Goal: Task Accomplishment & Management: Manage account settings

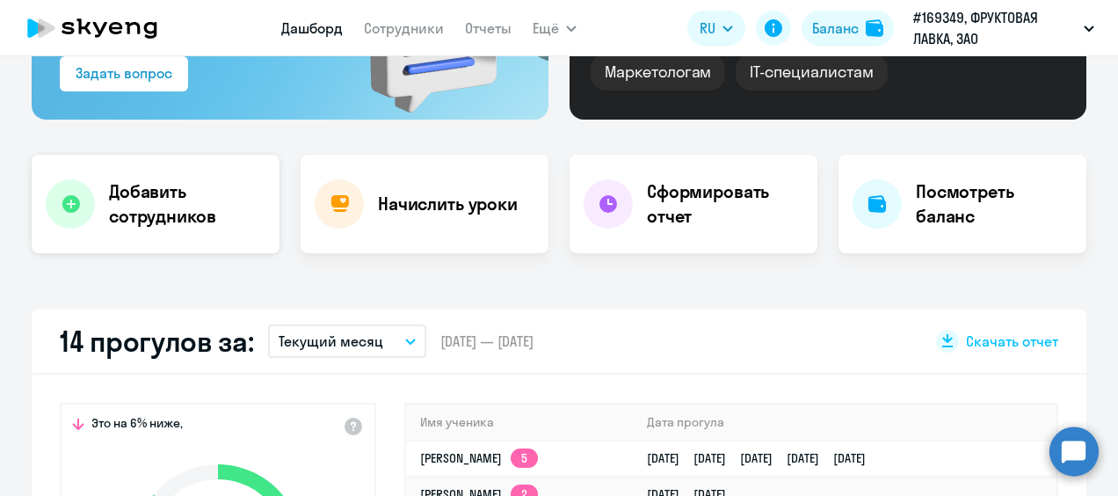
click at [174, 216] on h4 "Добавить сотрудников" at bounding box center [187, 203] width 156 height 49
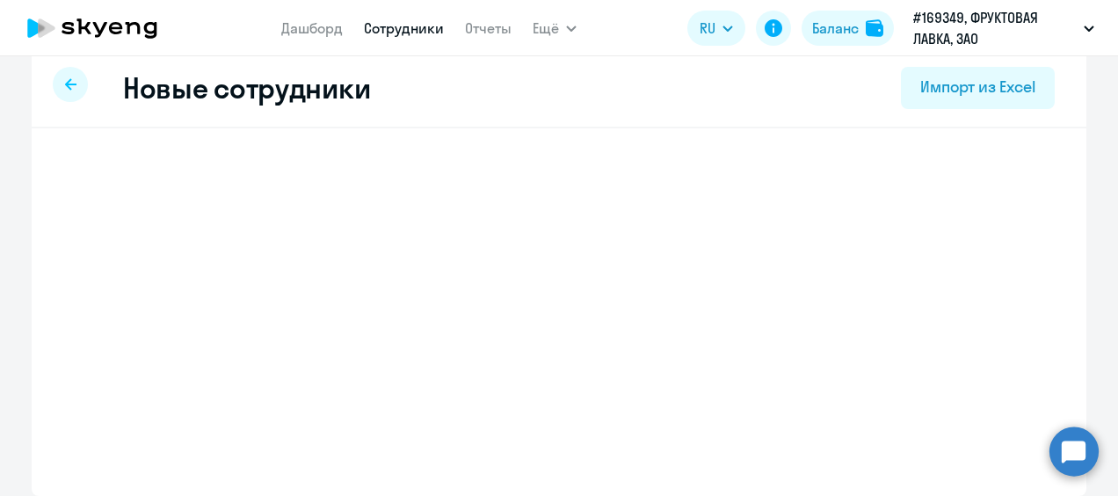
scroll to position [20, 0]
select select "english_adult_not_native_speaker"
select select "3"
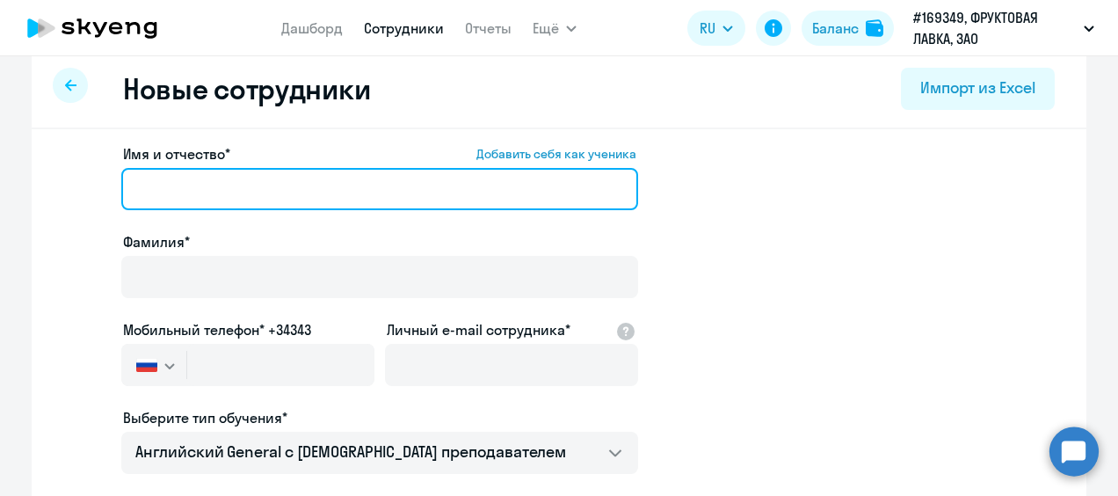
click at [228, 200] on input "Имя и отчество* Добавить себя как ученика" at bounding box center [379, 189] width 517 height 42
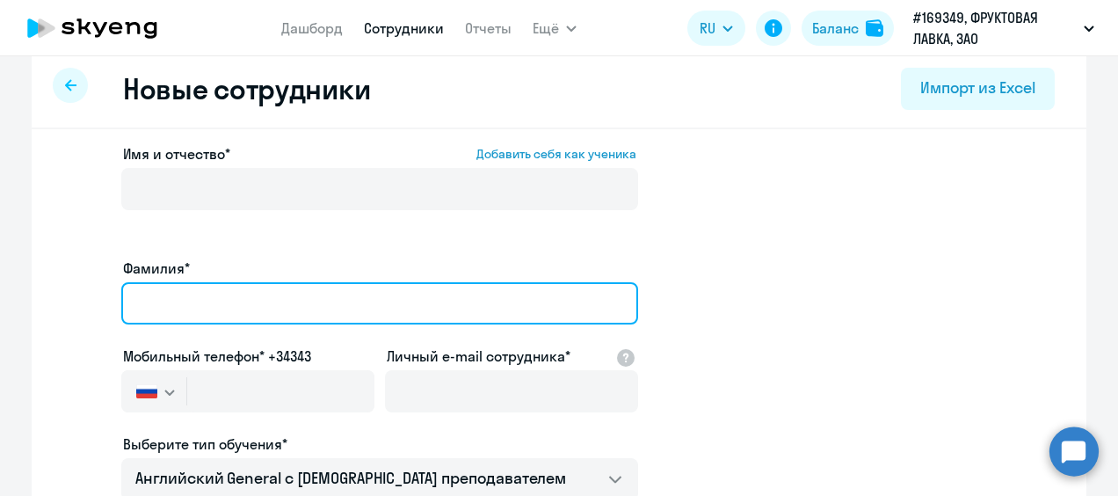
click at [133, 282] on input "Фамилия*" at bounding box center [379, 303] width 517 height 42
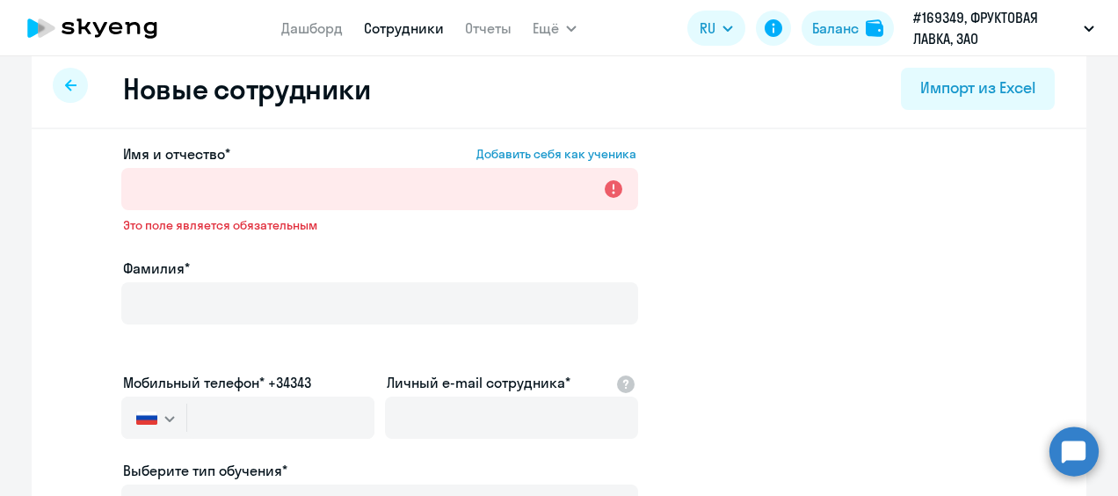
click at [846, 257] on app-new-student-form "Имя и отчество* Добавить себя как ученика Это поле является обязательным Фамили…" at bounding box center [559, 482] width 998 height 679
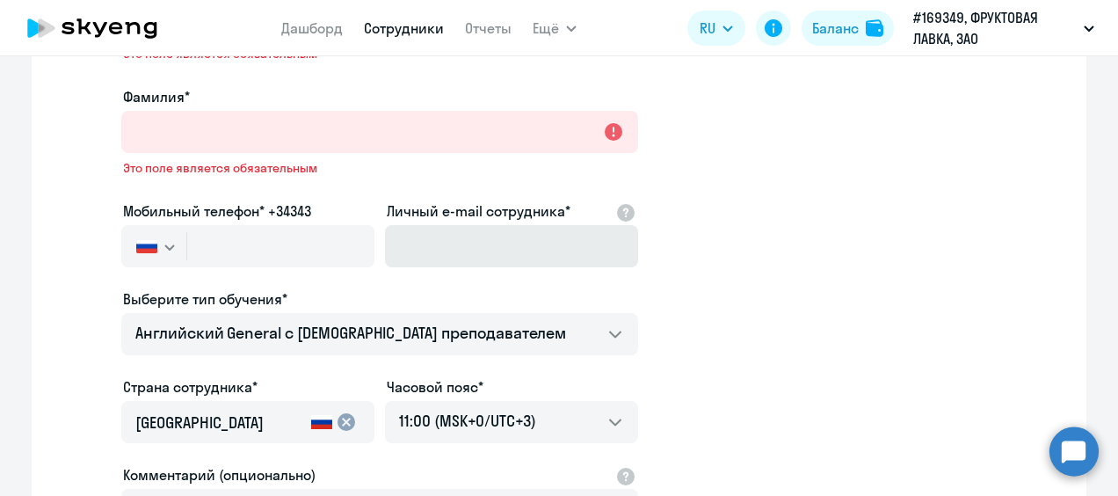
scroll to position [196, 0]
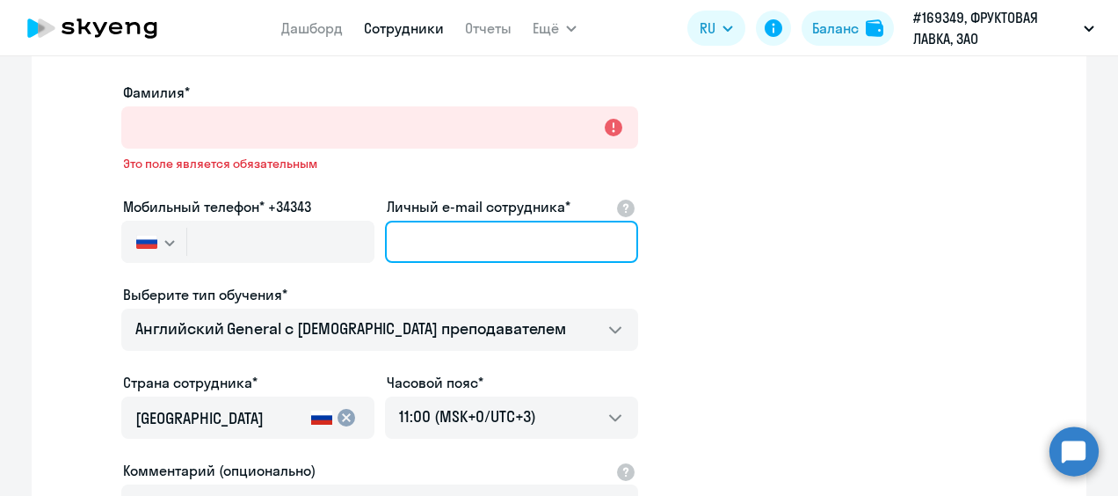
click at [468, 250] on input "Личный e-mail сотрудника*" at bounding box center [511, 242] width 253 height 42
paste input "Marina_Trubnikova@fruktovayalavka.ru"
type input "Marina_Trubnikova@fruktovayalavka.ru"
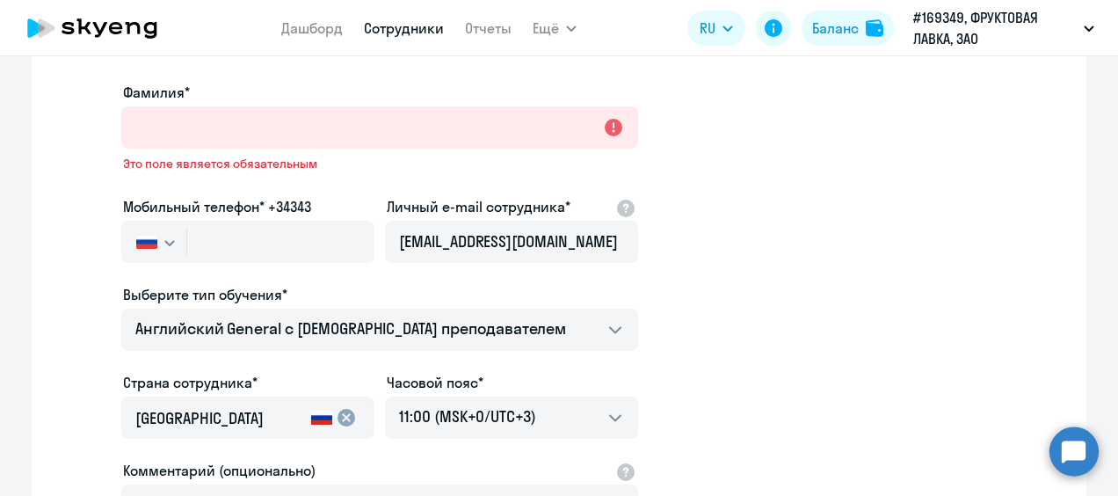
click at [865, 266] on app-new-student-form "Имя и отчество* Добавить себя как ученика Это поле является обязательным Фамили…" at bounding box center [559, 306] width 998 height 679
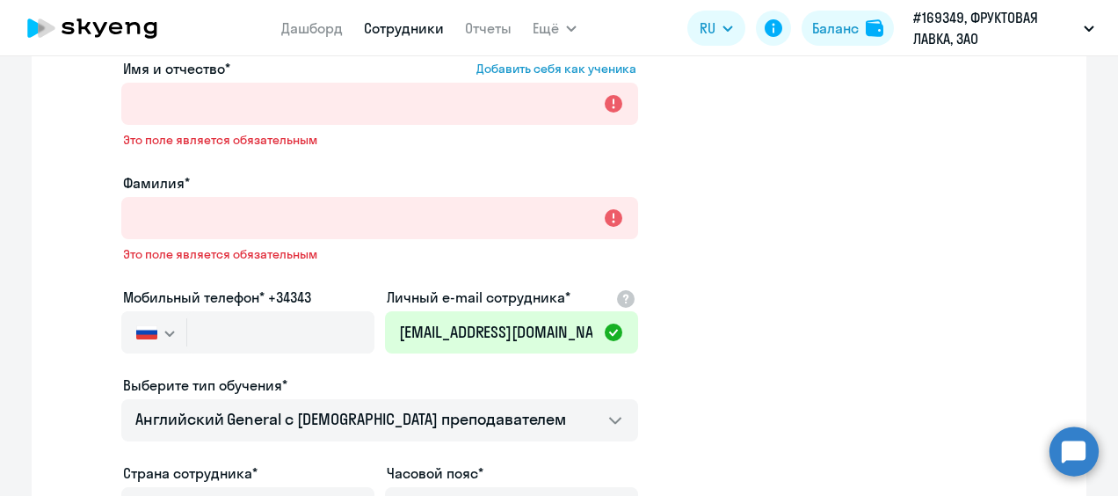
scroll to position [20, 0]
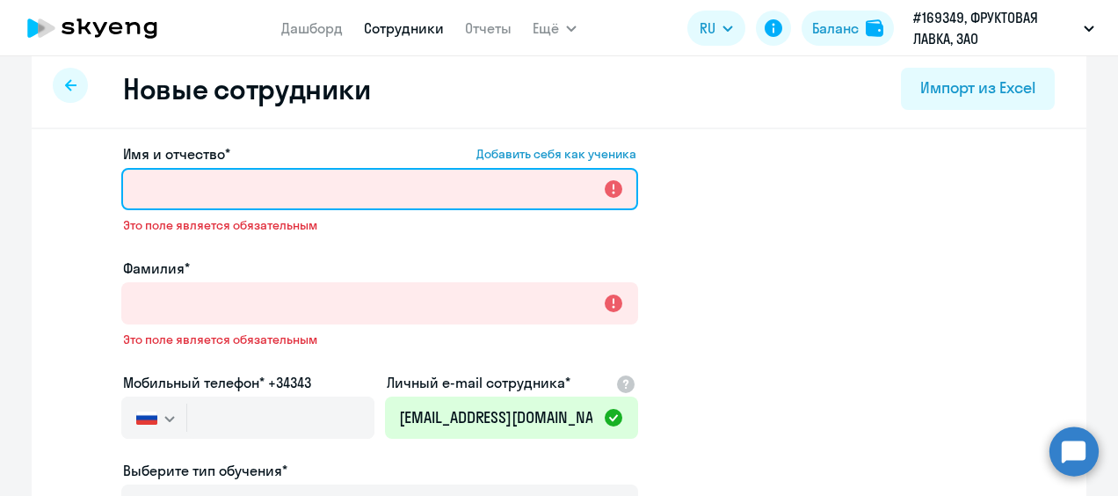
click at [272, 208] on input "Имя и отчество* Добавить себя как ученика" at bounding box center [379, 189] width 517 height 42
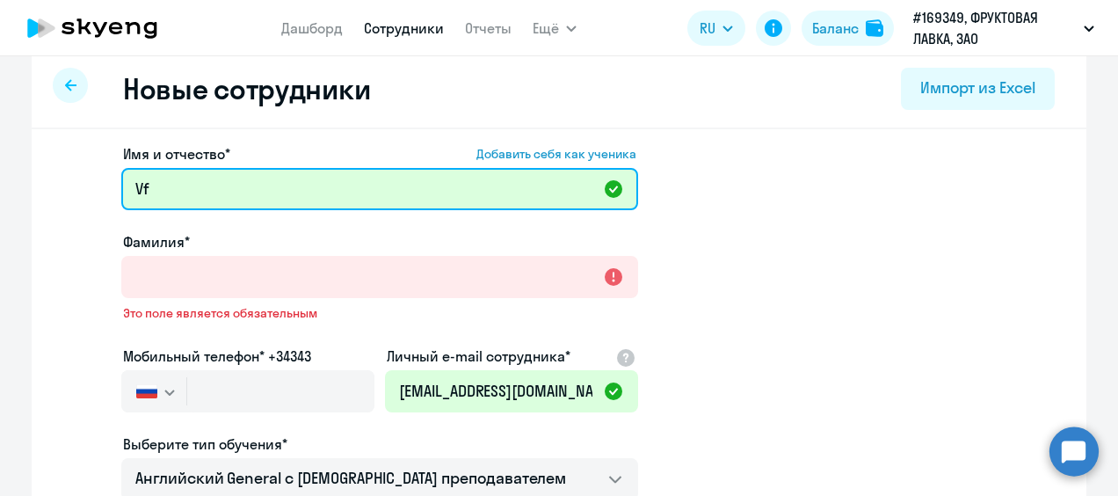
type input "V"
type input "Марина"
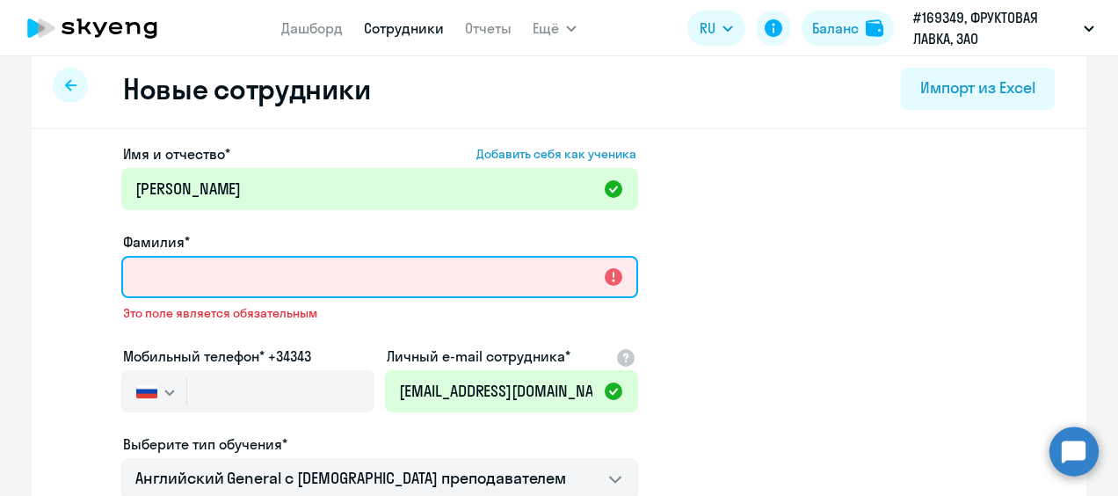
click at [246, 277] on input "Фамилия*" at bounding box center [379, 277] width 517 height 42
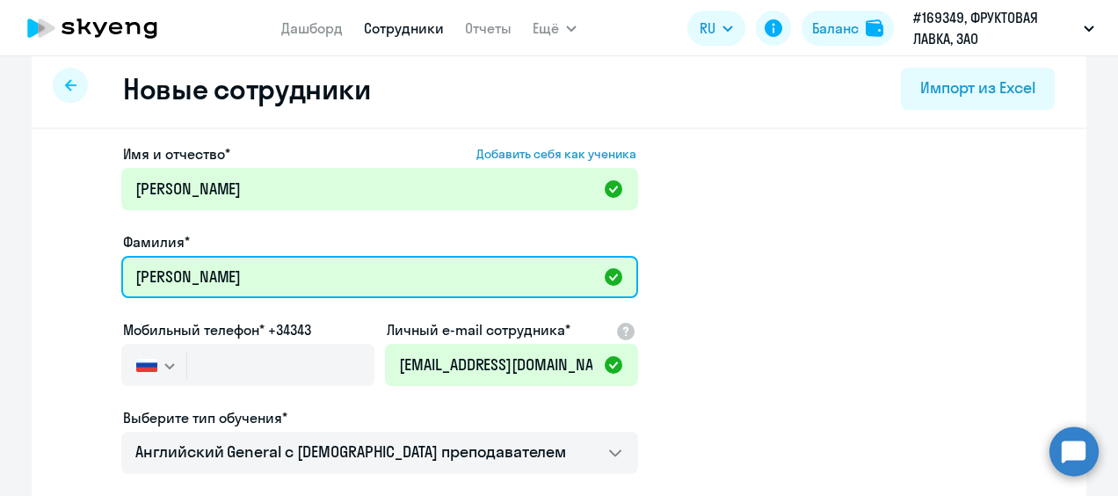
type input "Трубникова"
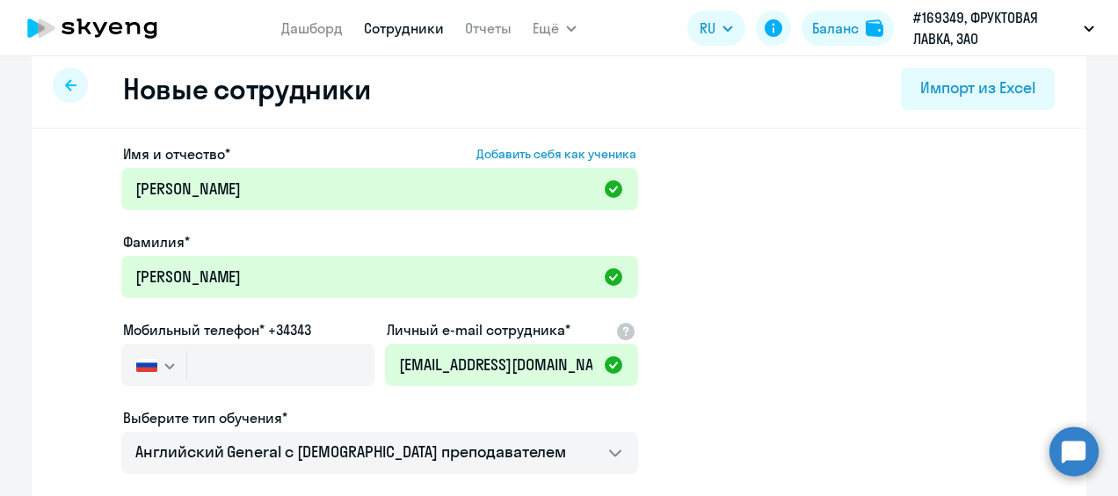
click at [737, 278] on app-new-student-form "Имя и отчество* Добавить себя как ученика Марина Фамилия* Трубникова Мобильный …" at bounding box center [559, 456] width 998 height 627
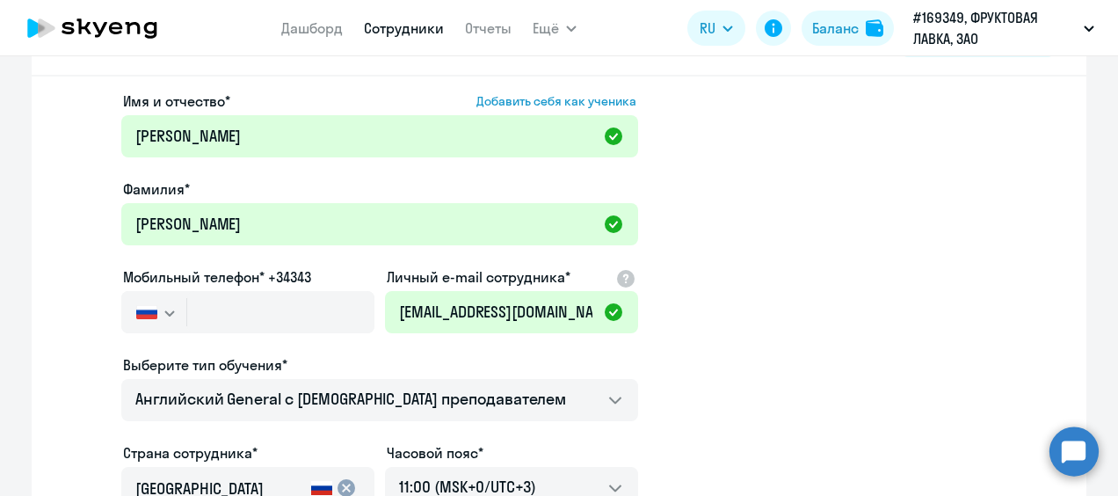
scroll to position [108, 0]
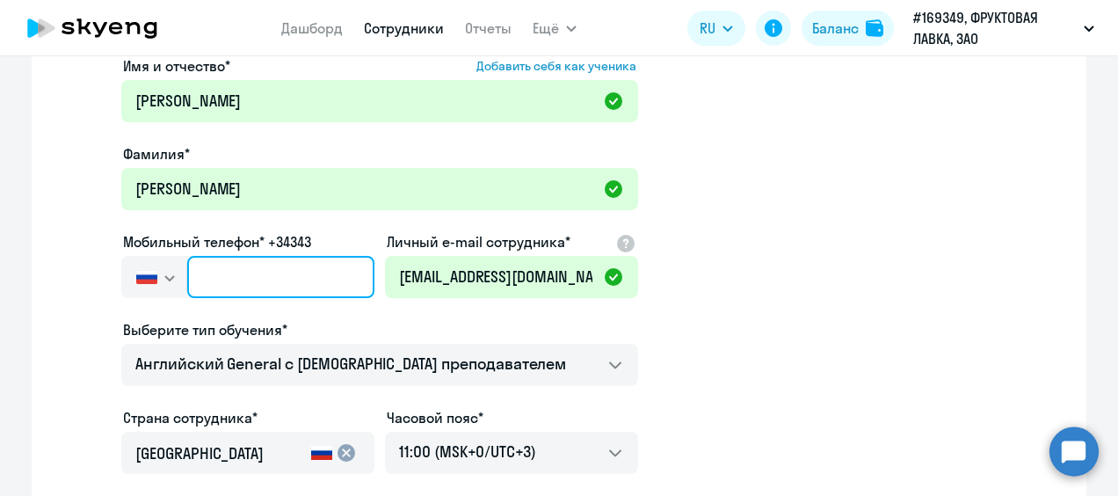
click at [232, 279] on input "text" at bounding box center [280, 277] width 187 height 42
type input "+7 985 412-21-32"
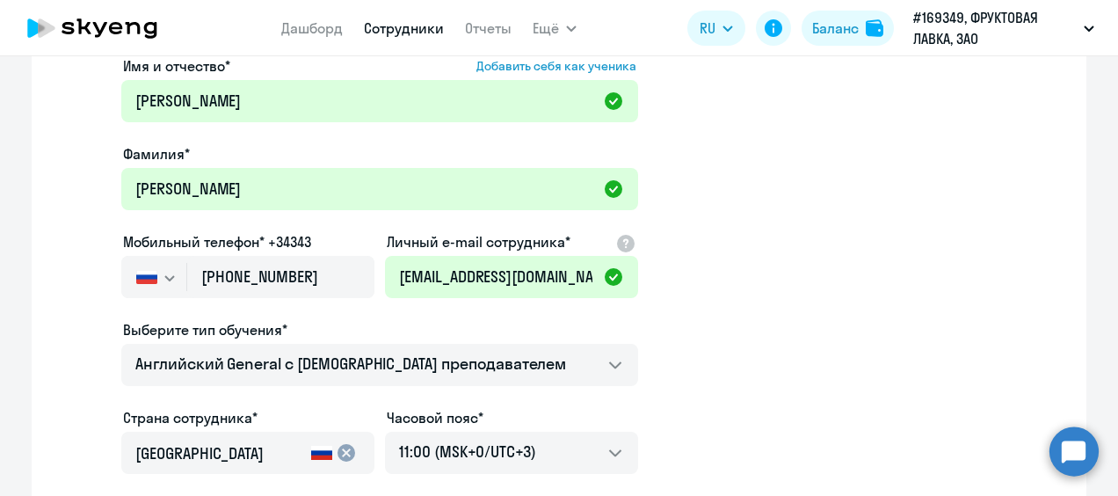
click at [903, 341] on app-new-student-form "Имя и отчество* Добавить себя как ученика Марина Фамилия* Трубникова Мобильный …" at bounding box center [559, 368] width 998 height 627
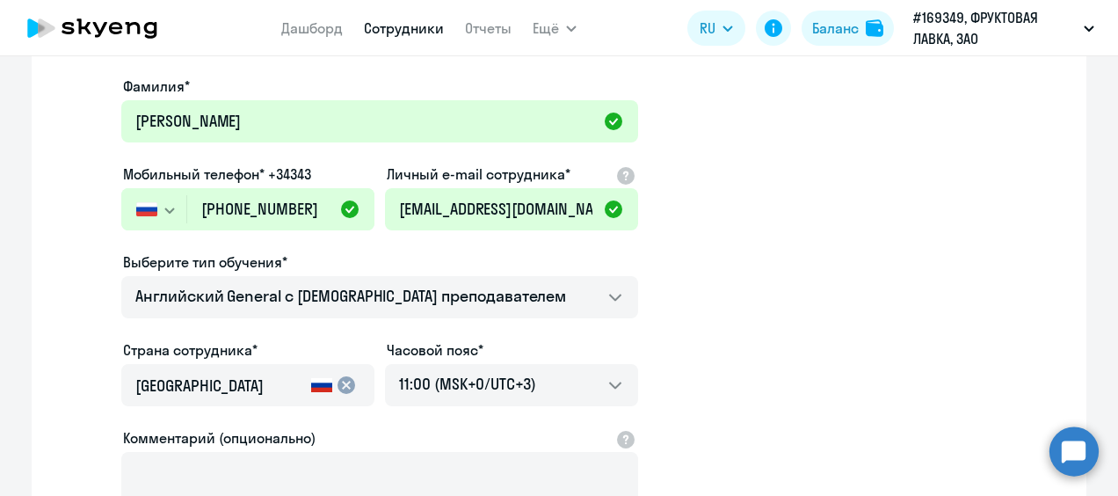
scroll to position [0, 0]
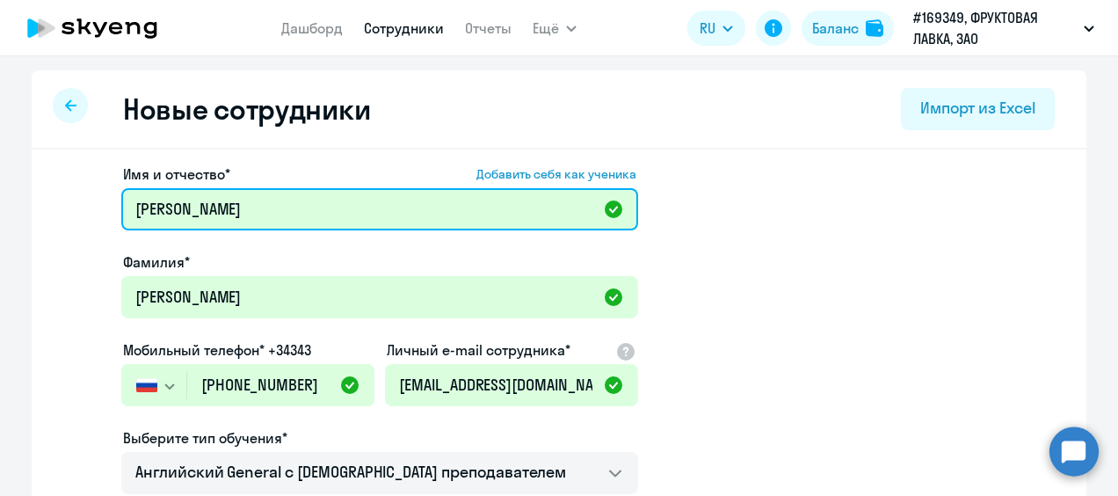
click at [225, 204] on input "Марина" at bounding box center [379, 209] width 517 height 42
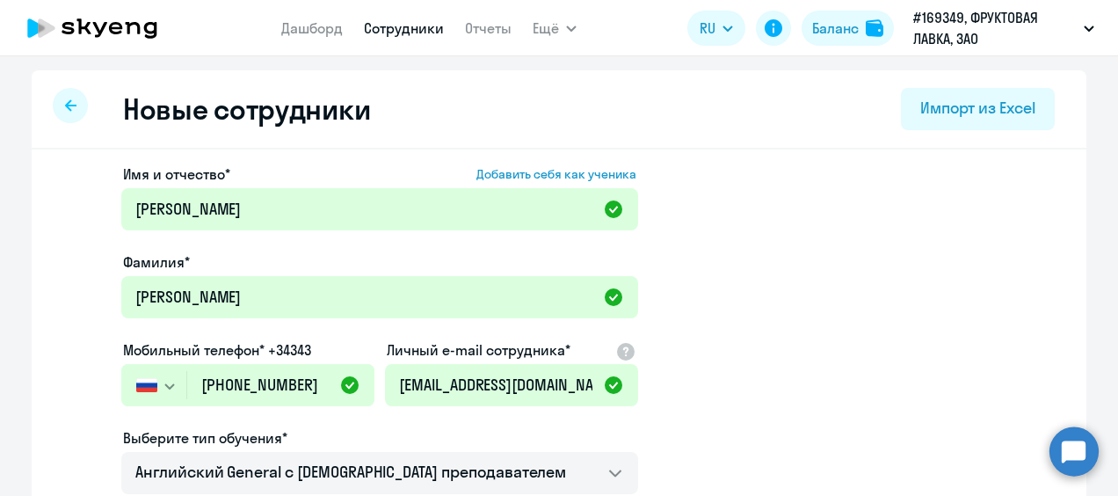
click at [939, 337] on app-new-student-form "Имя и отчество* Добавить себя как ученика Марина Фамилия* Трубникова Мобильный …" at bounding box center [559, 476] width 998 height 627
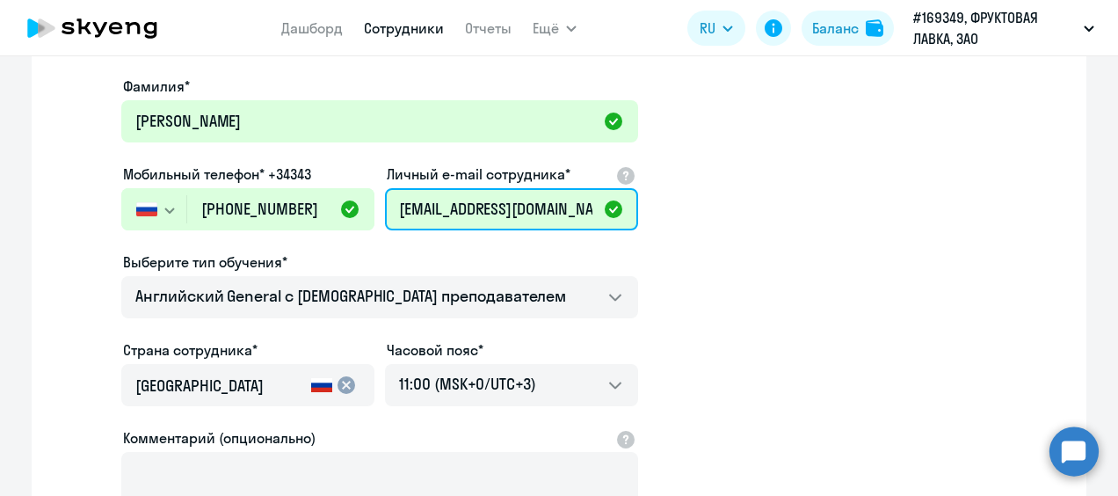
scroll to position [0, 90]
drag, startPoint x: 402, startPoint y: 207, endPoint x: 654, endPoint y: 221, distance: 251.7
click at [654, 221] on app-new-student-form "Имя и отчество* Добавить себя как ученика Марина Фамилия* Трубникова Мобильный …" at bounding box center [559, 301] width 998 height 627
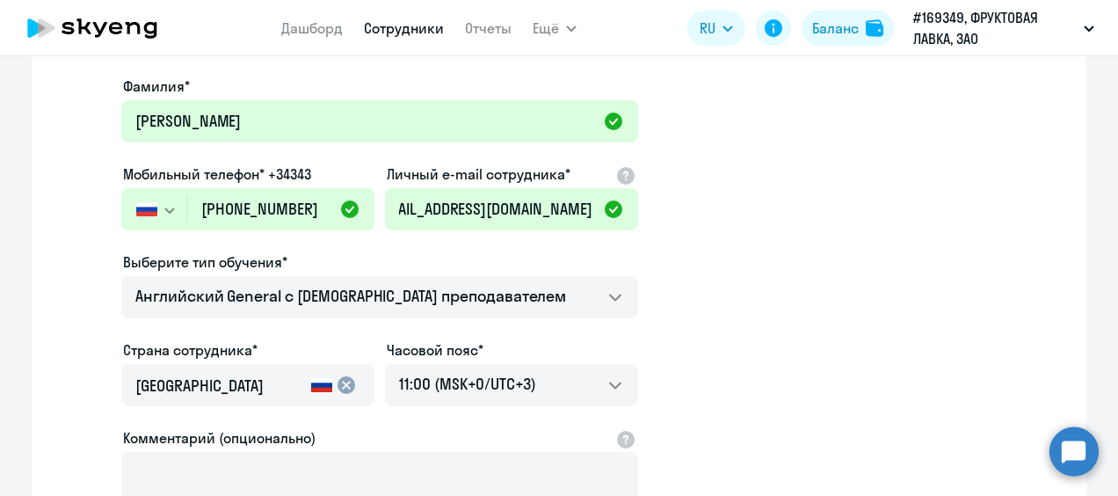
click at [748, 240] on app-new-student-form "Имя и отчество* Добавить себя как ученика Марина Фамилия* Трубникова Мобильный …" at bounding box center [559, 301] width 998 height 627
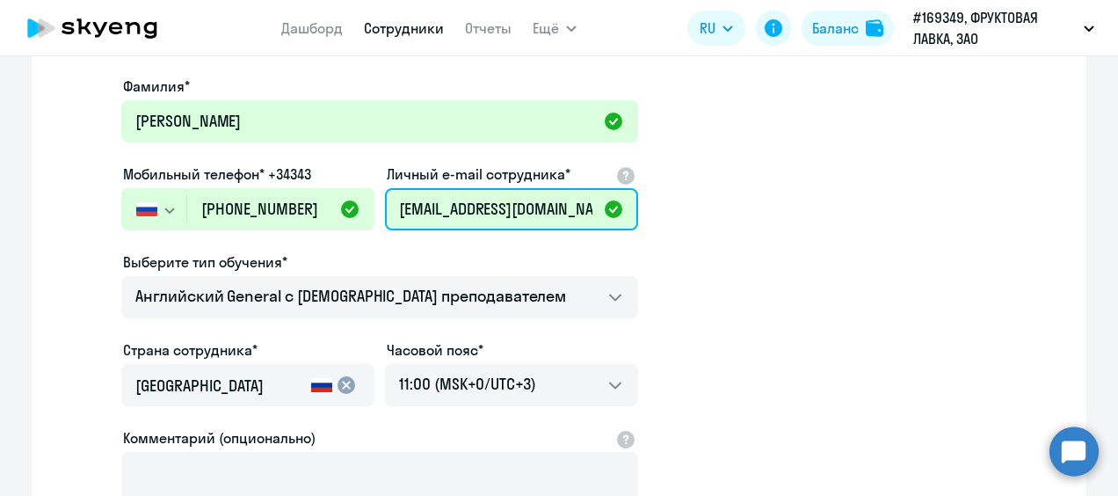
drag, startPoint x: 448, startPoint y: 202, endPoint x: 536, endPoint y: 204, distance: 87.9
click at [536, 204] on input "Marina_Trubnikova@fruktovayalavka.ru" at bounding box center [511, 209] width 253 height 42
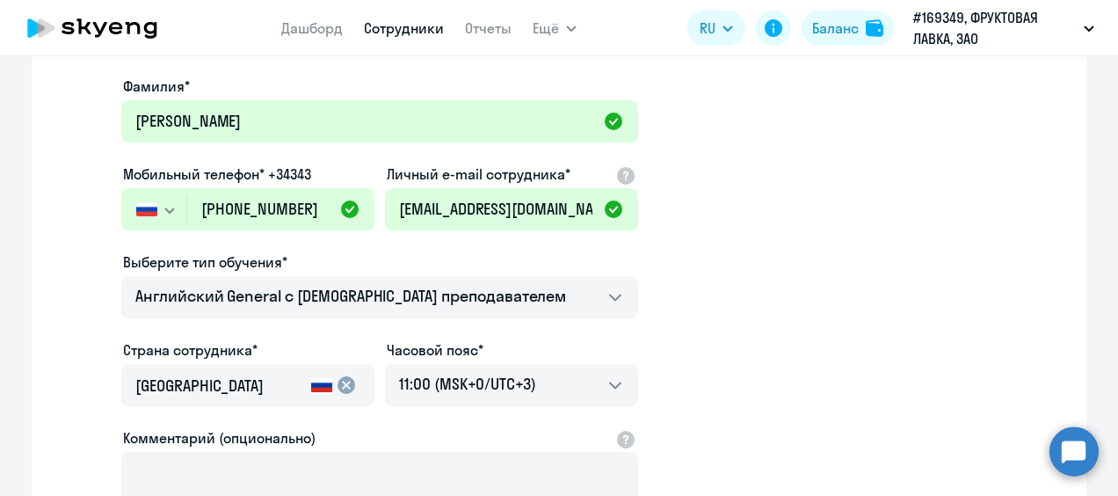
click at [707, 244] on app-new-student-form "Имя и отчество* Добавить себя как ученика Марина Фамилия* Трубникова Мобильный …" at bounding box center [559, 301] width 998 height 627
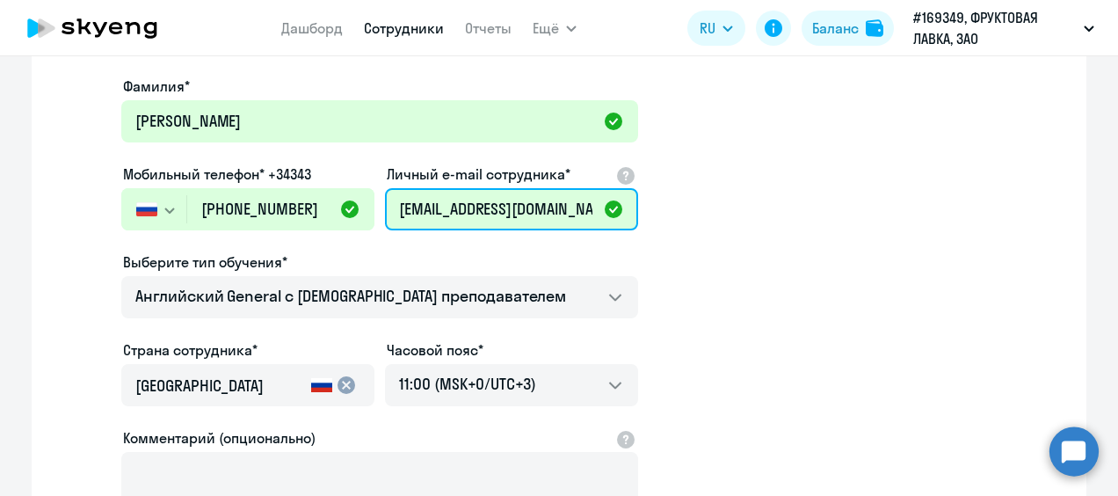
drag, startPoint x: 397, startPoint y: 212, endPoint x: 573, endPoint y: 214, distance: 175.8
click at [573, 214] on input "Marina_Trubnikova@fruktovayalavka.ru" at bounding box center [511, 209] width 253 height 42
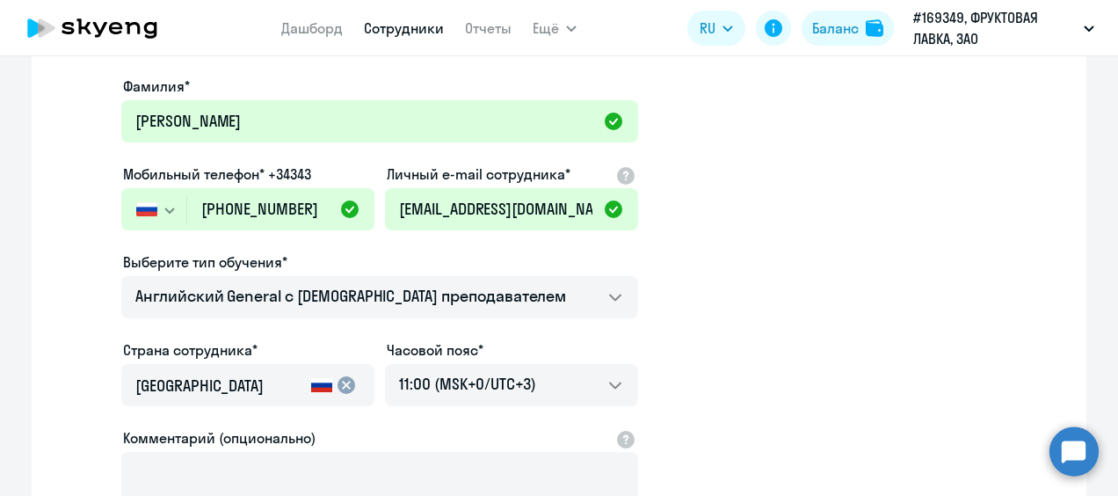
click at [741, 271] on app-new-student-form "Имя и отчество* Добавить себя как ученика Марина Фамилия* Трубникова Мобильный …" at bounding box center [559, 301] width 998 height 627
click at [753, 234] on app-new-student-form "Имя и отчество* Добавить себя как ученика Марина Фамилия* Трубникова Мобильный …" at bounding box center [559, 301] width 998 height 627
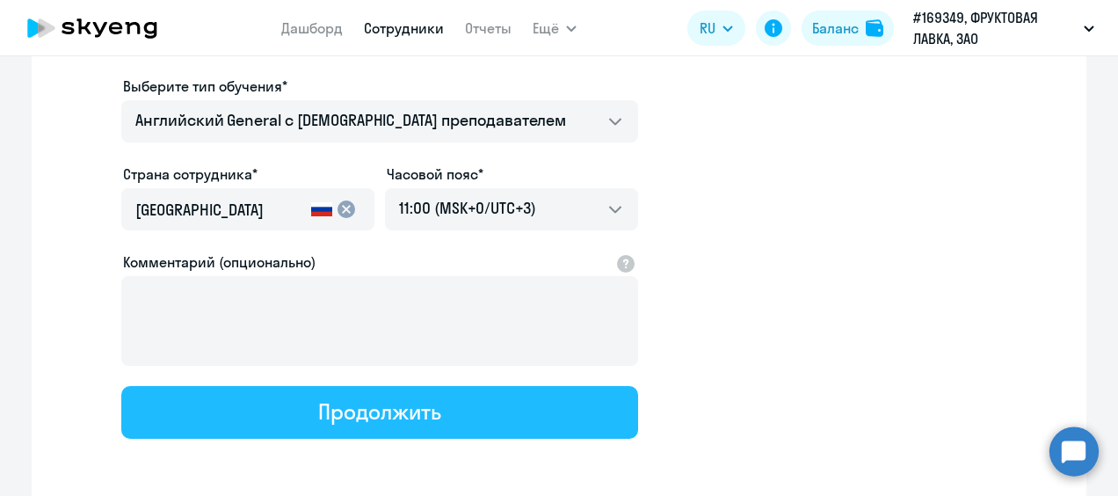
click at [395, 422] on div "Продолжить" at bounding box center [379, 411] width 122 height 28
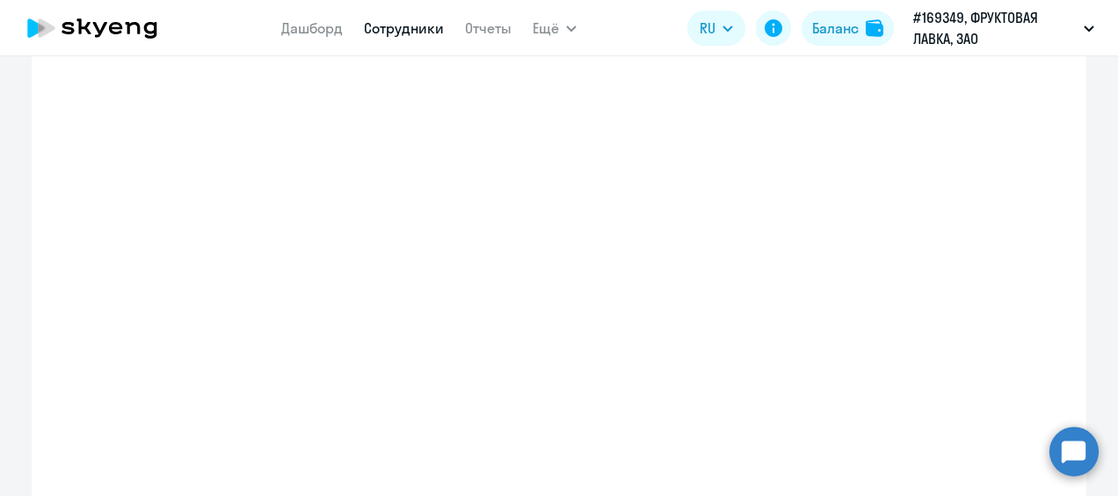
select select "english_adult_not_native_speaker"
select select "3"
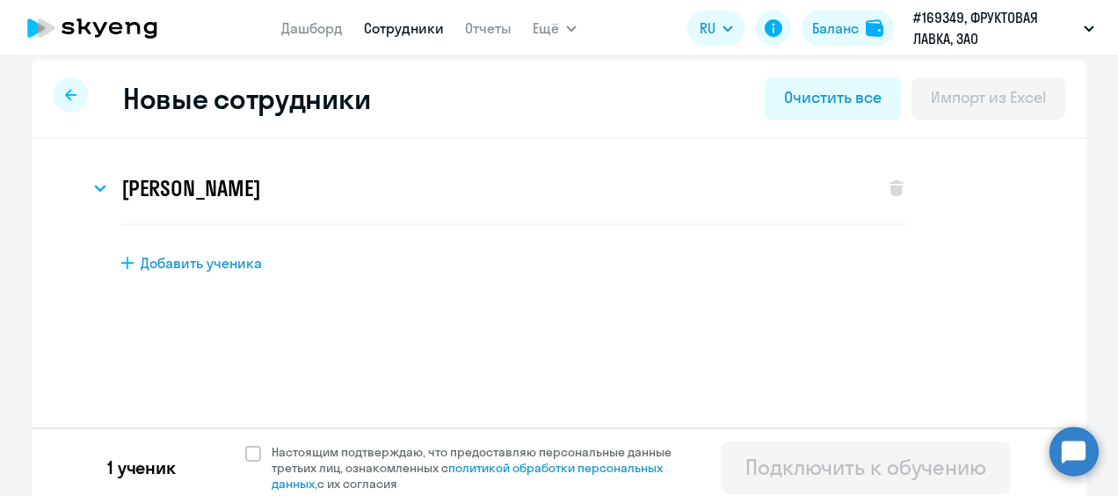
scroll to position [20, 0]
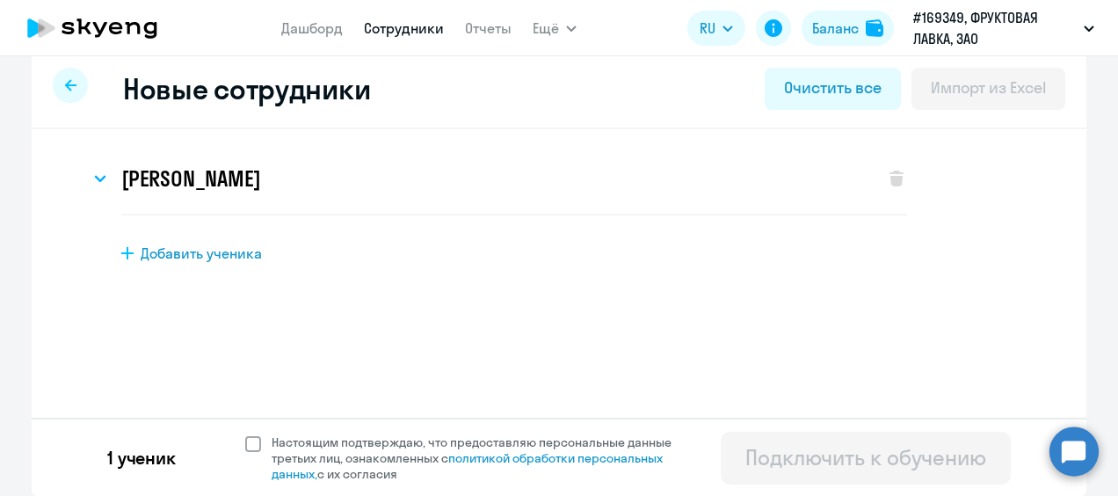
click at [248, 442] on span at bounding box center [253, 444] width 16 height 16
click at [245, 434] on input "Настоящим подтверждаю, что предоставляю персональные данные третьих лиц, ознако…" at bounding box center [244, 433] width 1 height 1
checkbox input "true"
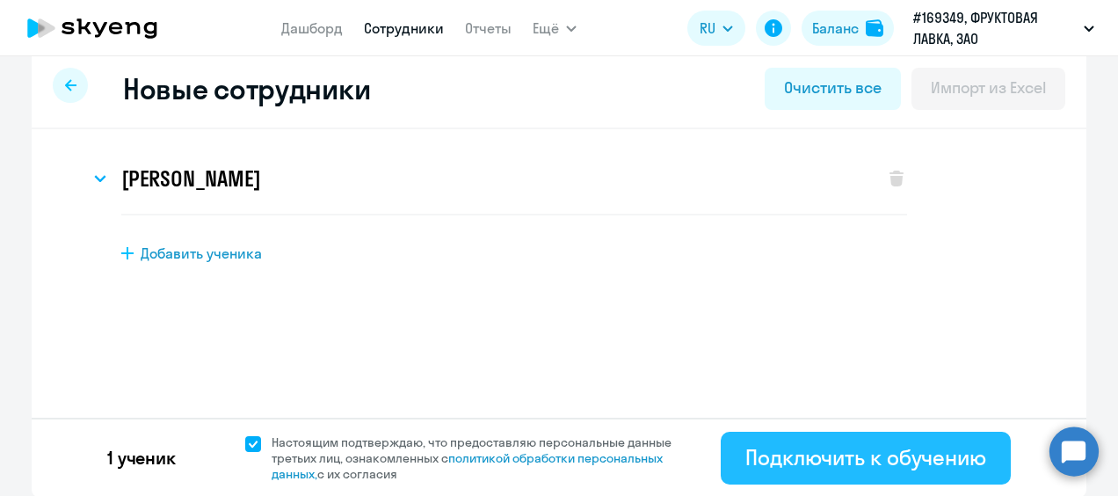
click at [816, 459] on div "Подключить к обучению" at bounding box center [865, 457] width 241 height 28
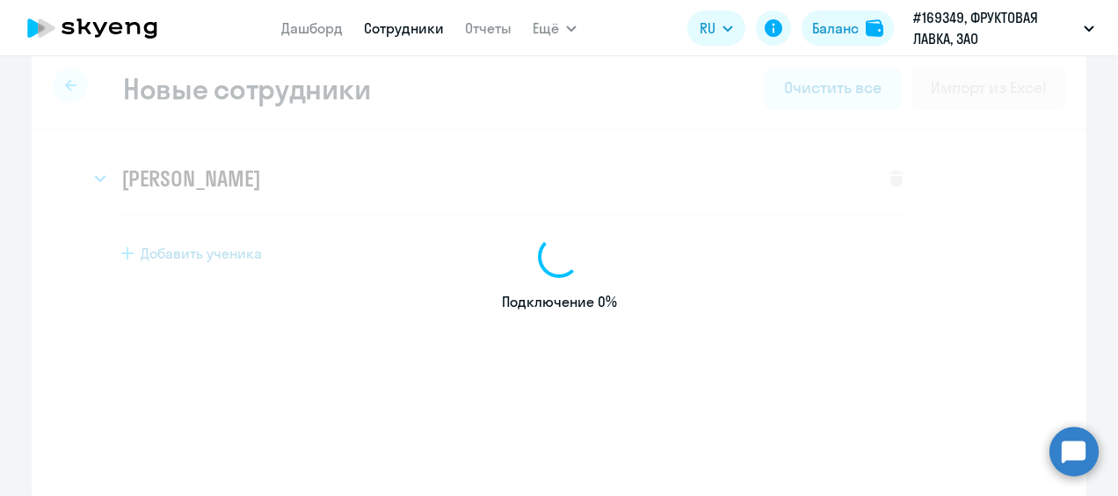
select select "english_adult_not_native_speaker"
select select "3"
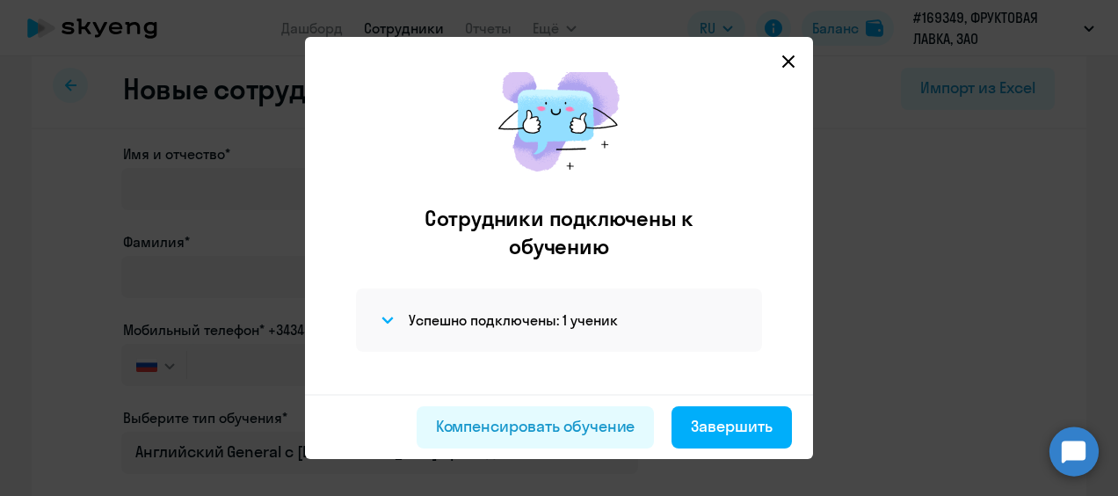
scroll to position [43, 0]
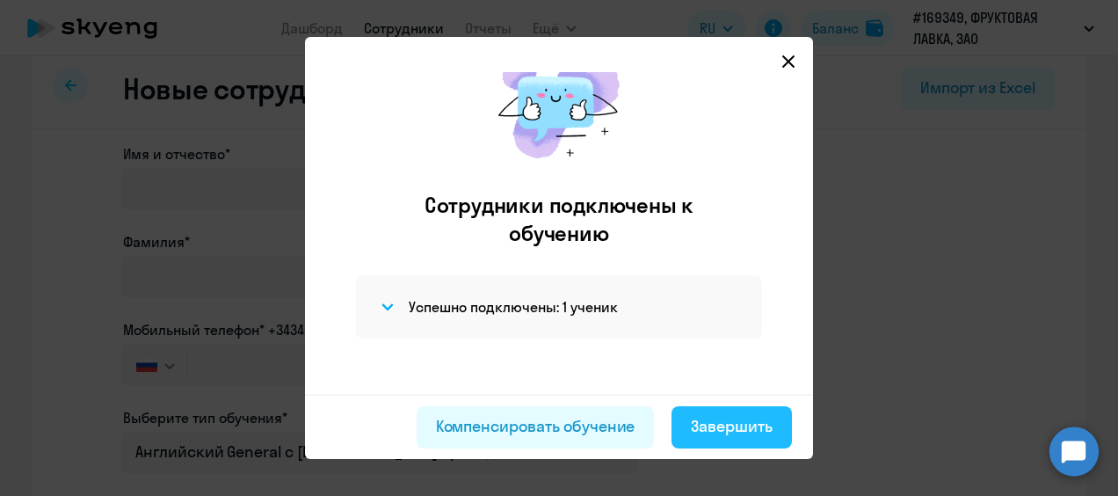
click at [717, 425] on div "Завершить" at bounding box center [732, 426] width 82 height 23
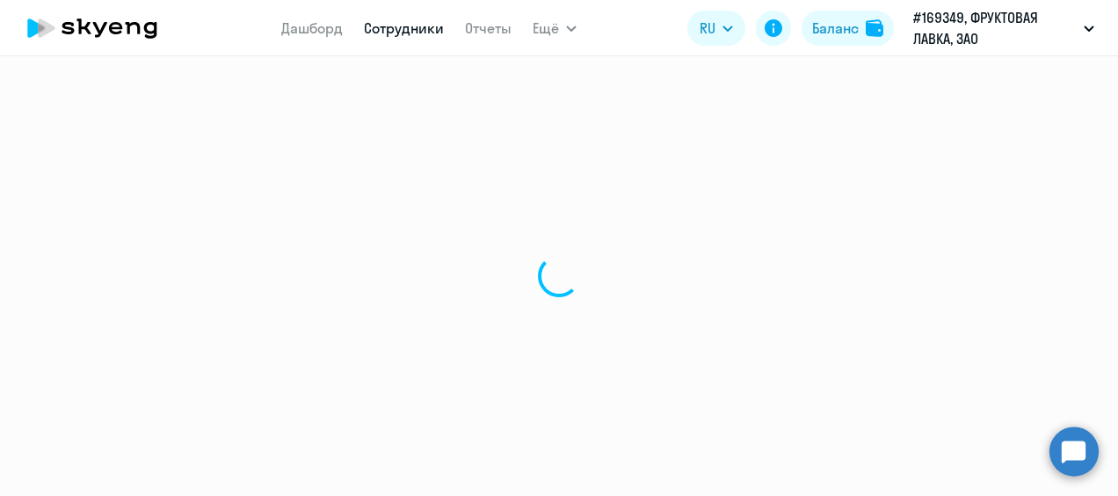
select select "30"
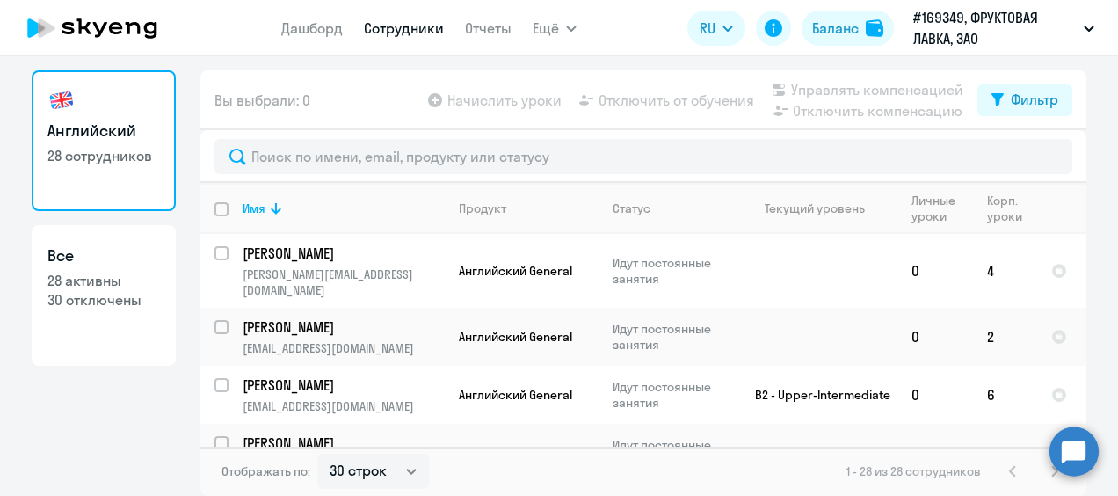
click at [380, 30] on link "Сотрудники" at bounding box center [404, 28] width 80 height 18
click at [1084, 448] on circle at bounding box center [1073, 450] width 49 height 49
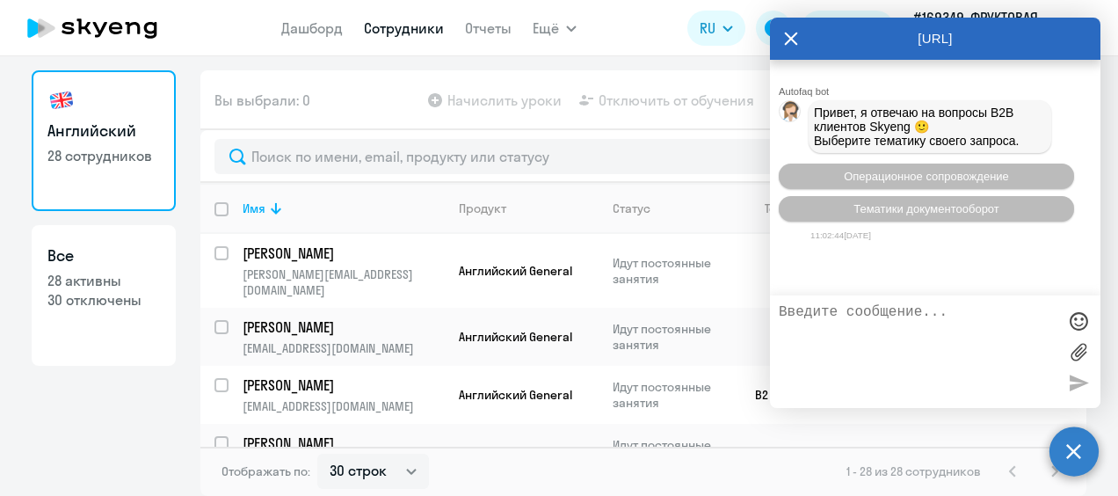
click at [789, 36] on icon at bounding box center [791, 39] width 13 height 13
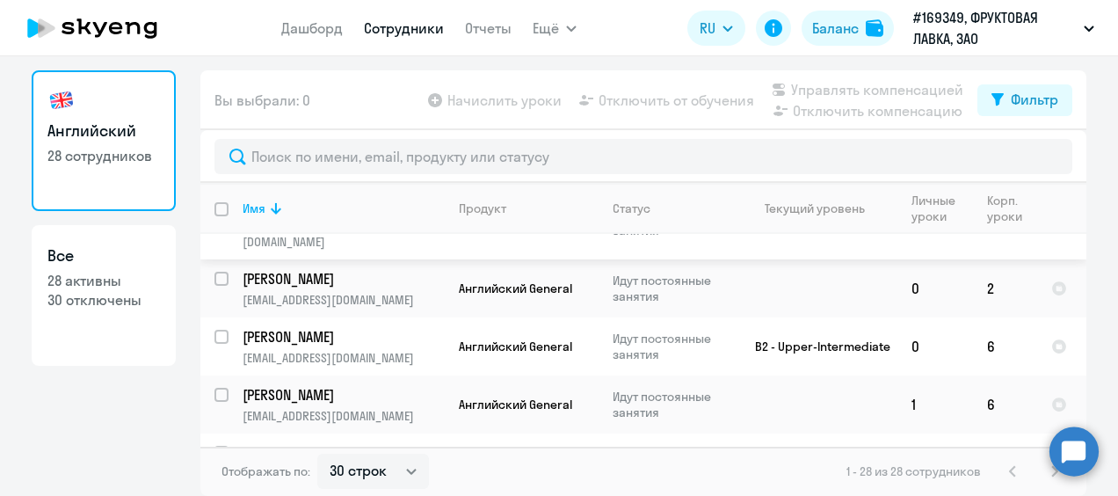
scroll to position [88, 0]
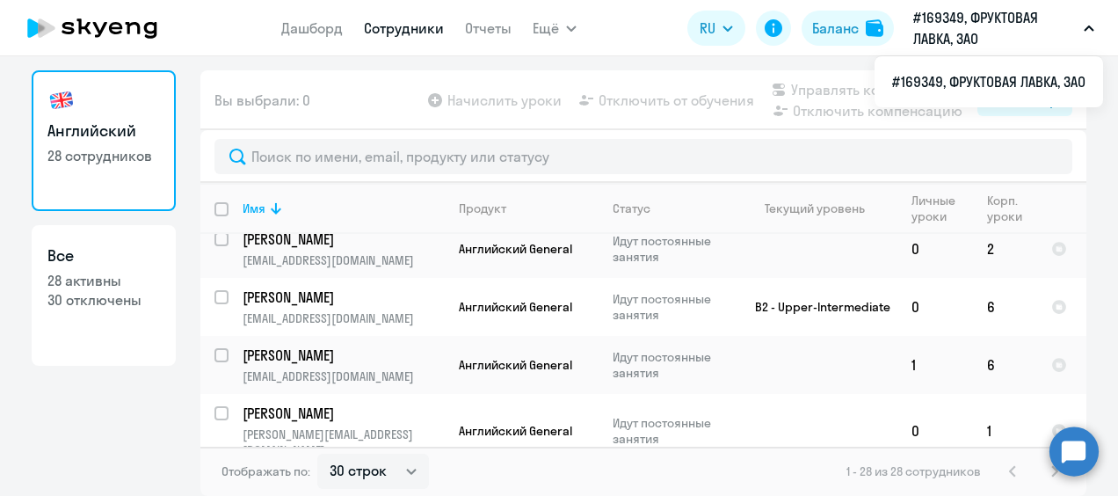
click at [975, 18] on p "#169349, ФРУКТОВАЯ ЛАВКА, ЗАО" at bounding box center [994, 28] width 163 height 42
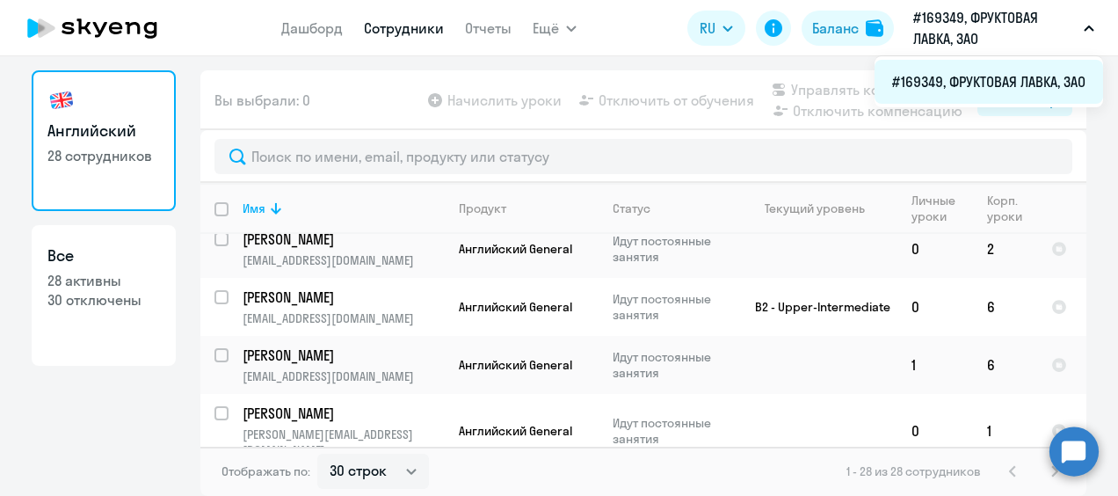
click at [925, 79] on li "#169349, ФРУКТОВАЯ ЛАВКА, ЗАО" at bounding box center [988, 82] width 228 height 44
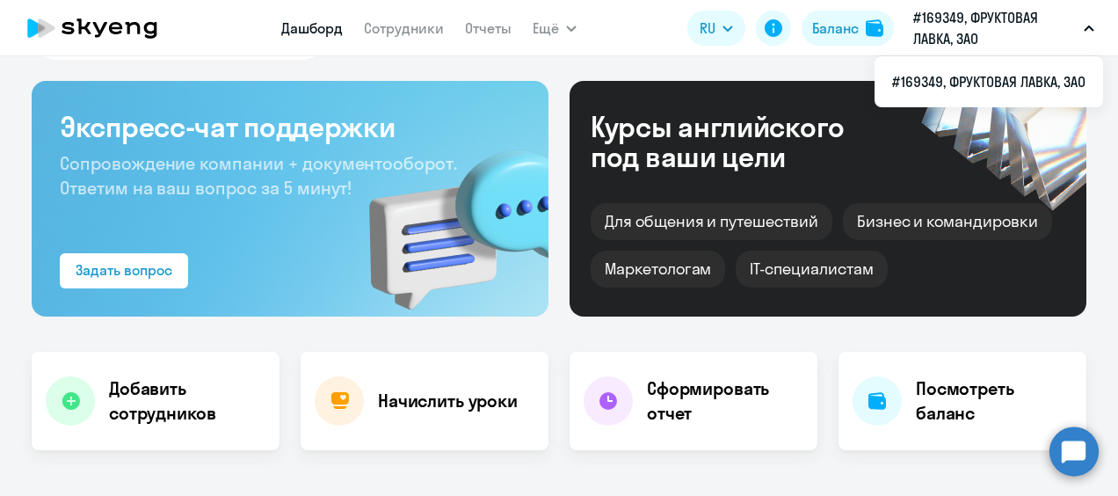
drag, startPoint x: 1025, startPoint y: 42, endPoint x: 915, endPoint y: 18, distance: 112.6
click at [915, 18] on p "#169349, ФРУКТОВАЯ ЛАВКА, ЗАО" at bounding box center [994, 28] width 163 height 42
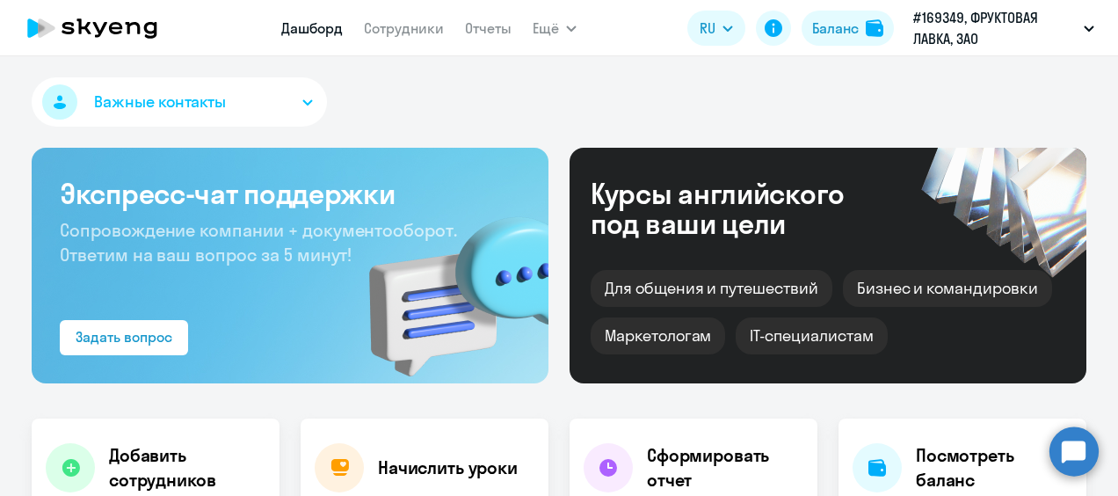
select select "30"
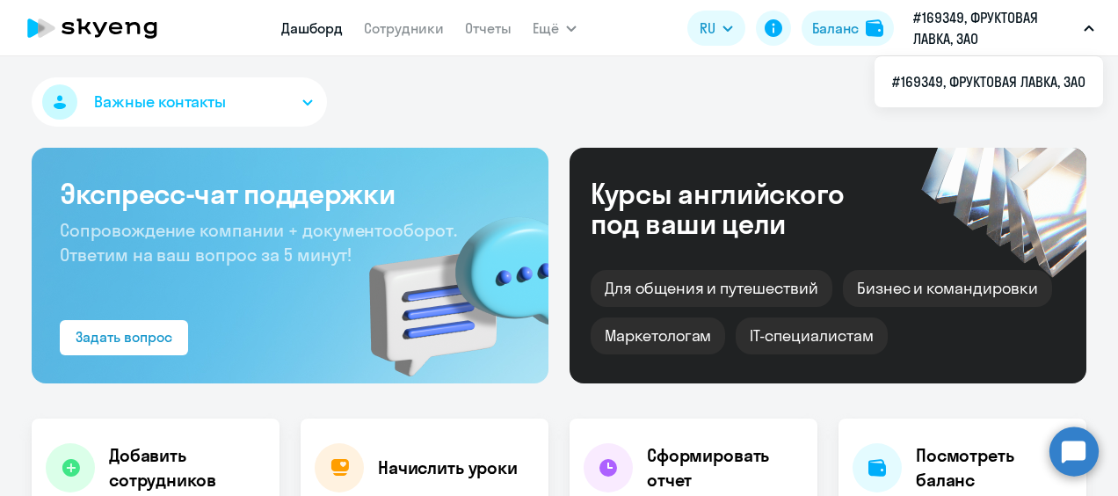
click at [928, 17] on p "#169349, ФРУКТОВАЯ ЛАВКА, ЗАО" at bounding box center [994, 28] width 163 height 42
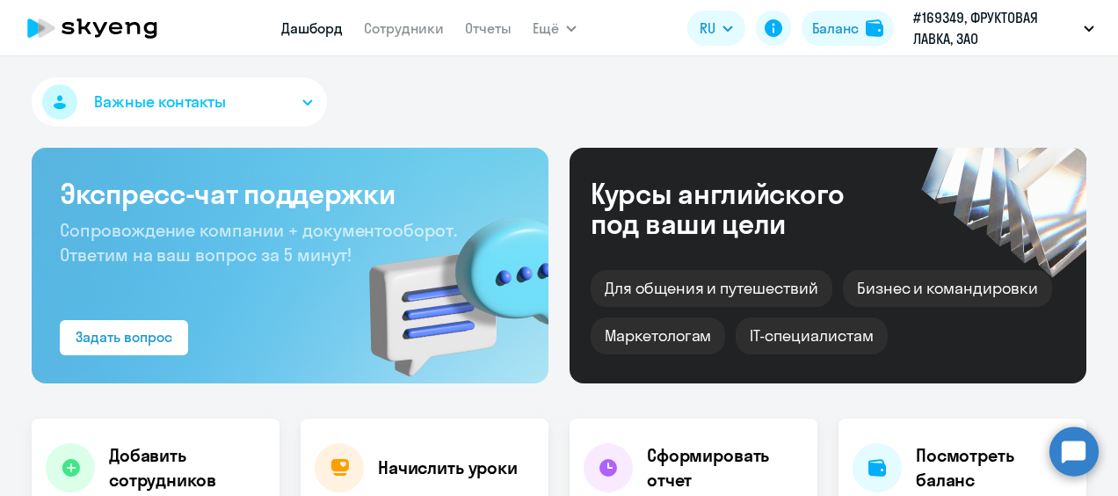
drag, startPoint x: 907, startPoint y: 12, endPoint x: 990, endPoint y: 44, distance: 88.5
click at [990, 44] on button "#169349, ФРУКТОВАЯ ЛАВКА, ЗАО" at bounding box center [1003, 28] width 199 height 42
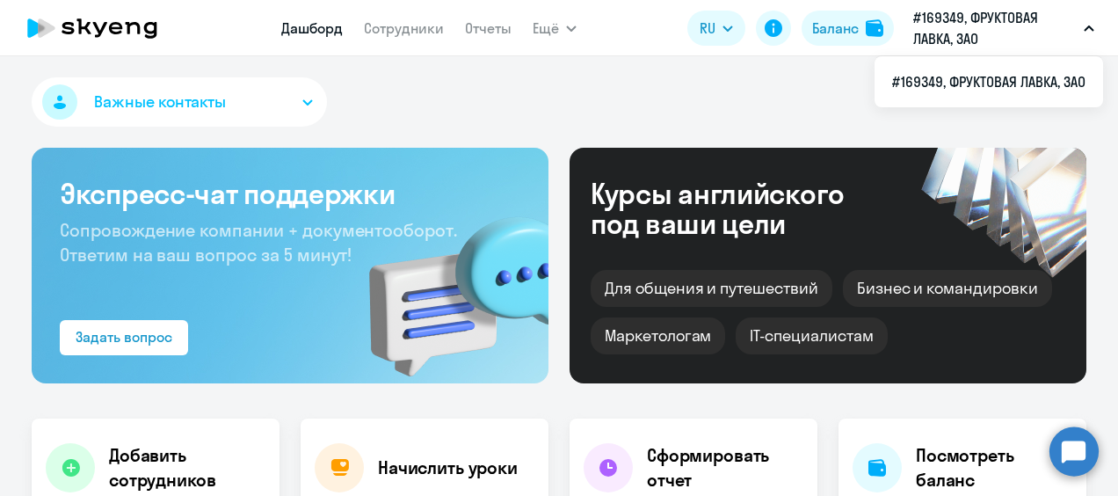
drag, startPoint x: 990, startPoint y: 44, endPoint x: 912, endPoint y: 11, distance: 84.2
click at [912, 11] on button "#169349, ФРУКТОВАЯ ЛАВКА, ЗАО" at bounding box center [1003, 28] width 199 height 42
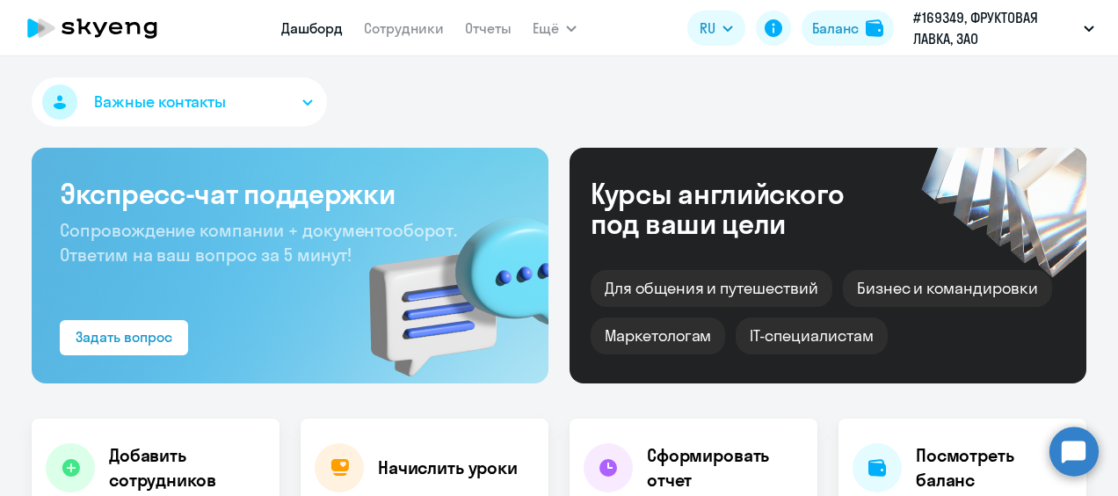
click at [921, 23] on p "#169349, ФРУКТОВАЯ ЛАВКА, ЗАО" at bounding box center [994, 28] width 163 height 42
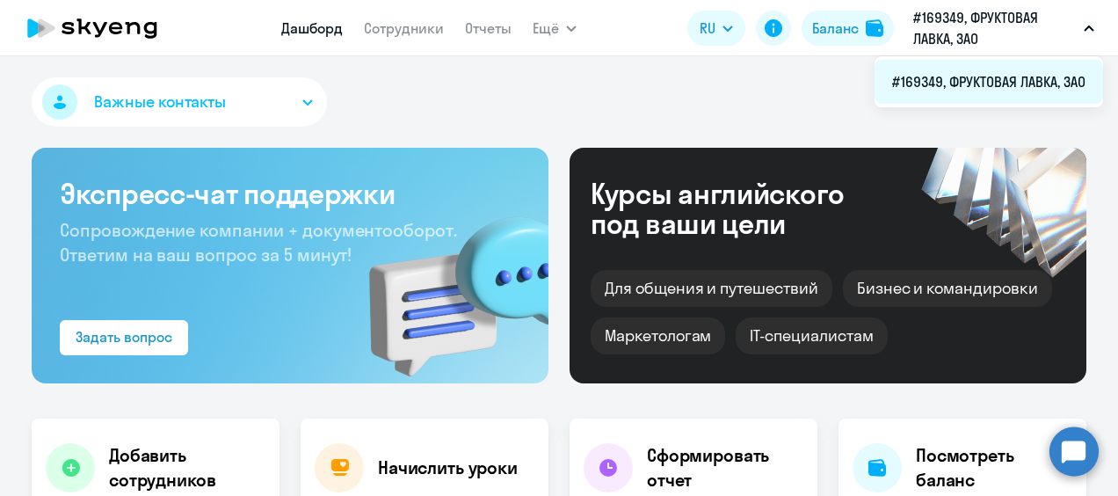
click at [941, 86] on li "#169349, ФРУКТОВАЯ ЛАВКА, ЗАО" at bounding box center [988, 82] width 228 height 44
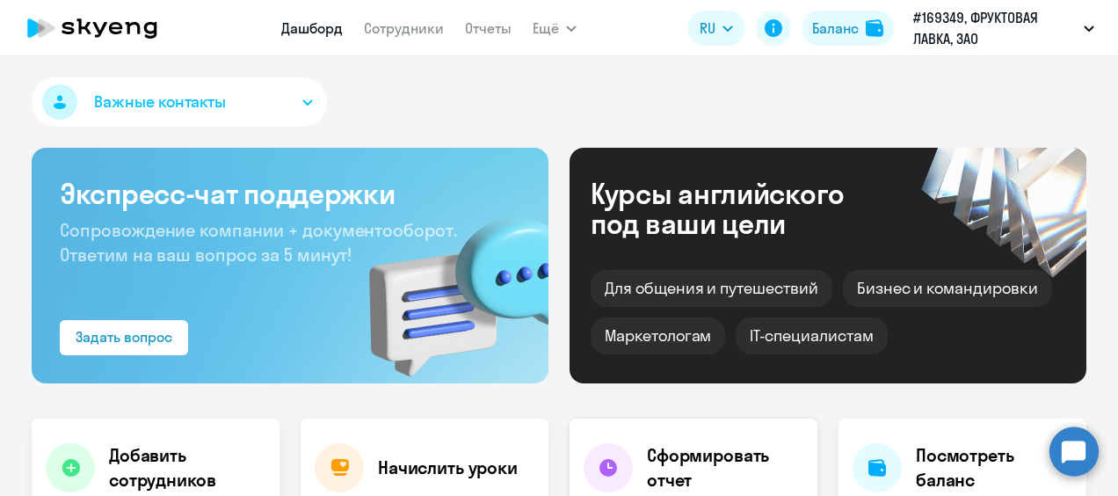
select select "30"
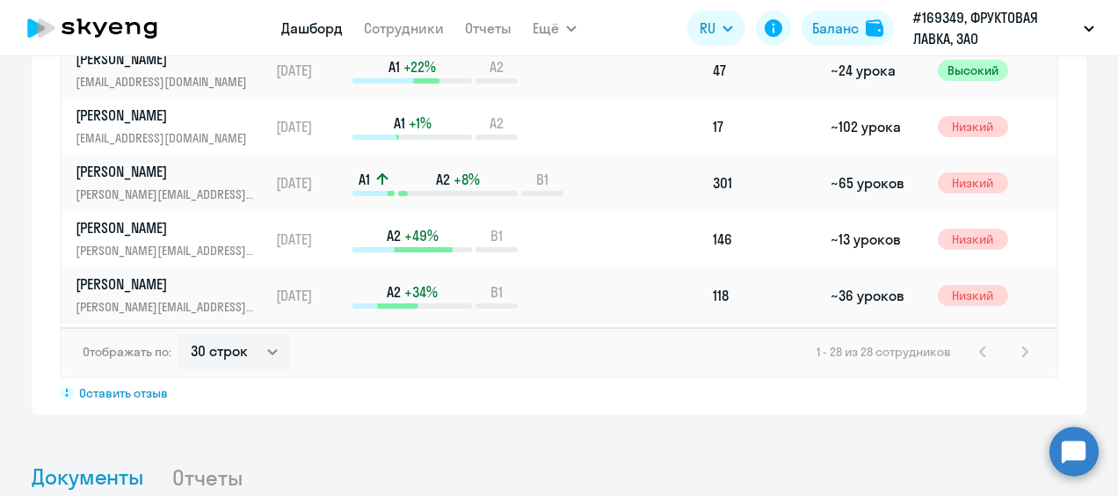
scroll to position [439, 0]
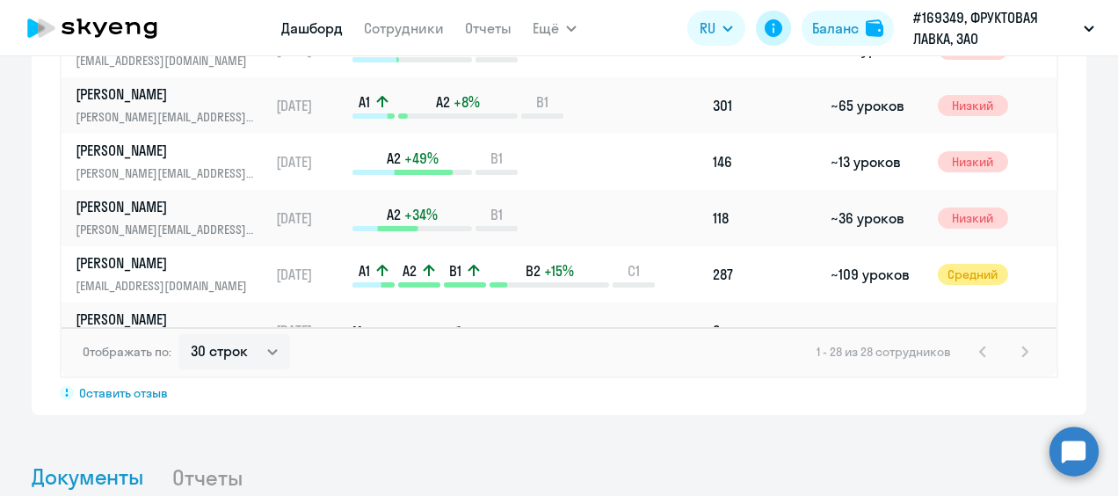
click at [781, 33] on icon at bounding box center [773, 28] width 21 height 21
click at [1072, 455] on circle at bounding box center [1073, 450] width 49 height 49
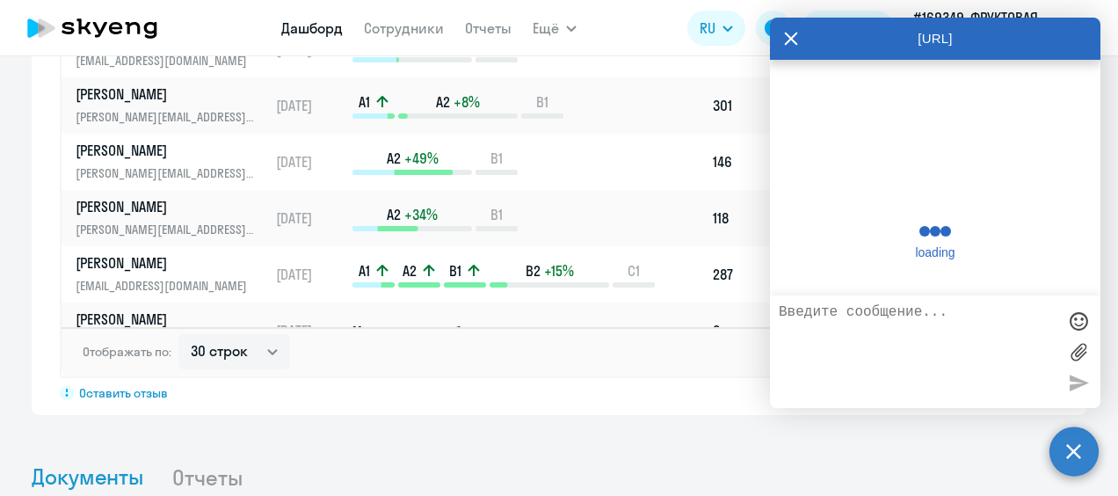
scroll to position [0, 0]
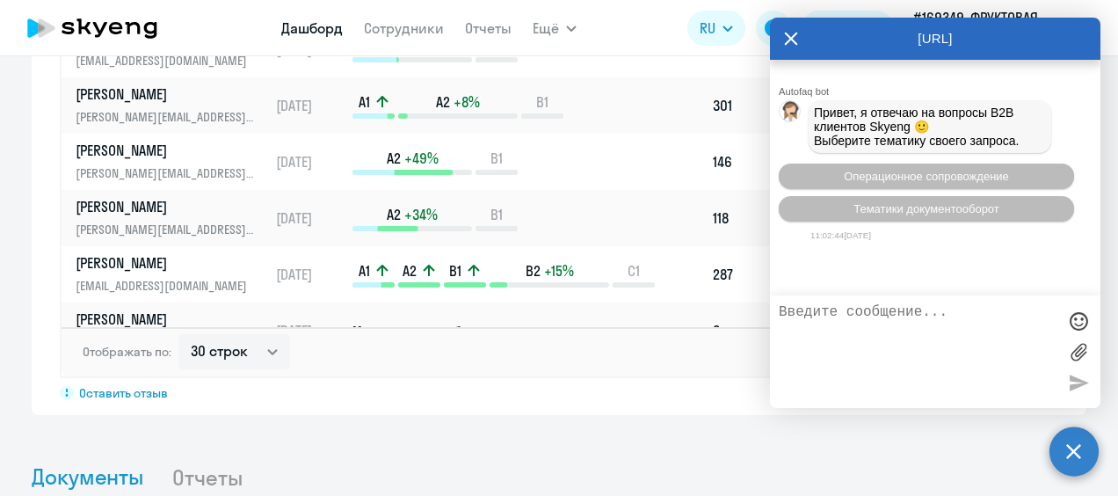
click at [794, 40] on icon at bounding box center [791, 39] width 14 height 42
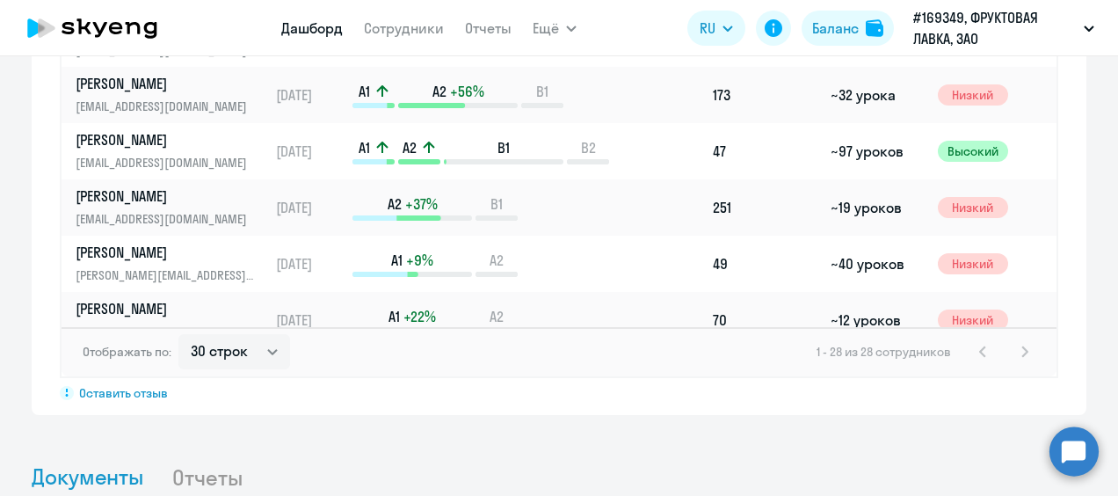
click at [128, 36] on icon at bounding box center [92, 28] width 155 height 44
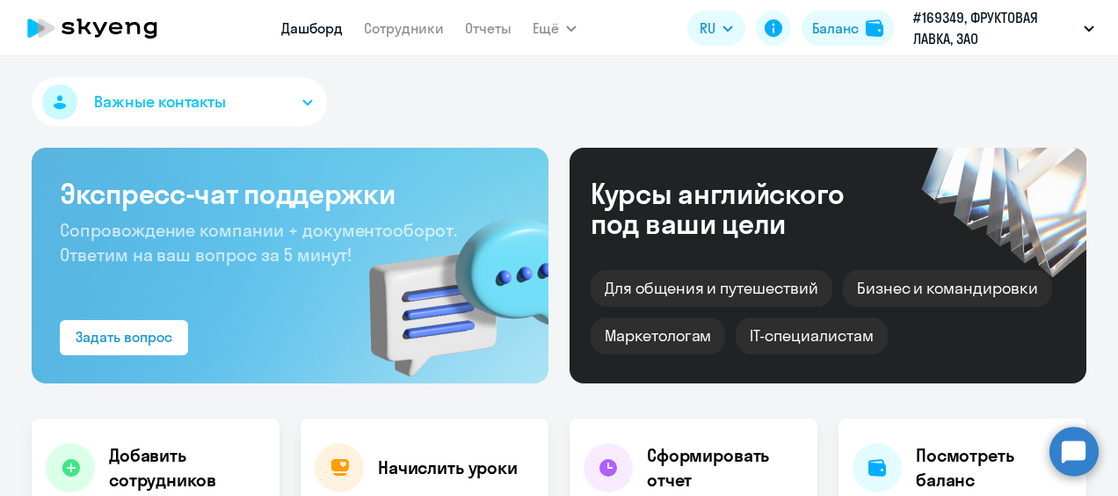
click at [206, 108] on span "Важные контакты" at bounding box center [160, 102] width 132 height 23
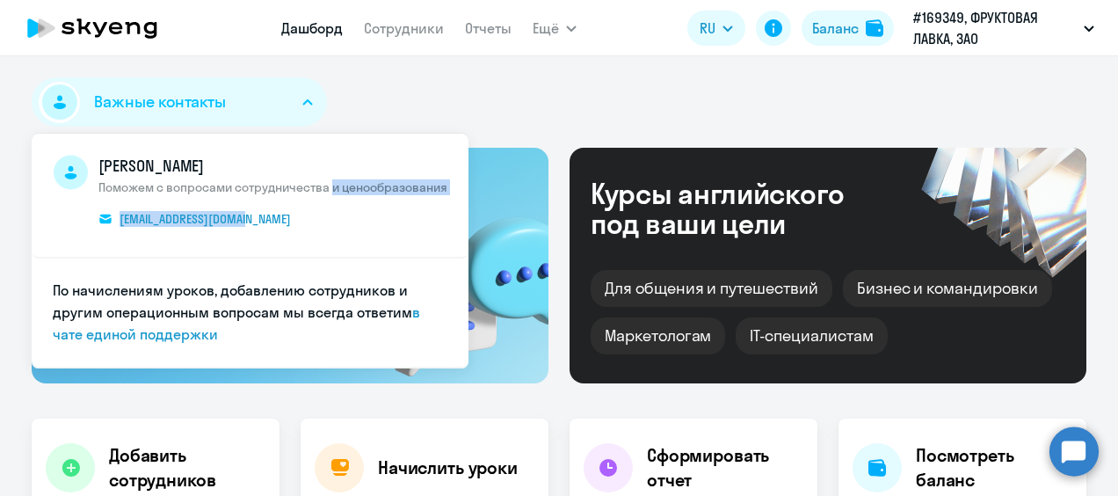
drag, startPoint x: 307, startPoint y: 218, endPoint x: 241, endPoint y: 230, distance: 67.0
click at [241, 230] on span "Дарья Фарнина Поможем с вопросами сотрудничества и ценообразования pereligina.d…" at bounding box center [272, 195] width 349 height 81
drag, startPoint x: 241, startPoint y: 230, endPoint x: 318, endPoint y: 235, distance: 77.5
click at [318, 235] on span "Дарья Фарнина Поможем с вопросами сотрудничества и ценообразования pereligina.d…" at bounding box center [272, 195] width 349 height 81
drag, startPoint x: 305, startPoint y: 223, endPoint x: 114, endPoint y: 223, distance: 190.7
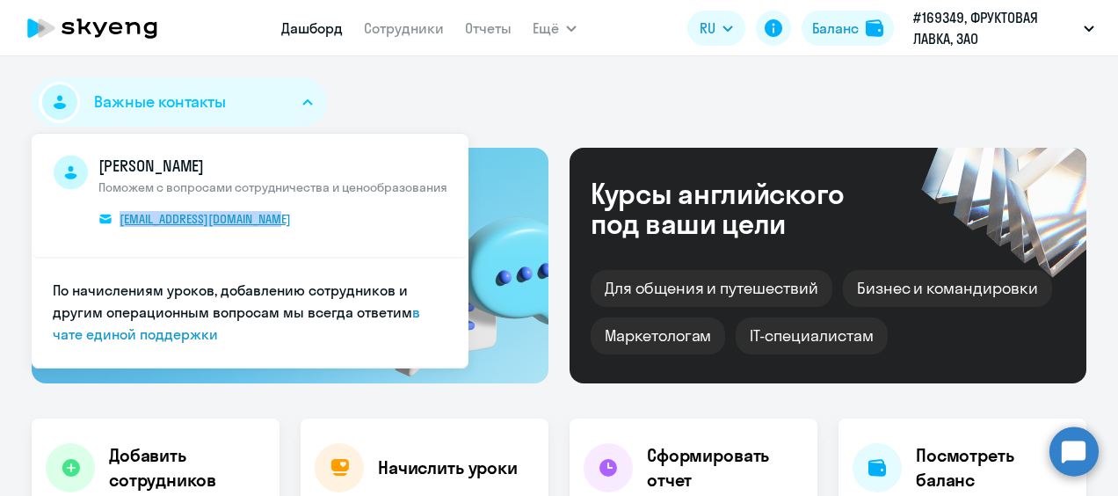
click at [114, 223] on span "Дарья Фарнина Поможем с вопросами сотрудничества и ценообразования pereligina.d…" at bounding box center [272, 195] width 349 height 81
copy span "pereligina.darya@skyeng.ru"
click at [598, 109] on div "Важные контакты Дарья Фарнина Поможем с вопросами сотрудничества и ценообразова…" at bounding box center [559, 105] width 1055 height 56
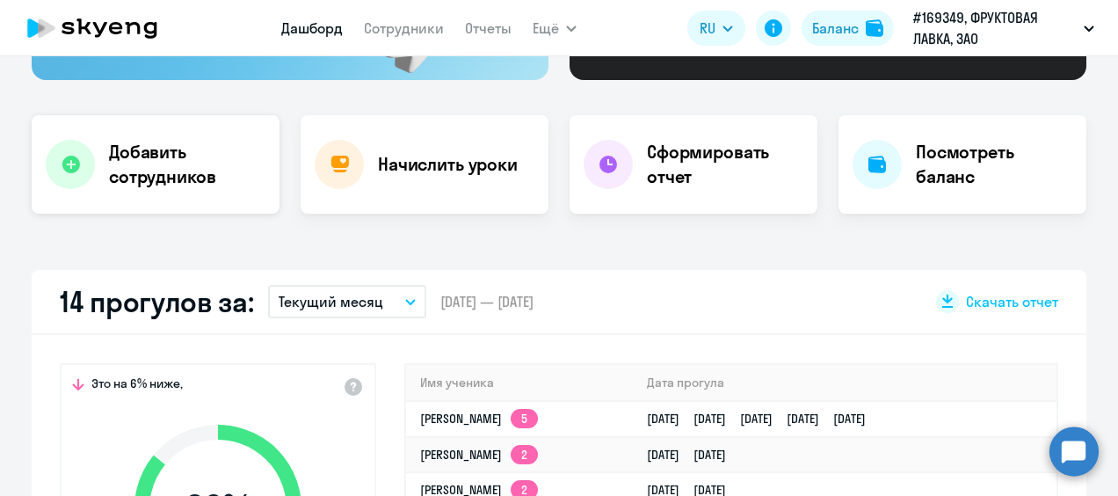
scroll to position [264, 0]
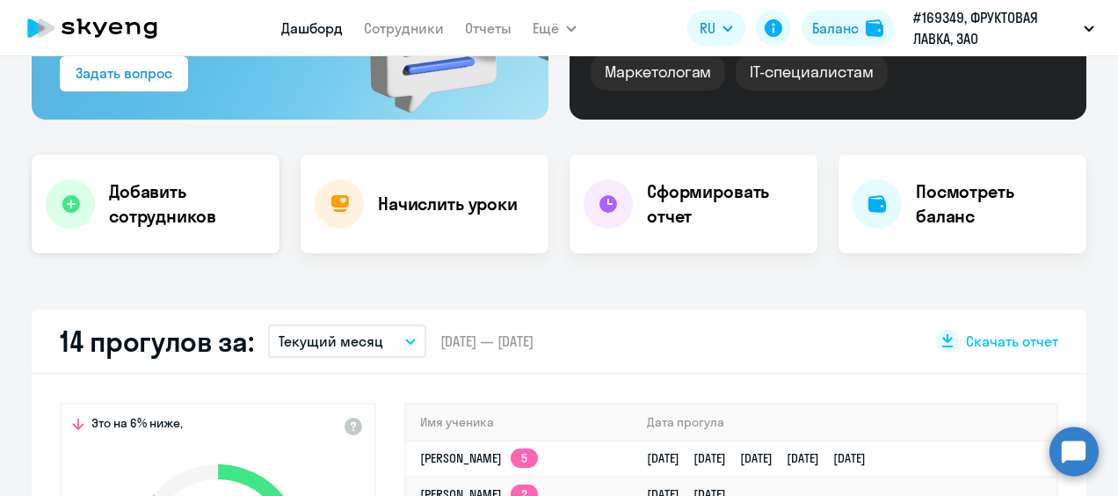
click at [118, 192] on h4 "Добавить сотрудников" at bounding box center [187, 203] width 156 height 49
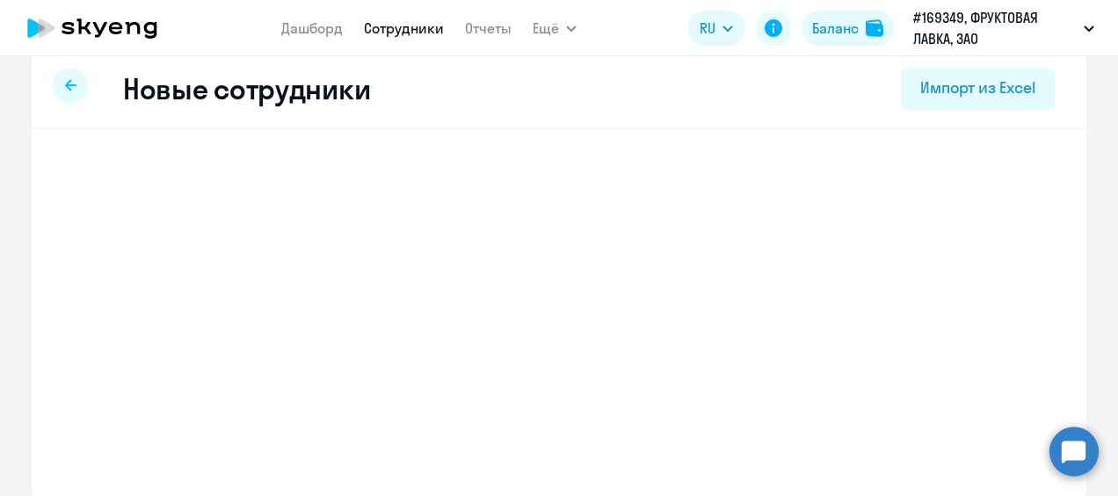
select select "english_adult_not_native_speaker"
select select "3"
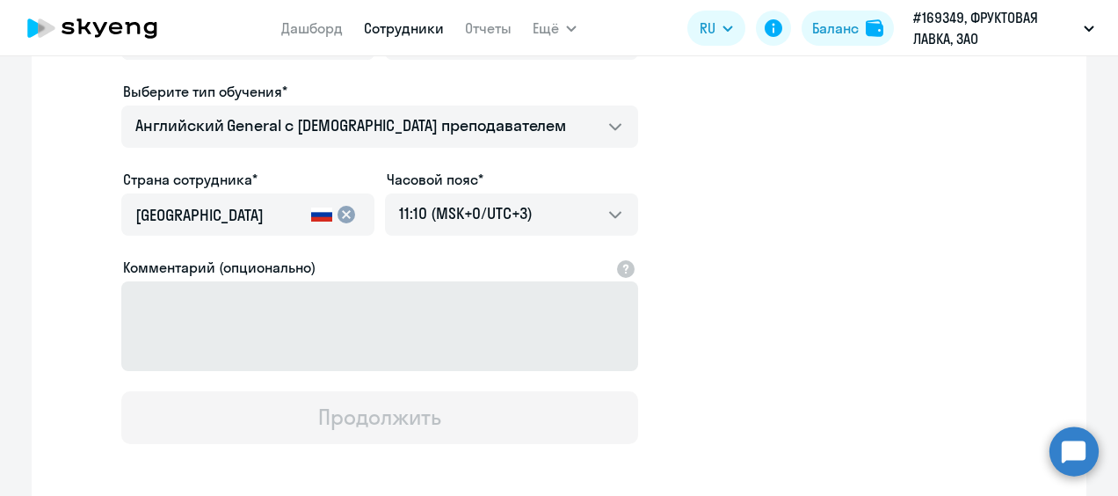
scroll to position [372, 0]
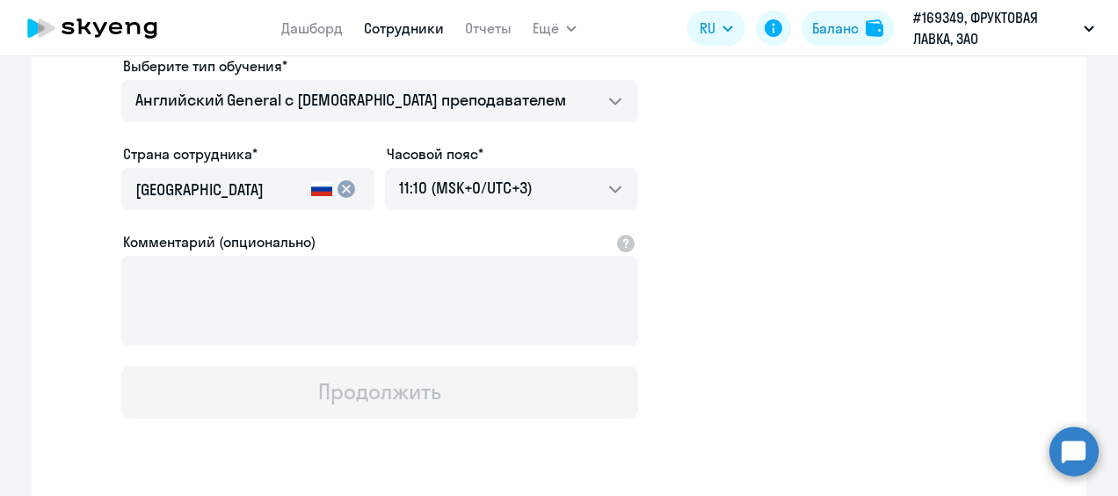
click at [703, 456] on div "Имя и отчество* Добавить себя как ученика Фамилия* Мобильный телефон* +34343 Ро…" at bounding box center [559, 164] width 1055 height 772
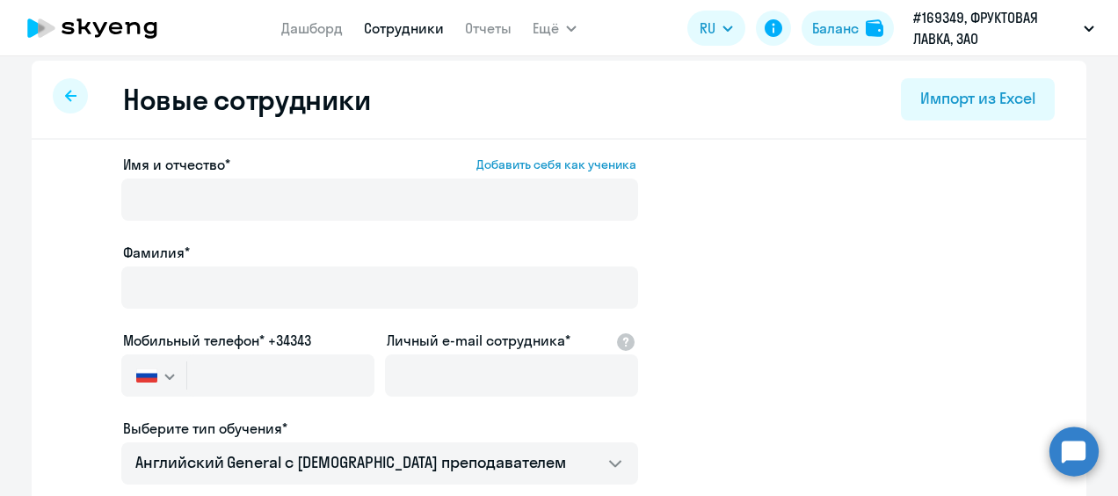
scroll to position [0, 0]
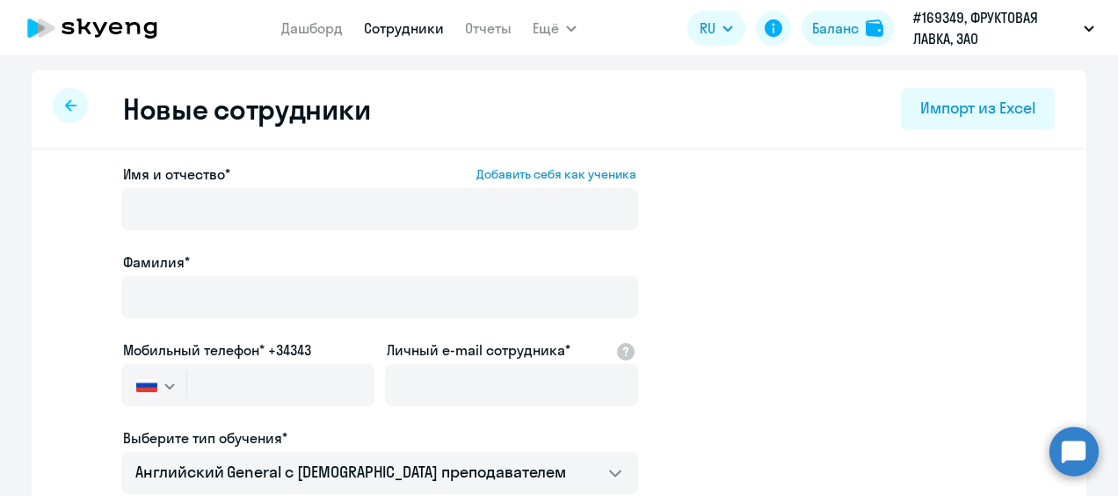
click at [85, 33] on icon at bounding box center [92, 28] width 155 height 44
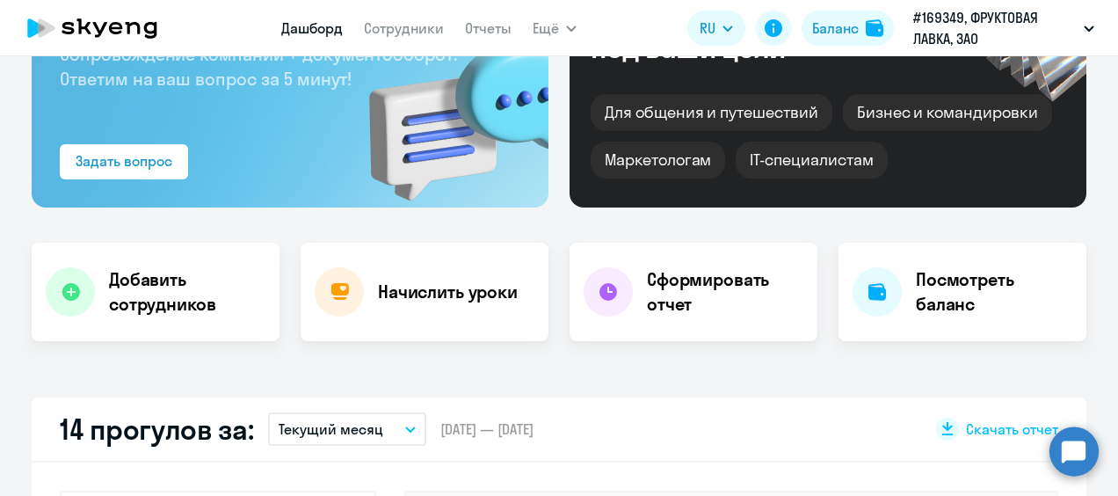
scroll to position [264, 0]
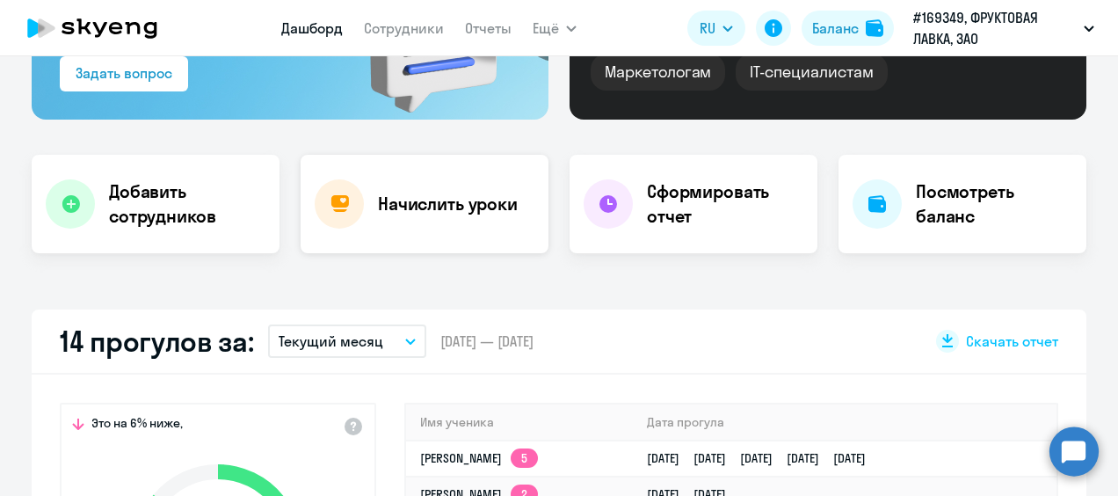
click at [440, 197] on h4 "Начислить уроки" at bounding box center [448, 204] width 140 height 25
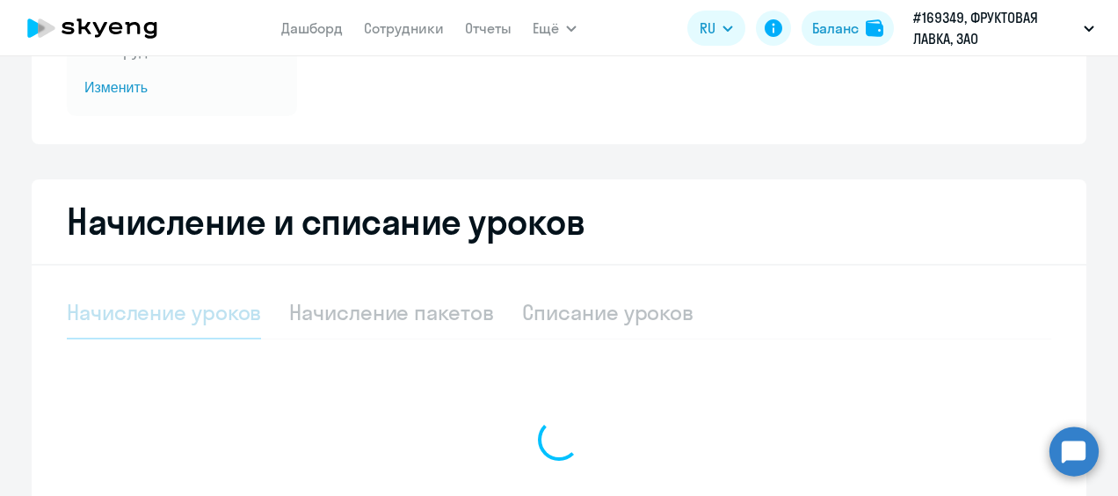
select select "10"
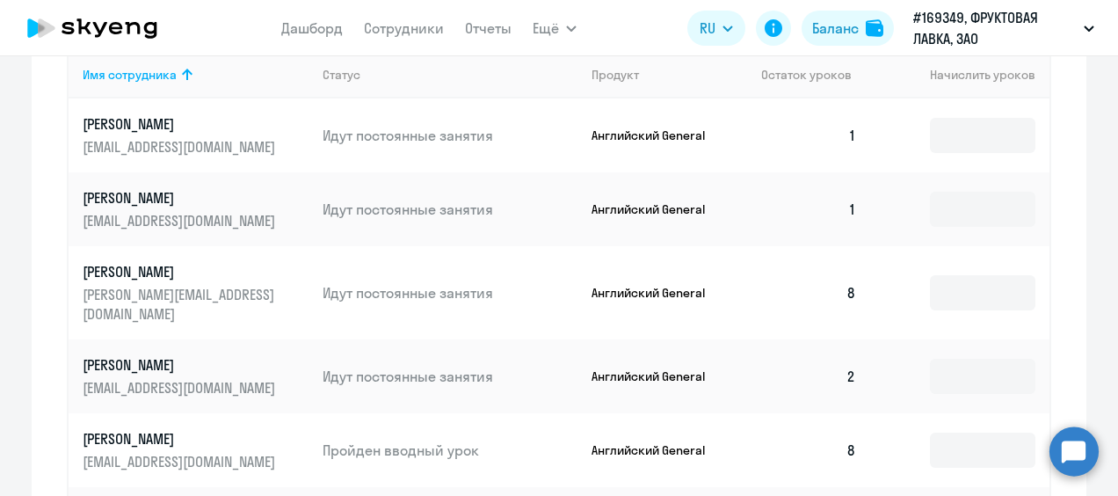
scroll to position [615, 0]
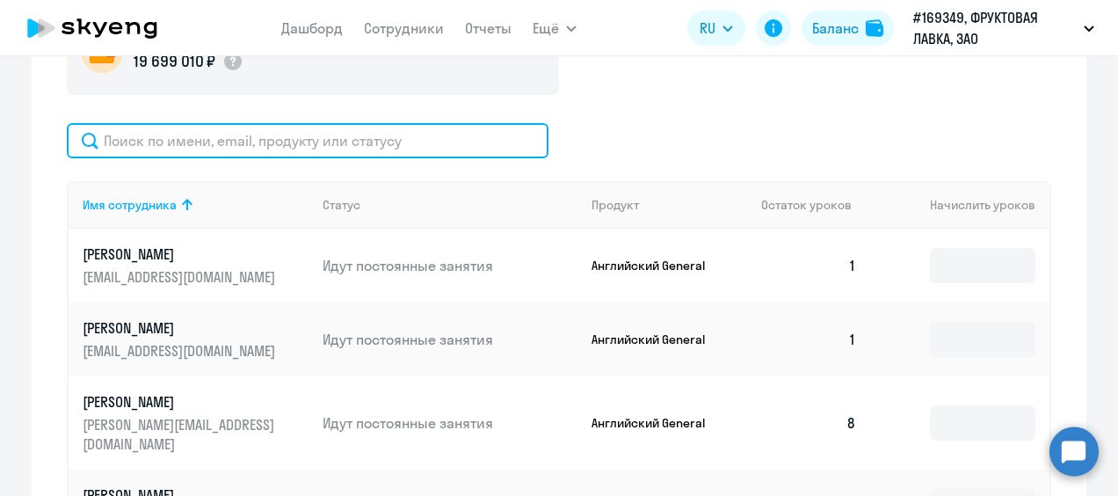
click at [232, 148] on input "text" at bounding box center [308, 140] width 482 height 35
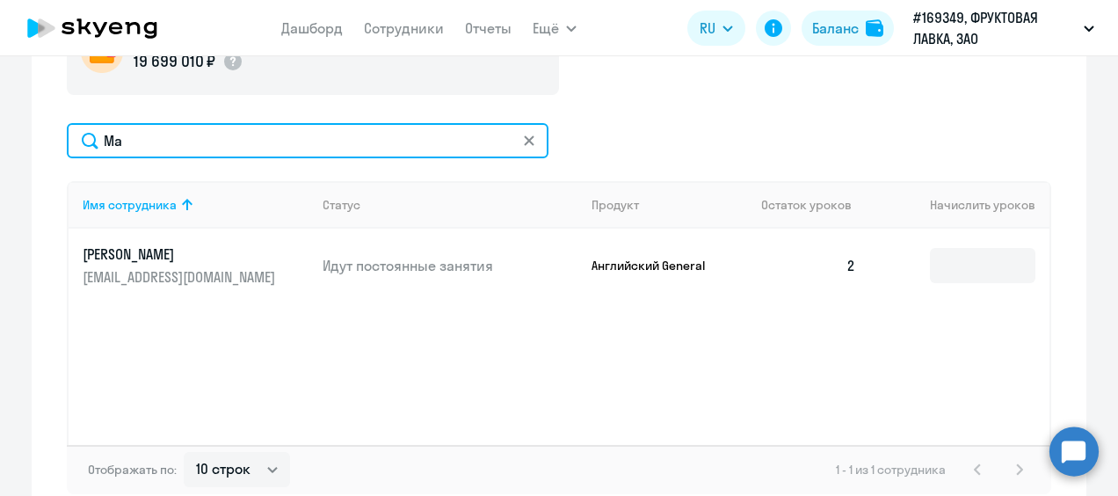
type input "М"
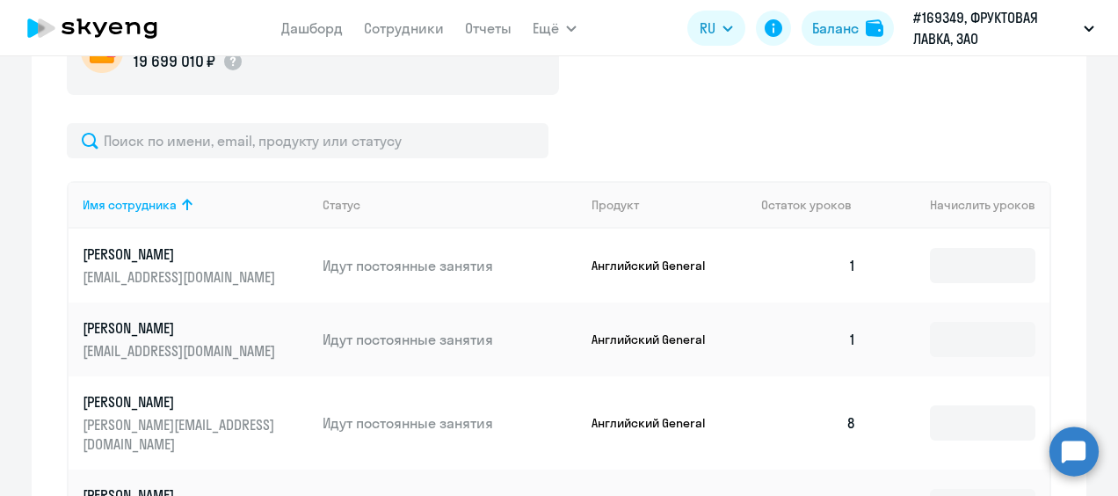
click at [33, 273] on div "Начисление и списание уроков Начисление уроков Начисление пакетов Списание урок…" at bounding box center [559, 444] width 1055 height 1232
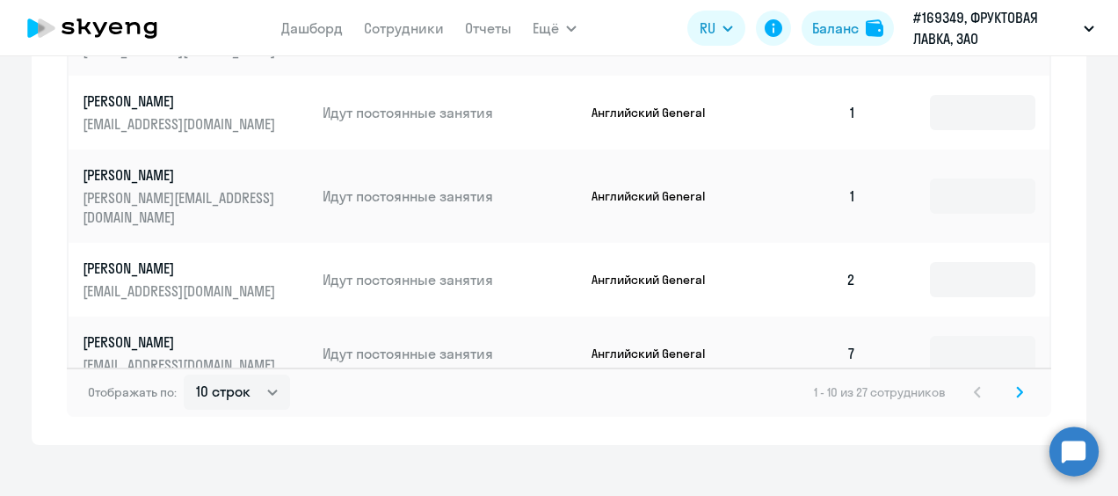
scroll to position [1234, 0]
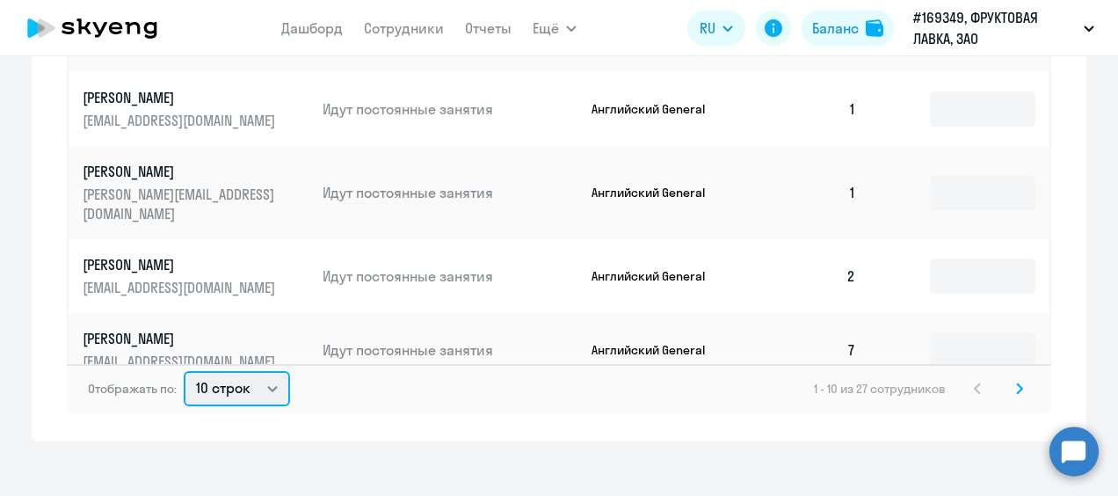
click at [267, 372] on select "10 строк 30 строк 50 строк" at bounding box center [237, 388] width 106 height 35
select select "50"
click at [184, 371] on select "10 строк 30 строк 50 строк" at bounding box center [237, 388] width 106 height 35
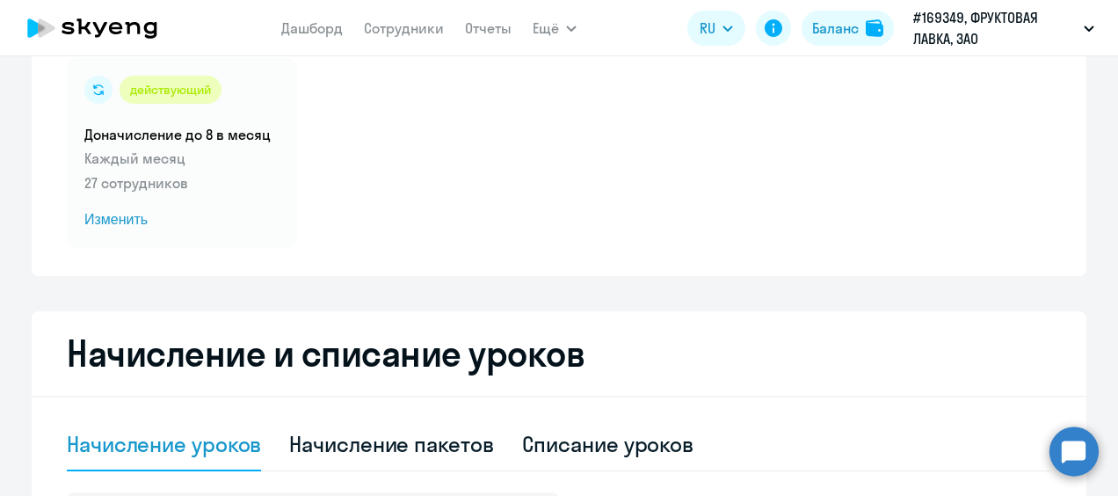
scroll to position [0, 0]
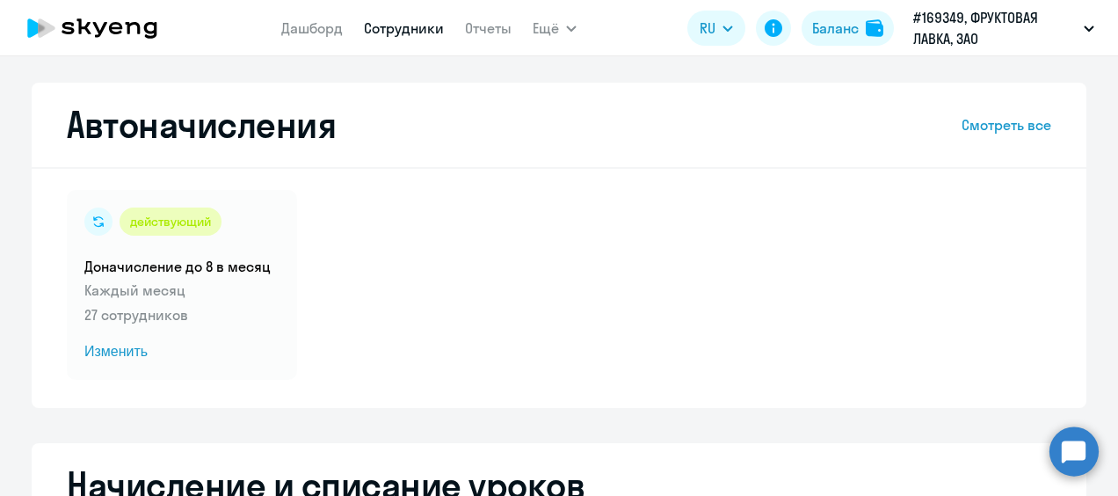
click at [401, 30] on link "Сотрудники" at bounding box center [404, 28] width 80 height 18
select select "30"
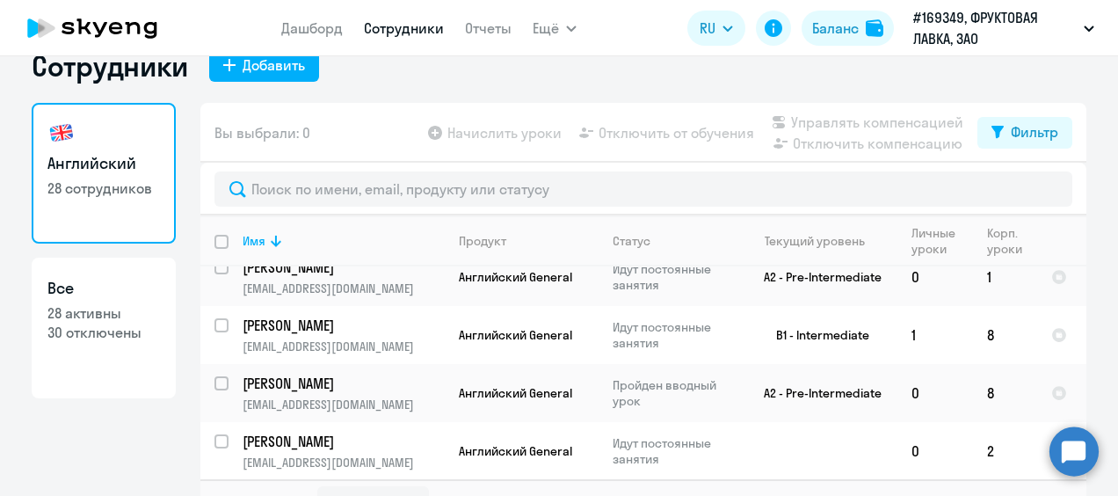
scroll to position [67, 0]
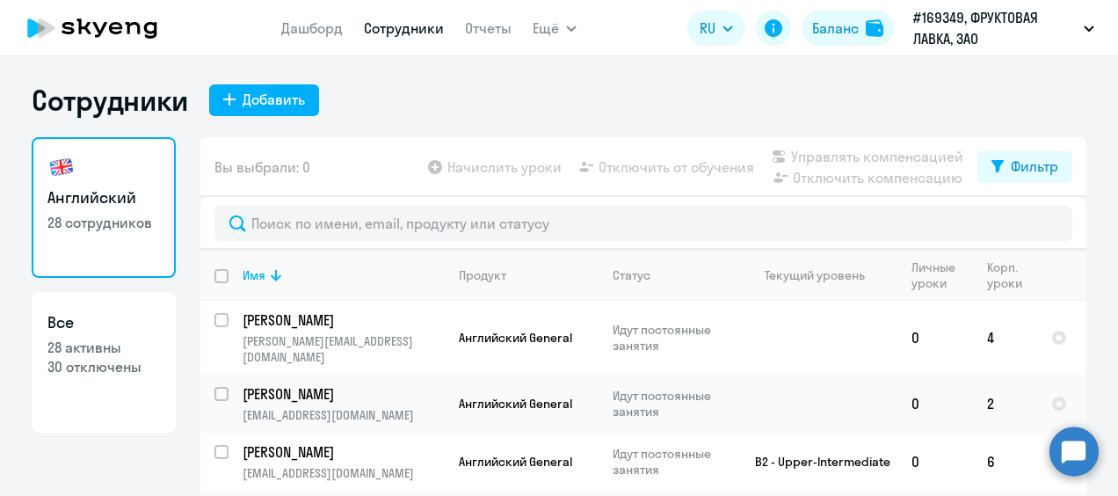
select select "30"
click at [279, 118] on div "Сотрудники Добавить Английский 28 сотрудников Все 28 активны 30 отключены Вы вы…" at bounding box center [559, 323] width 1055 height 480
click at [274, 106] on div "Добавить" at bounding box center [274, 99] width 62 height 21
select select "english_adult_not_native_speaker"
select select "3"
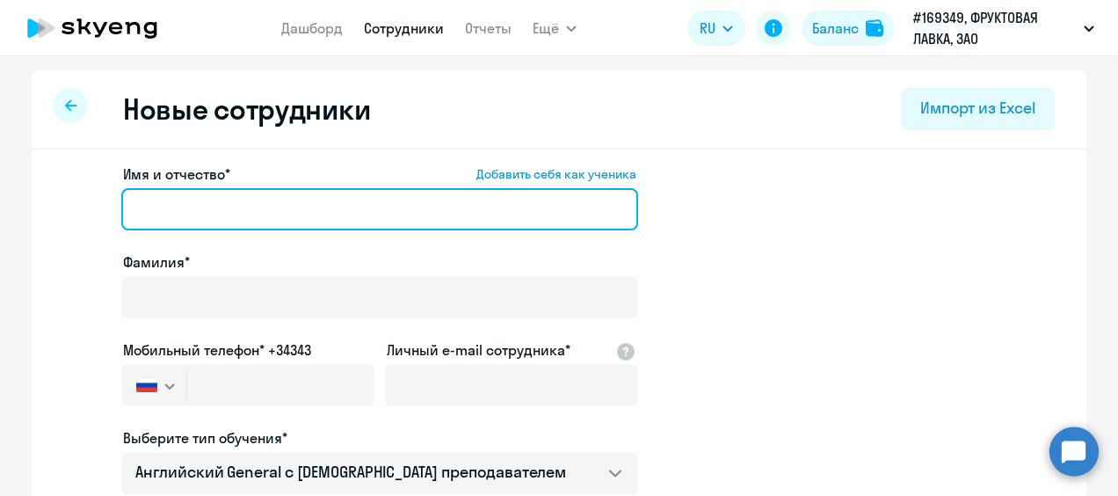
click at [337, 209] on input "Имя и отчество* Добавить себя как ученика" at bounding box center [379, 209] width 517 height 42
type input "Марина"
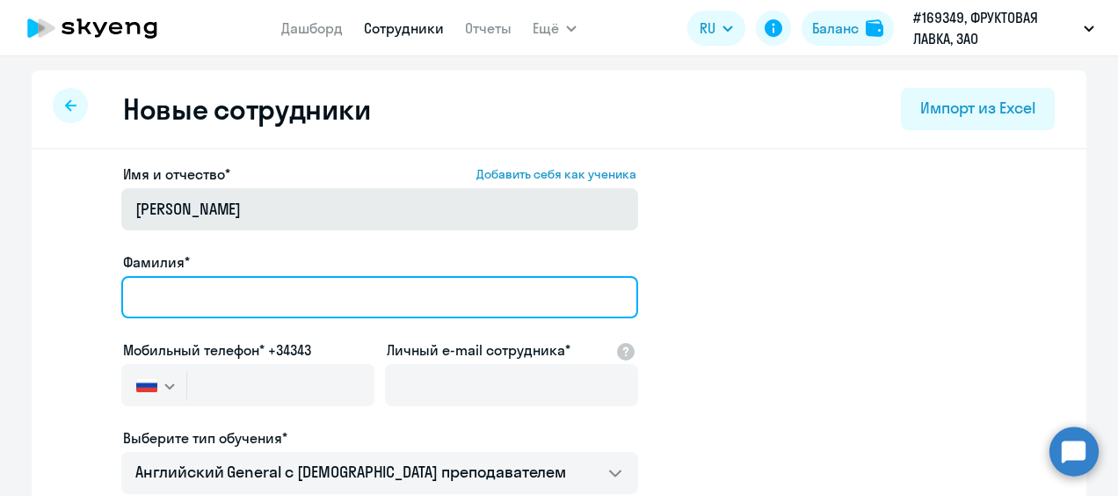
type input "Трубникова"
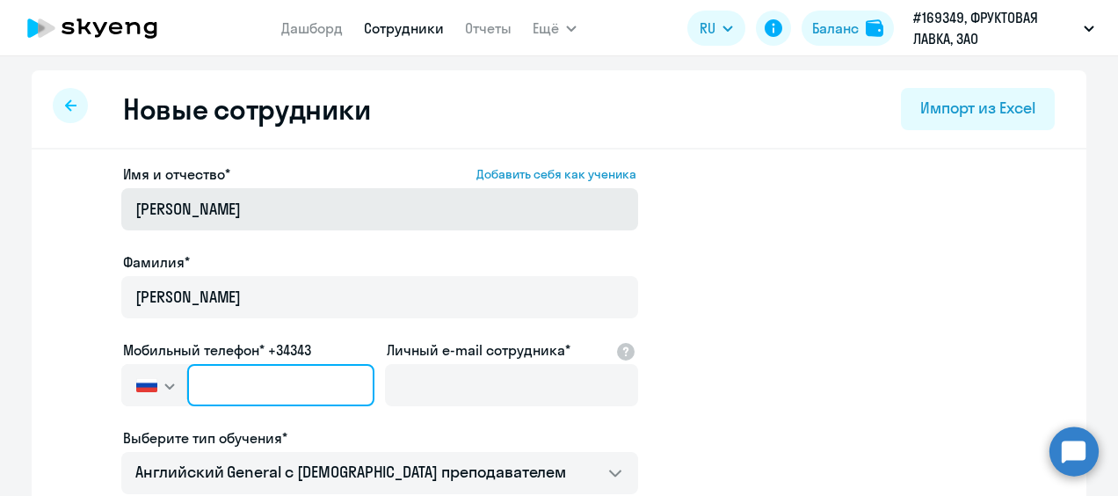
type input "+7 985 412-21-32"
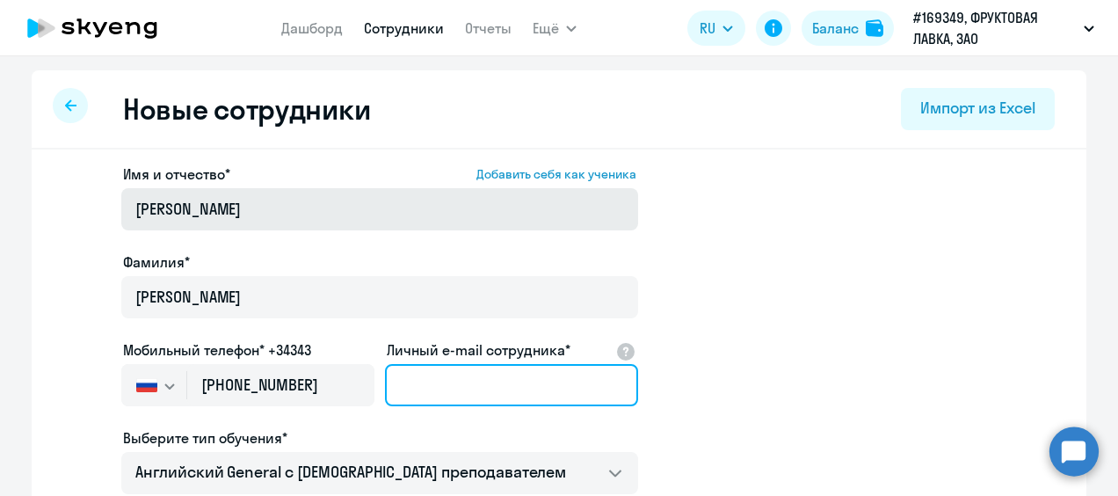
type input "Marina_Trubnikova@fruktovayalavka.ru"
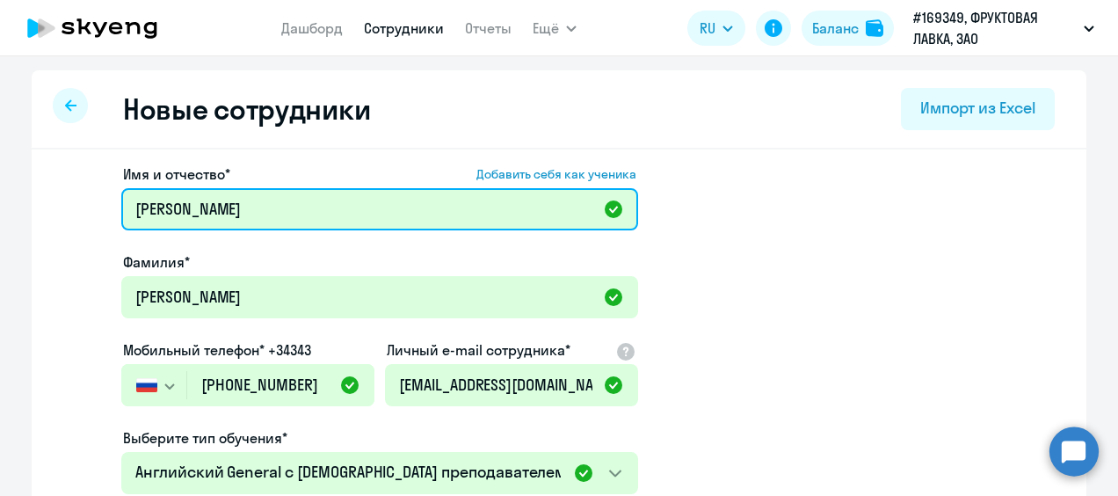
type input "Марина"
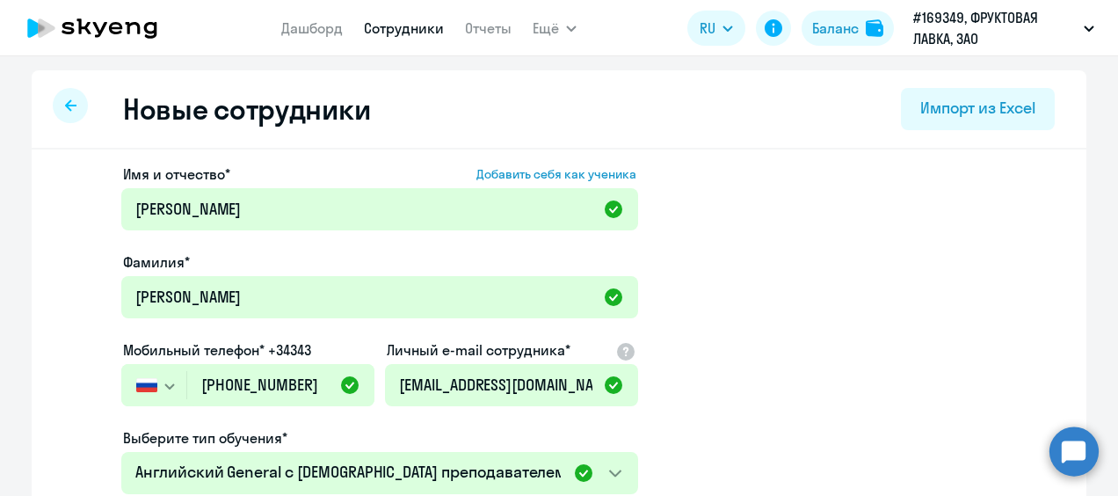
click at [786, 309] on app-new-student-form "Имя и отчество* Добавить себя как ученика Марина Фамилия* Трубникова Мобильный …" at bounding box center [559, 476] width 998 height 627
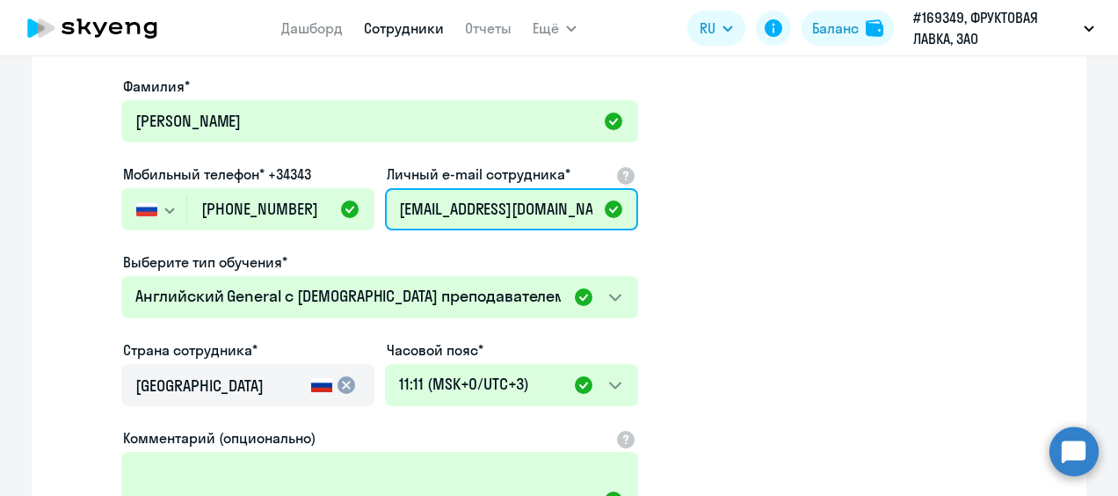
click at [470, 205] on input "Marina_Trubnikova@fruktovayalavka.ru" at bounding box center [511, 209] width 253 height 42
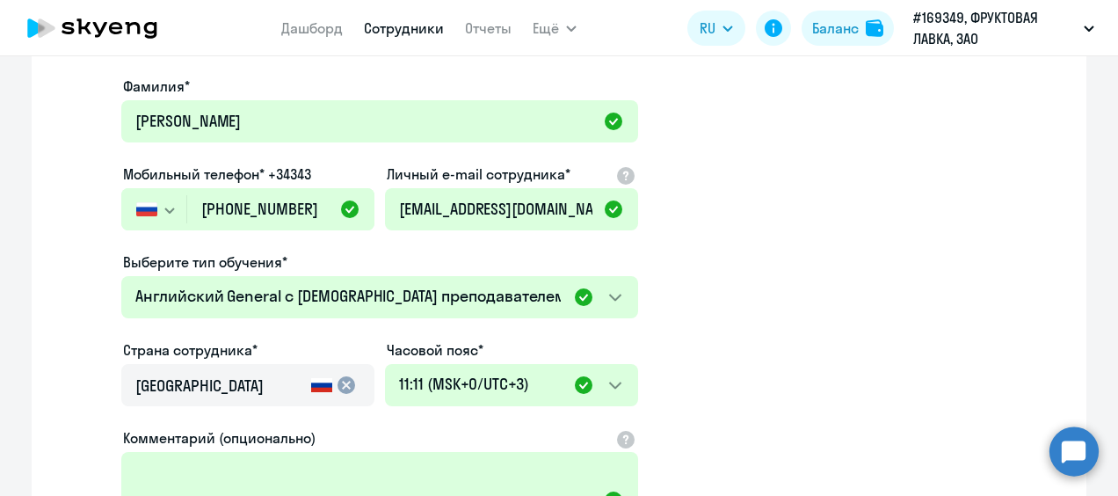
click at [783, 246] on app-new-student-form "Имя и отчество* Добавить себя как ученика Марина Фамилия* Трубникова Мобильный …" at bounding box center [559, 301] width 998 height 627
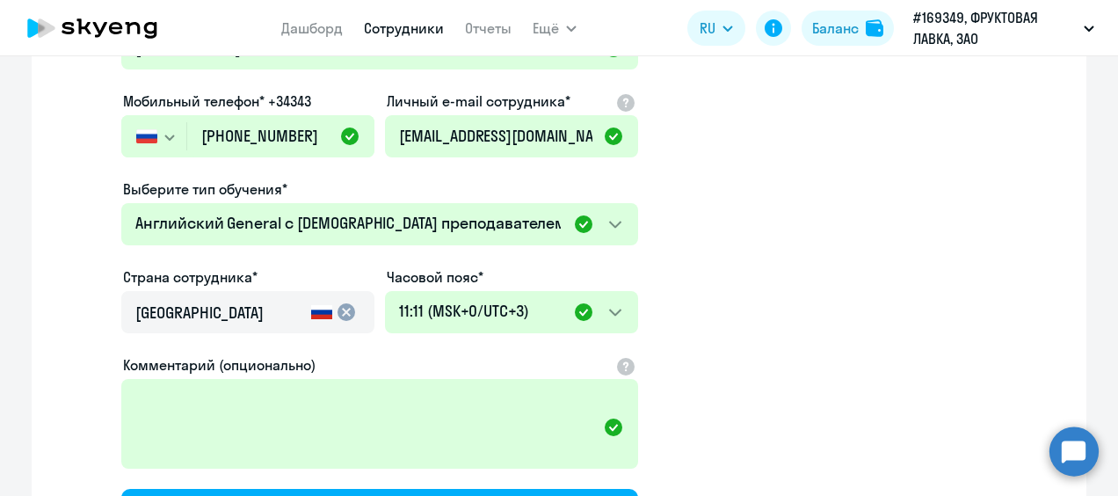
scroll to position [161, 0]
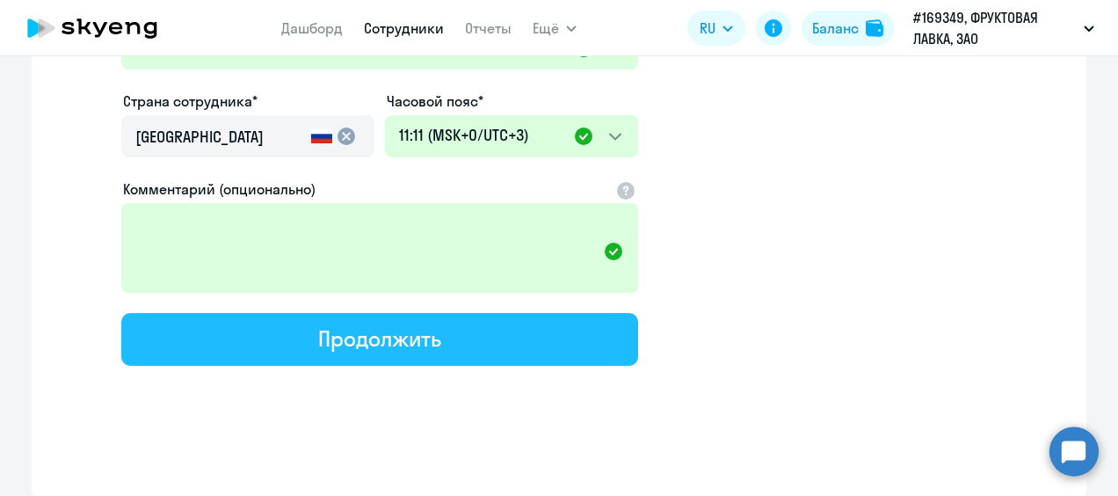
click at [420, 327] on div "Продолжить" at bounding box center [379, 338] width 122 height 28
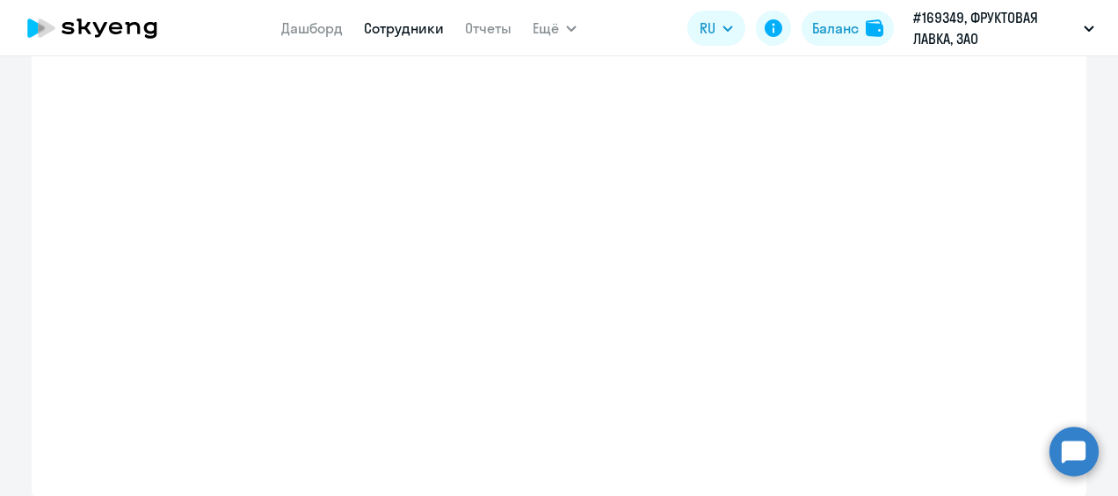
select select "english_adult_not_native_speaker"
select select "3"
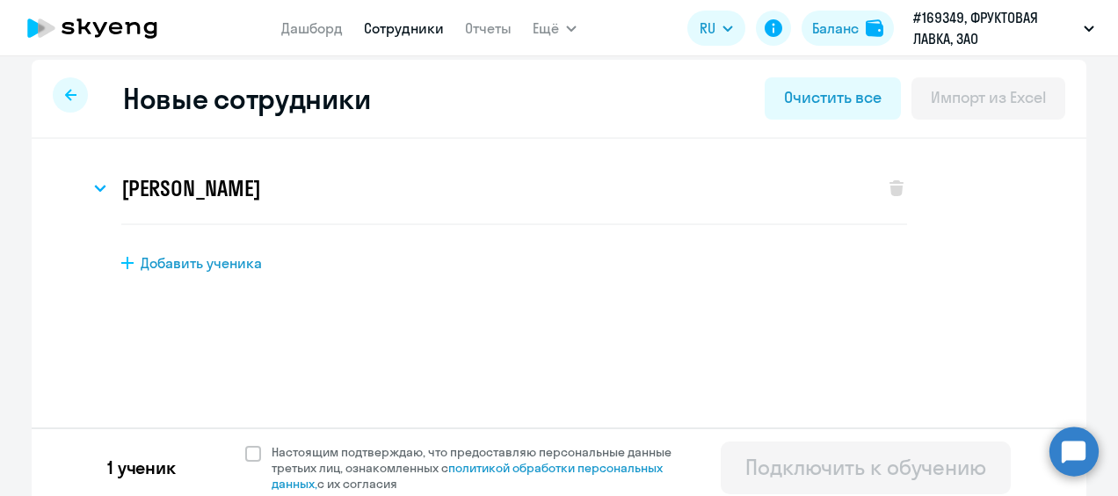
scroll to position [20, 0]
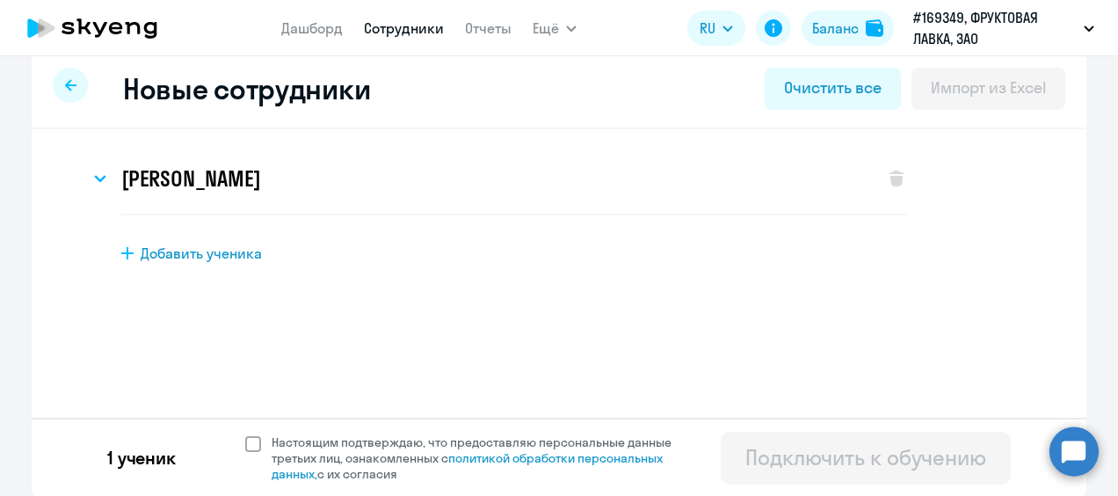
click at [261, 438] on span "Настоящим подтверждаю, что предоставляю персональные данные третьих лиц, ознако…" at bounding box center [476, 457] width 431 height 47
click at [245, 434] on input "Настоящим подтверждаю, что предоставляю персональные данные третьих лиц, ознако…" at bounding box center [244, 433] width 1 height 1
checkbox input "true"
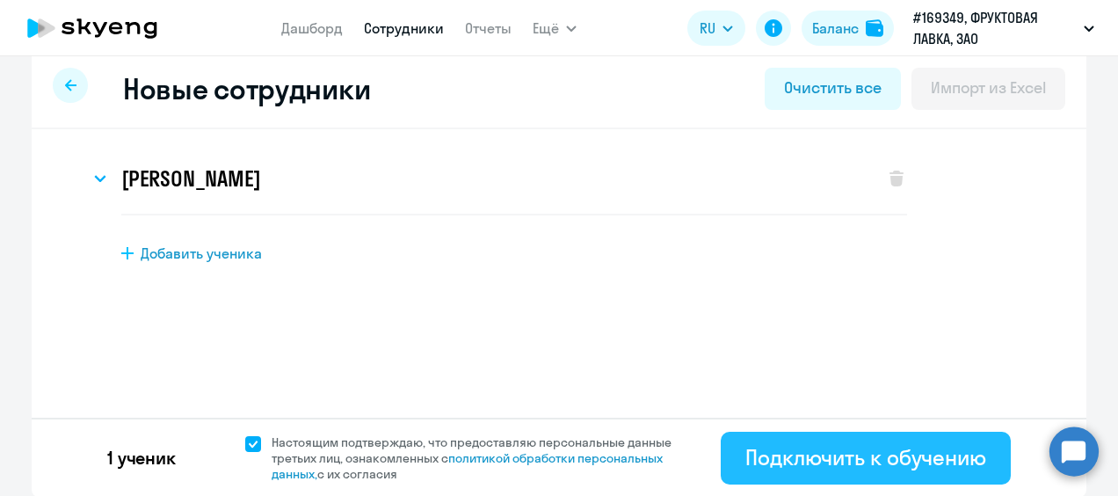
click at [859, 452] on div "Подключить к обучению" at bounding box center [865, 457] width 241 height 28
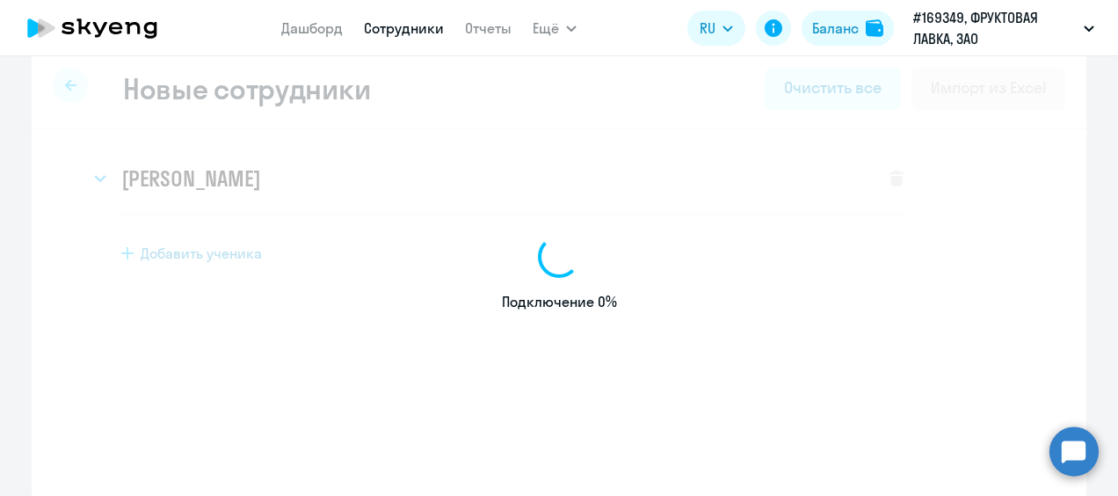
select select "english_adult_not_native_speaker"
select select "3"
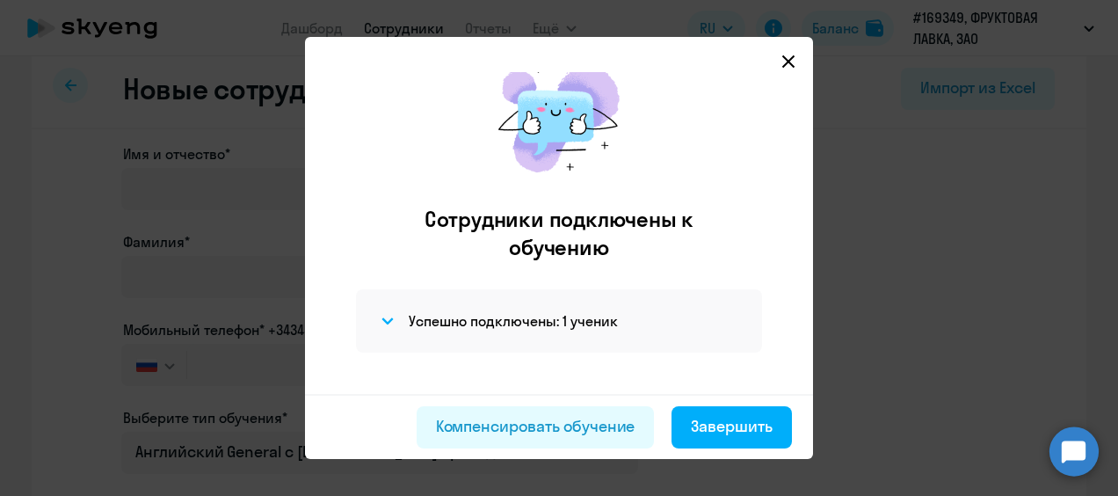
scroll to position [43, 0]
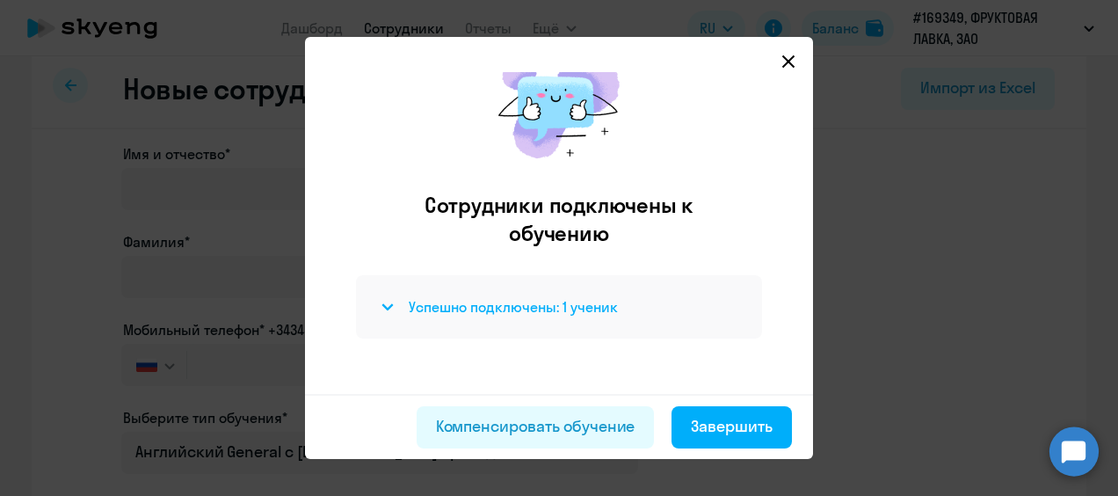
click at [393, 309] on div "Успешно подключены: 1 ученик" at bounding box center [559, 306] width 364 height 21
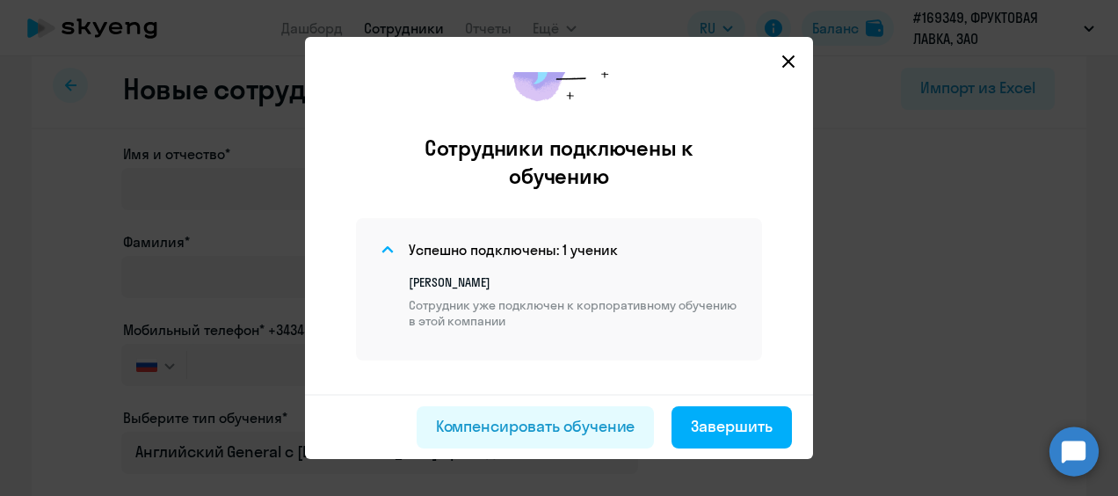
scroll to position [122, 0]
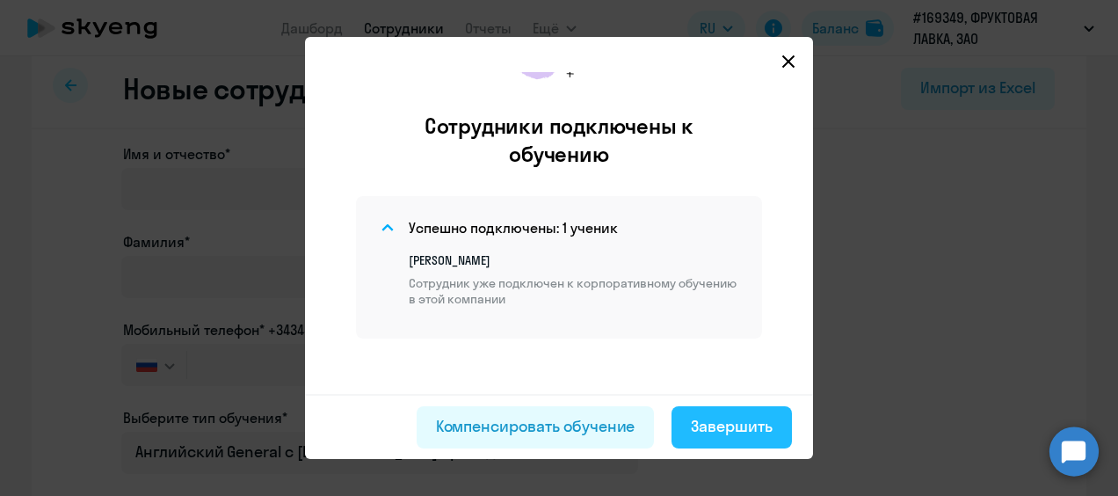
click at [742, 441] on button "Завершить" at bounding box center [731, 427] width 120 height 42
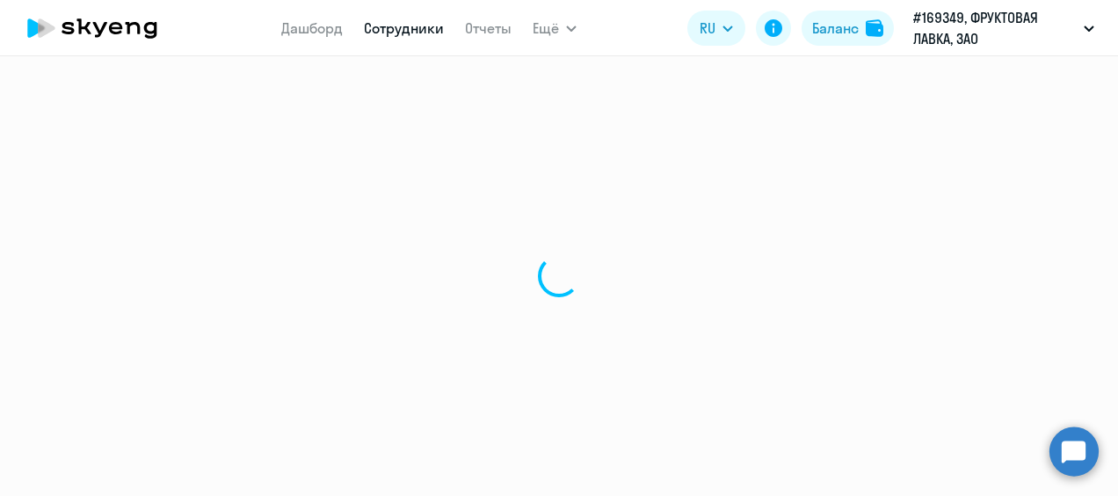
select select "30"
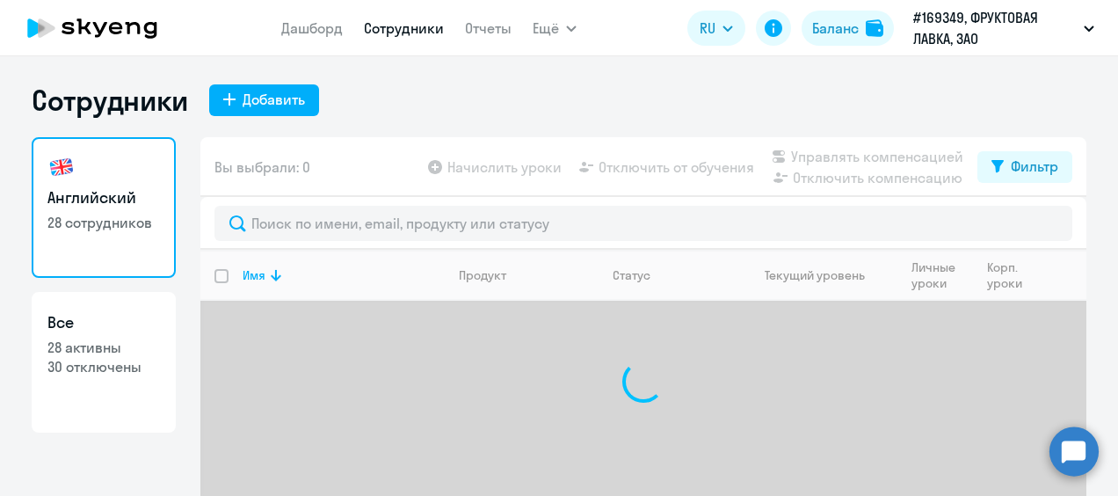
select select "30"
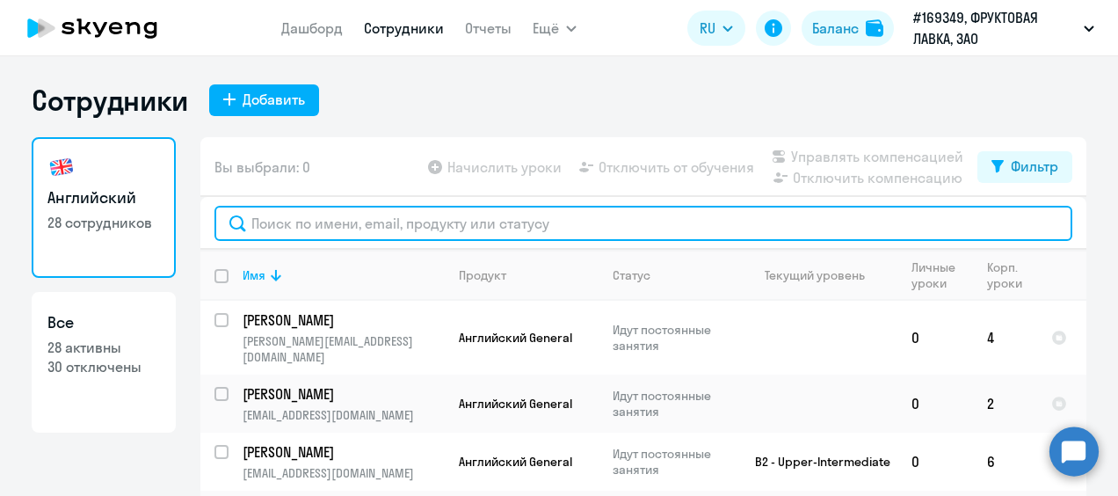
click at [352, 214] on input "text" at bounding box center [643, 223] width 858 height 35
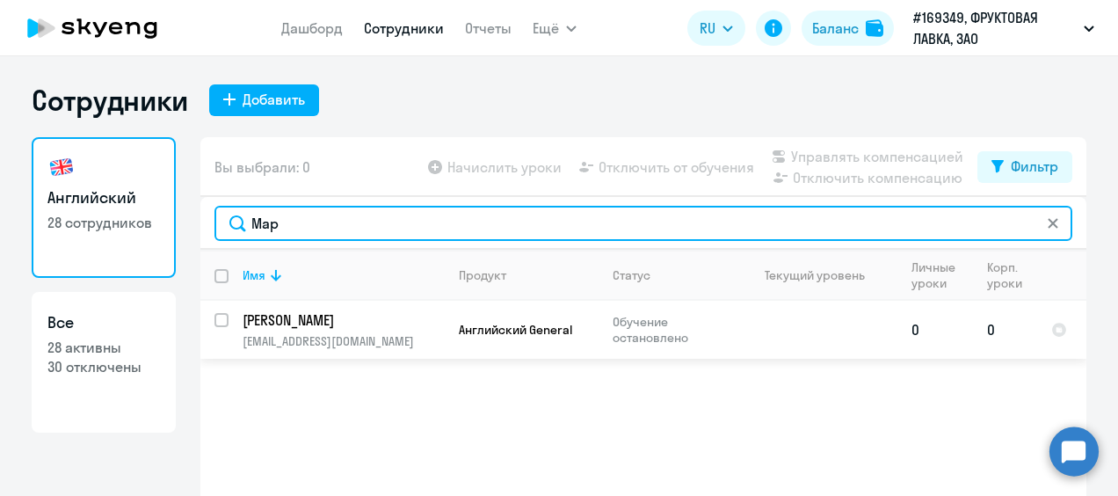
type input "Мар"
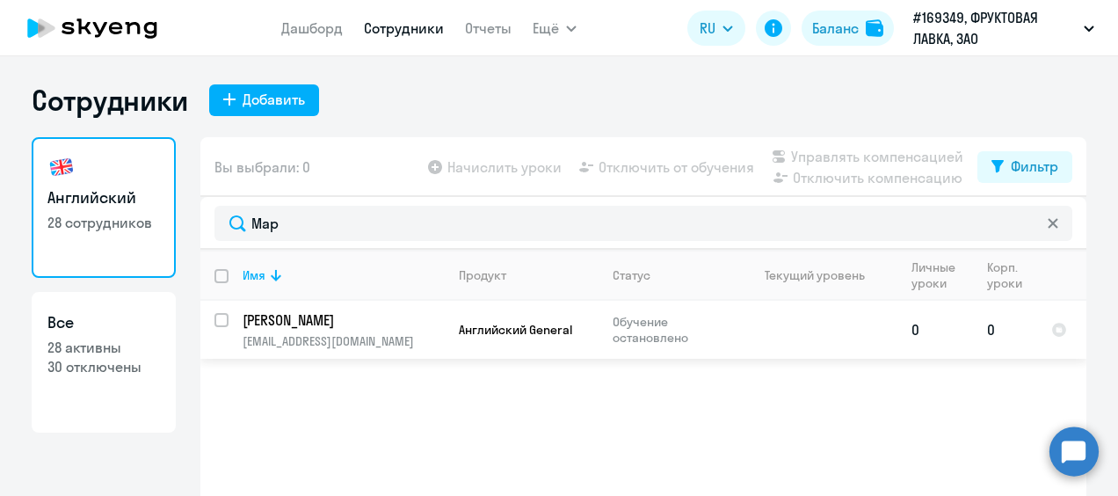
click at [395, 330] on td "Марина marinazurkan@yandex.ru" at bounding box center [336, 330] width 216 height 58
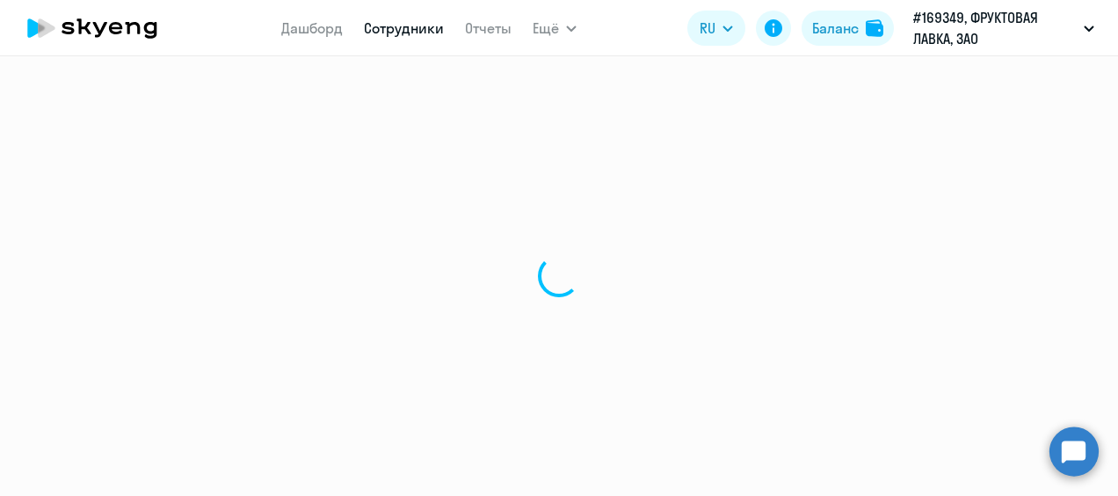
select select "english"
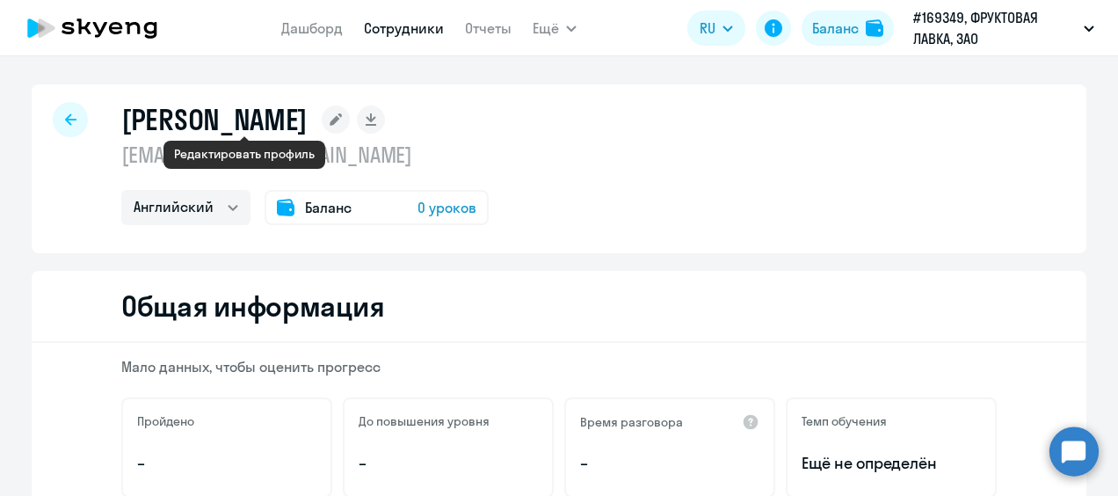
click at [330, 118] on icon at bounding box center [336, 119] width 12 height 12
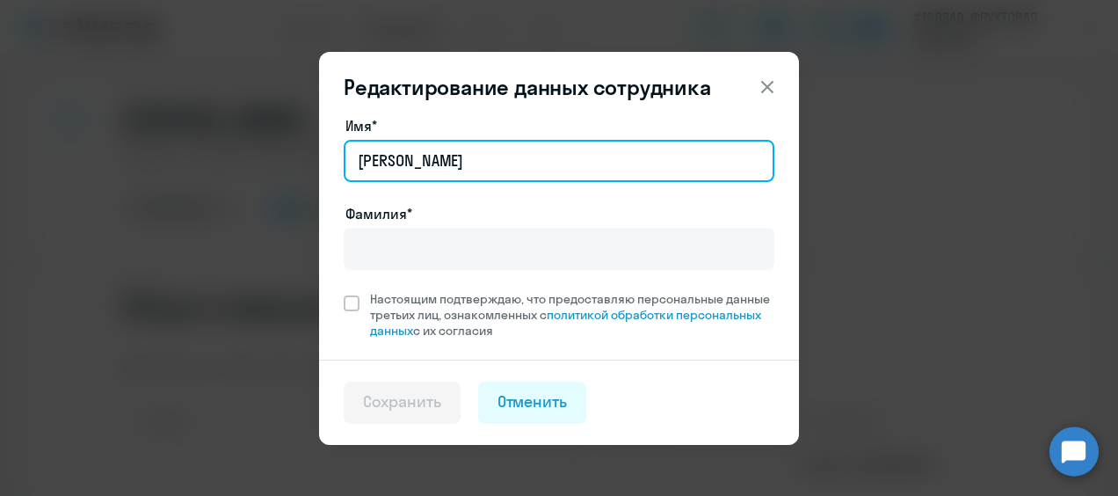
click at [462, 158] on input "Марина" at bounding box center [559, 161] width 431 height 42
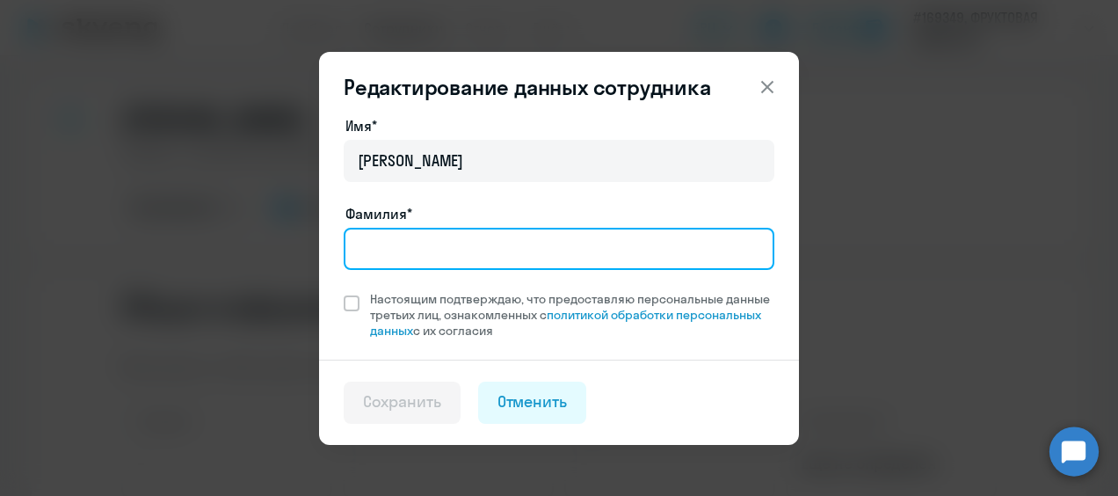
click at [443, 234] on input "Фамилия*" at bounding box center [559, 249] width 431 height 42
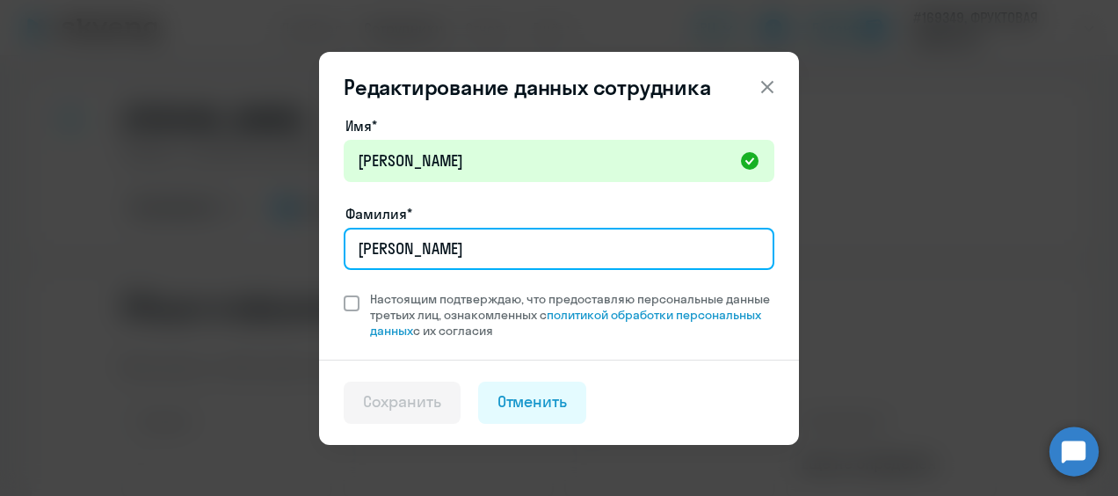
type input "Трубникова"
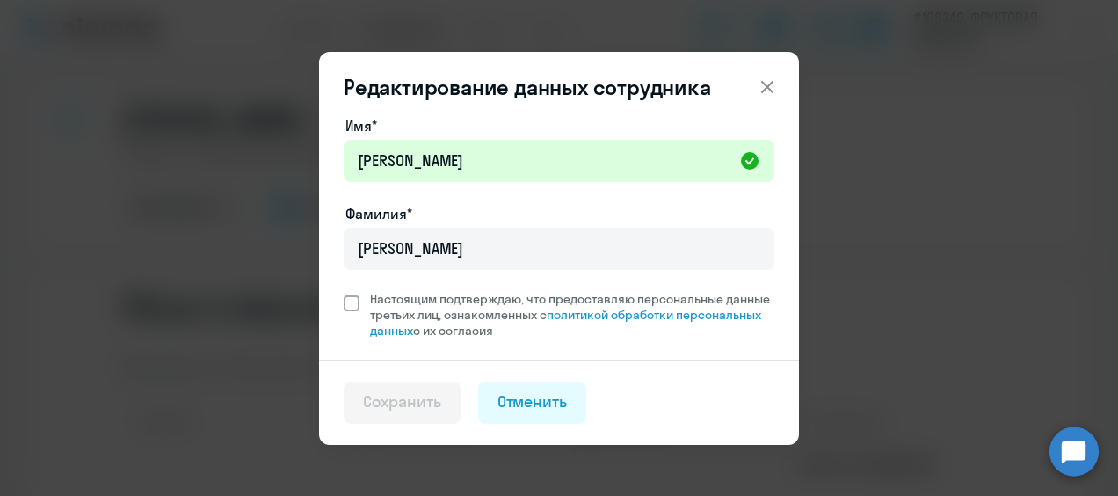
click at [352, 301] on span at bounding box center [352, 303] width 16 height 16
click at [344, 291] on input "Настоящим подтверждаю, что предоставляю персональные данные третьих лиц, ознако…" at bounding box center [343, 290] width 1 height 1
checkbox input "true"
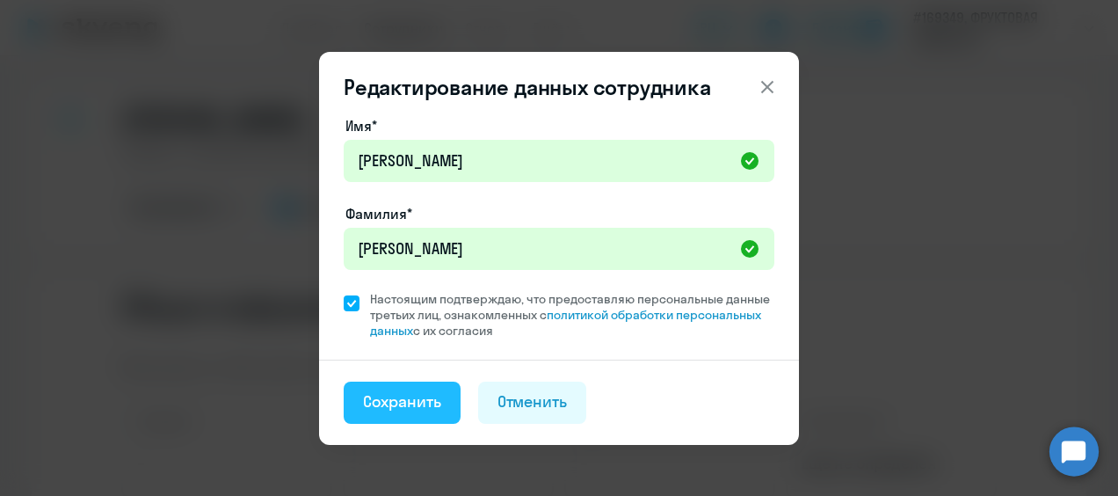
click at [401, 399] on div "Сохранить" at bounding box center [402, 401] width 78 height 23
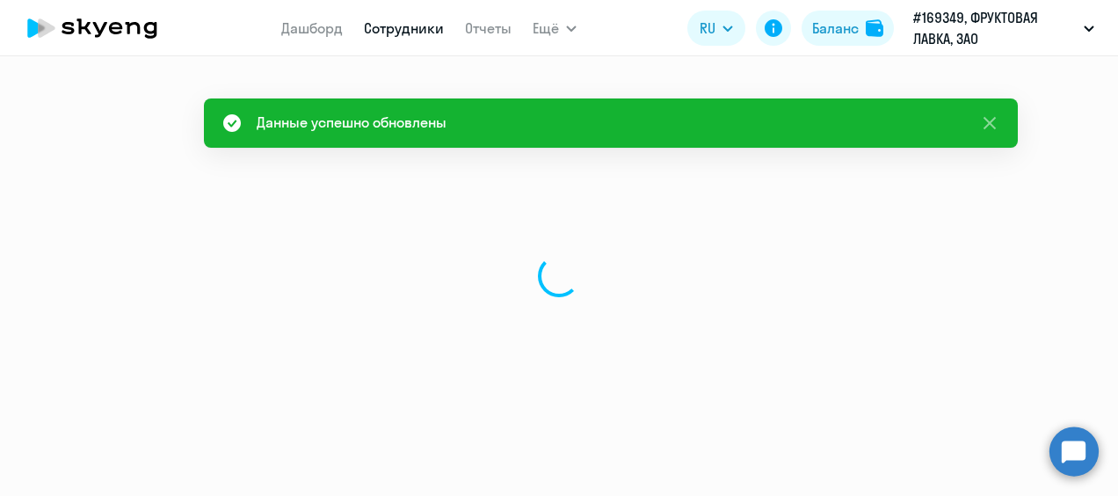
select select "english"
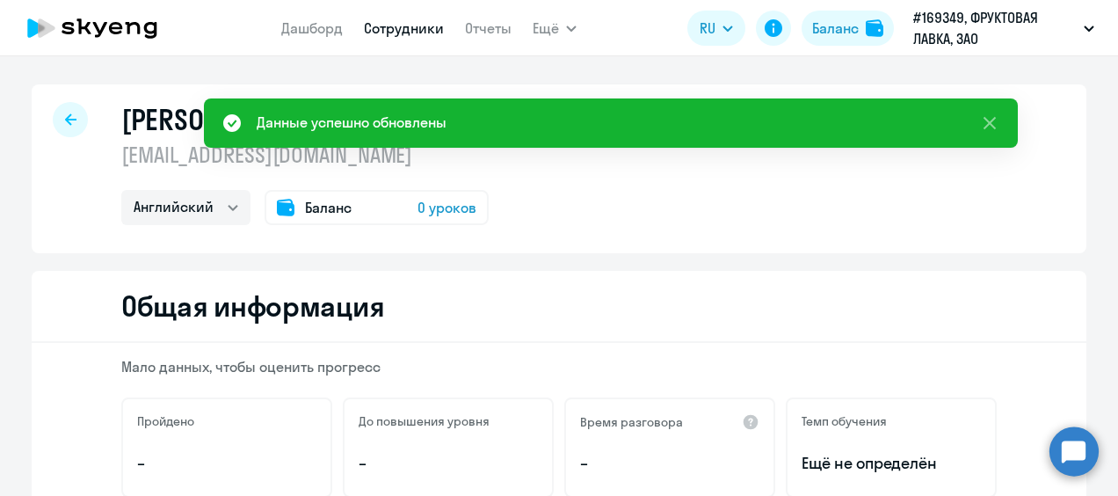
click at [244, 155] on p "marinazurkan@yandex.ru" at bounding box center [304, 155] width 367 height 28
click at [983, 120] on icon at bounding box center [989, 122] width 21 height 21
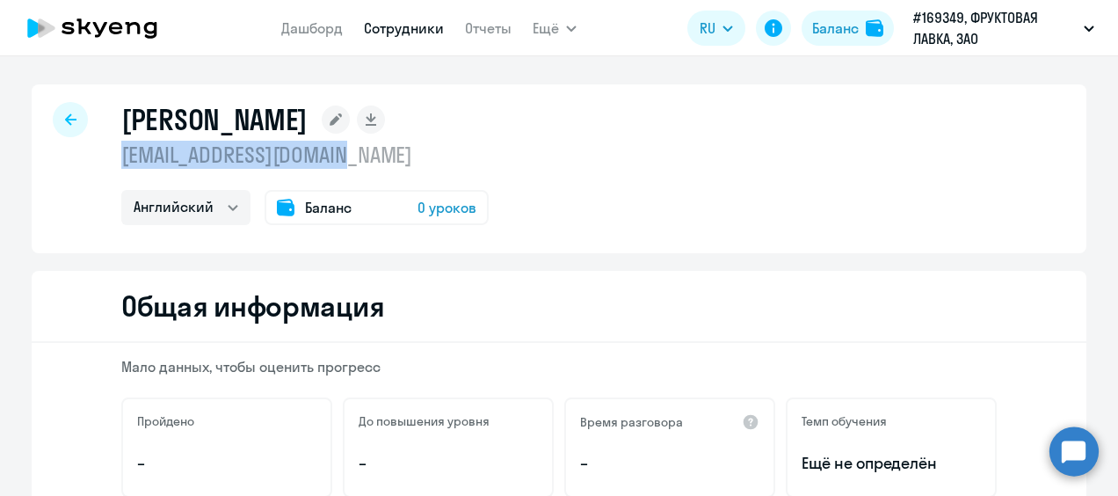
drag, startPoint x: 383, startPoint y: 156, endPoint x: 119, endPoint y: 156, distance: 264.5
click at [121, 156] on p "marinazurkan@yandex.ru" at bounding box center [304, 155] width 367 height 28
click at [408, 151] on p "marinazurkan@yandex.ru" at bounding box center [304, 155] width 367 height 28
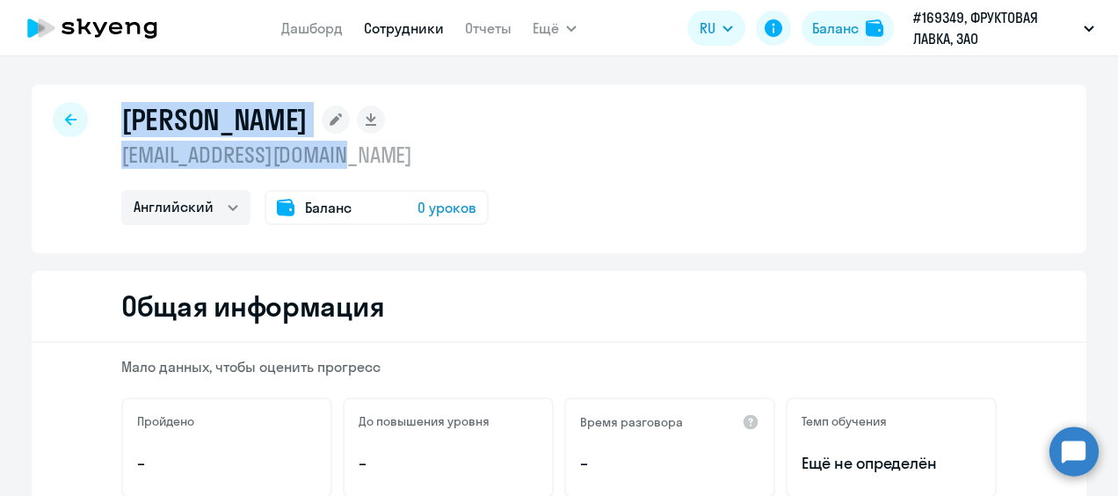
drag, startPoint x: 113, startPoint y: 116, endPoint x: 373, endPoint y: 146, distance: 261.8
click at [373, 146] on div "Трубникова Марина marinazurkan@yandex.ru Английский Баланс 0 уроков" at bounding box center [559, 168] width 1055 height 169
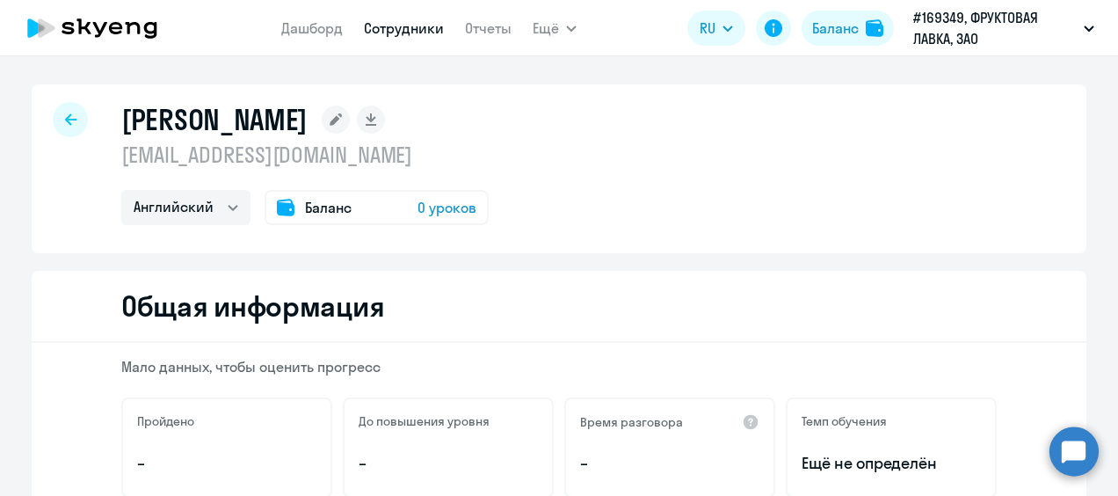
drag, startPoint x: 373, startPoint y: 146, endPoint x: 473, endPoint y: 176, distance: 103.7
click at [473, 176] on div "Трубникова Марина marinazurkan@yandex.ru Английский Баланс 0 уроков" at bounding box center [304, 163] width 367 height 123
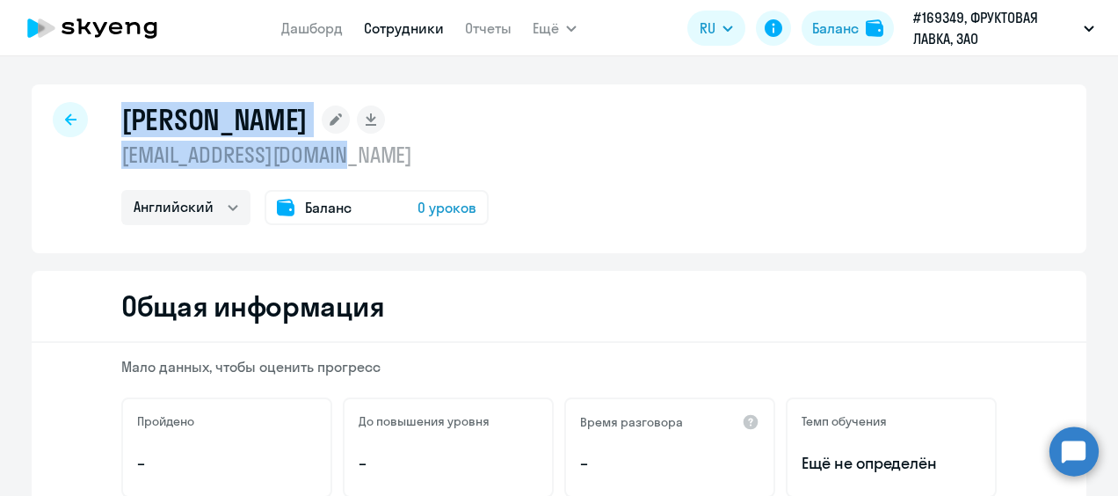
drag, startPoint x: 117, startPoint y: 117, endPoint x: 374, endPoint y: 151, distance: 259.8
click at [374, 151] on div "Трубникова Марина marinazurkan@yandex.ru Английский Баланс 0 уроков" at bounding box center [304, 163] width 367 height 123
copy div "Трубникова Марина marinazurkan@yandex.ru"
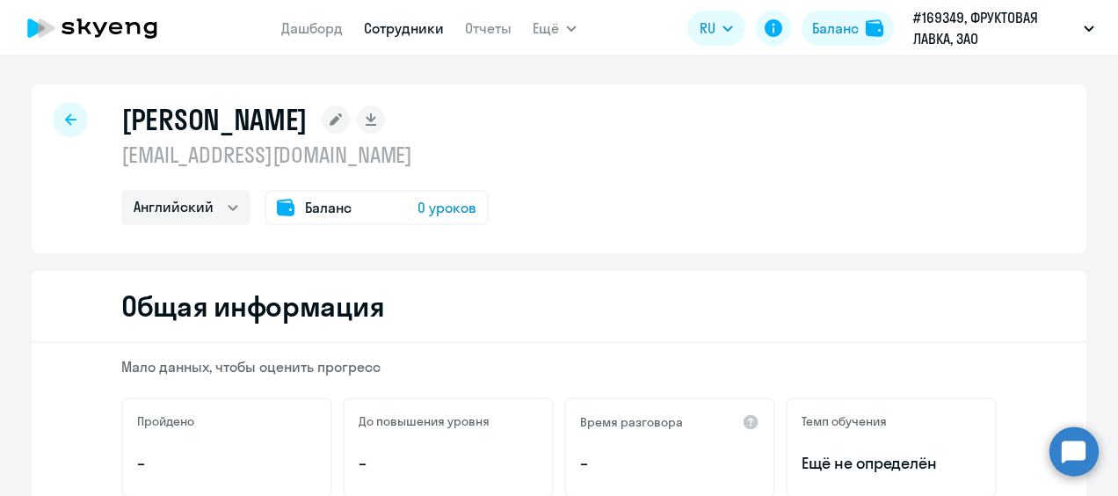
click at [634, 186] on div "Трубникова Марина marinazurkan@yandex.ru Английский Баланс 0 уроков" at bounding box center [559, 168] width 1055 height 169
click at [745, 204] on div "Трубникова Марина marinazurkan@yandex.ru Английский Баланс 0 уроков" at bounding box center [559, 168] width 1055 height 169
click at [153, 30] on icon at bounding box center [92, 28] width 155 height 44
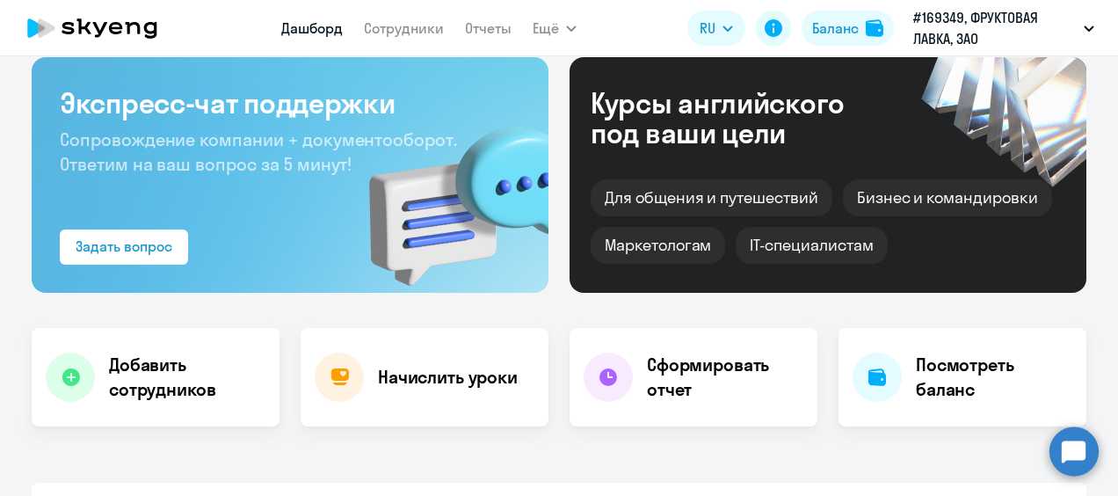
scroll to position [176, 0]
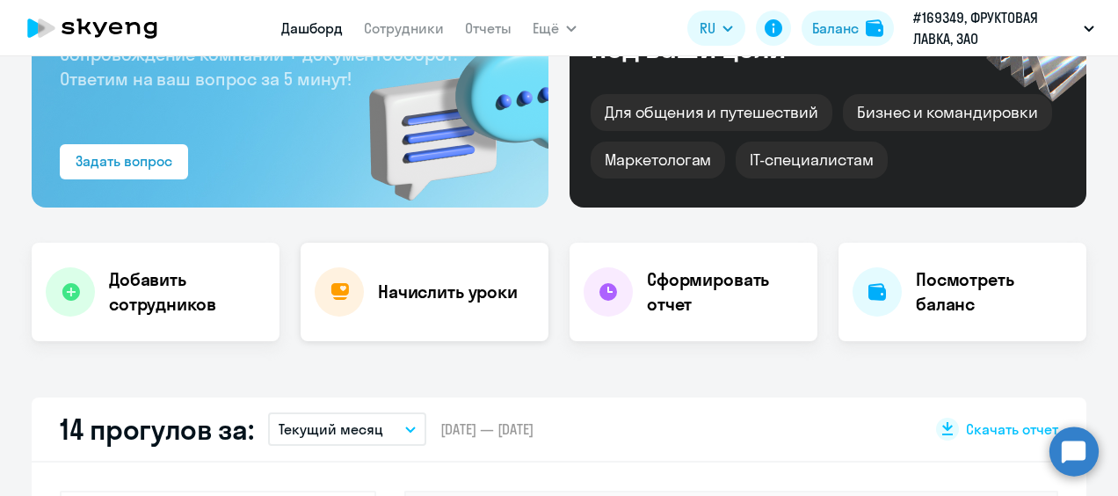
click at [459, 300] on h4 "Начислить уроки" at bounding box center [448, 291] width 140 height 25
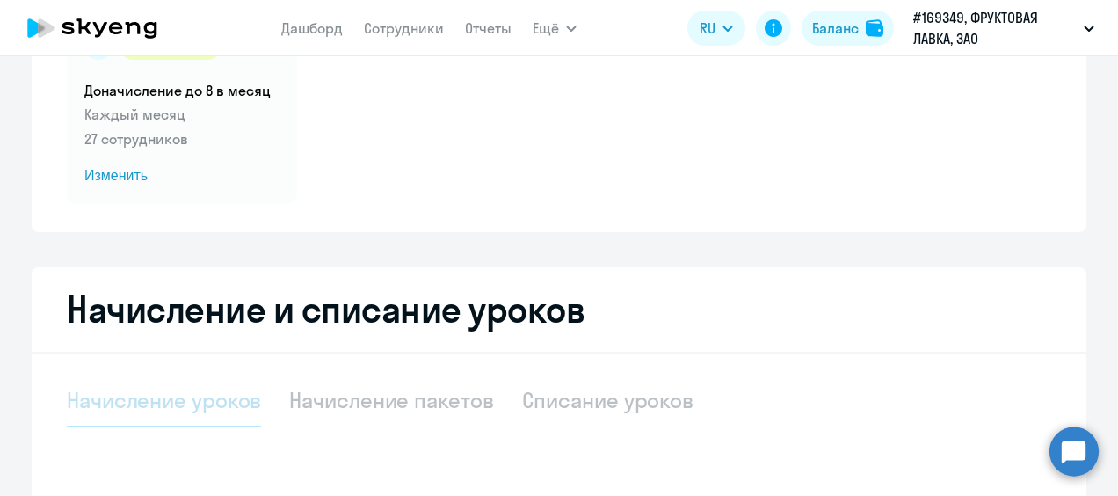
select select "10"
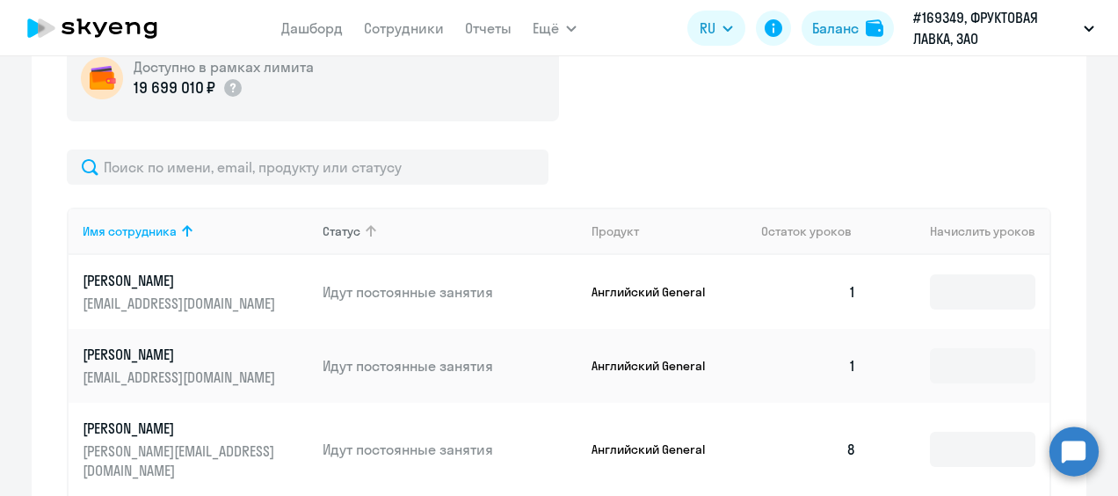
scroll to position [615, 0]
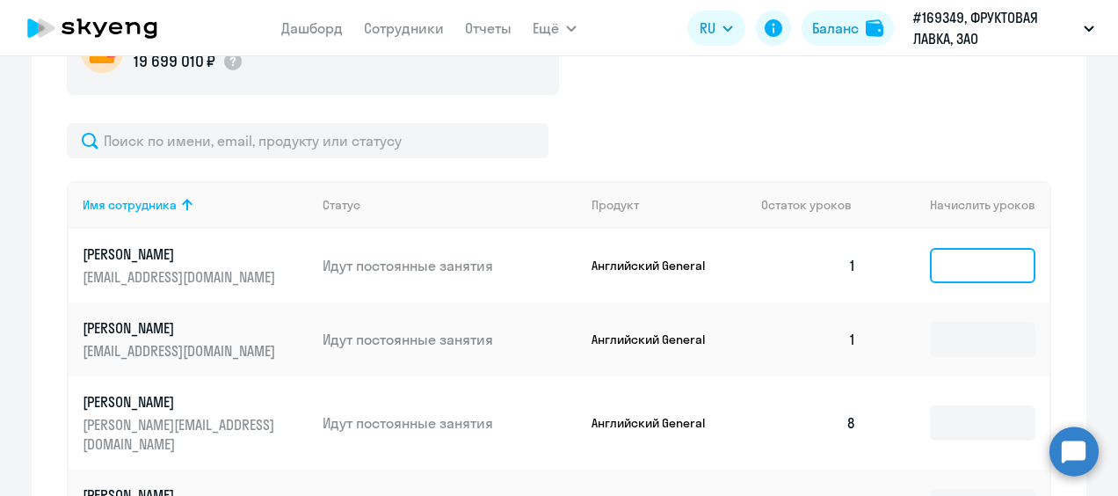
click at [975, 274] on input at bounding box center [982, 265] width 105 height 35
click at [784, 273] on td "1" at bounding box center [808, 265] width 123 height 74
click at [953, 264] on input at bounding box center [982, 265] width 105 height 35
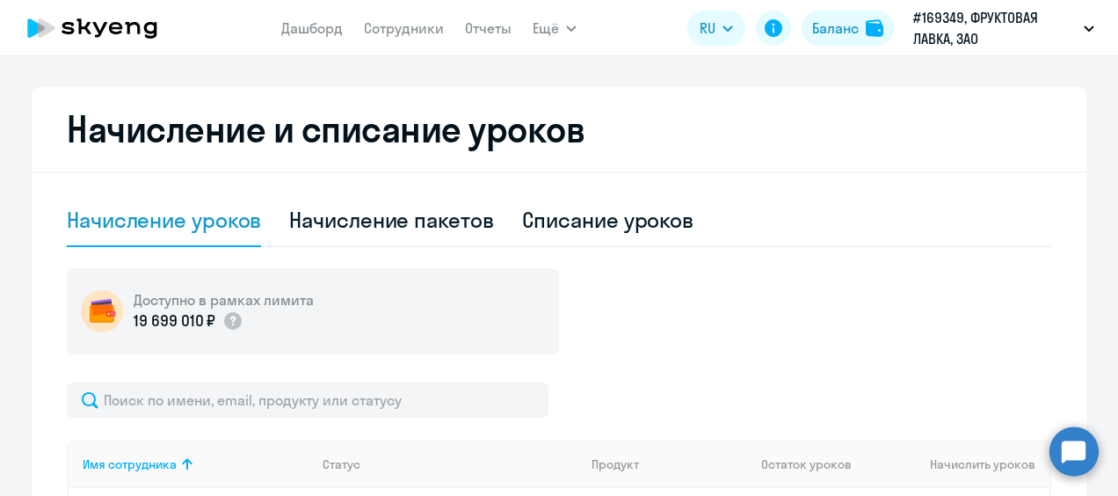
scroll to position [352, 0]
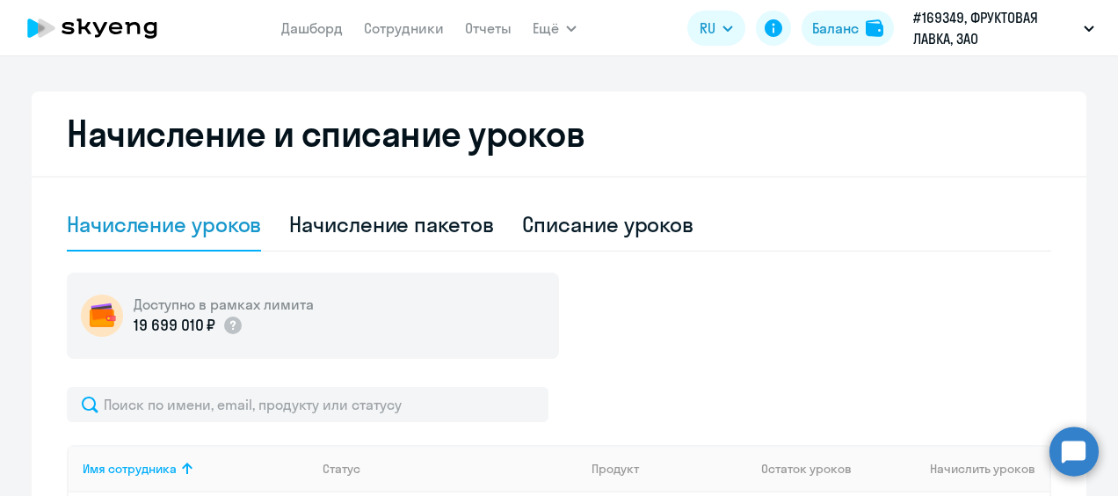
click at [710, 346] on div "Доступно в рамках лимита 19 699 010 ₽" at bounding box center [559, 315] width 984 height 86
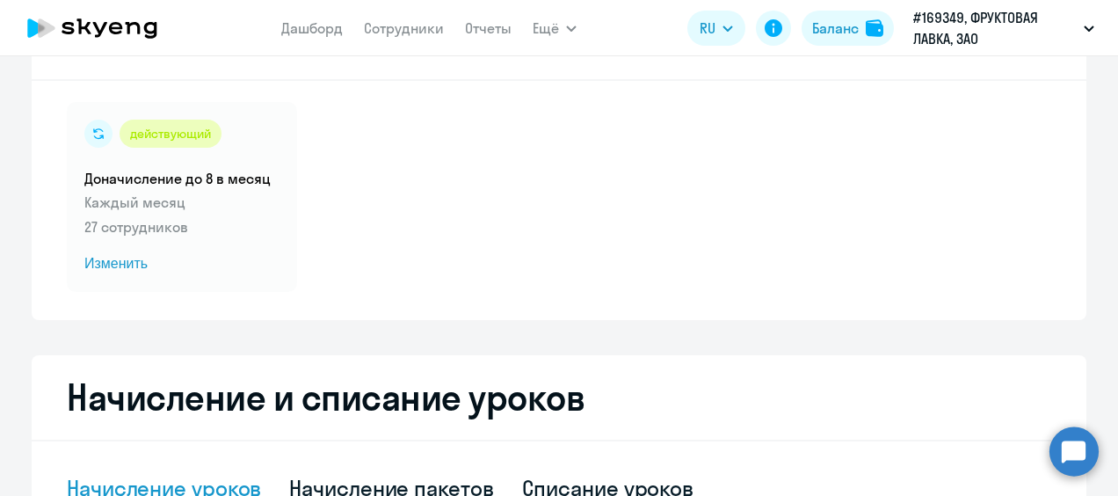
scroll to position [0, 0]
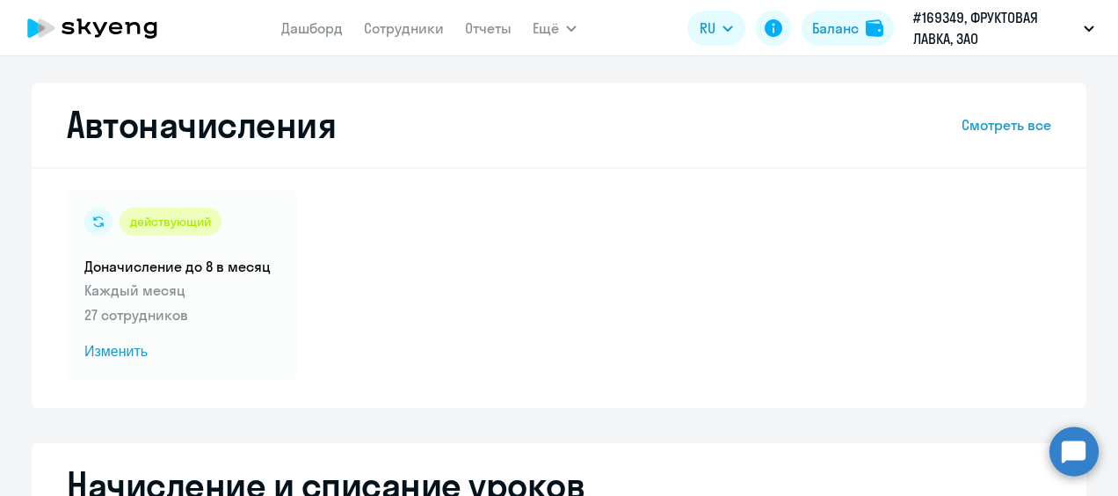
click at [116, 21] on icon at bounding box center [92, 28] width 155 height 44
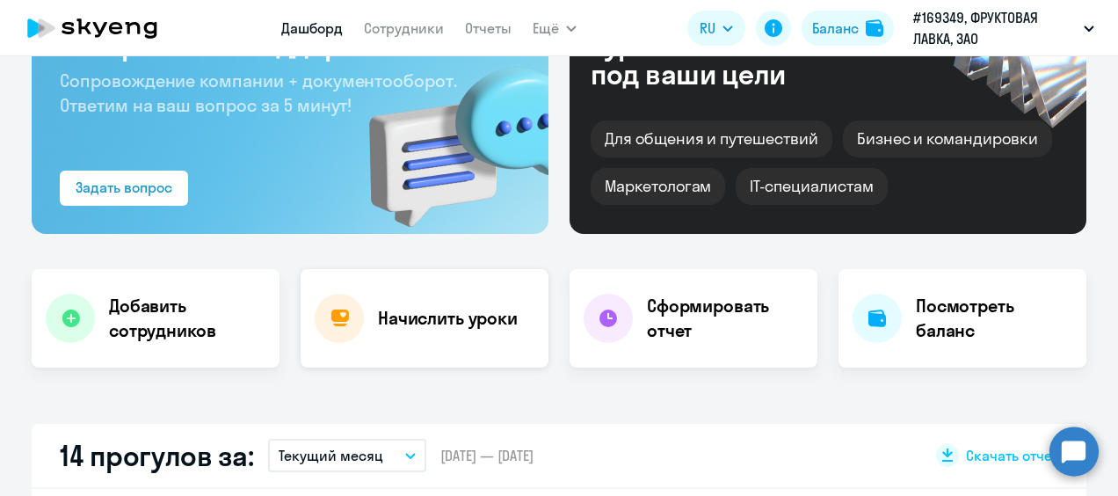
scroll to position [176, 0]
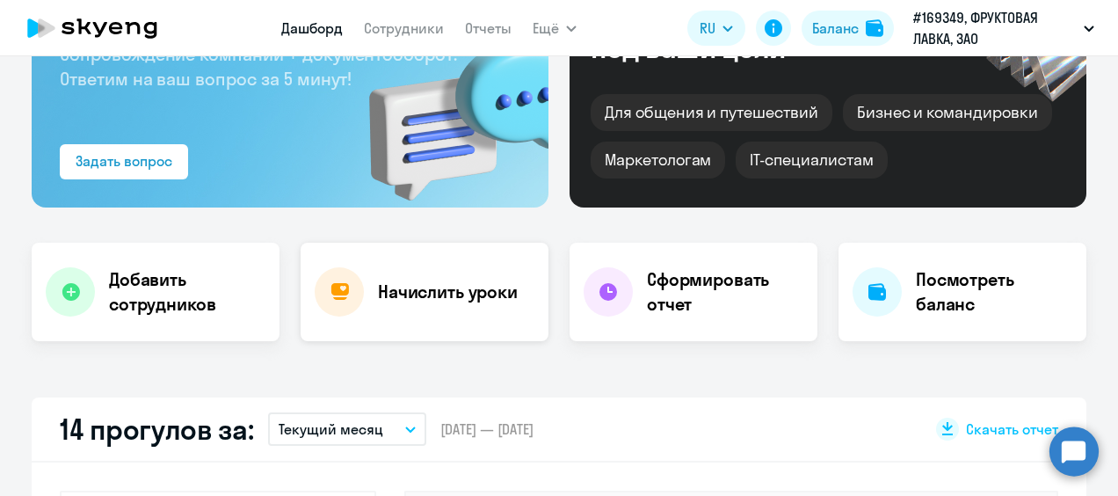
click at [402, 255] on div "Начислить уроки" at bounding box center [425, 292] width 248 height 98
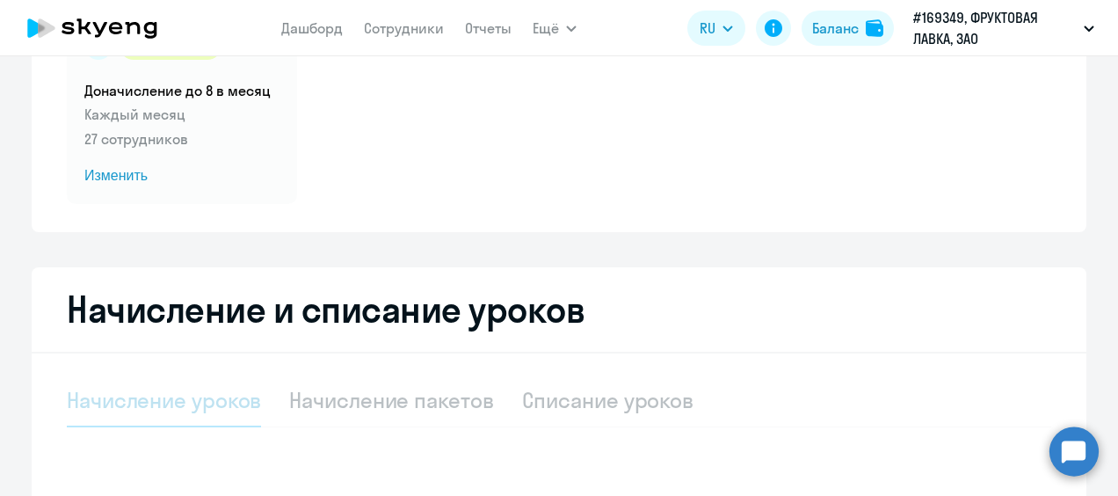
select select "10"
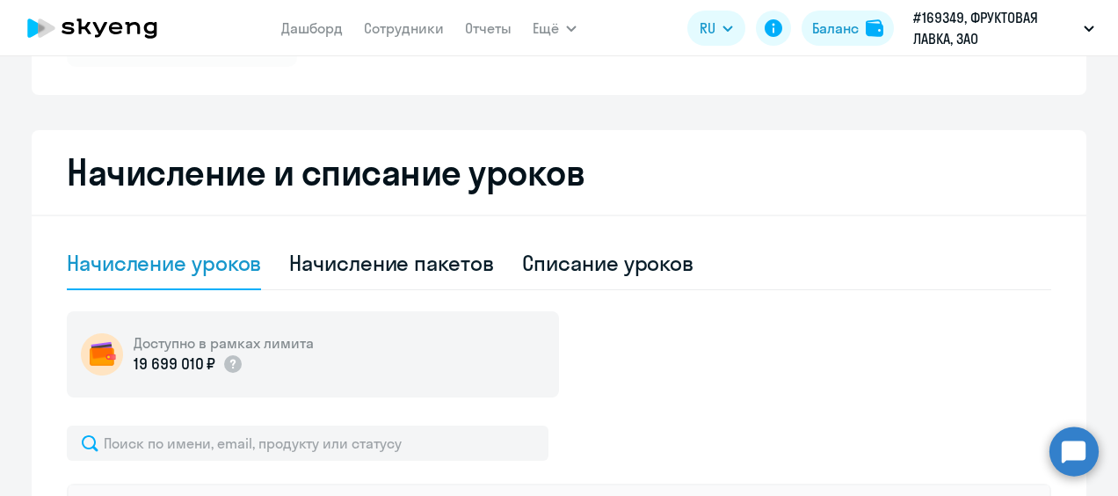
scroll to position [439, 0]
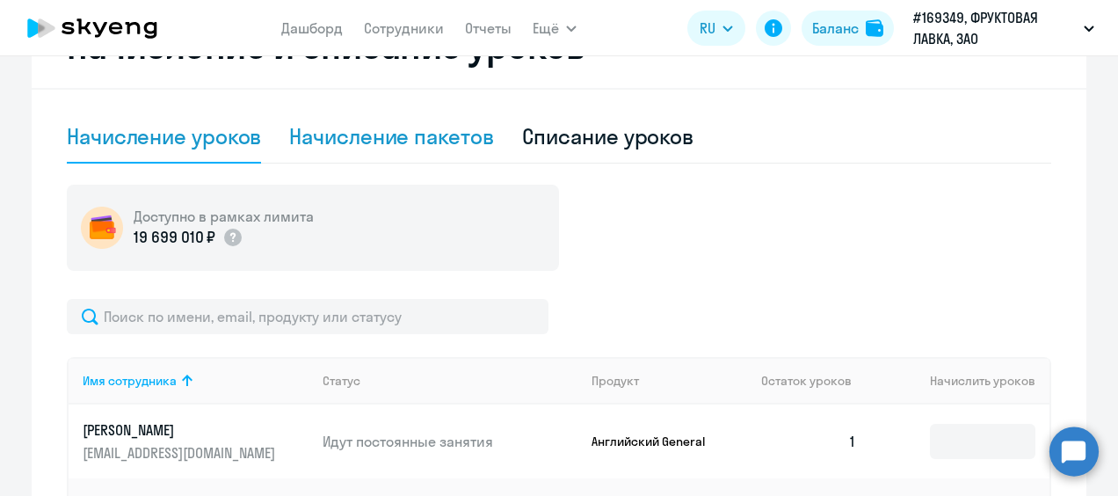
click at [413, 132] on div "Начисление пакетов" at bounding box center [391, 136] width 204 height 28
select select "10"
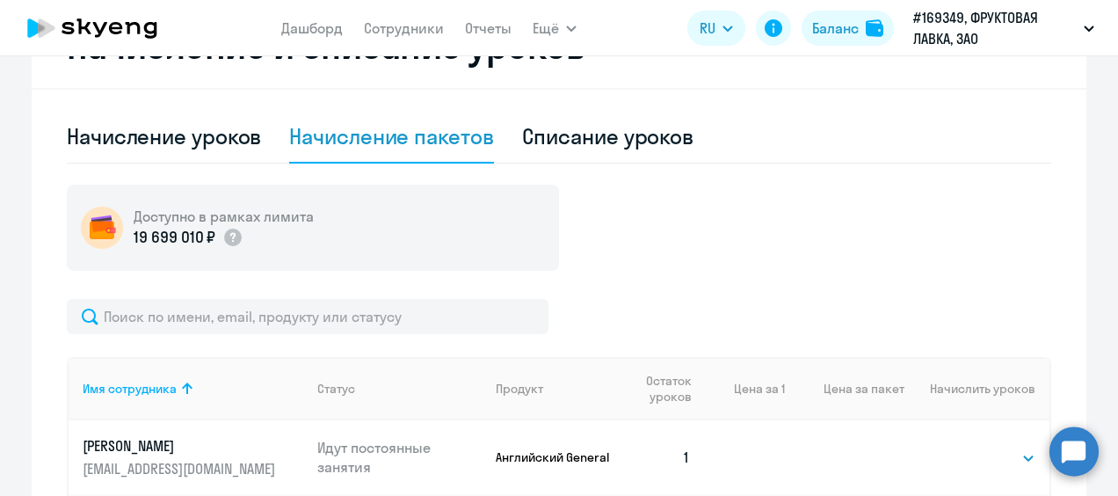
click at [682, 255] on div "Доступно в рамках лимита 19 699 010 ₽" at bounding box center [559, 228] width 984 height 86
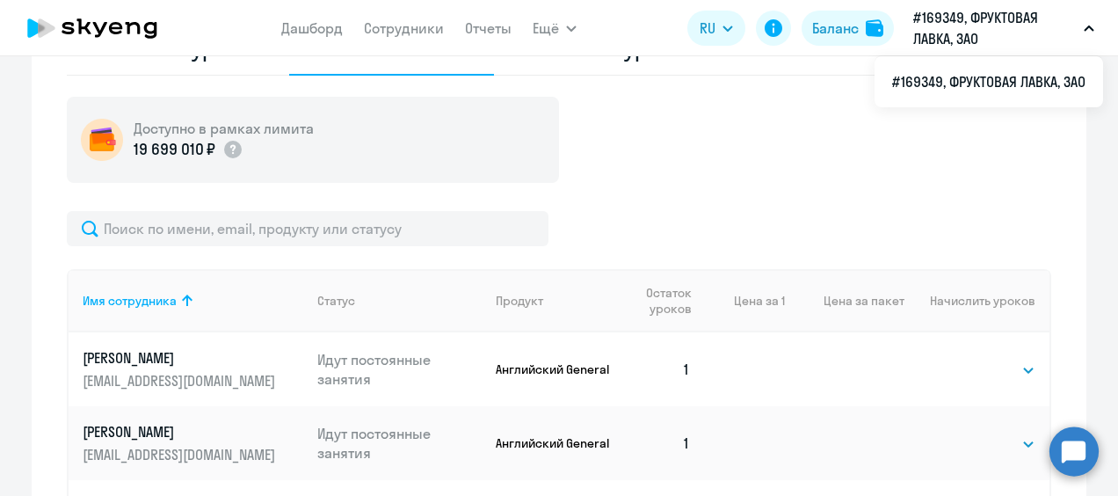
scroll to position [176, 0]
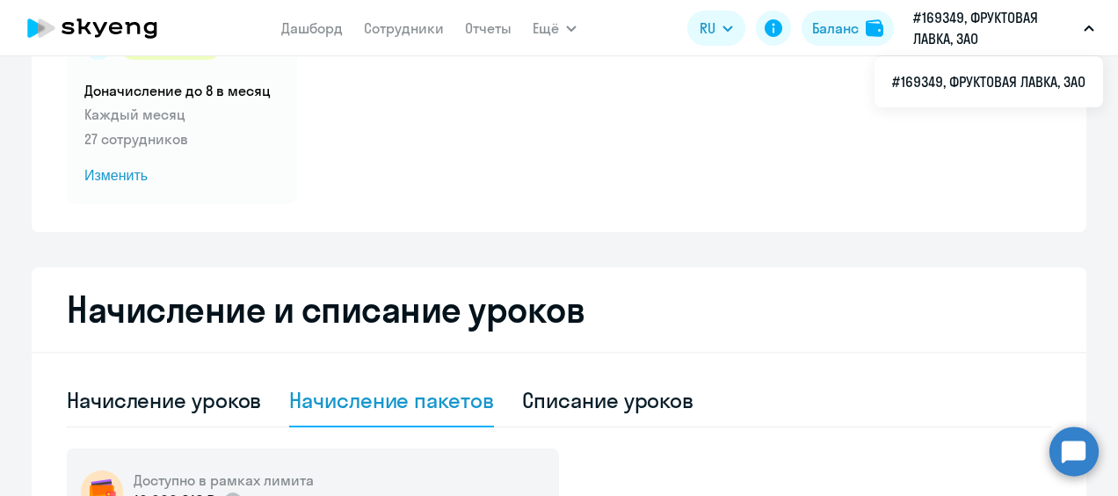
click at [127, 26] on icon at bounding box center [133, 28] width 15 height 12
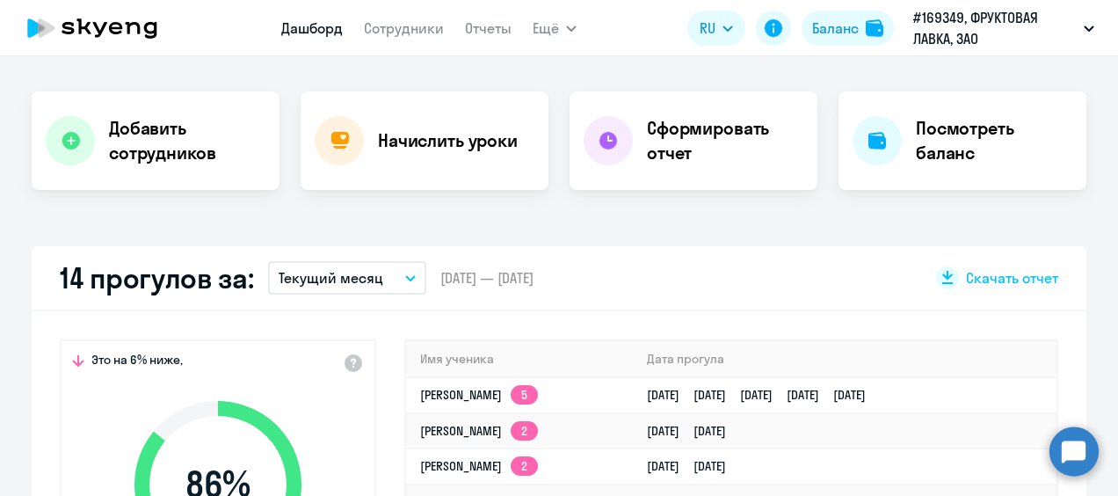
scroll to position [264, 0]
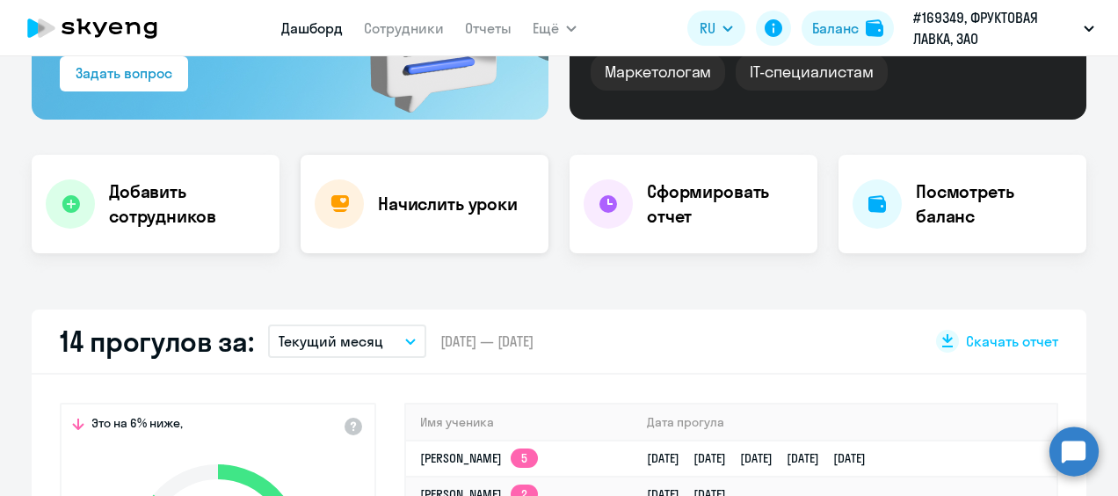
click at [378, 250] on div "Начислить уроки" at bounding box center [425, 204] width 248 height 98
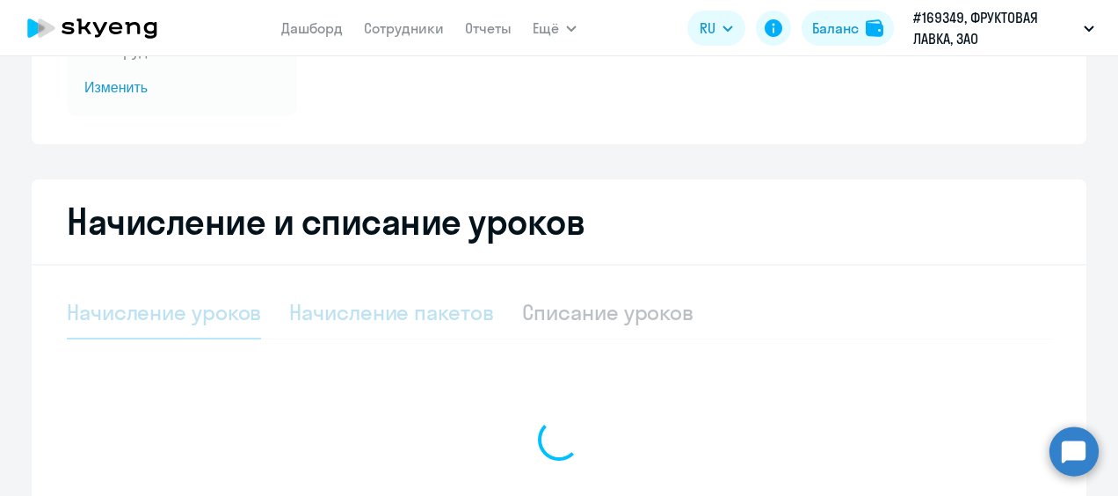
select select "10"
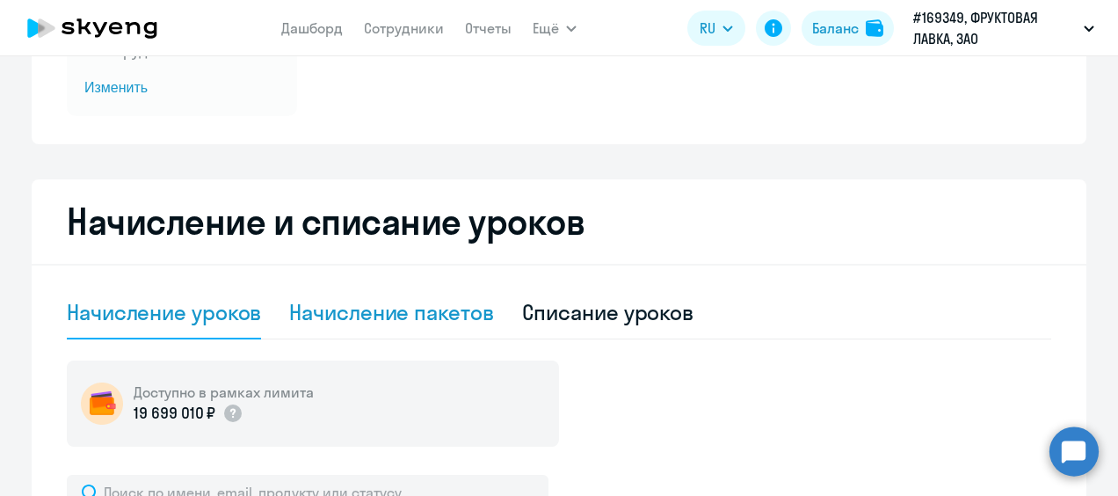
click at [356, 315] on div "Начисление пакетов" at bounding box center [391, 312] width 204 height 28
select select "10"
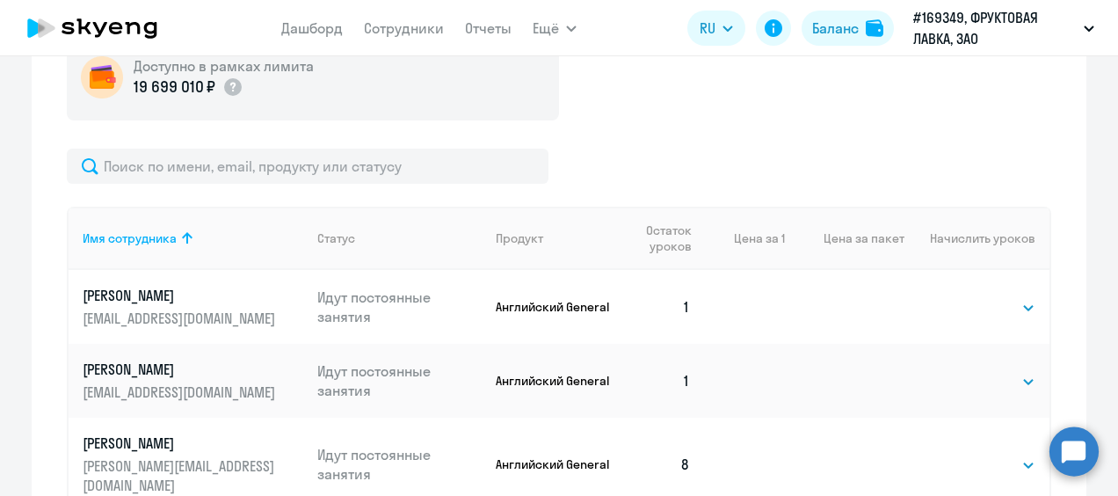
scroll to position [703, 0]
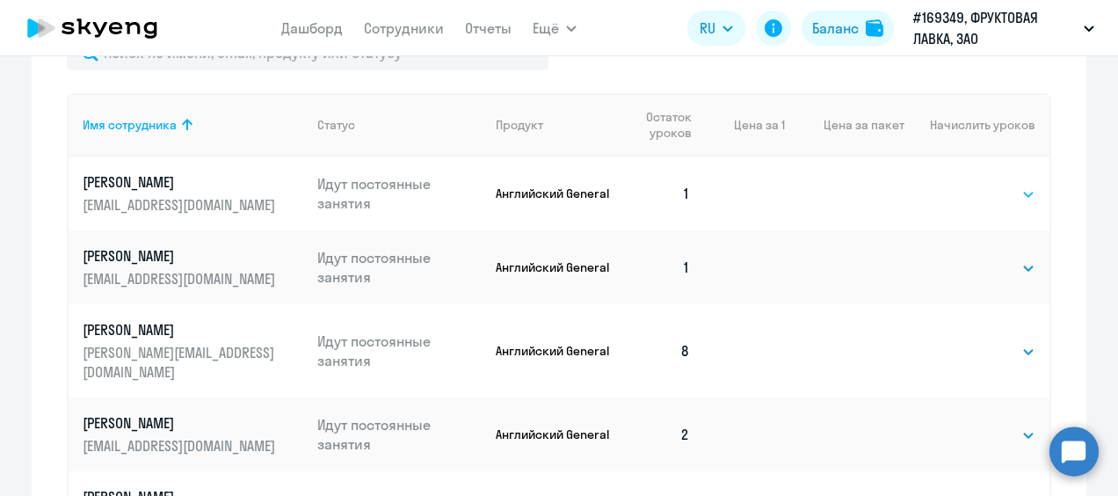
click at [963, 195] on select "Выбрать 4 8 16 32 64 96 128" at bounding box center [999, 194] width 72 height 21
click at [968, 193] on select "Выбрать 4 8 16 32 64 96 128" at bounding box center [999, 194] width 72 height 21
click at [17, 279] on ng-component "Автоначисления Смотреть все действующий Доначисление до 8 в месяц Каждый месяц …" at bounding box center [559, 176] width 1118 height 1592
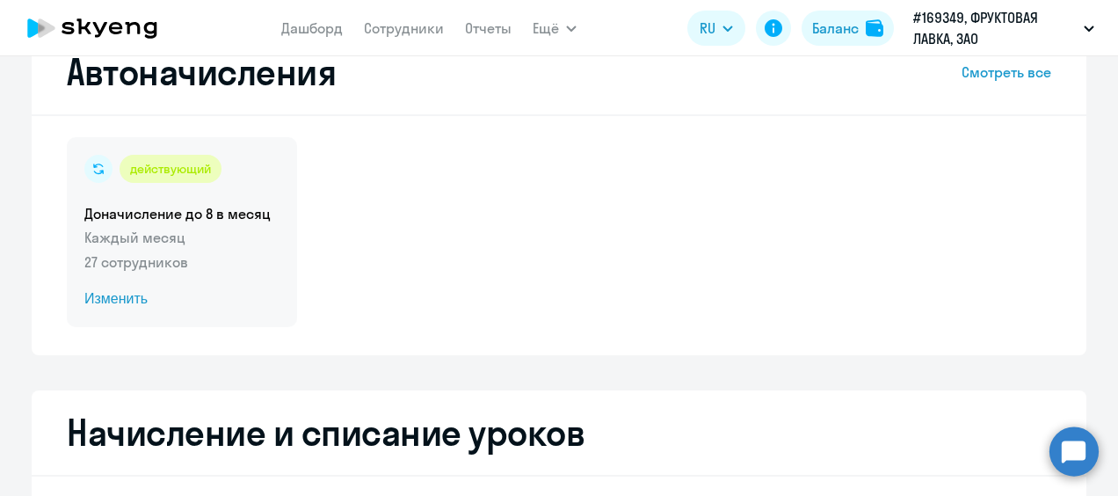
scroll to position [0, 0]
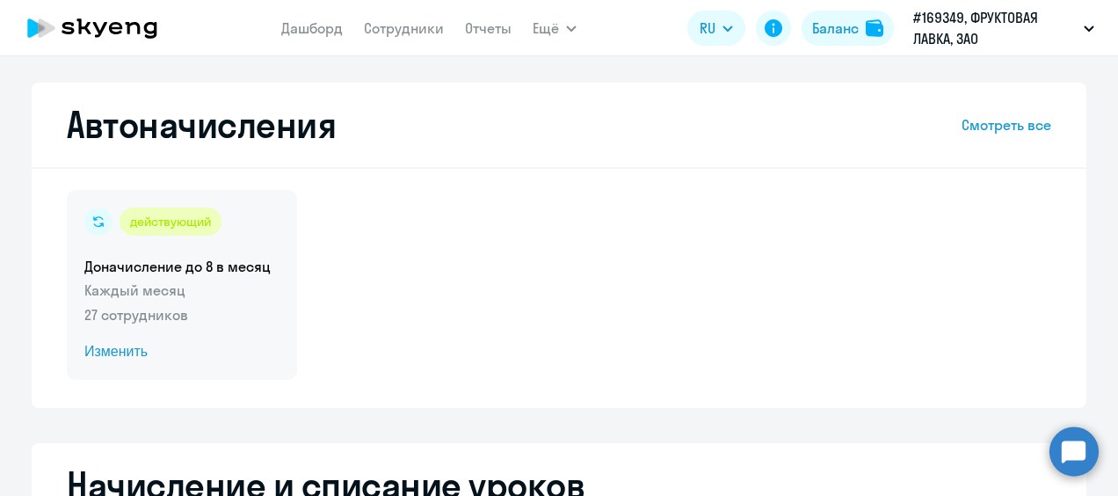
click at [156, 287] on p "Каждый месяц" at bounding box center [181, 289] width 195 height 21
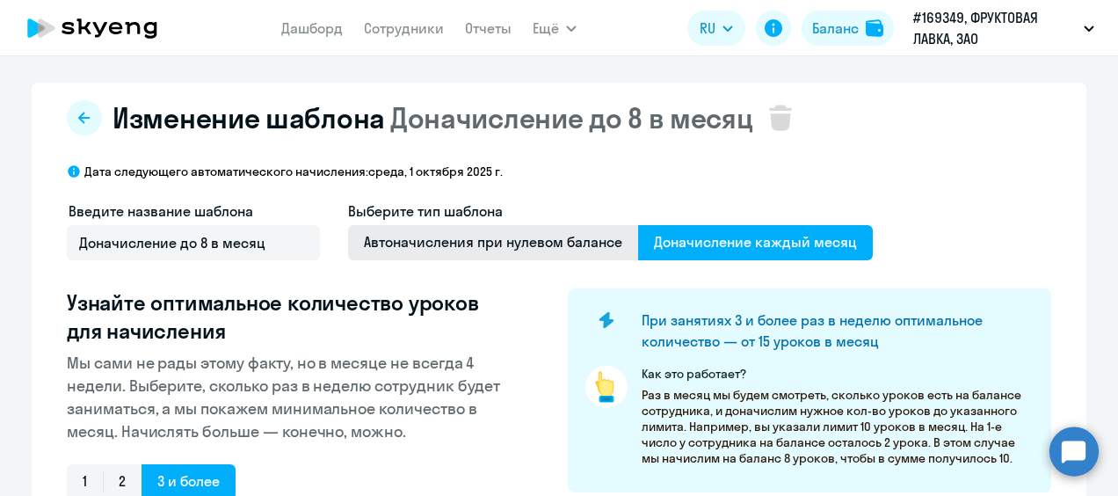
select select "10"
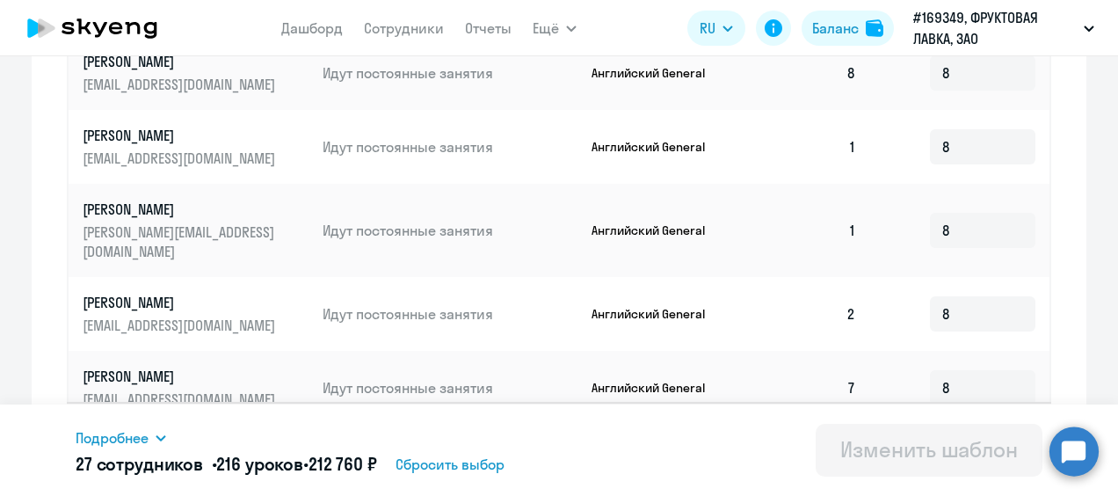
scroll to position [1137, 0]
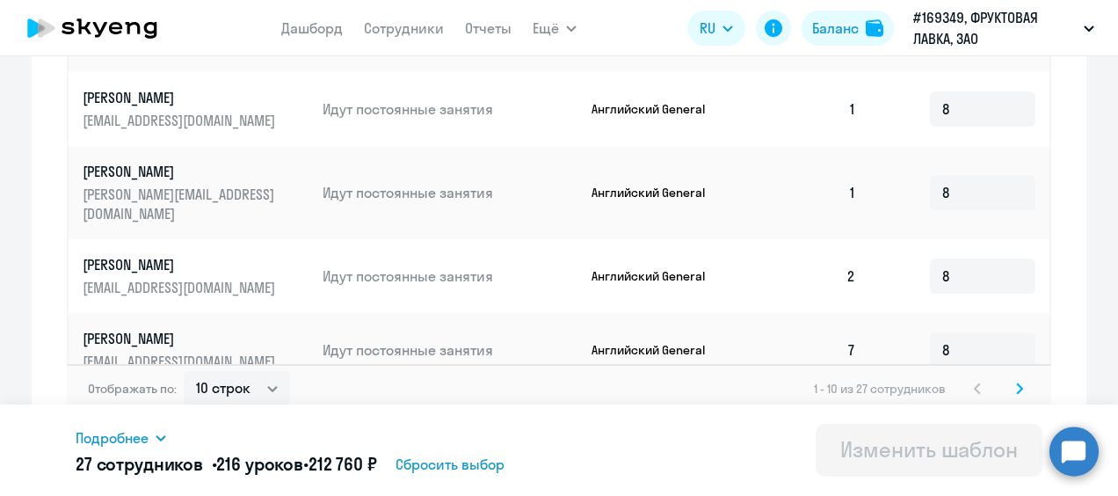
click at [1015, 380] on svg-icon at bounding box center [1019, 388] width 21 height 21
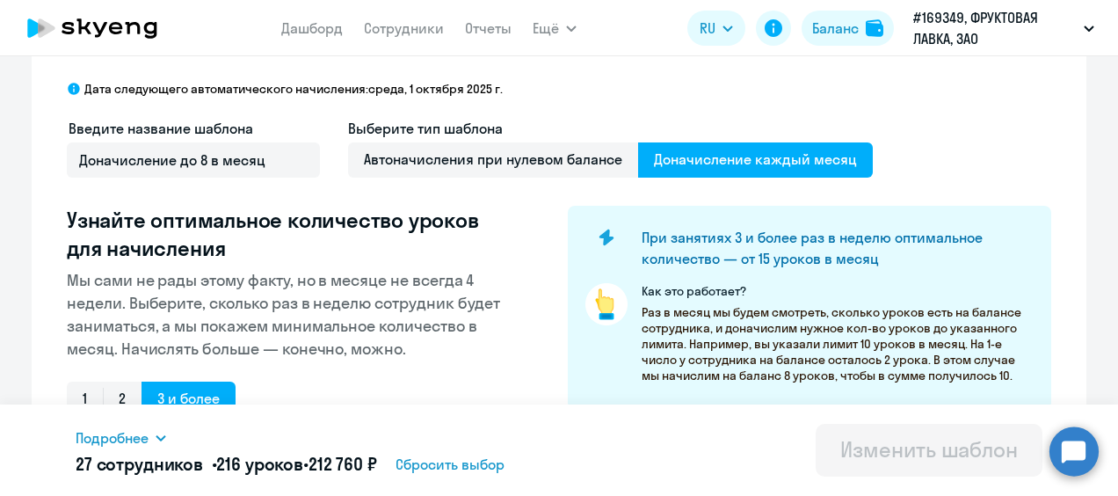
scroll to position [0, 0]
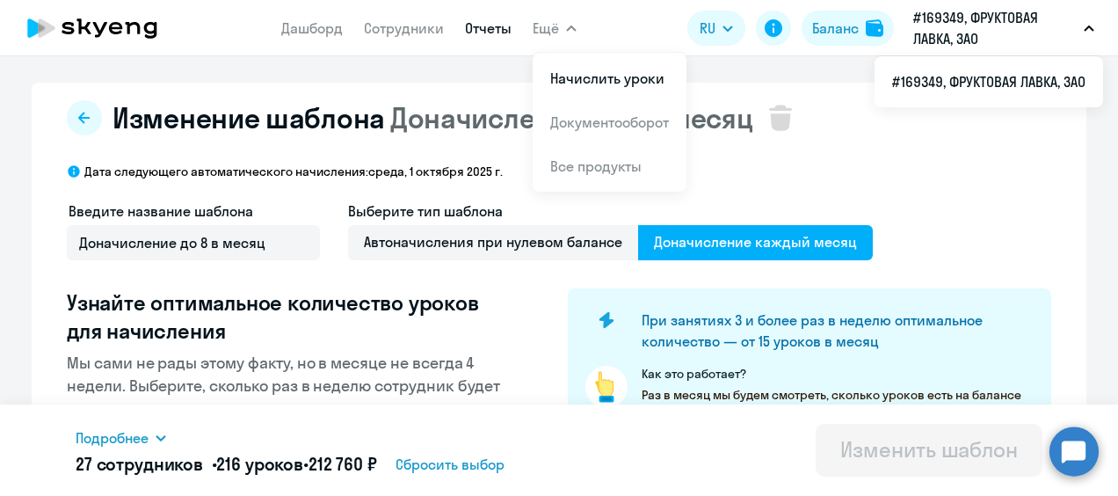
click at [490, 29] on link "Отчеты" at bounding box center [488, 28] width 47 height 18
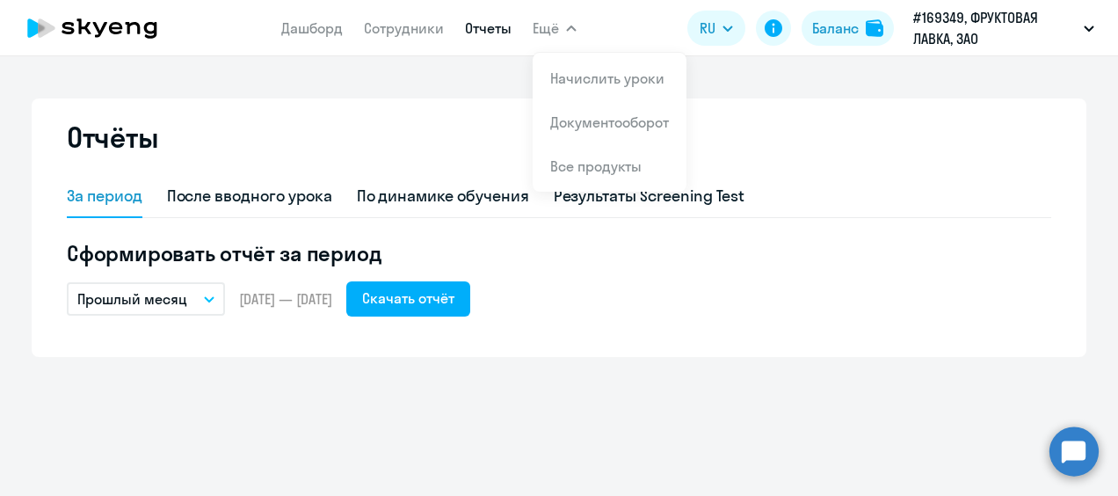
click at [433, 98] on div "Отчёты За период После вводного урока По динамике обучения Результаты Screening…" at bounding box center [559, 227] width 1055 height 258
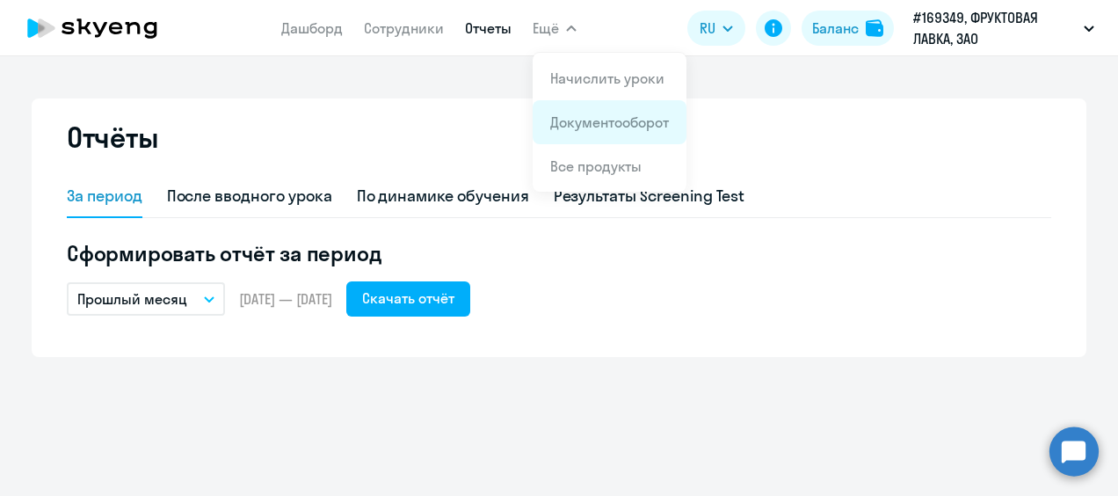
click at [582, 126] on link "Документооборот" at bounding box center [609, 122] width 119 height 18
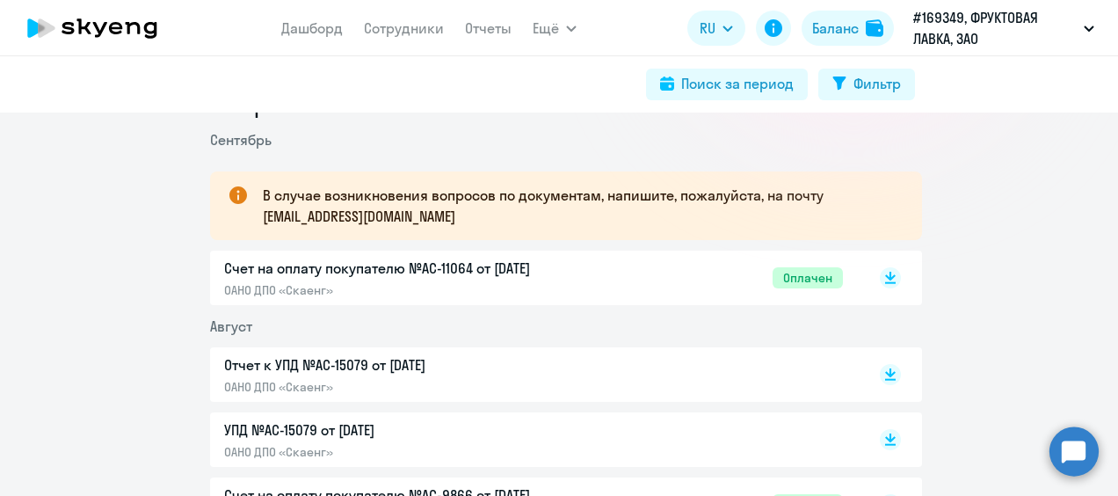
scroll to position [352, 0]
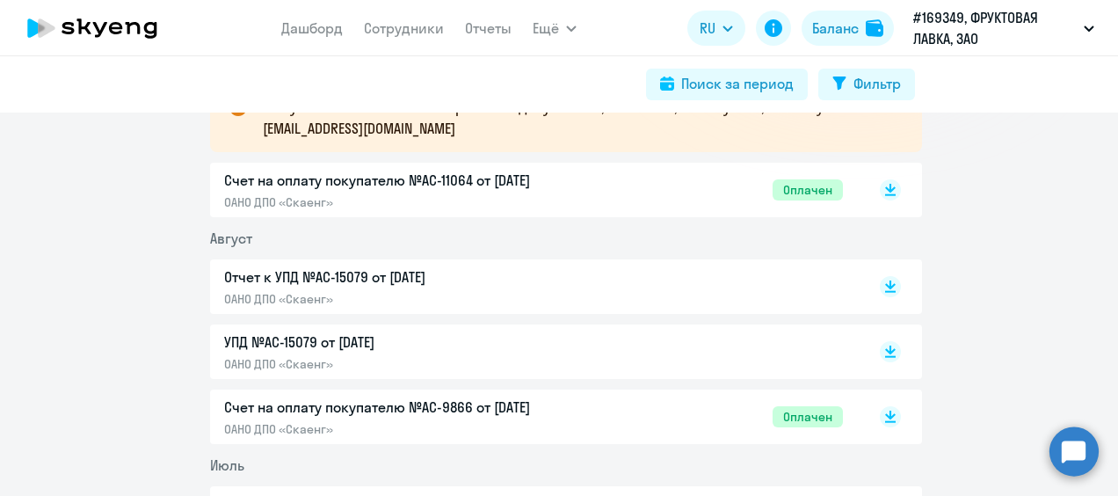
click at [685, 192] on div "Счет на оплату покупателю №AC-11064 от 02.09.2025 ОАНО ДПО «Скаенг» Оплачен" at bounding box center [533, 190] width 619 height 40
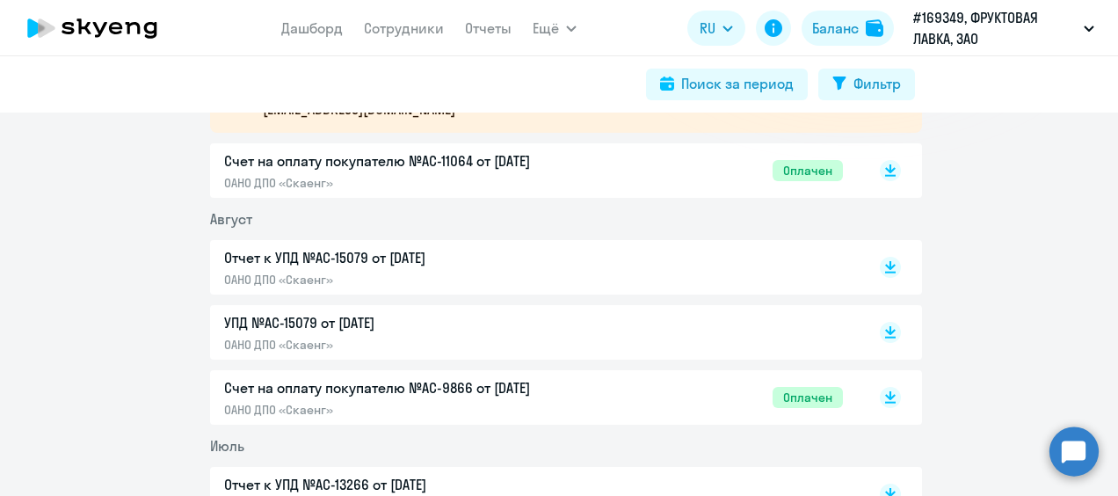
scroll to position [264, 0]
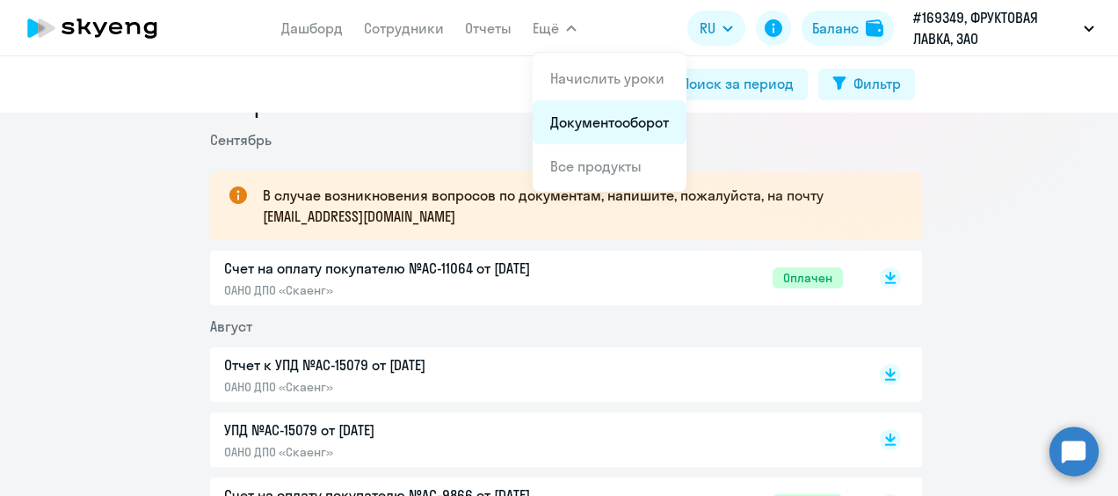
click at [591, 129] on link "Документооборот" at bounding box center [609, 122] width 119 height 18
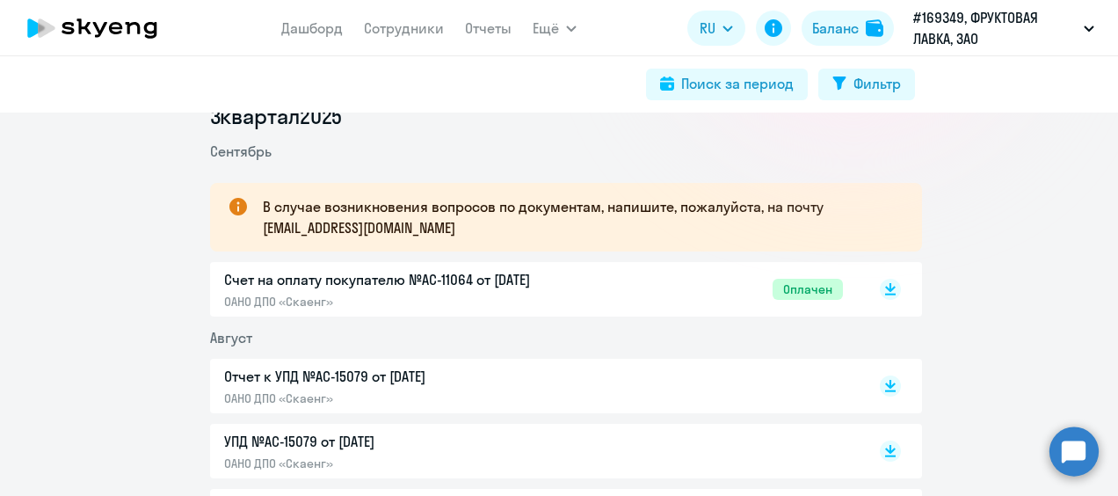
scroll to position [176, 0]
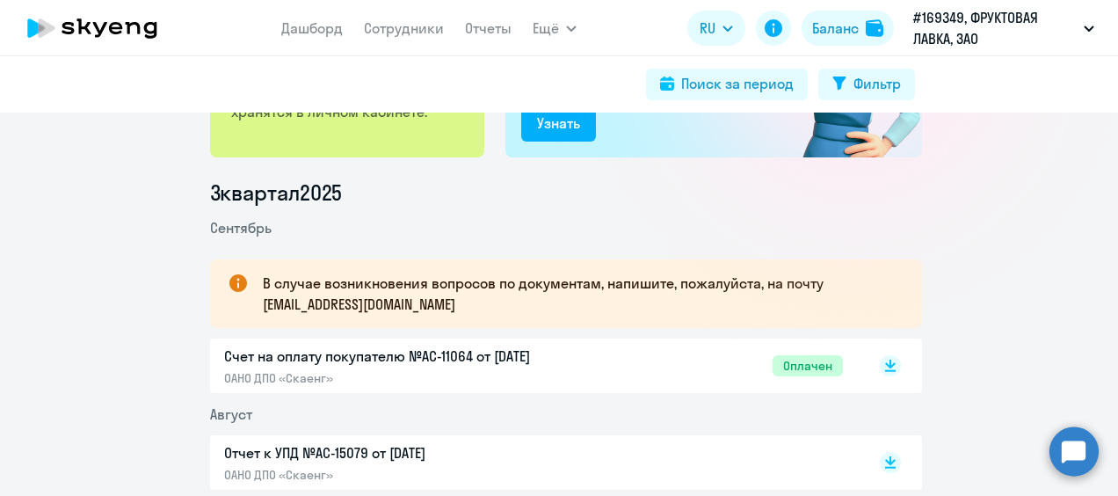
click at [545, 383] on p "ОАНО ДПО «Скаенг»" at bounding box center [408, 378] width 369 height 16
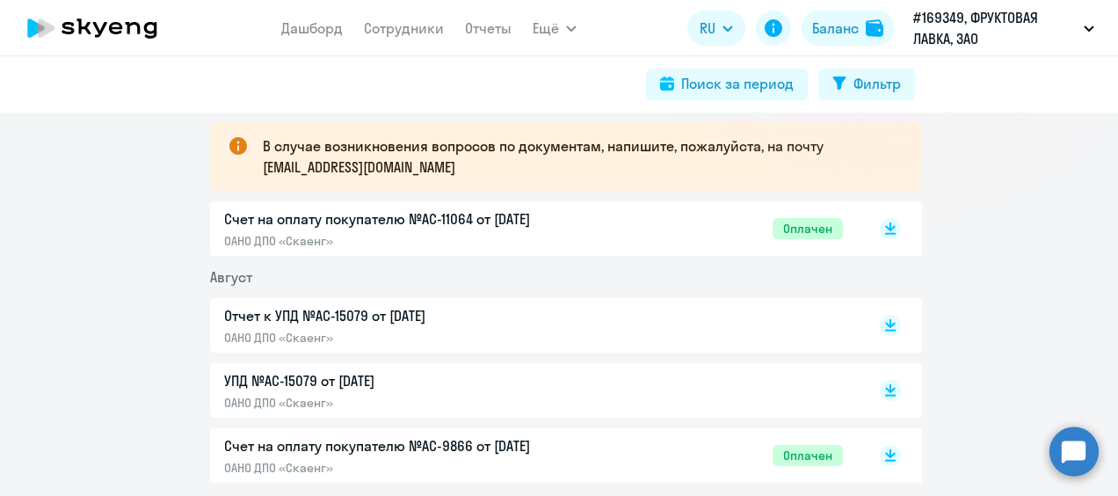
scroll to position [439, 0]
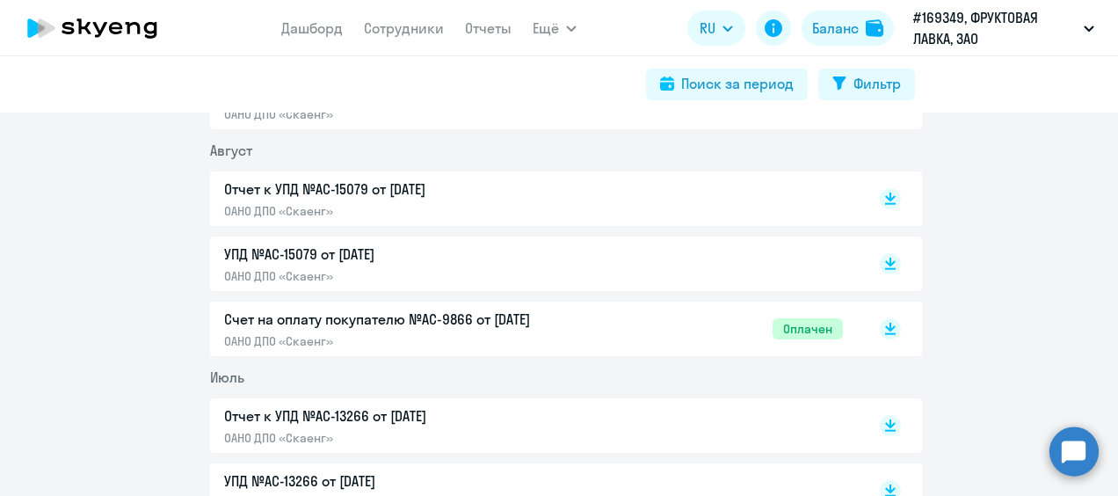
click at [648, 307] on div "Счет на оплату покупателю №AC-9866 от 02.08.2025 ОАНО ДПО «Скаенг» Оплачен" at bounding box center [566, 328] width 712 height 54
click at [651, 330] on div "Счет на оплату покупателю №AC-9866 от 02.08.2025 ОАНО ДПО «Скаенг» Оплачен" at bounding box center [533, 328] width 619 height 40
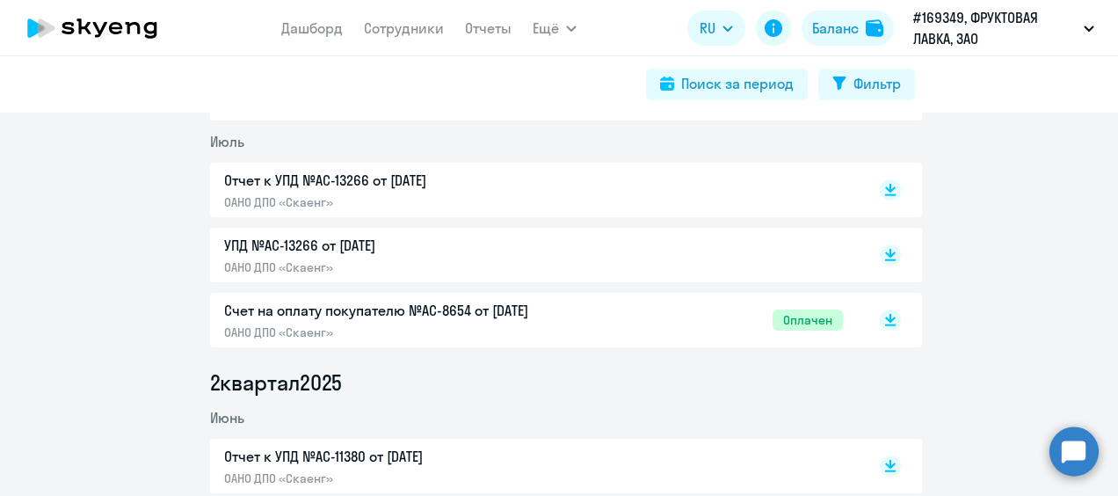
scroll to position [703, 0]
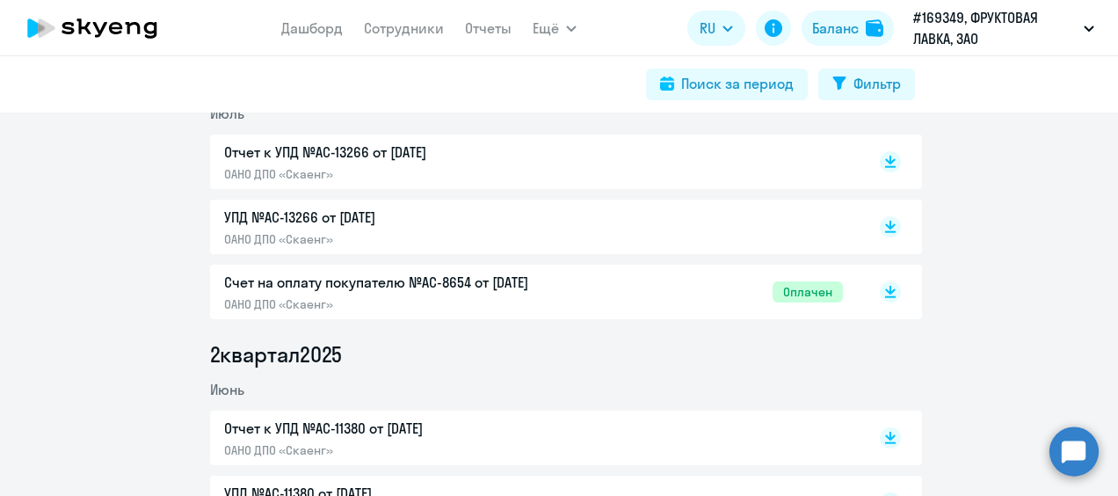
click at [517, 290] on p "Счет на оплату покупателю №AC-8654 от [DATE]" at bounding box center [408, 282] width 369 height 21
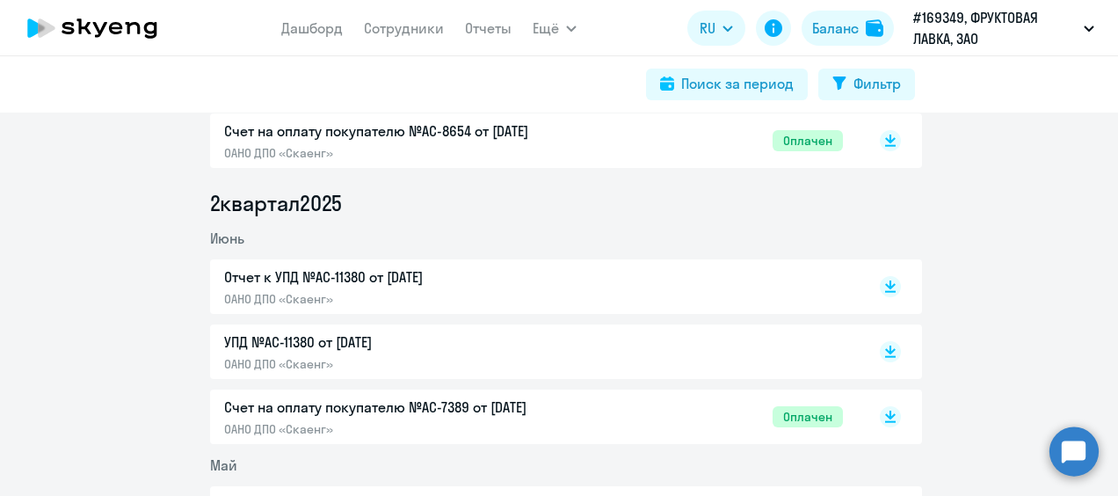
scroll to position [967, 0]
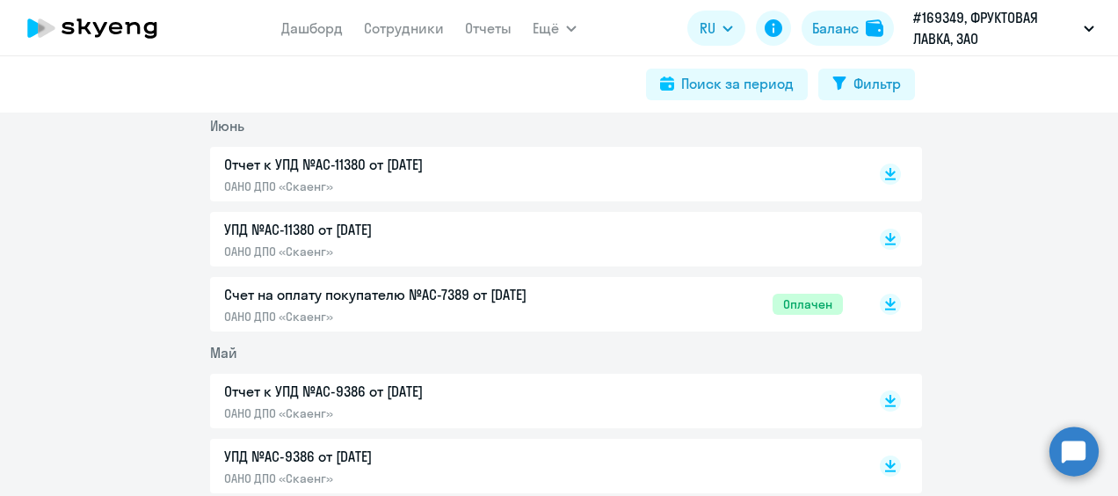
click at [619, 312] on div "Счет на оплату покупателю №AC-7389 от 02.06.2025 ОАНО ДПО «Скаенг» Оплачен" at bounding box center [533, 304] width 619 height 40
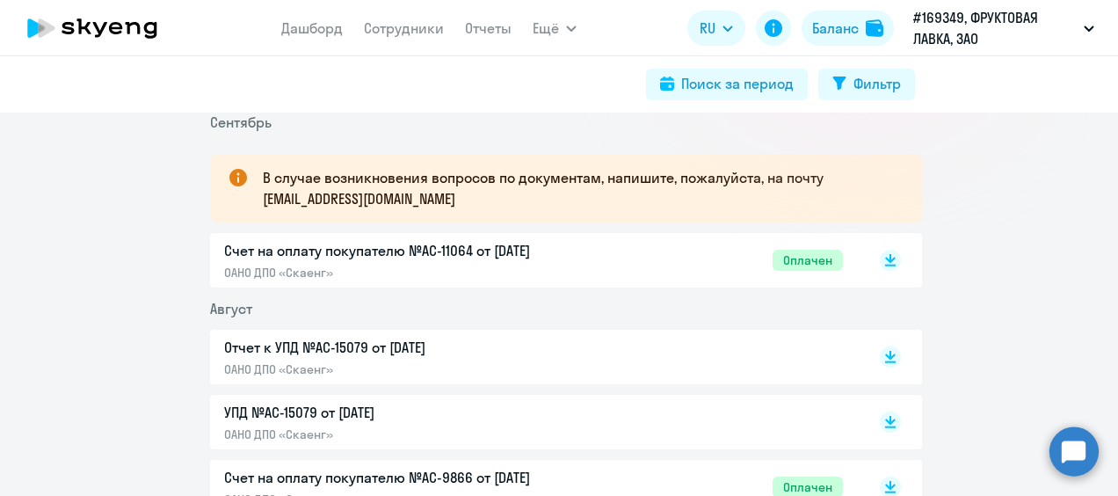
scroll to position [0, 0]
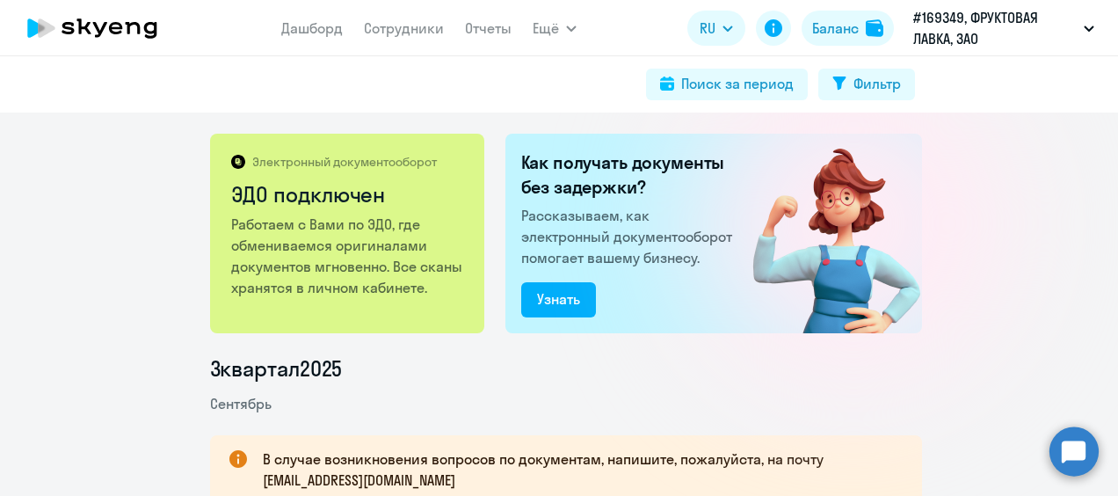
click at [109, 32] on icon at bounding box center [92, 28] width 155 height 44
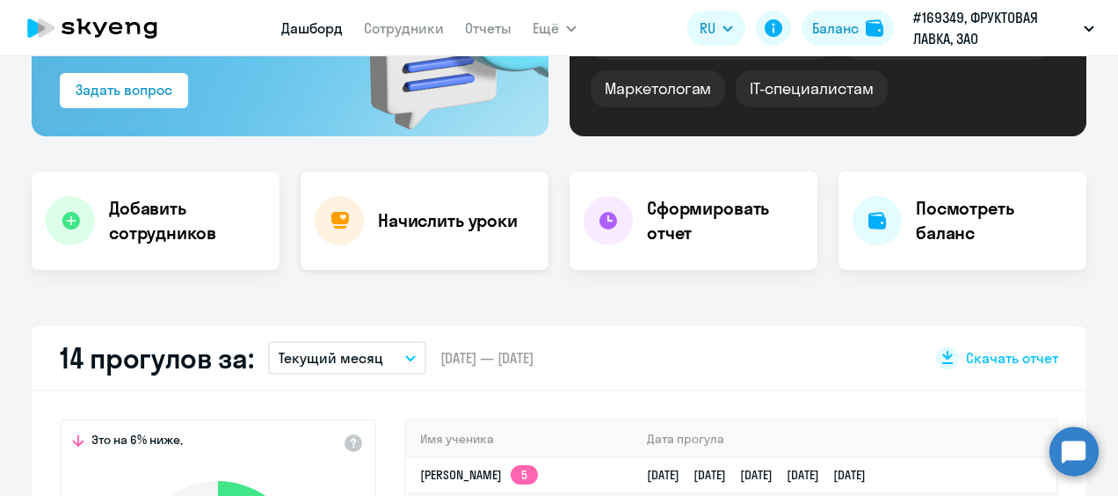
scroll to position [264, 0]
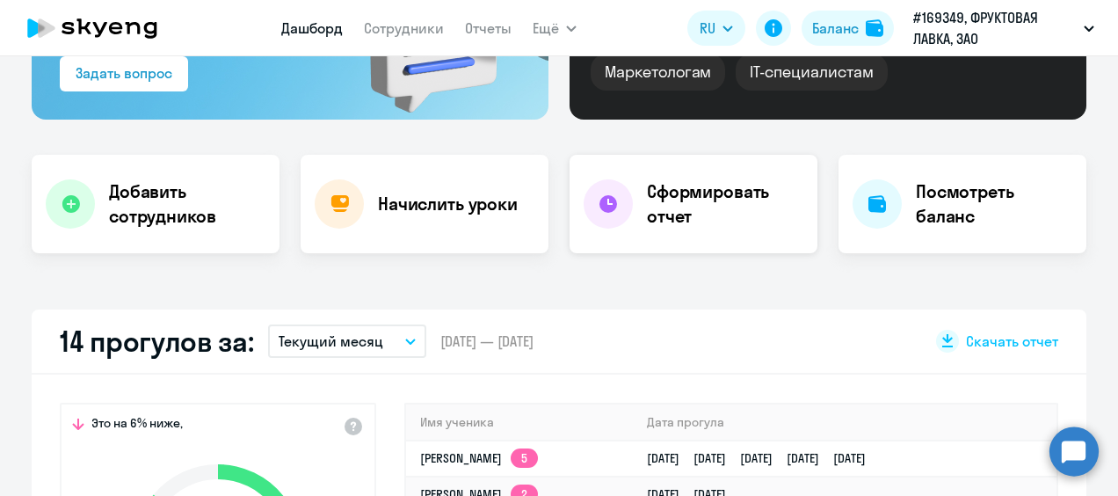
select select "30"
click at [688, 214] on h4 "Сформировать отчет" at bounding box center [725, 203] width 156 height 49
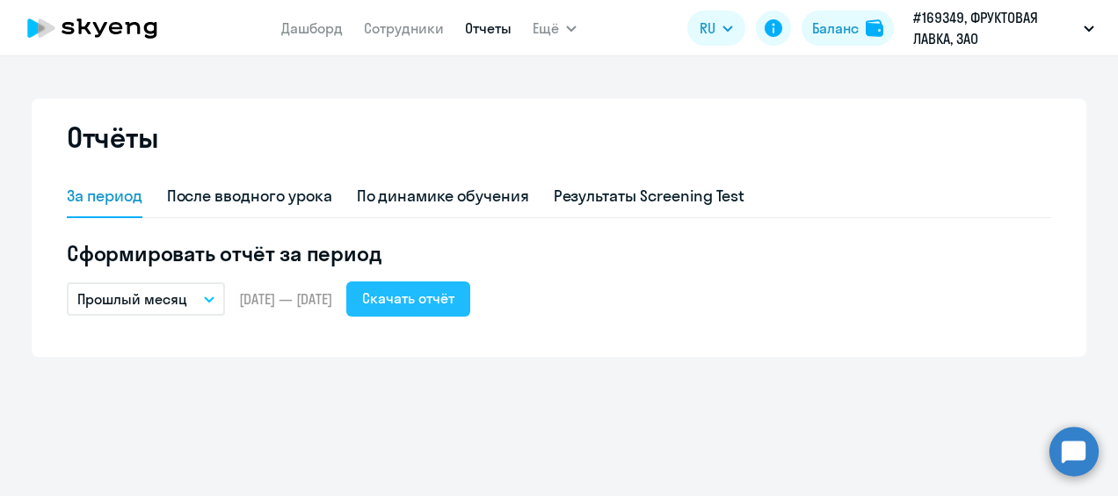
click at [441, 307] on div "Скачать отчёт" at bounding box center [408, 297] width 92 height 21
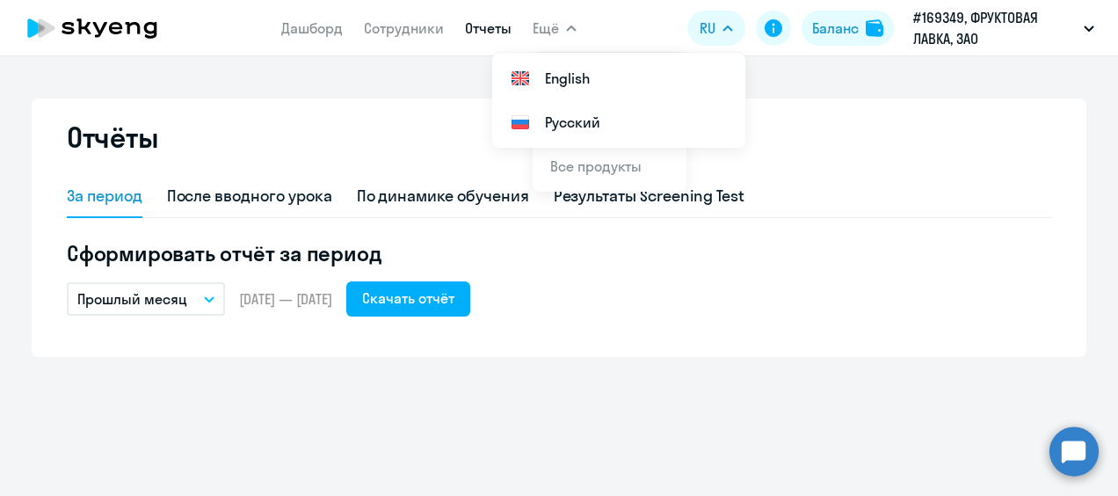
drag, startPoint x: 355, startPoint y: 135, endPoint x: 379, endPoint y: 100, distance: 42.4
click at [355, 132] on div "Отчёты" at bounding box center [559, 148] width 984 height 56
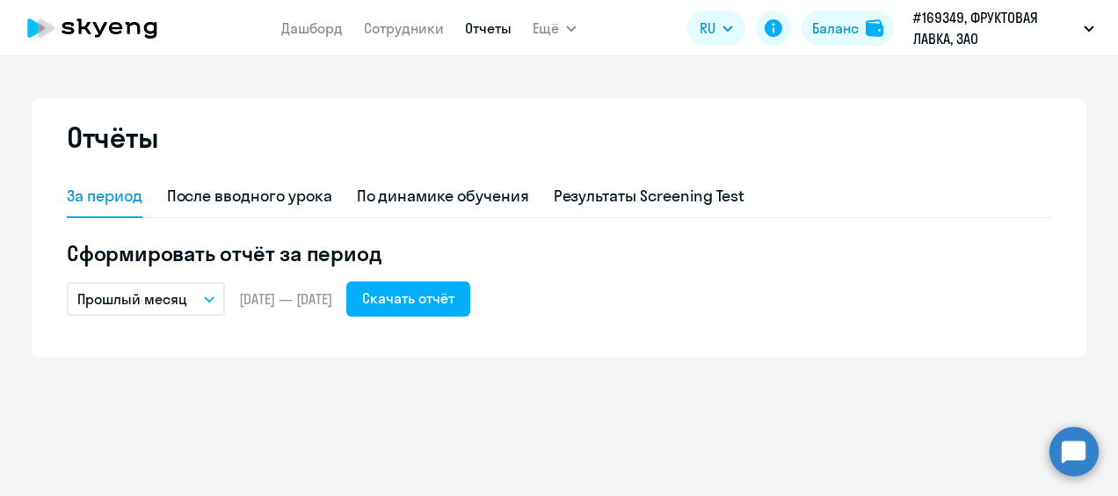
click at [172, 303] on p "Прошлый месяц" at bounding box center [132, 298] width 110 height 21
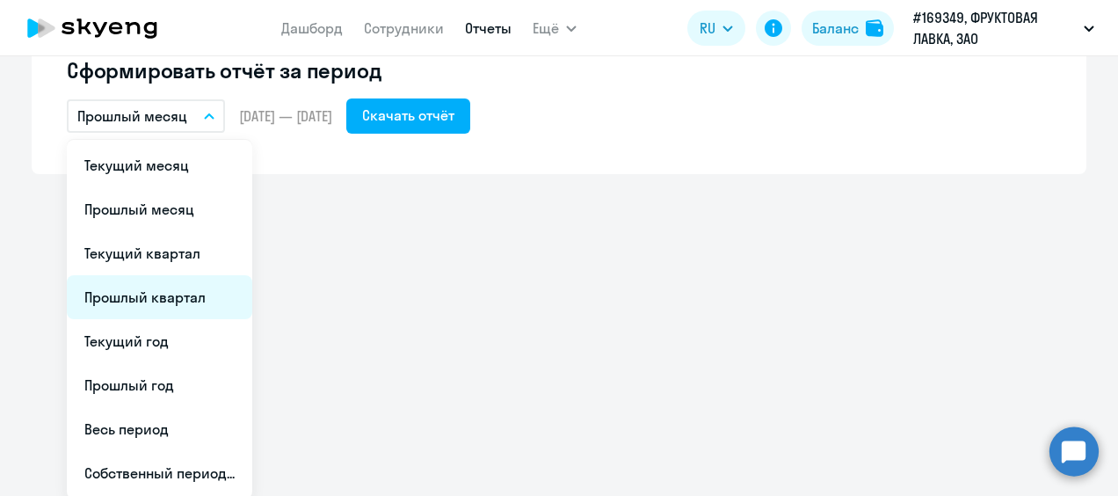
scroll to position [185, 0]
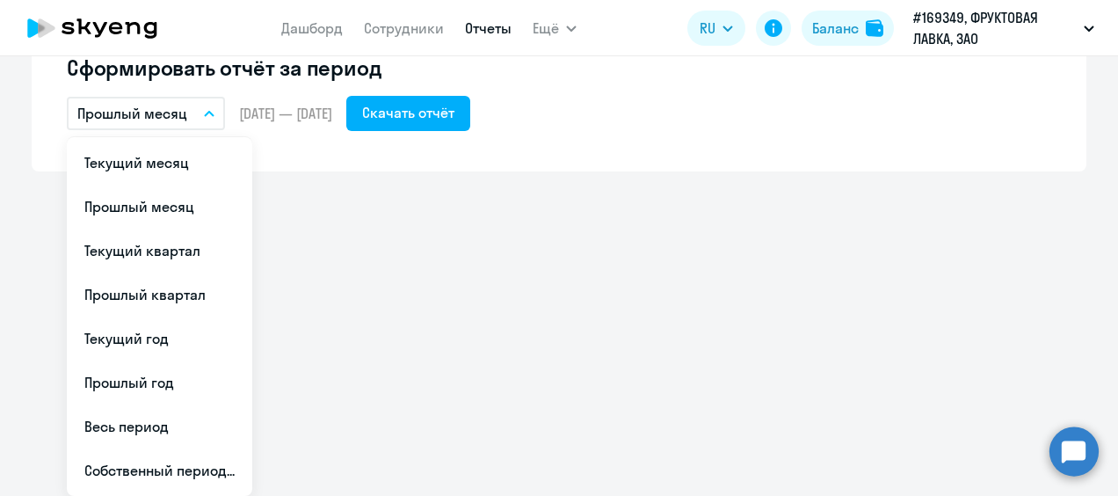
click at [409, 296] on div "Отчёты За период После вводного урока По динамике обучения Результаты Screening…" at bounding box center [559, 275] width 1118 height 439
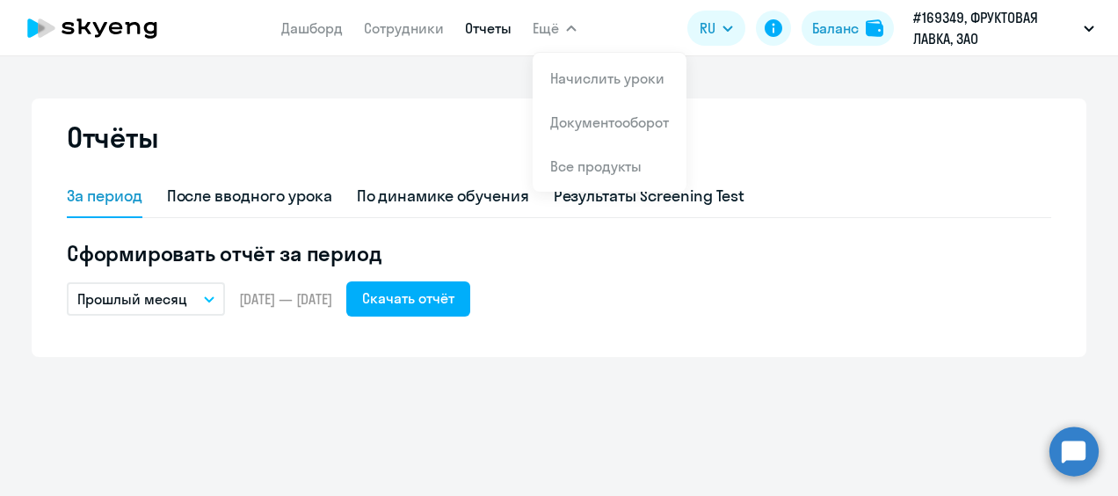
click at [127, 25] on icon at bounding box center [92, 28] width 155 height 44
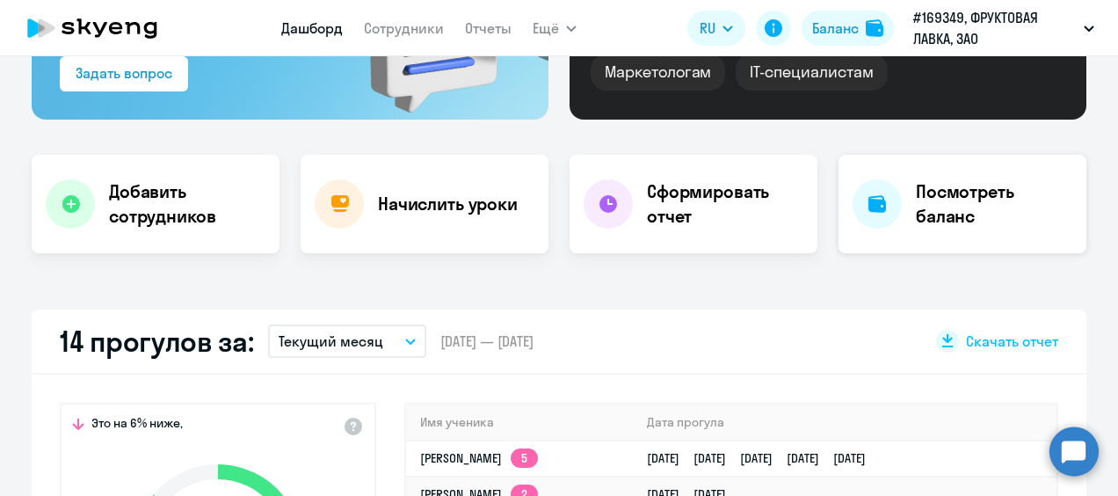
scroll to position [352, 0]
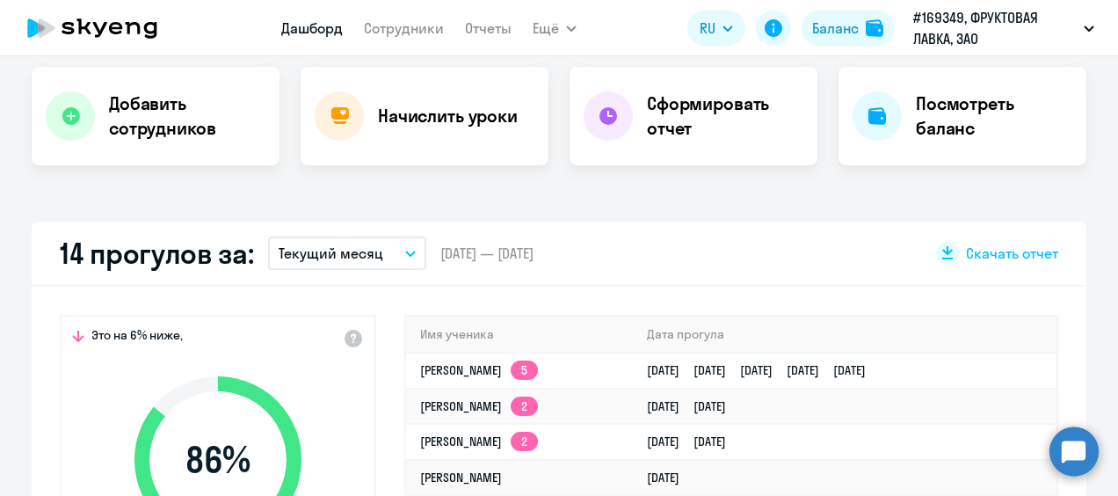
select select "30"
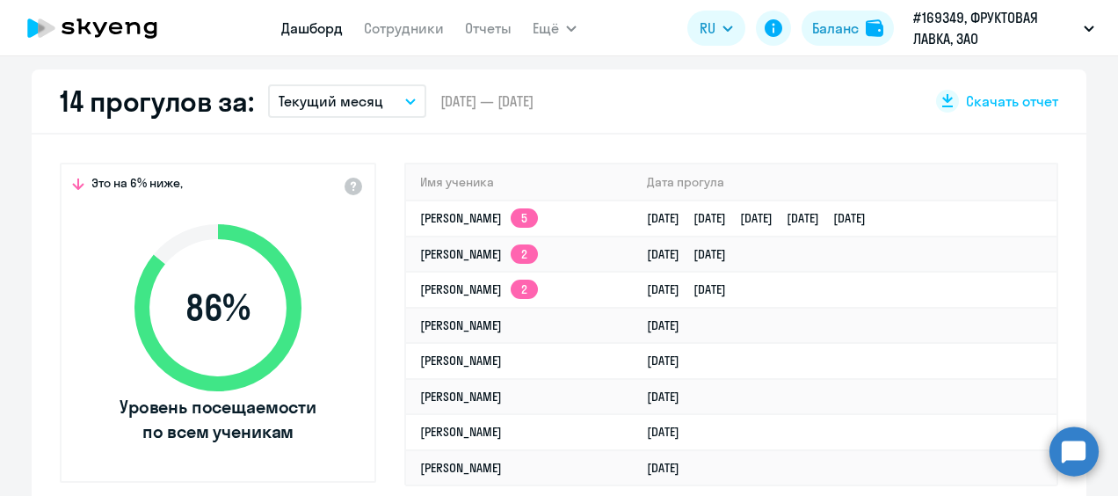
scroll to position [527, 0]
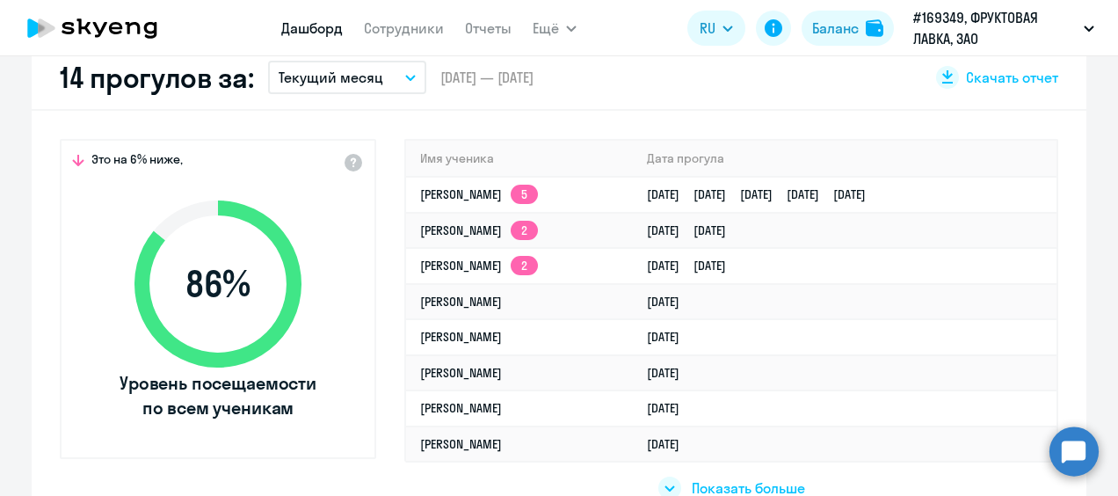
click at [349, 81] on p "Текущий месяц" at bounding box center [331, 77] width 105 height 21
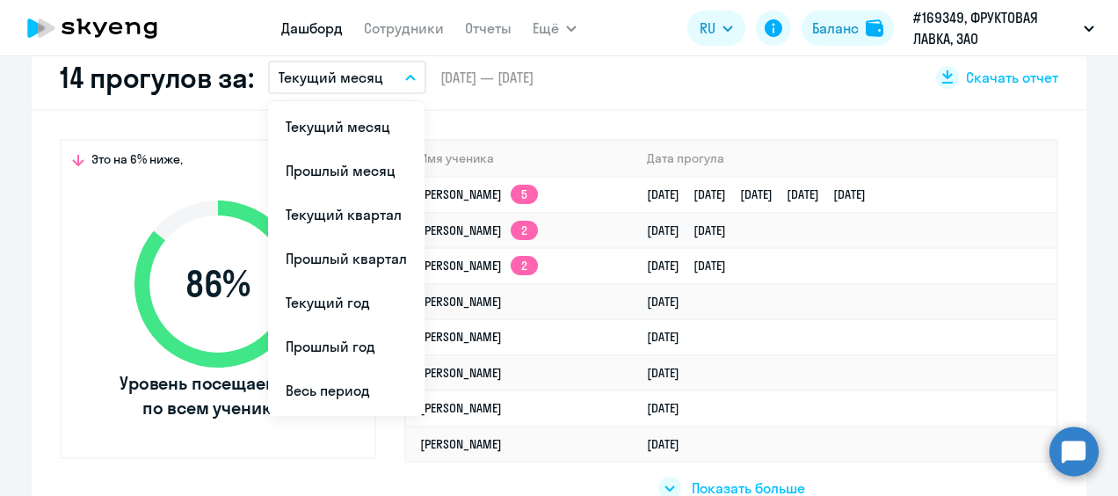
click at [349, 81] on p "Текущий месяц" at bounding box center [331, 77] width 105 height 21
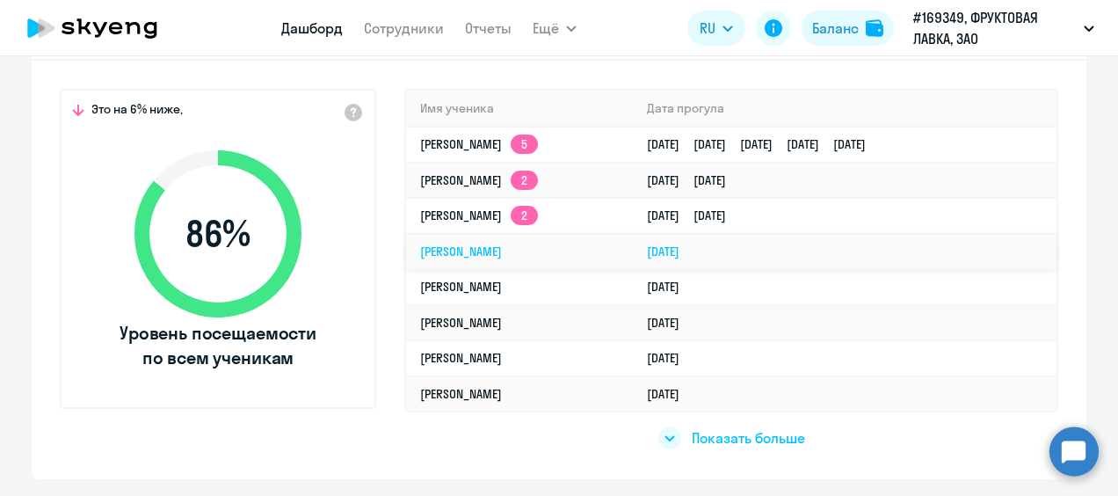
scroll to position [615, 0]
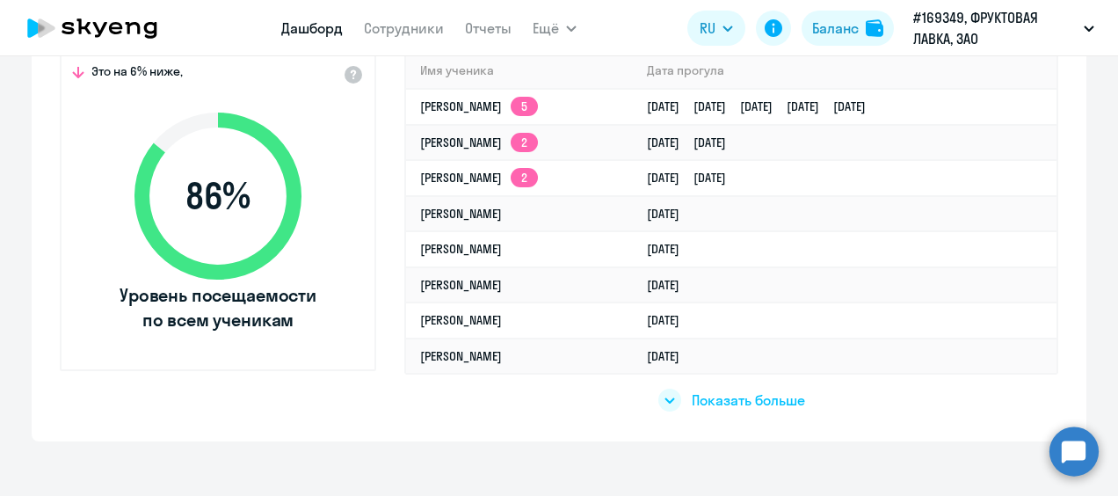
click at [700, 408] on span "Показать больше" at bounding box center [748, 399] width 113 height 19
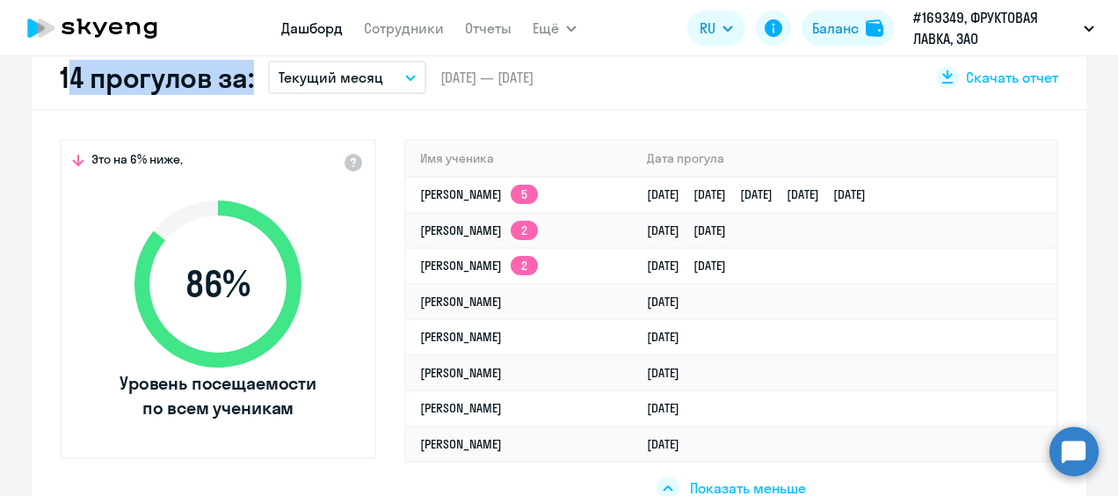
drag, startPoint x: 56, startPoint y: 83, endPoint x: 239, endPoint y: 81, distance: 182.8
click at [239, 81] on h2 "14 прогулов за:" at bounding box center [157, 77] width 194 height 35
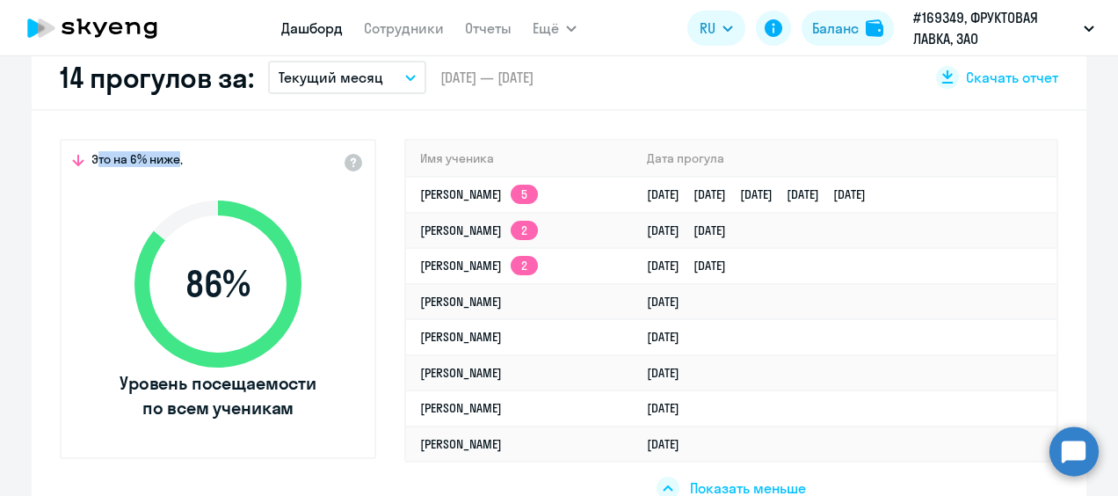
drag, startPoint x: 239, startPoint y: 81, endPoint x: 86, endPoint y: 158, distance: 171.4
click at [91, 158] on span "Это на 6% ниже," at bounding box center [136, 161] width 91 height 21
drag, startPoint x: 86, startPoint y: 158, endPoint x: 221, endPoint y: 175, distance: 135.5
click at [221, 175] on div "Это на 6% ниже, 86 % Уровень посещаемости по всем ученикам" at bounding box center [218, 286] width 313 height 290
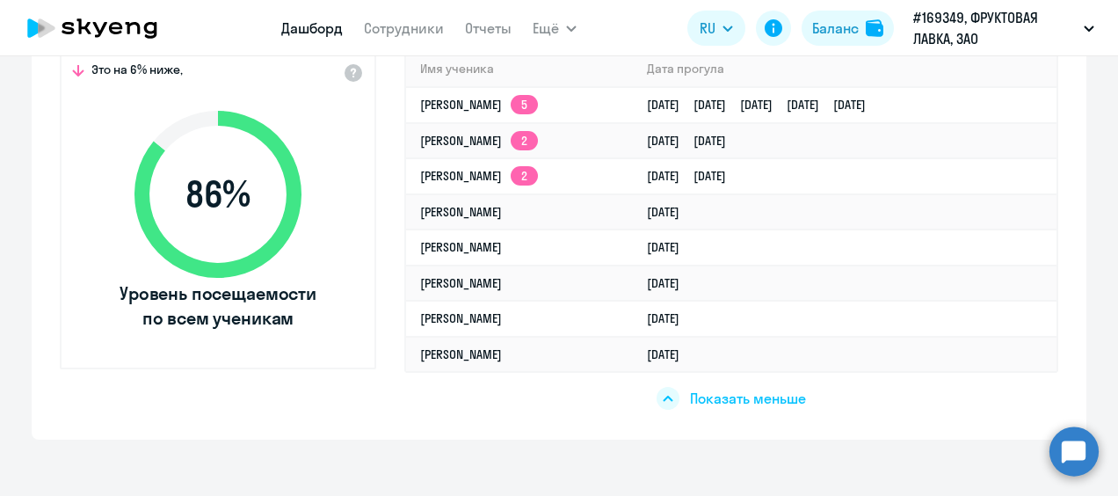
scroll to position [703, 0]
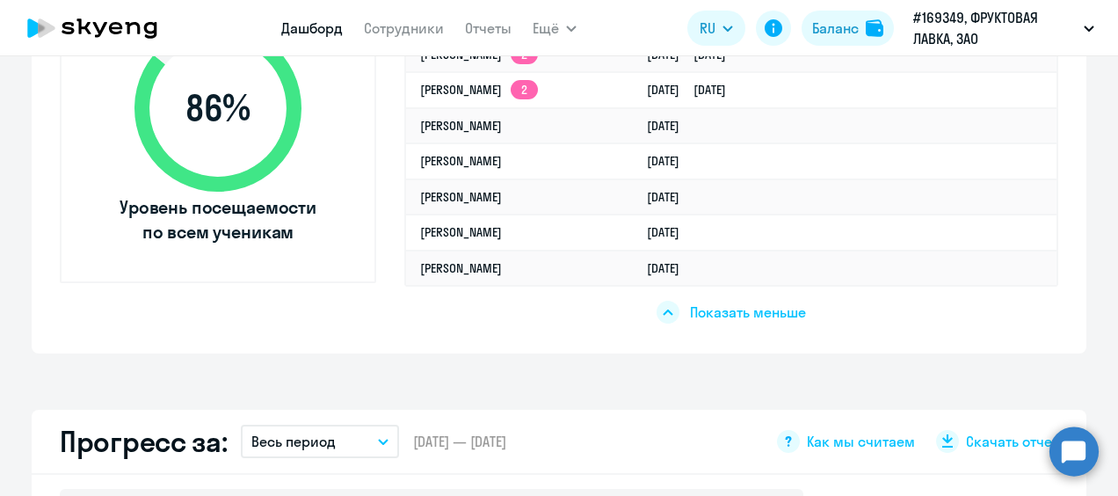
drag, startPoint x: 689, startPoint y: 325, endPoint x: 693, endPoint y: 316, distance: 9.5
click at [689, 323] on div "Это на 6% ниже, 86 % Уровень посещаемости по всем ученикам Имя ученика Дата про…" at bounding box center [559, 144] width 1055 height 418
click at [693, 315] on span "Показать меньше" at bounding box center [748, 311] width 116 height 19
click at [692, 315] on span "Показать больше" at bounding box center [748, 311] width 113 height 19
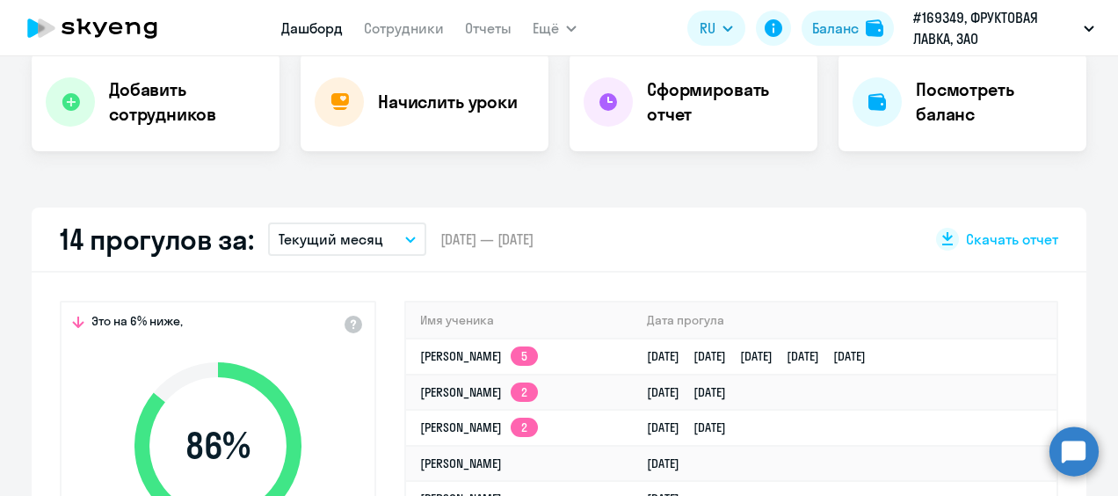
scroll to position [527, 0]
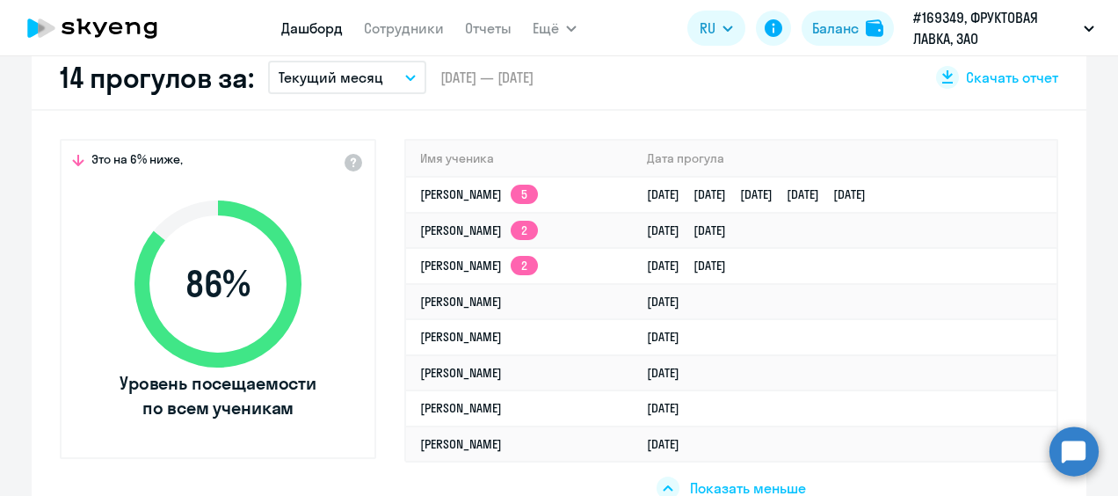
click at [301, 80] on p "Текущий месяц" at bounding box center [331, 77] width 105 height 21
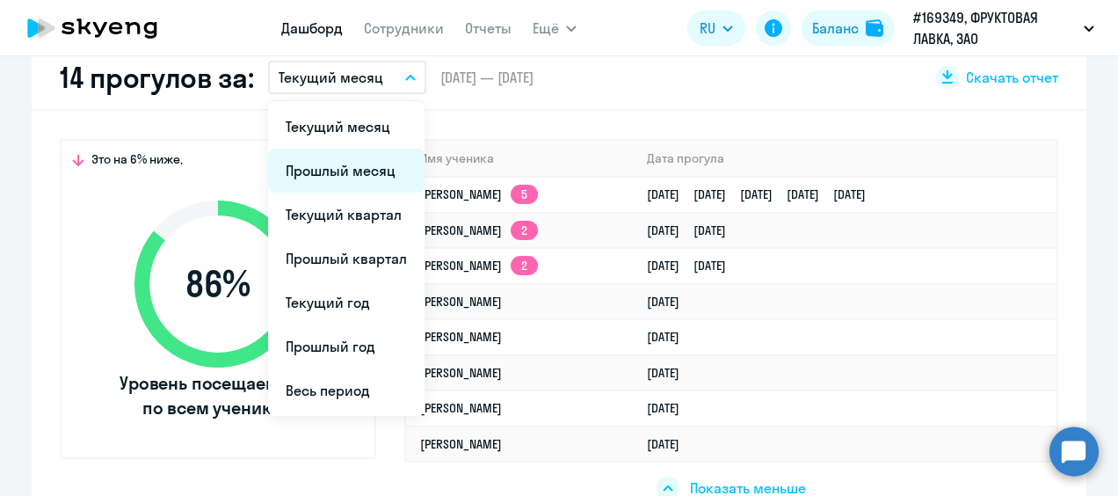
click at [349, 176] on li "Прошлый месяц" at bounding box center [346, 171] width 156 height 44
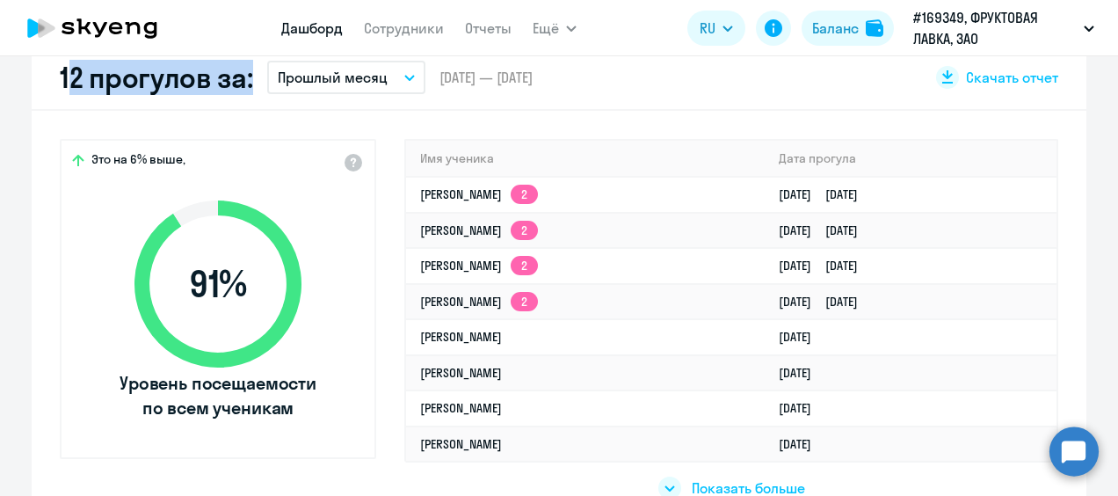
drag, startPoint x: 54, startPoint y: 77, endPoint x: 241, endPoint y: 89, distance: 186.7
click at [241, 89] on h2 "12 прогулов за:" at bounding box center [156, 77] width 193 height 35
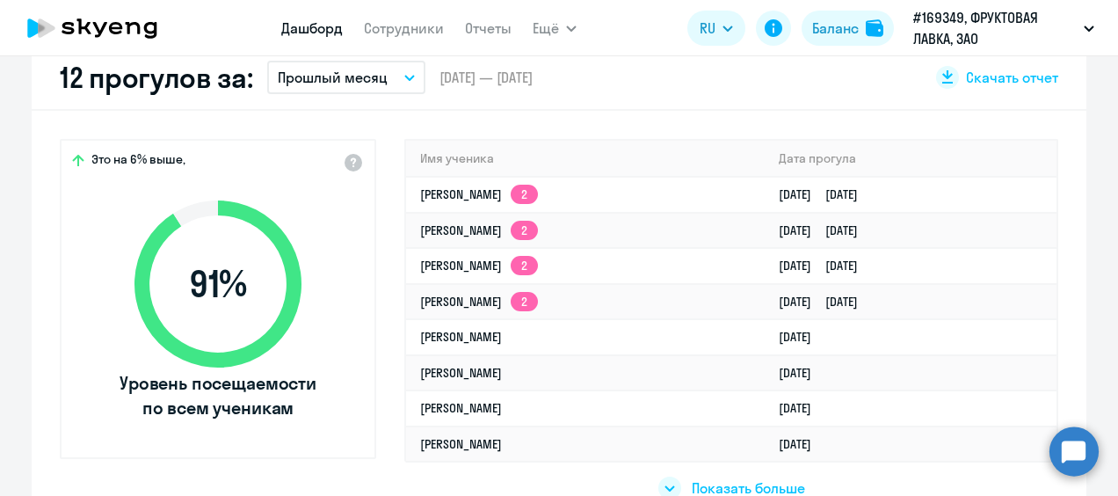
drag, startPoint x: 241, startPoint y: 89, endPoint x: 240, endPoint y: 130, distance: 41.3
click at [242, 131] on div "Это на 6% выше, 91 % Уровень посещаемости по всем ученикам Имя ученика Дата про…" at bounding box center [559, 320] width 1055 height 418
click at [546, 35] on span "Ещё" at bounding box center [546, 28] width 26 height 21
click at [554, 26] on span "Ещё" at bounding box center [546, 28] width 26 height 21
click at [555, 32] on span "Ещё" at bounding box center [546, 28] width 26 height 21
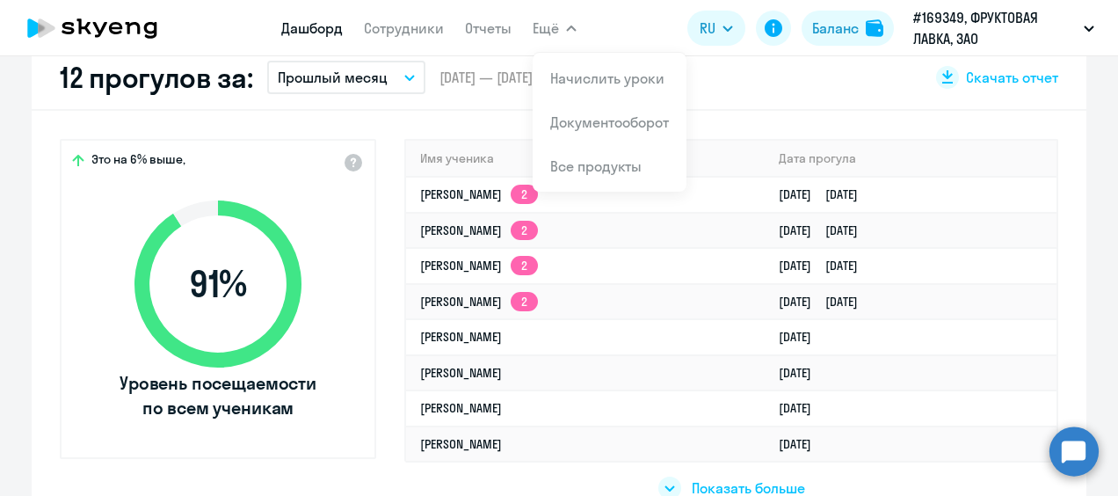
click at [567, 28] on icon "button" at bounding box center [571, 28] width 11 height 6
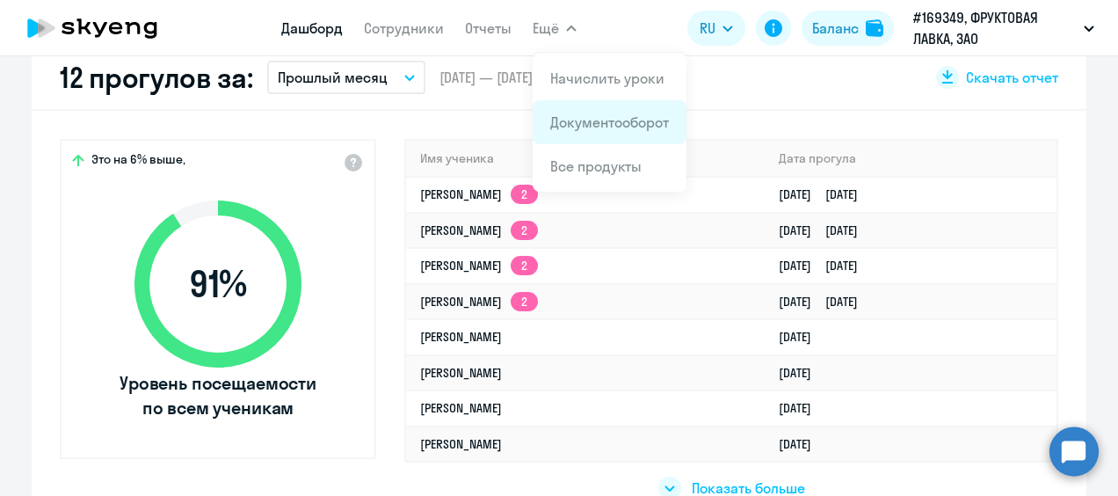
click at [592, 117] on link "Документооборот" at bounding box center [609, 122] width 119 height 18
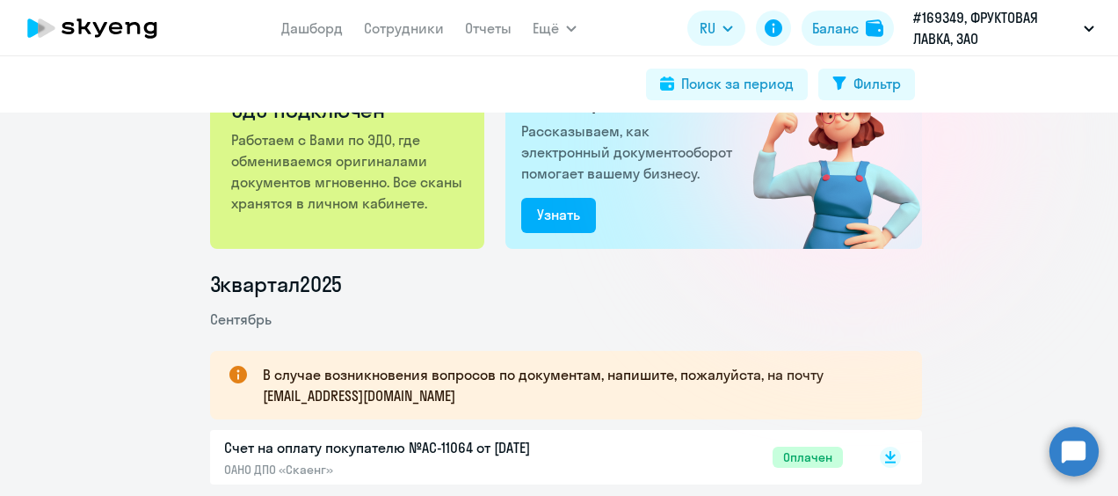
scroll to position [352, 0]
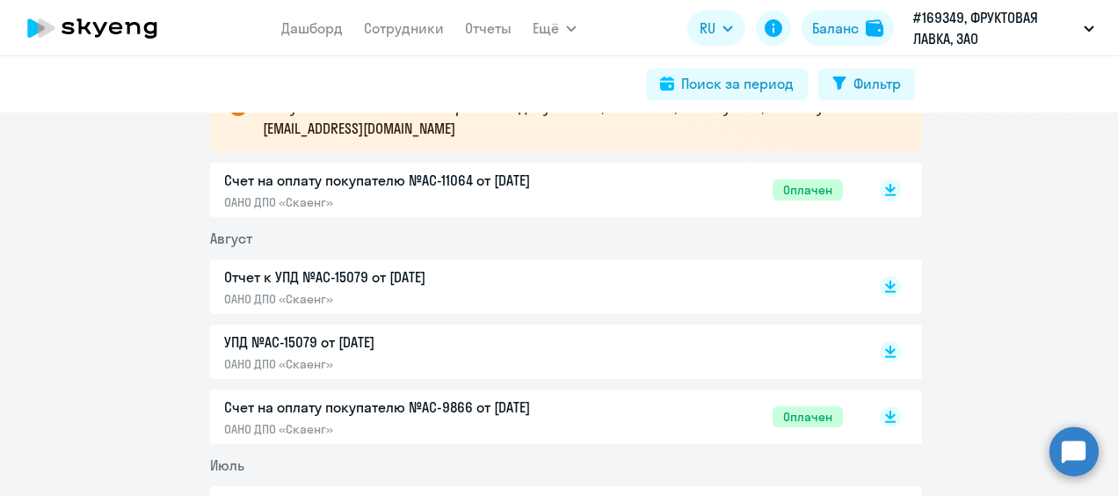
click at [595, 200] on div "Счет на оплату покупателю №AC-11064 от 02.09.2025 ОАНО ДПО «Скаенг» Оплачен" at bounding box center [533, 190] width 619 height 40
click at [431, 348] on p "УПД №AC-15079 от [DATE]" at bounding box center [408, 341] width 369 height 21
click at [439, 285] on p "Отчет к УПД №AC-15079 от [DATE]" at bounding box center [408, 276] width 369 height 21
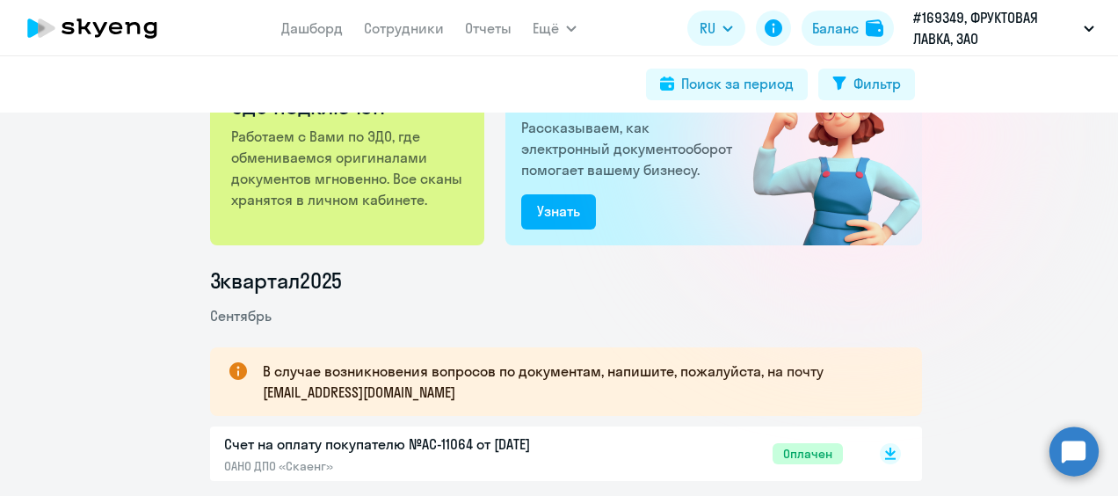
click at [105, 16] on icon at bounding box center [92, 28] width 155 height 44
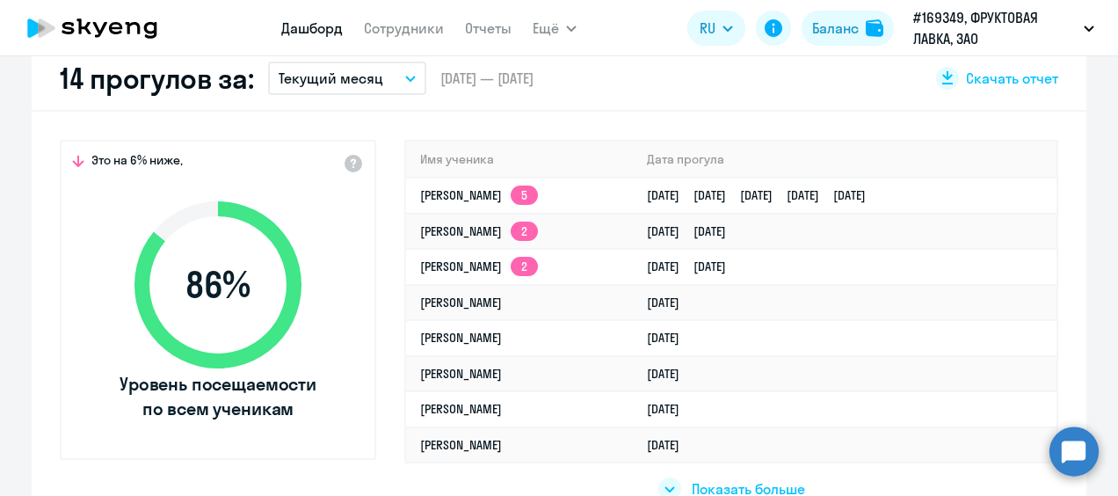
scroll to position [439, 0]
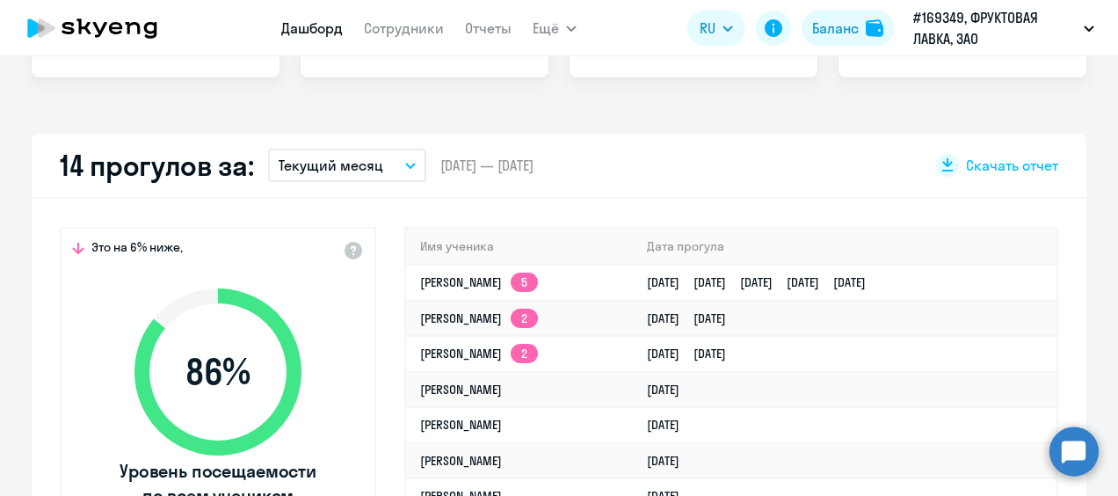
click at [173, 243] on span "Это на 6% ниже," at bounding box center [136, 249] width 91 height 21
click at [988, 169] on span "Скачать отчет" at bounding box center [1012, 165] width 92 height 19
select select "30"
drag, startPoint x: 1095, startPoint y: 377, endPoint x: 1063, endPoint y: 343, distance: 46.6
click at [1091, 373] on app-truancy-attendance-dashboard "14 прогулов за: Текущий месяц – 01.09.2025 — 30.09.2025 Скачать отчет Это на 6%…" at bounding box center [559, 375] width 1118 height 483
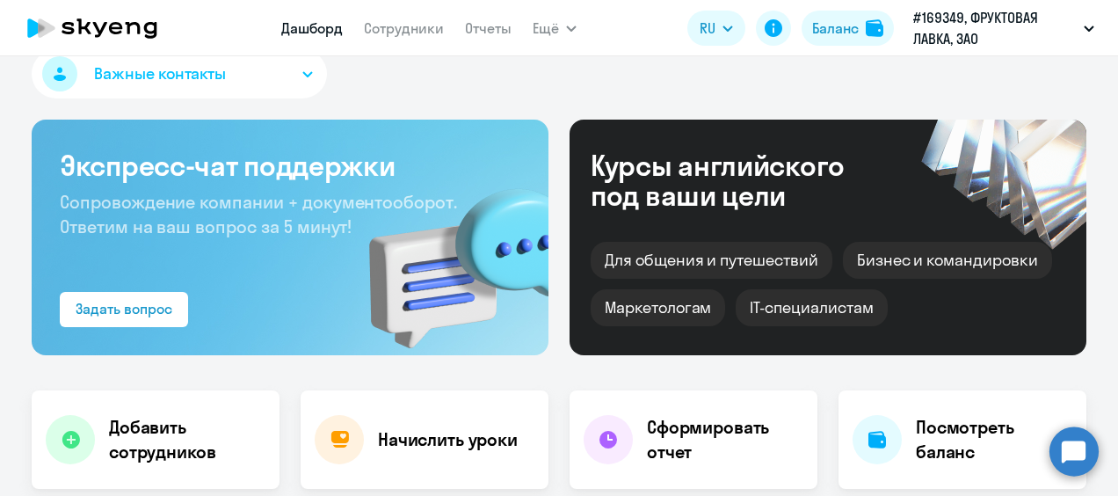
scroll to position [0, 0]
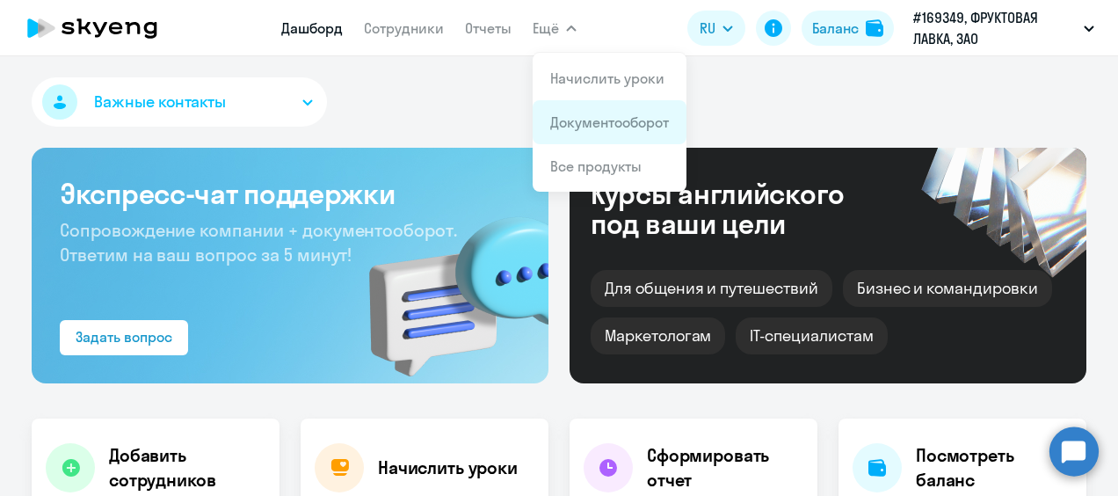
click at [591, 118] on link "Документооборот" at bounding box center [609, 122] width 119 height 18
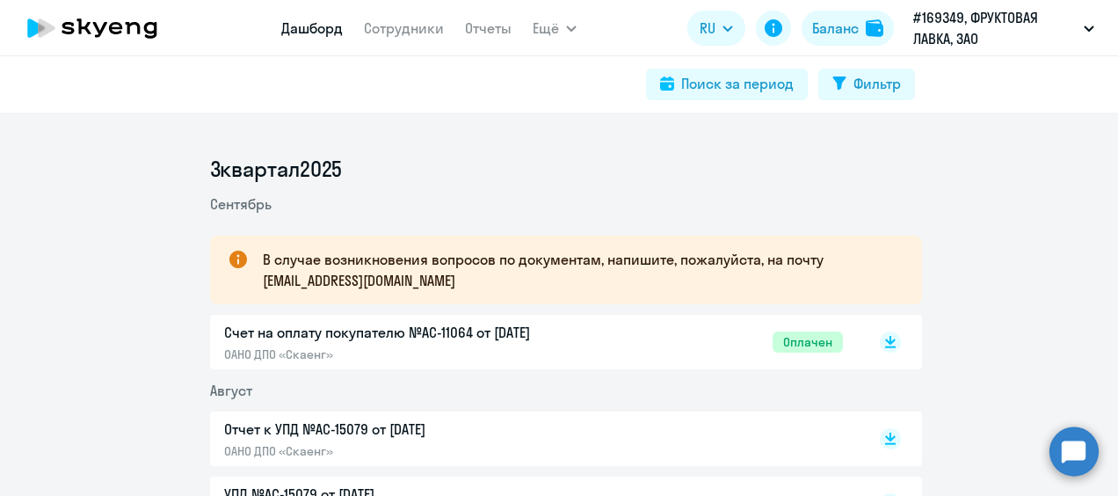
click at [320, 22] on link "Дашборд" at bounding box center [312, 28] width 62 height 18
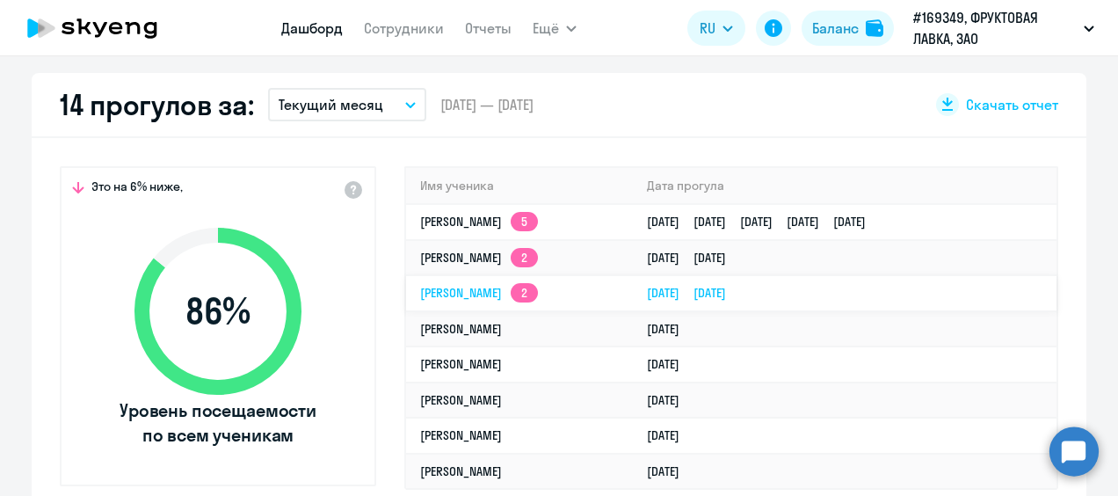
scroll to position [527, 0]
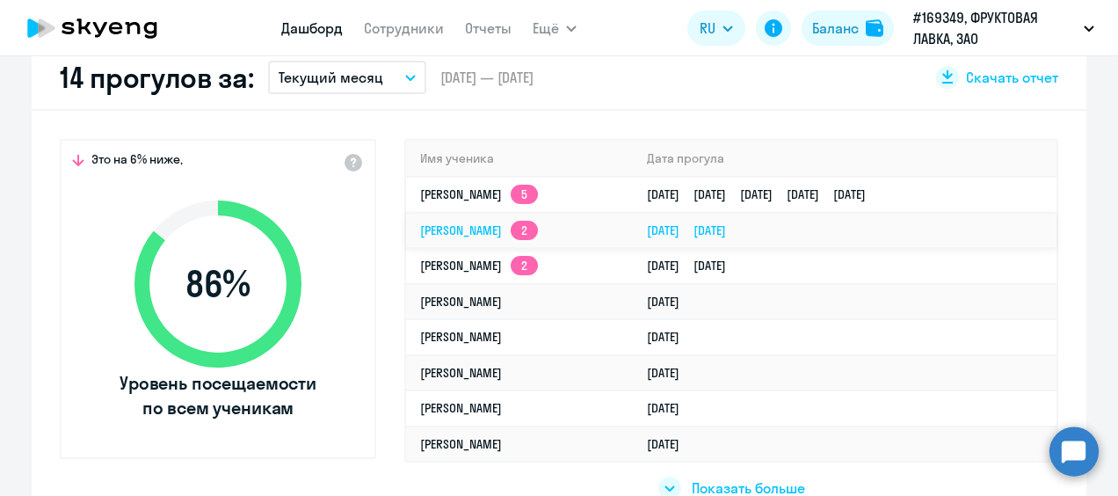
select select "30"
click at [351, 75] on p "Текущий месяц" at bounding box center [331, 77] width 105 height 21
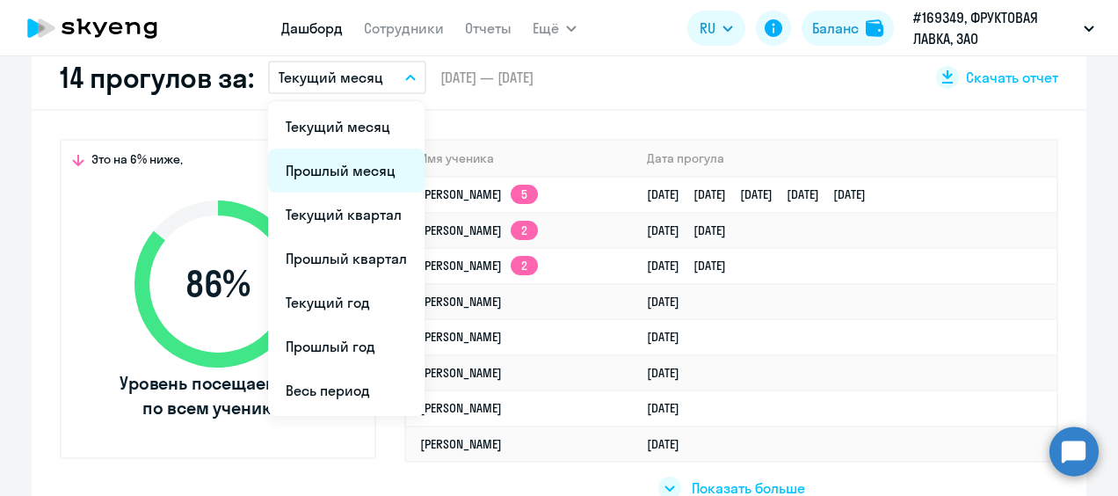
click at [347, 172] on li "Прошлый месяц" at bounding box center [346, 171] width 156 height 44
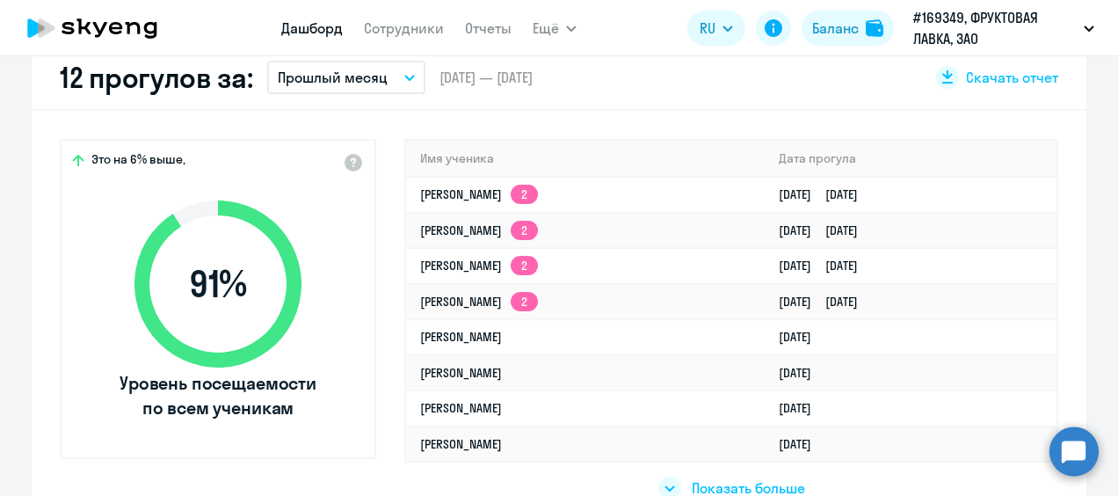
click at [346, 63] on button "Прошлый месяц" at bounding box center [346, 77] width 158 height 33
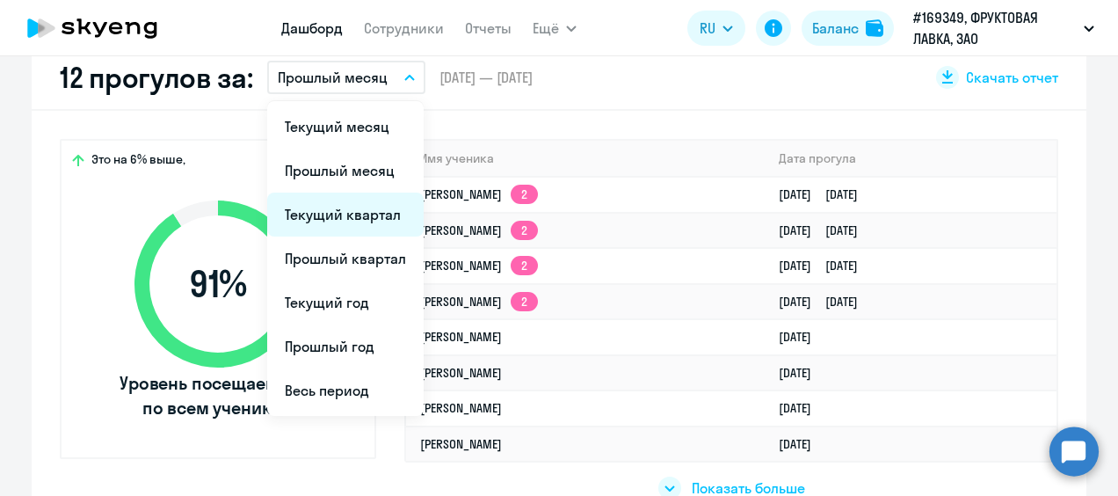
click at [369, 216] on li "Текущий квартал" at bounding box center [345, 214] width 156 height 44
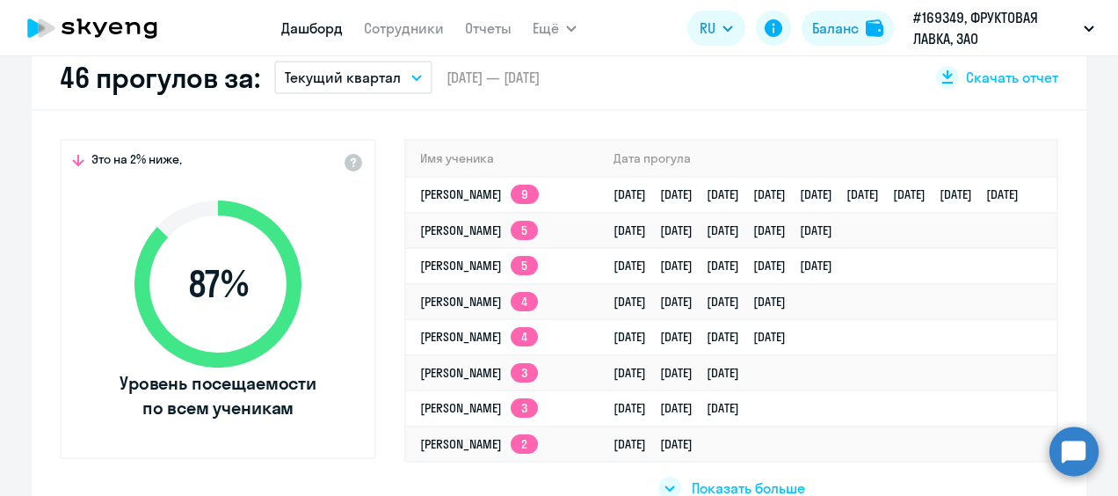
click at [337, 76] on p "Текущий квартал" at bounding box center [343, 77] width 116 height 21
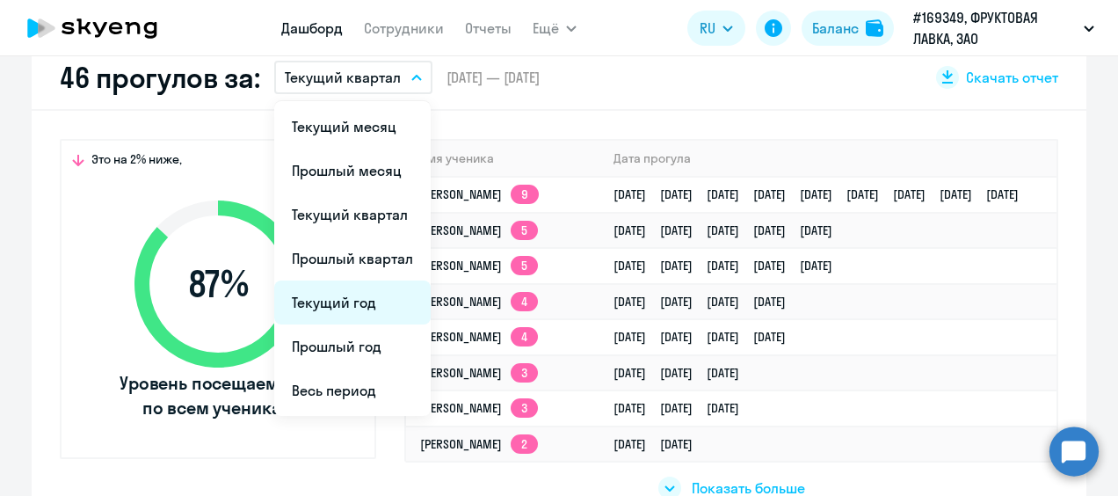
click at [372, 313] on li "Текущий год" at bounding box center [352, 302] width 156 height 44
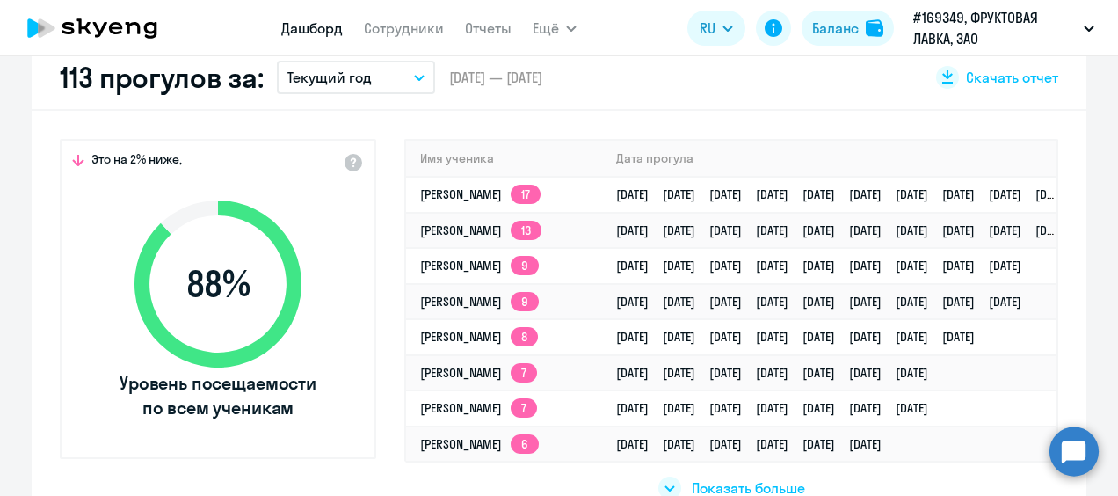
click at [308, 60] on div "113 прогулов за: Текущий год Текущий месяц Прошлый месяц Текущий квартал Прошлы…" at bounding box center [559, 78] width 1055 height 65
click at [310, 72] on p "Текущий год" at bounding box center [329, 77] width 84 height 21
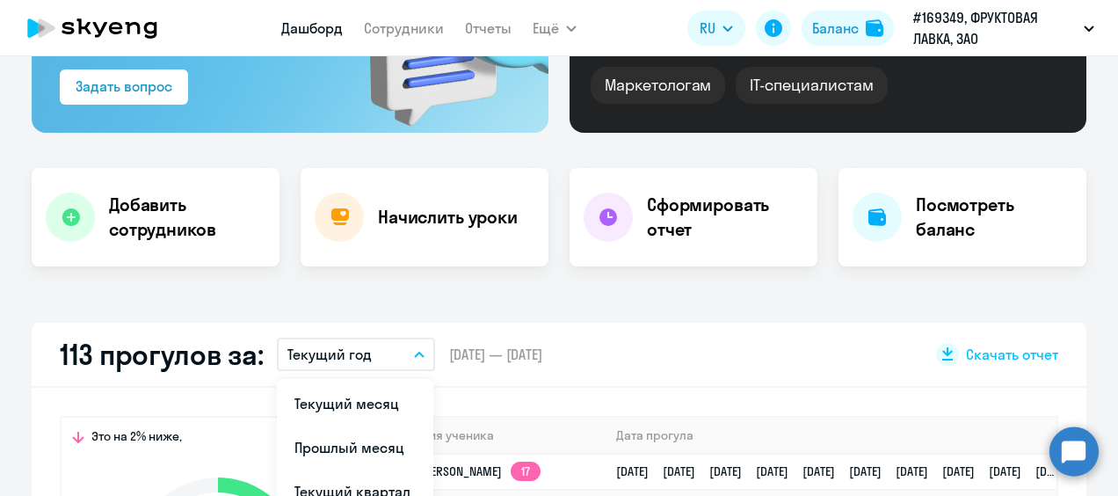
scroll to position [439, 0]
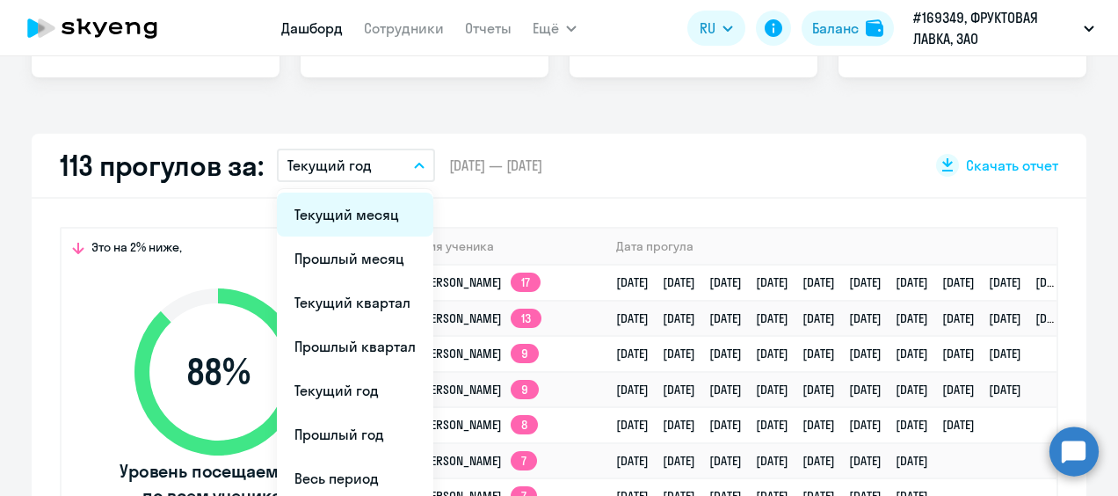
click at [338, 209] on li "Текущий месяц" at bounding box center [355, 214] width 156 height 44
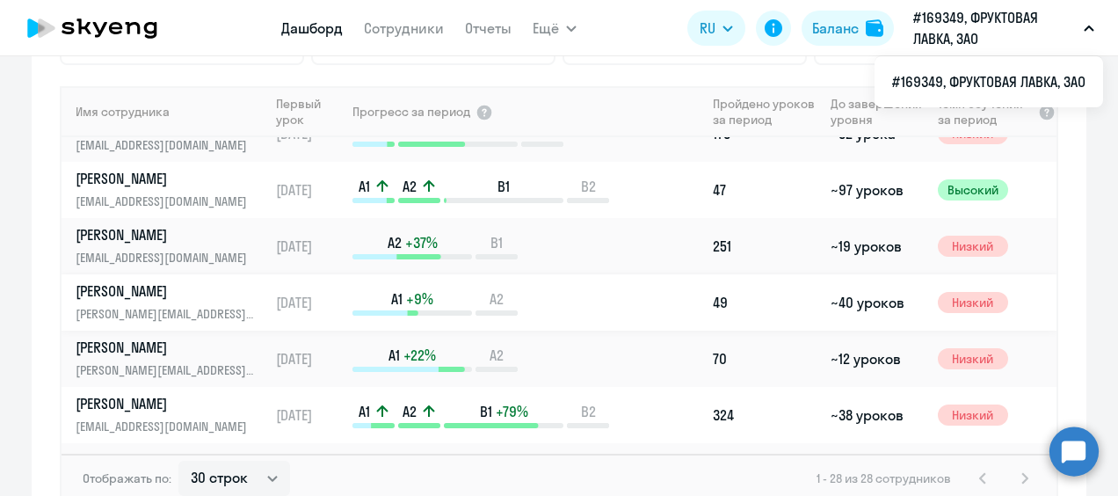
scroll to position [0, 0]
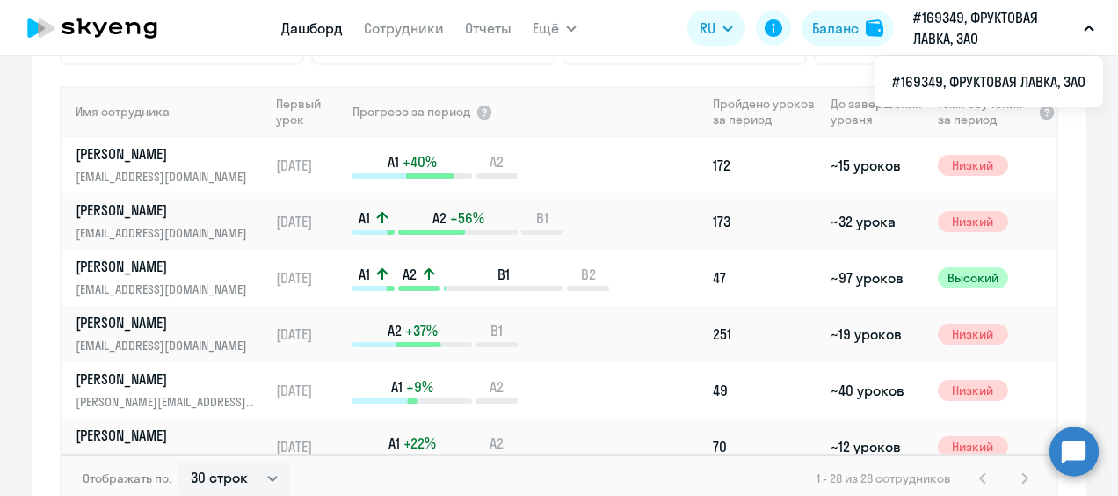
click at [573, 76] on div "Показать отключенных 5 Повысили уровень 2 С высоким темпом обучения 1 Со средни…" at bounding box center [559, 219] width 1055 height 643
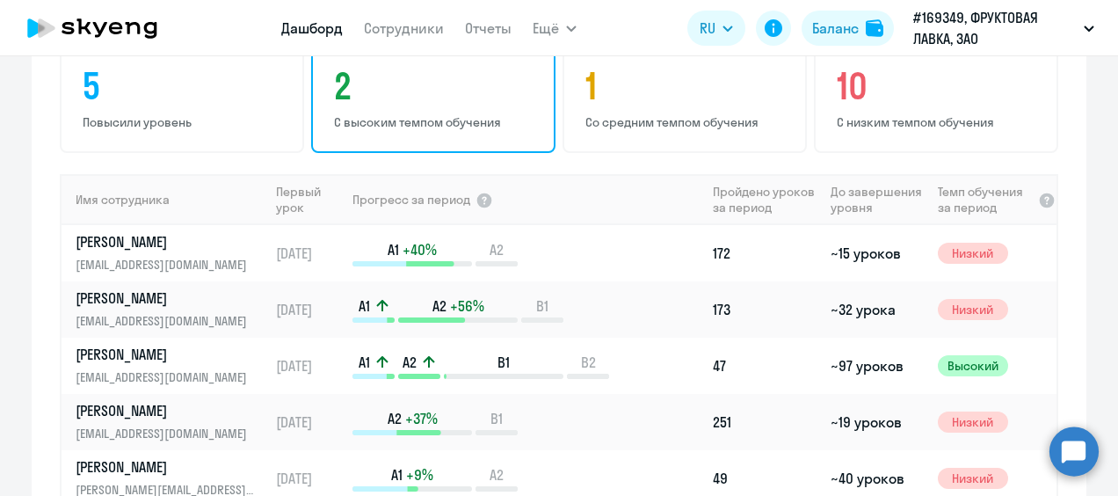
click at [418, 102] on h4 "2" at bounding box center [436, 86] width 204 height 42
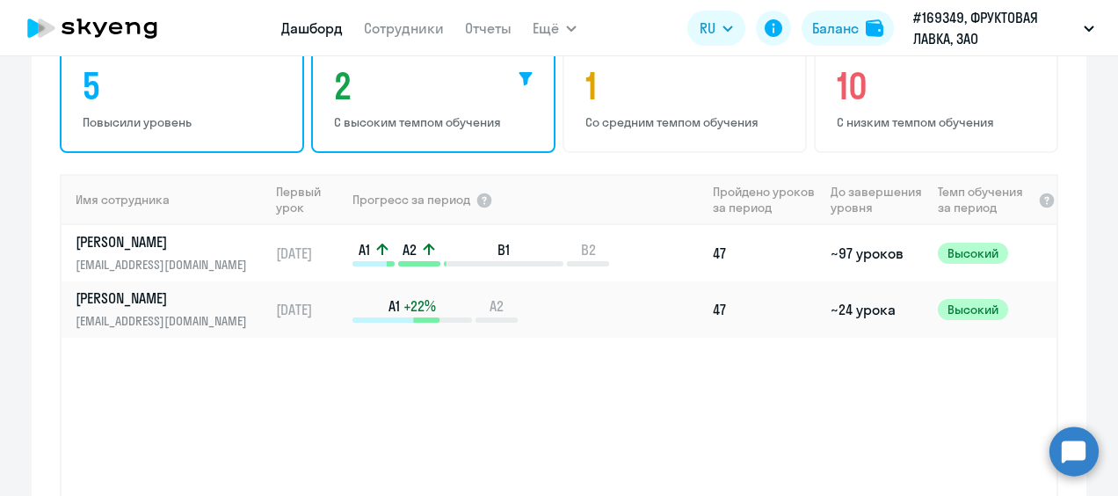
click at [146, 93] on h4 "5" at bounding box center [185, 86] width 204 height 42
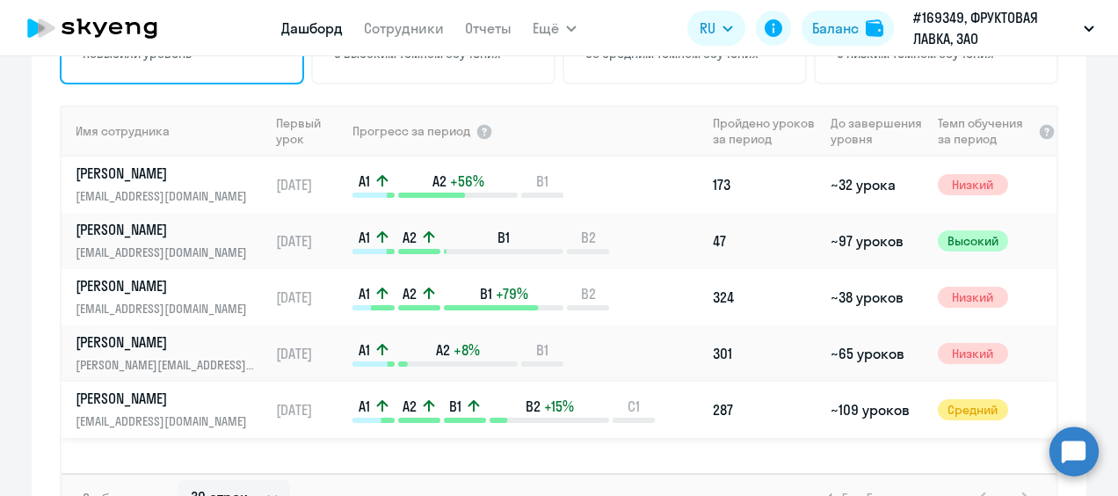
scroll to position [1016, 0]
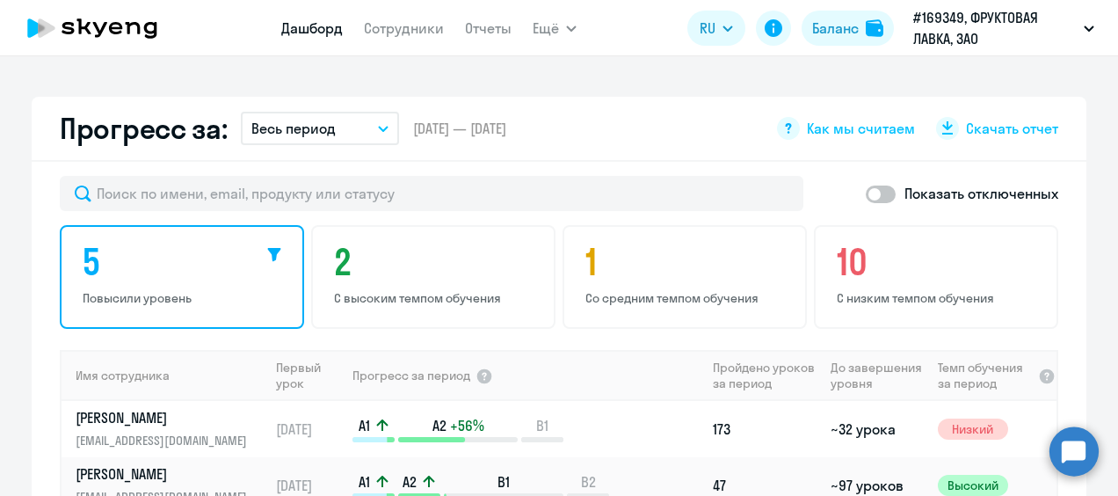
drag, startPoint x: 311, startPoint y: 130, endPoint x: 357, endPoint y: 142, distance: 47.3
click at [311, 130] on p "Весь период" at bounding box center [293, 128] width 84 height 21
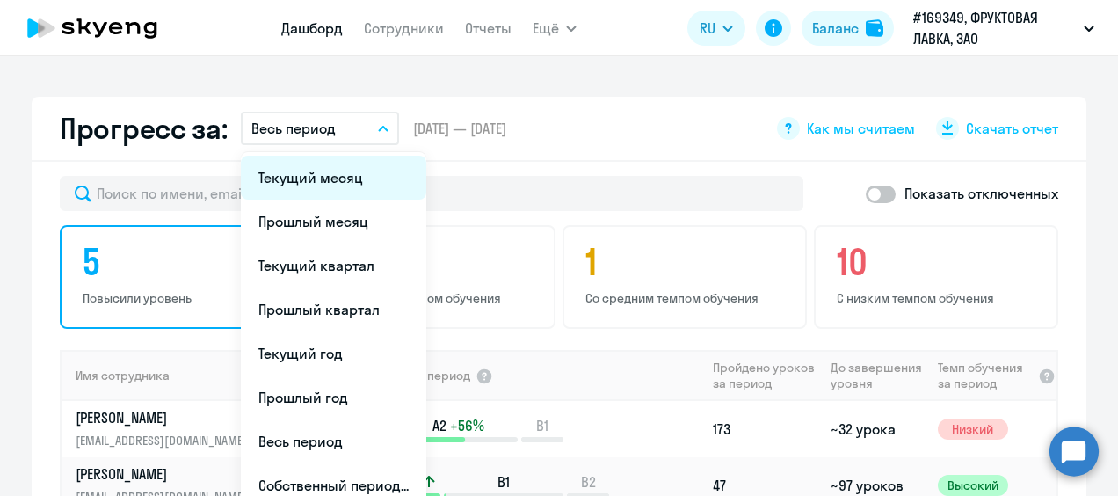
click at [346, 188] on li "Текущий месяц" at bounding box center [333, 178] width 185 height 44
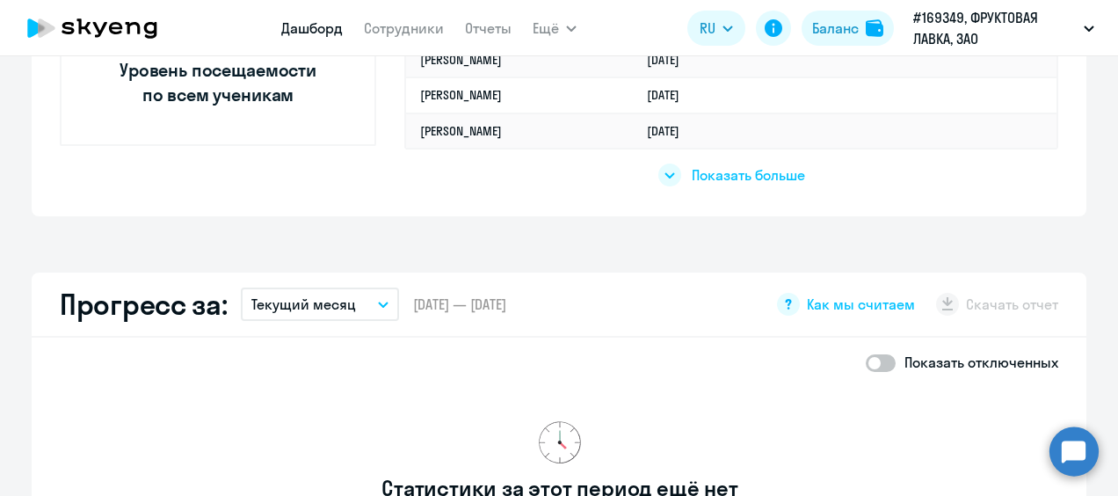
scroll to position [840, 0]
click at [328, 306] on p "Текущий месяц" at bounding box center [303, 304] width 105 height 21
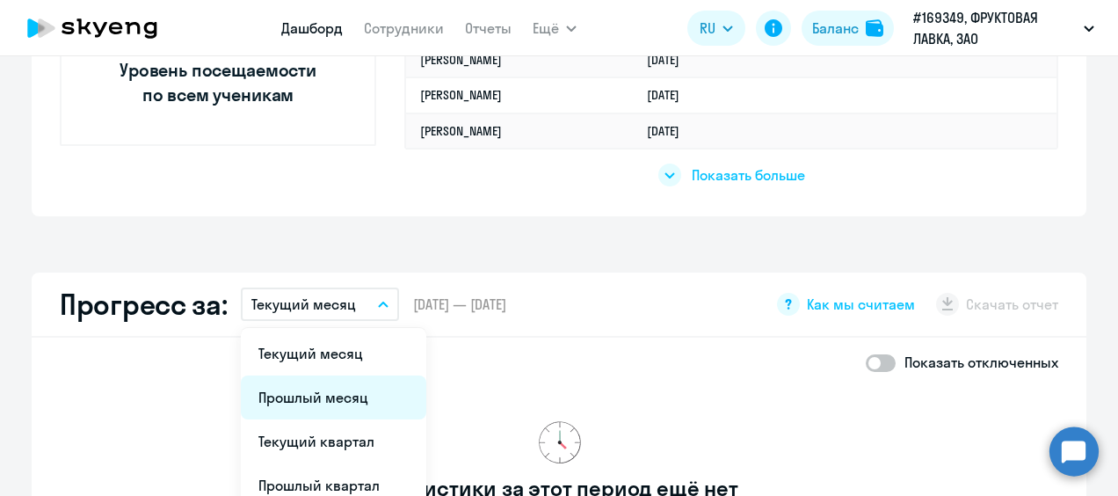
click at [332, 395] on li "Прошлый месяц" at bounding box center [333, 397] width 185 height 44
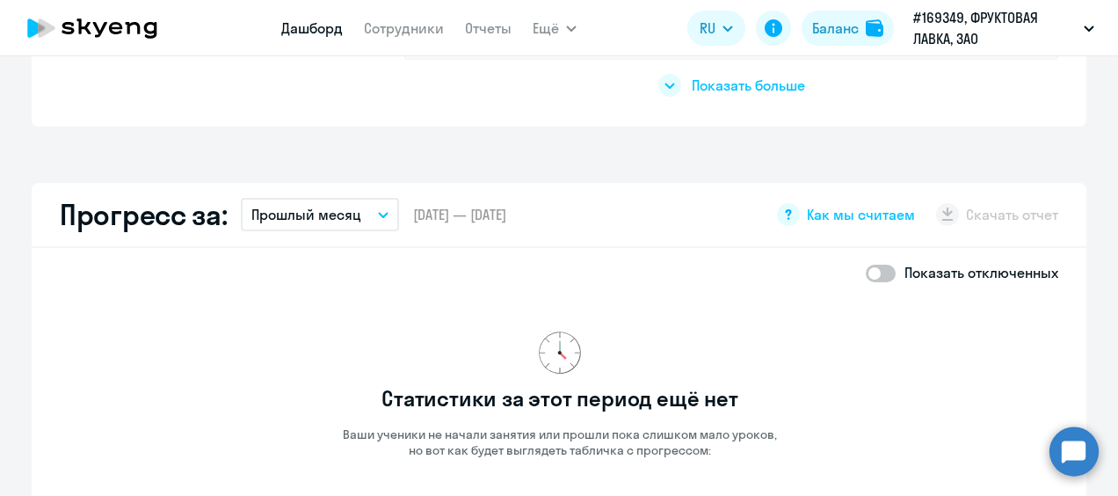
scroll to position [928, 0]
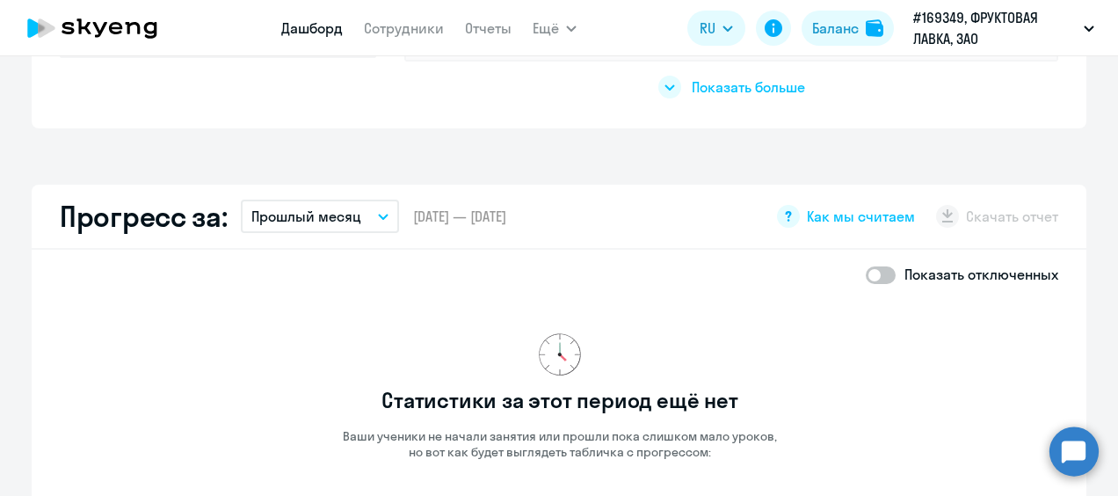
click at [273, 207] on p "Прошлый месяц" at bounding box center [306, 216] width 110 height 21
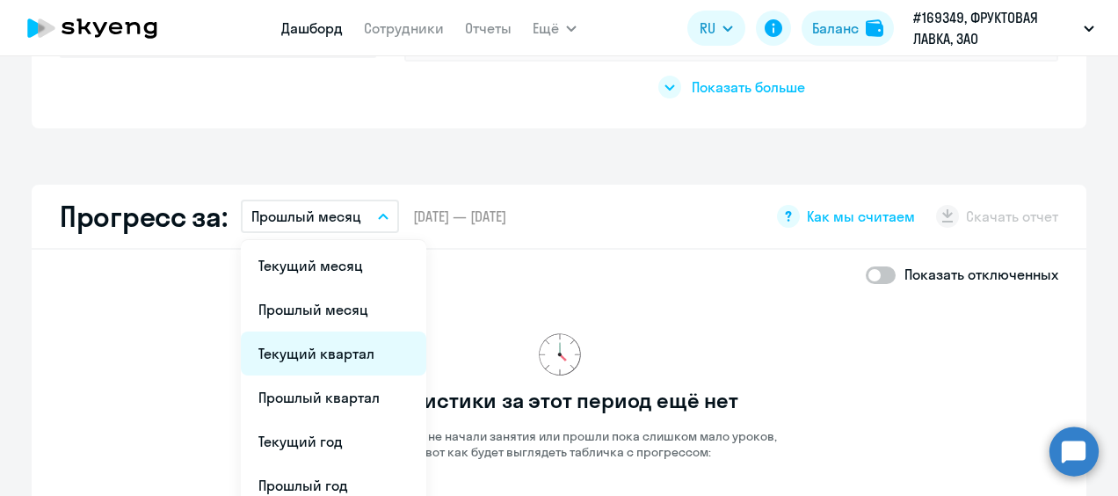
click at [326, 363] on li "Текущий квартал" at bounding box center [333, 353] width 185 height 44
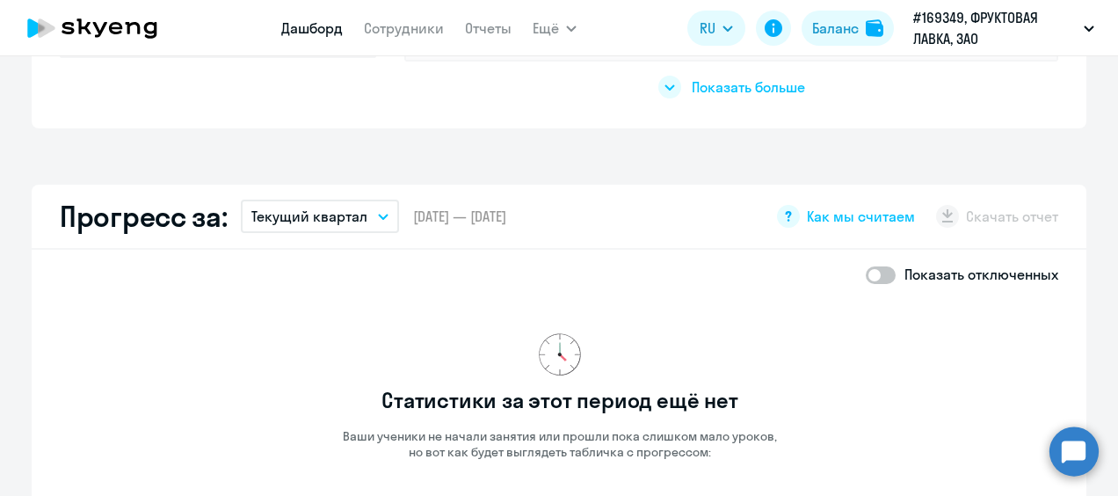
click at [355, 219] on p "Текущий квартал" at bounding box center [309, 216] width 116 height 21
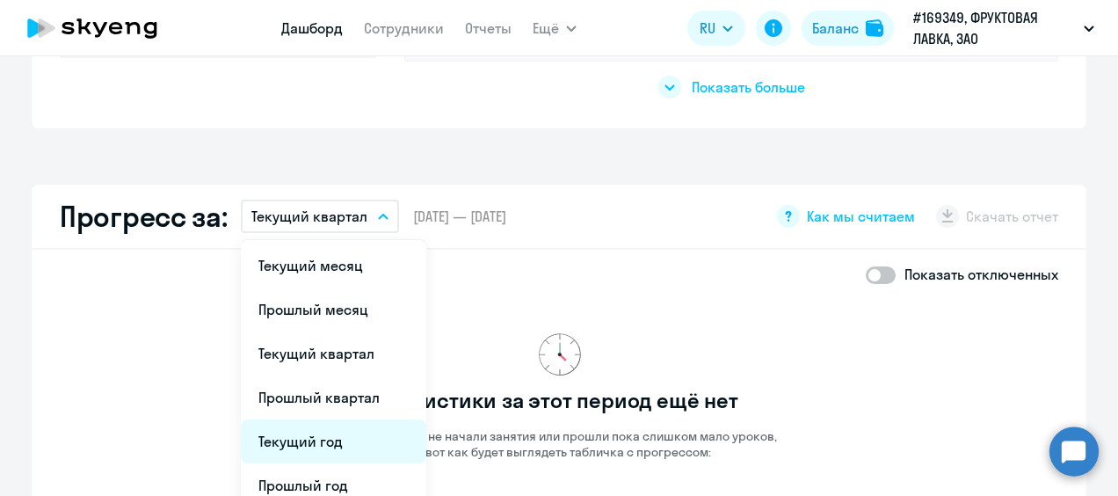
click at [360, 434] on li "Текущий год" at bounding box center [333, 441] width 185 height 44
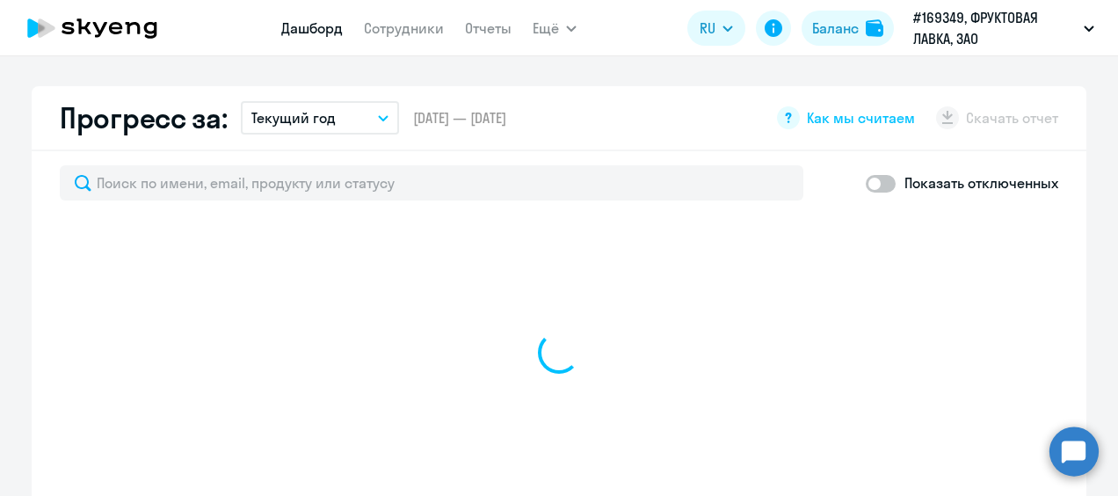
scroll to position [1104, 0]
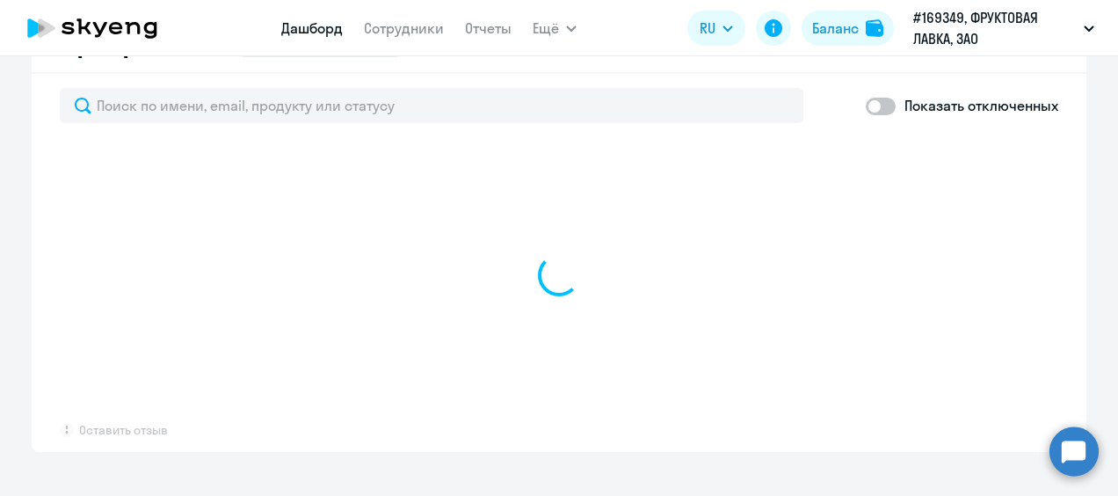
select select "30"
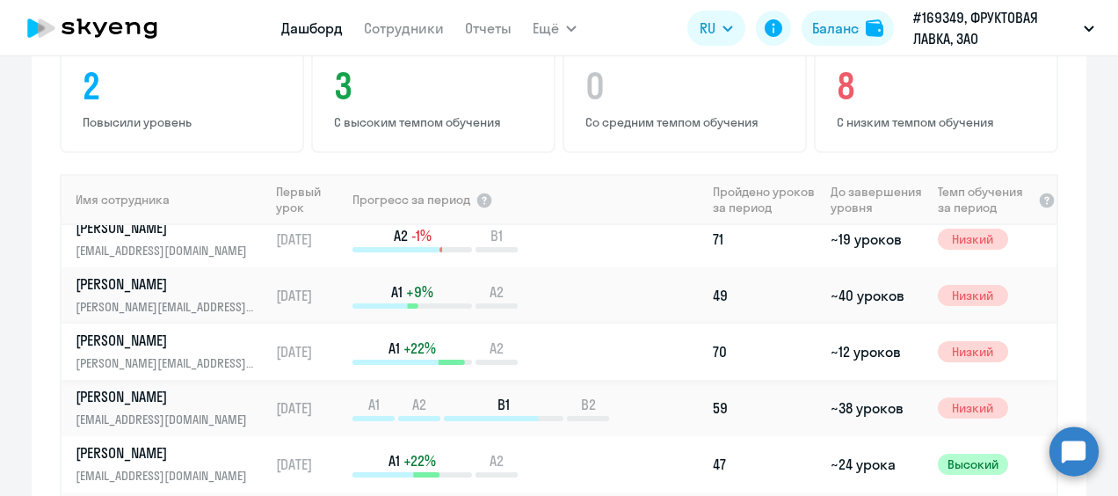
scroll to position [0, 0]
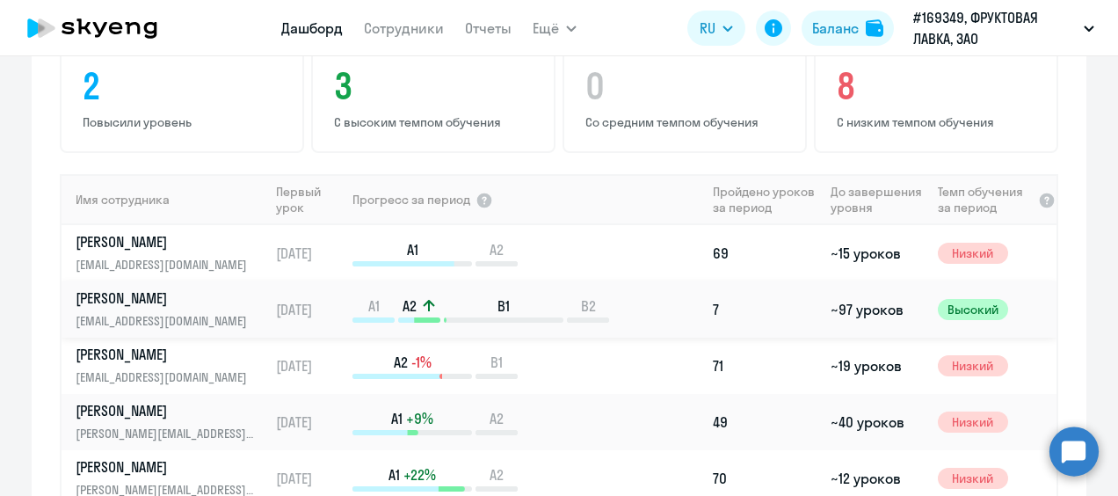
click at [142, 294] on p "[PERSON_NAME]" at bounding box center [166, 297] width 181 height 19
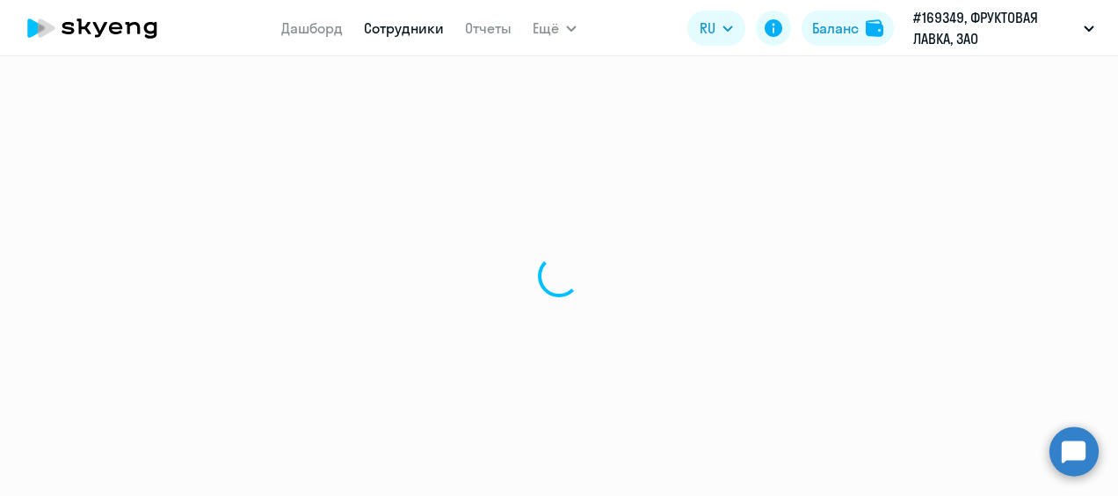
select select "english"
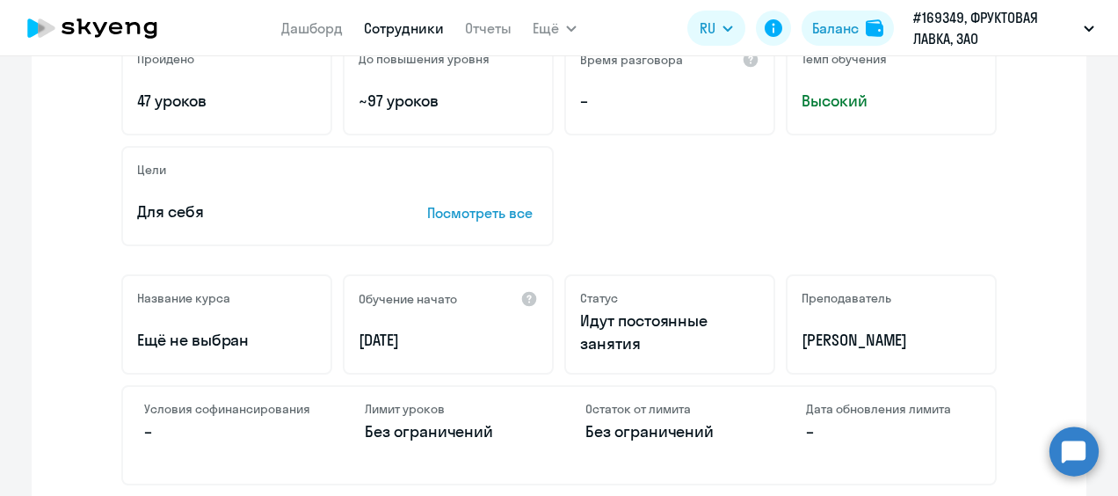
scroll to position [352, 0]
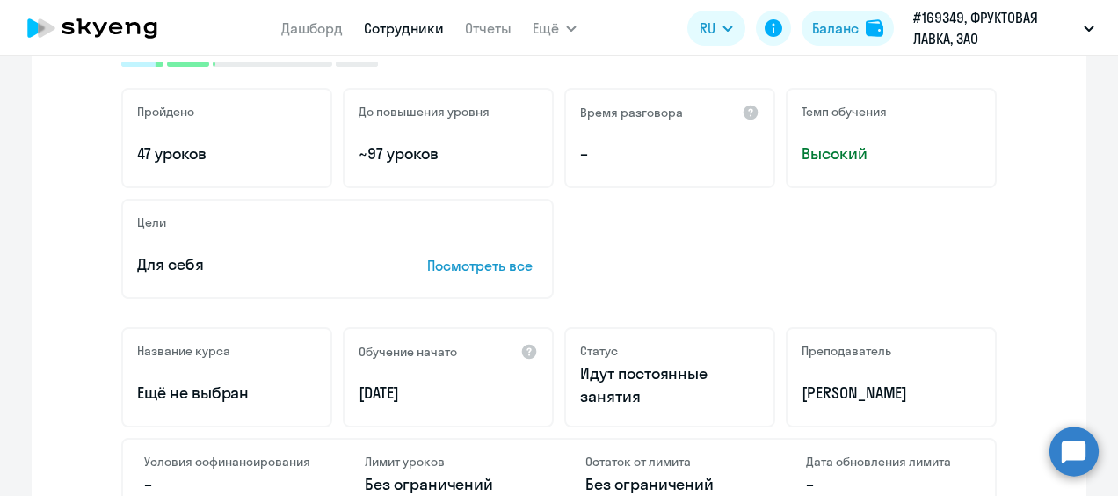
drag, startPoint x: 452, startPoint y: 149, endPoint x: 321, endPoint y: 148, distance: 130.9
click at [321, 148] on div "Пройдено 47 уроков До повышения уровня ~97 уроков Время разговора – Темп обучен…" at bounding box center [558, 138] width 875 height 100
drag, startPoint x: 321, startPoint y: 148, endPoint x: 561, endPoint y: 202, distance: 246.0
click at [530, 201] on div "Цели Для себя Посмотреть все" at bounding box center [337, 249] width 432 height 100
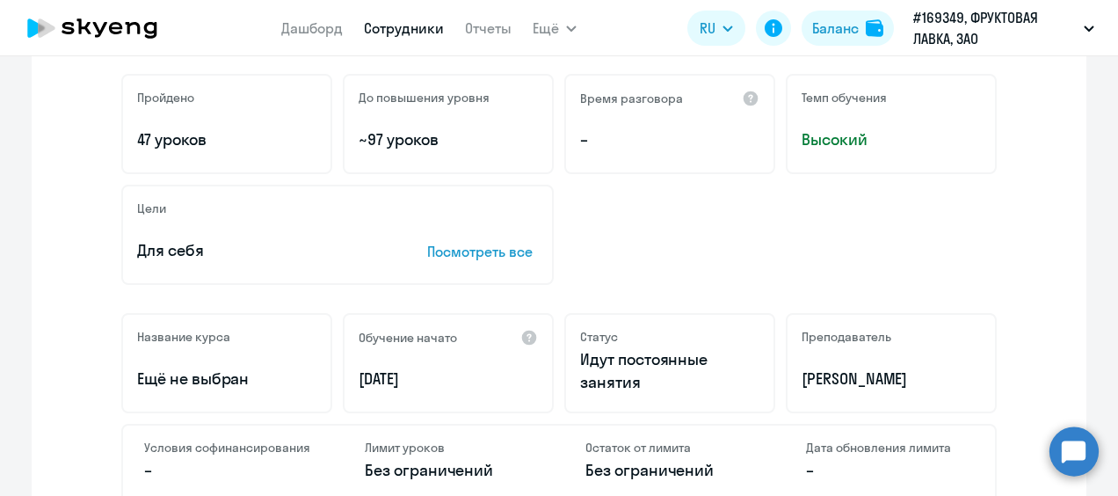
scroll to position [264, 0]
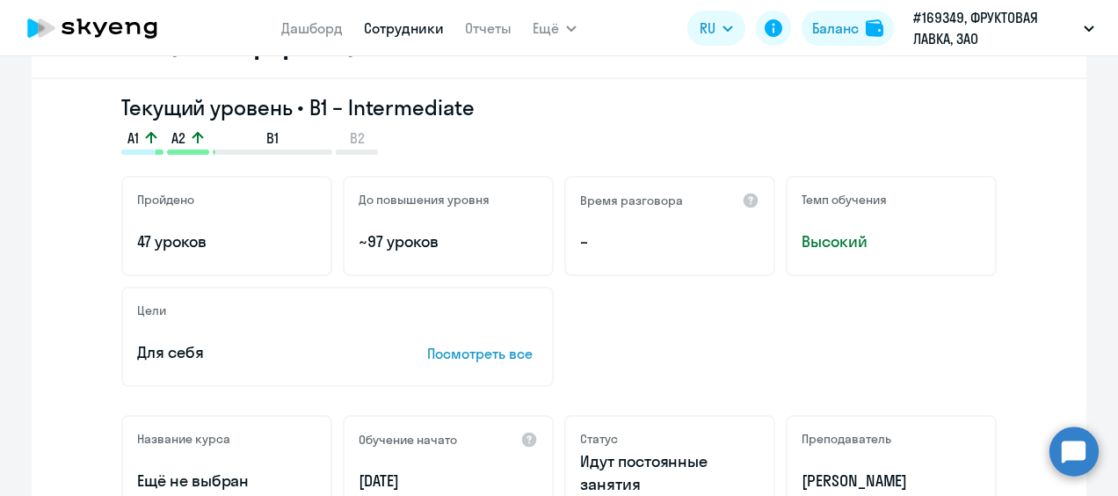
drag, startPoint x: 413, startPoint y: 247, endPoint x: 337, endPoint y: 237, distance: 77.1
click at [343, 237] on div "До повышения уровня ~97 уроков" at bounding box center [448, 226] width 211 height 100
drag, startPoint x: 337, startPoint y: 237, endPoint x: 604, endPoint y: 309, distance: 276.7
click at [604, 309] on div "Цели Для себя Посмотреть все" at bounding box center [558, 336] width 875 height 100
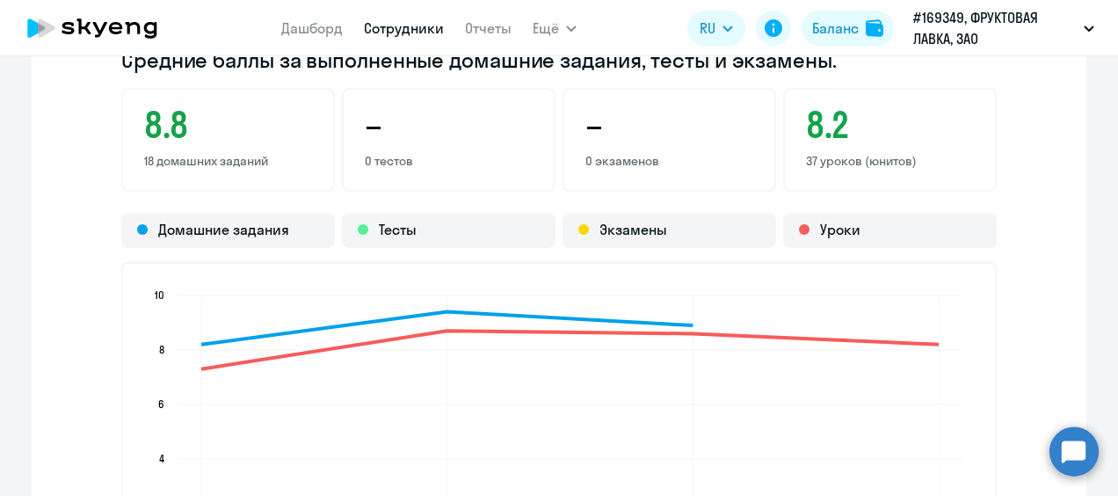
scroll to position [1406, 0]
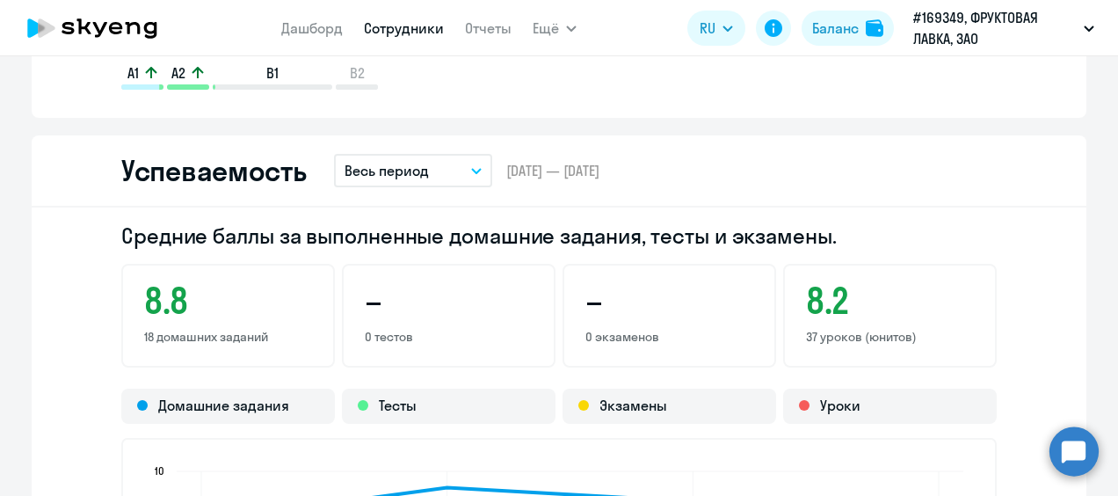
click at [427, 160] on button "Весь период" at bounding box center [413, 170] width 158 height 33
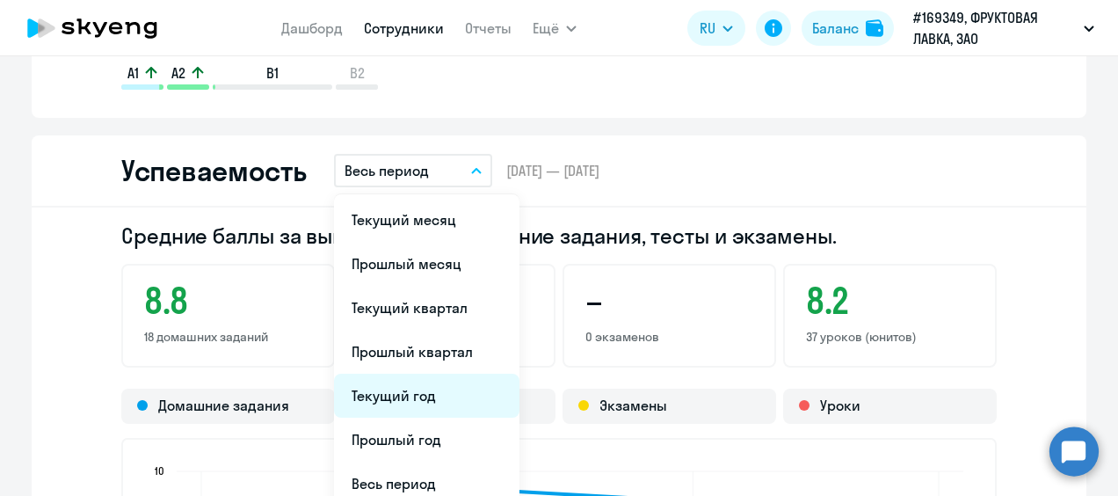
scroll to position [1494, 0]
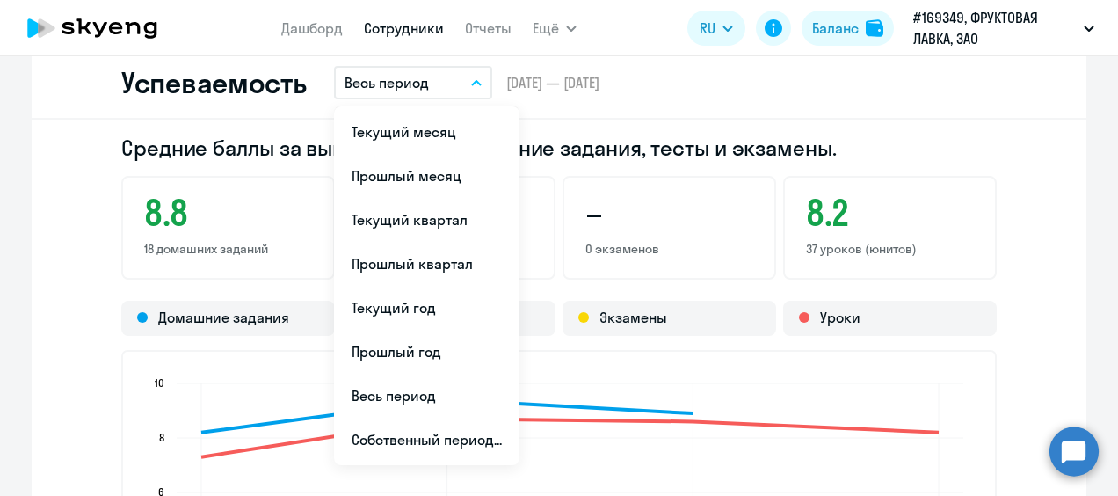
drag, startPoint x: 1029, startPoint y: 357, endPoint x: 929, endPoint y: 281, distance: 125.5
click at [1028, 355] on div "Средние баллы за выполненные домашние задания, тесты и экзамены. 8.8 18 домашни…" at bounding box center [559, 428] width 1055 height 617
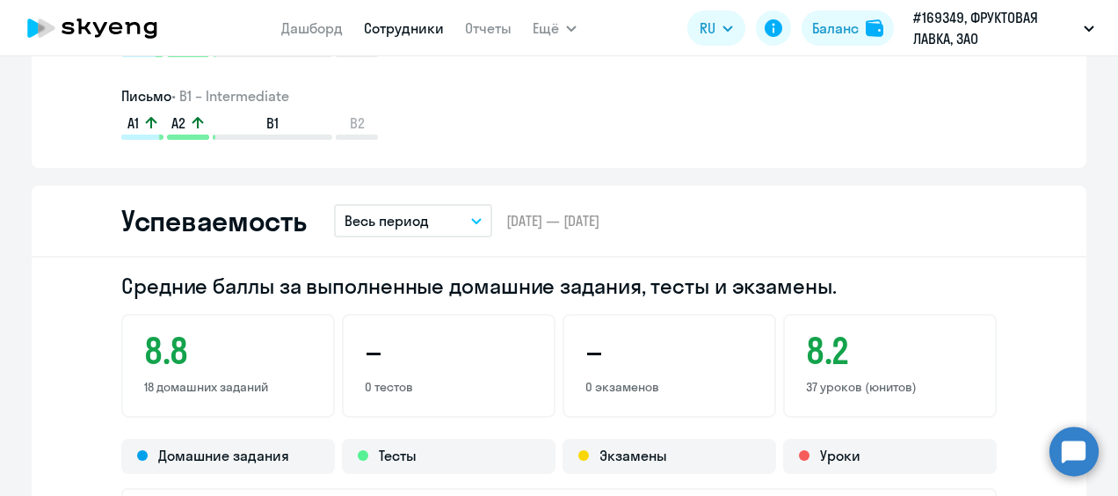
scroll to position [1230, 0]
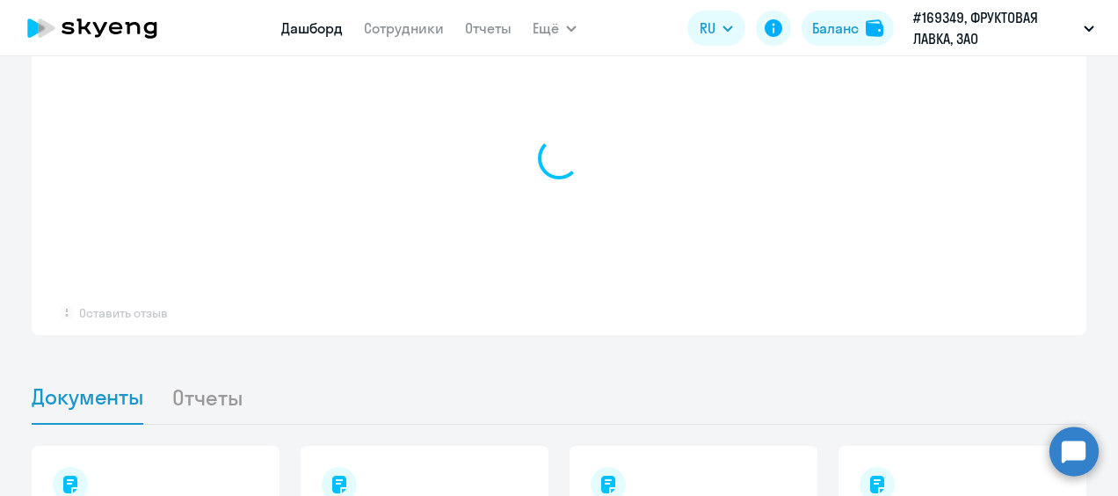
scroll to position [1111, 0]
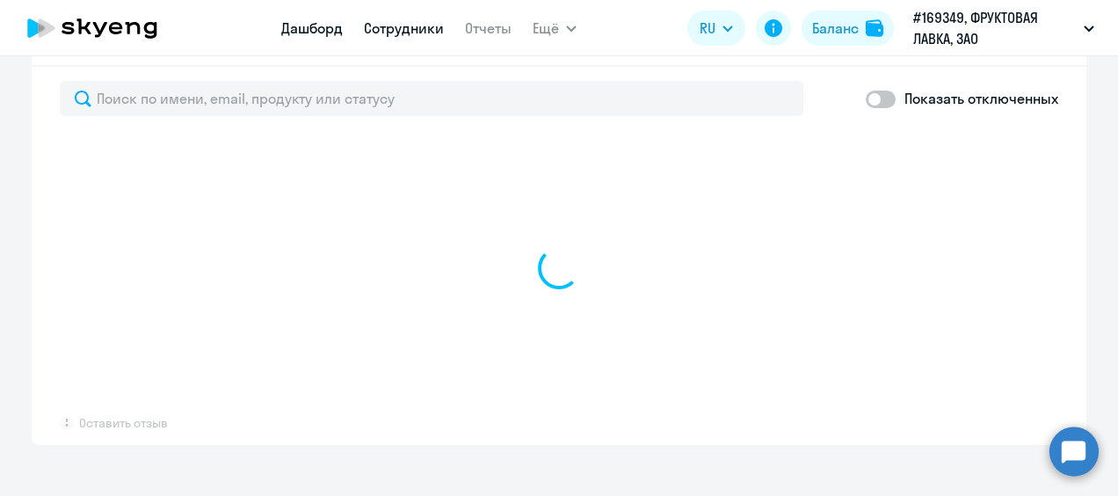
click at [388, 29] on link "Сотрудники" at bounding box center [404, 28] width 80 height 18
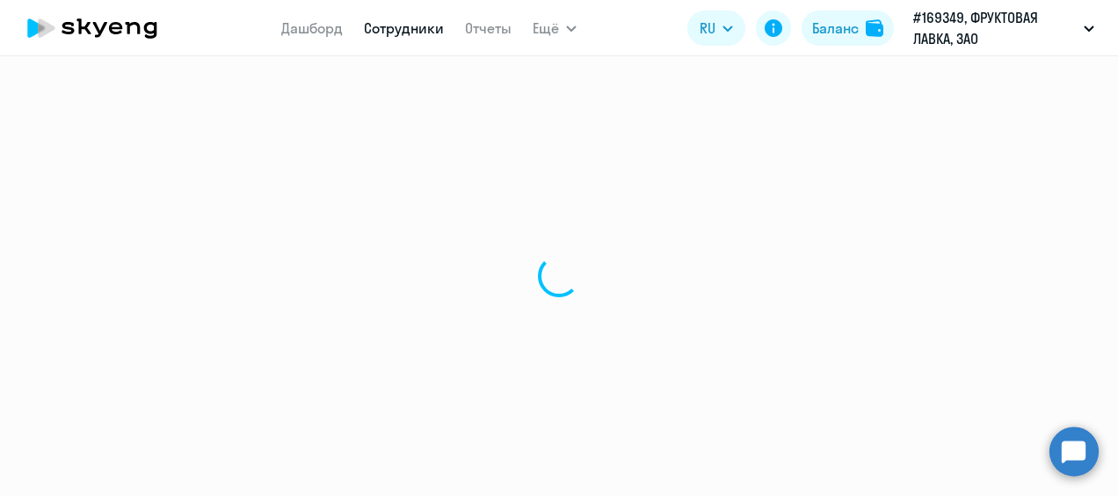
select select "30"
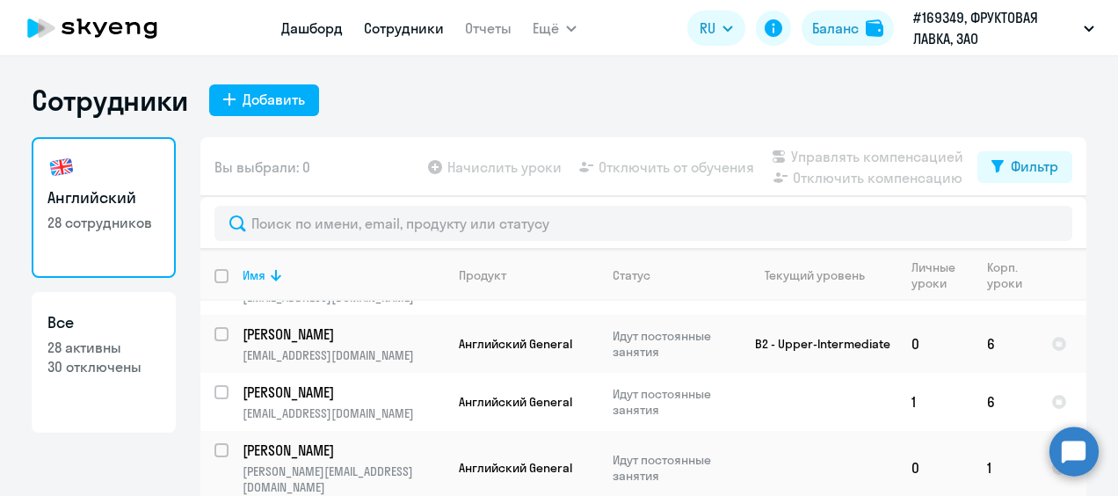
click at [317, 37] on link "Дашборд" at bounding box center [312, 28] width 62 height 18
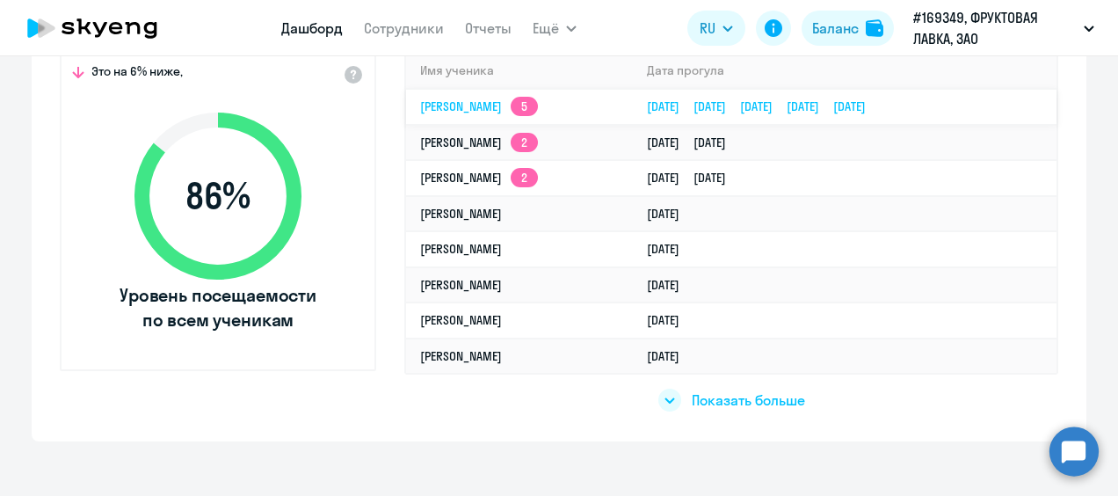
click at [475, 111] on link "Татьяна Кураленкова 5" at bounding box center [479, 106] width 118 height 16
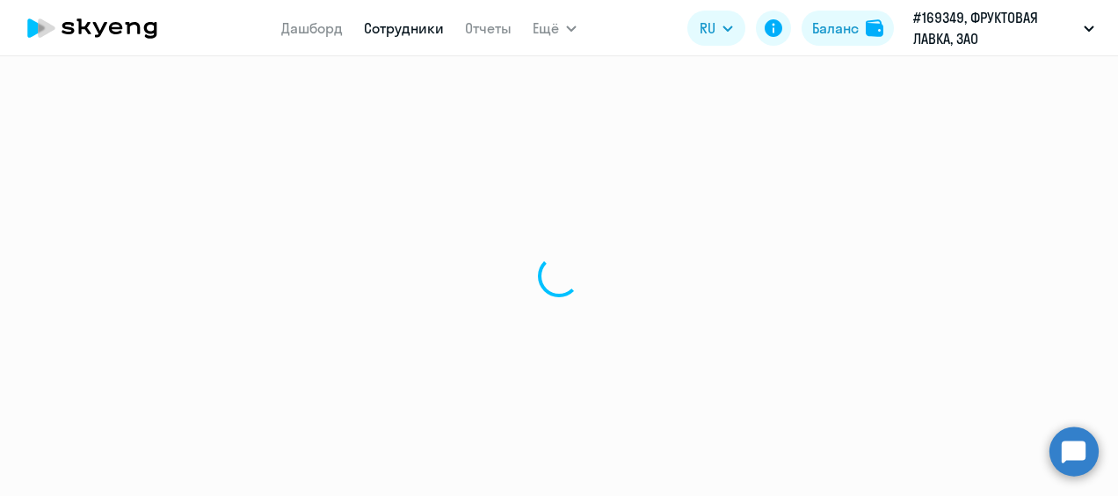
select select "english"
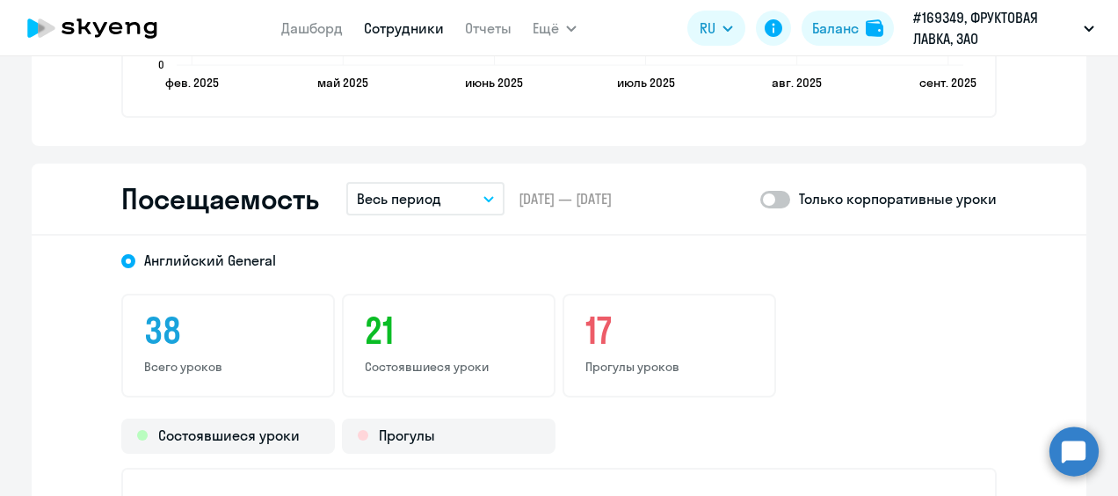
scroll to position [1933, 0]
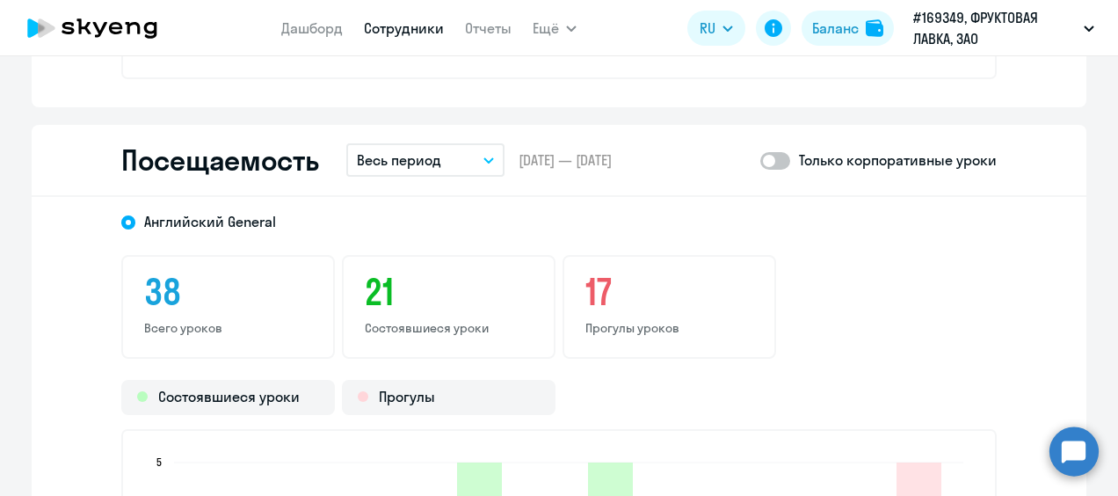
click at [436, 162] on button "Весь период" at bounding box center [425, 159] width 158 height 33
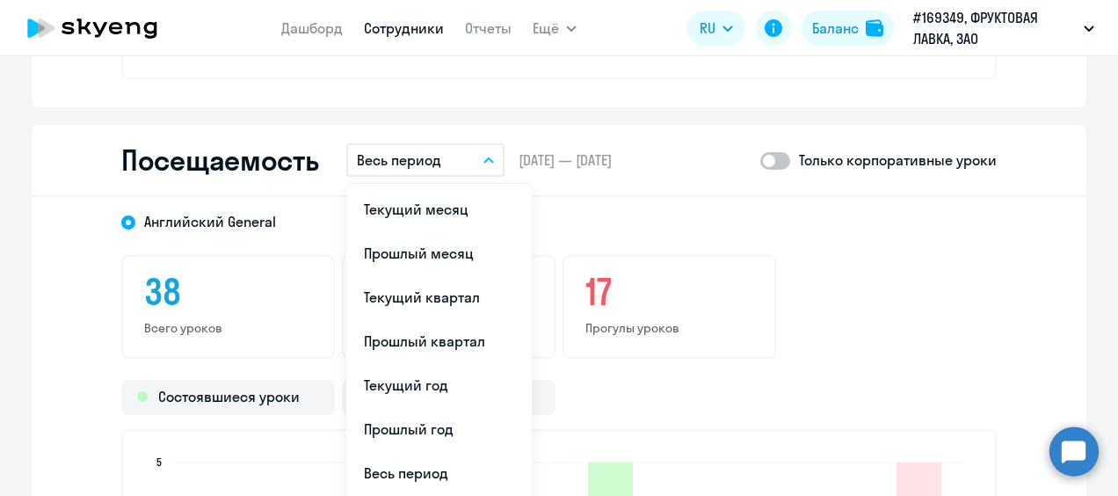
click at [928, 273] on div "38 Всего уроков 21 Состоявшиеся уроки 17 Прогулы уроков" at bounding box center [558, 307] width 875 height 104
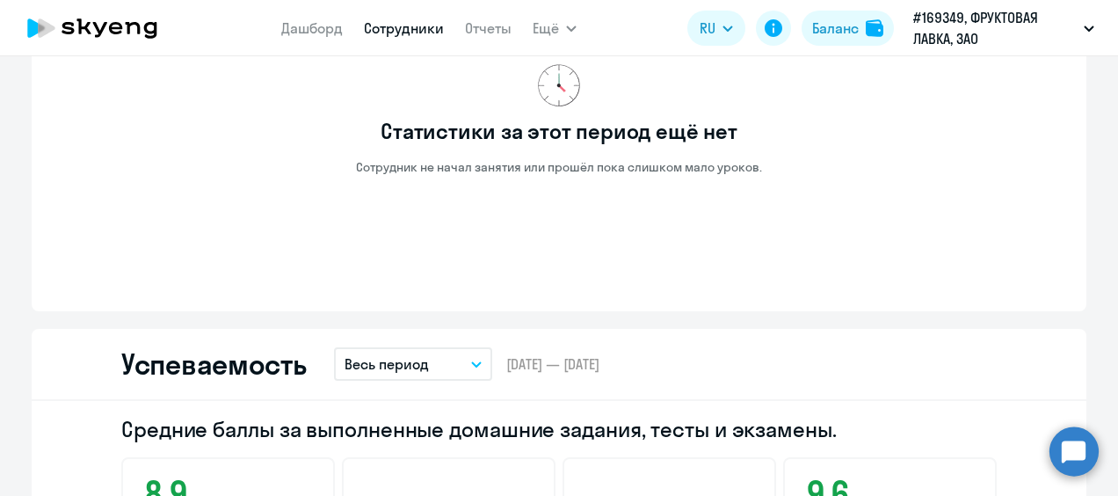
scroll to position [1142, 0]
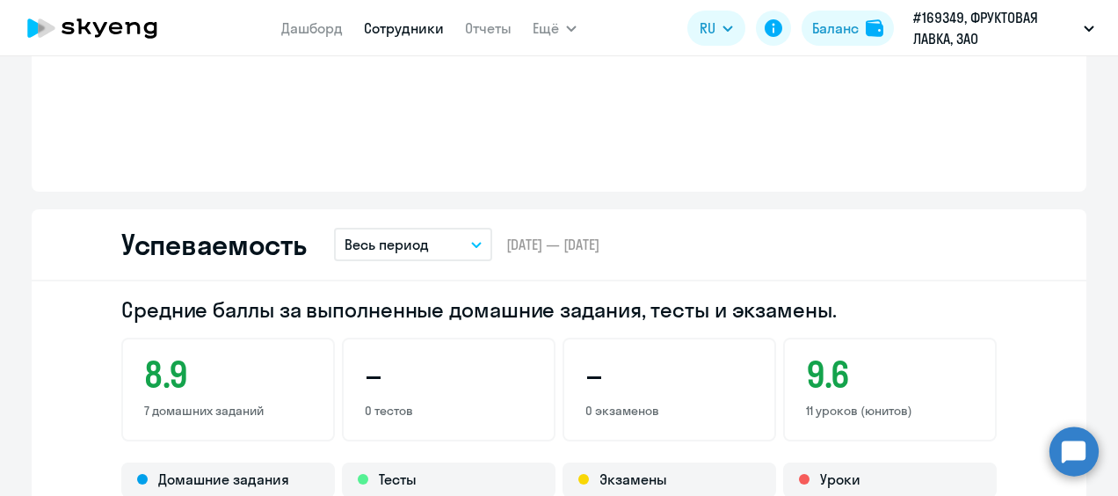
click at [255, 240] on h2 "Успеваемость" at bounding box center [213, 244] width 185 height 35
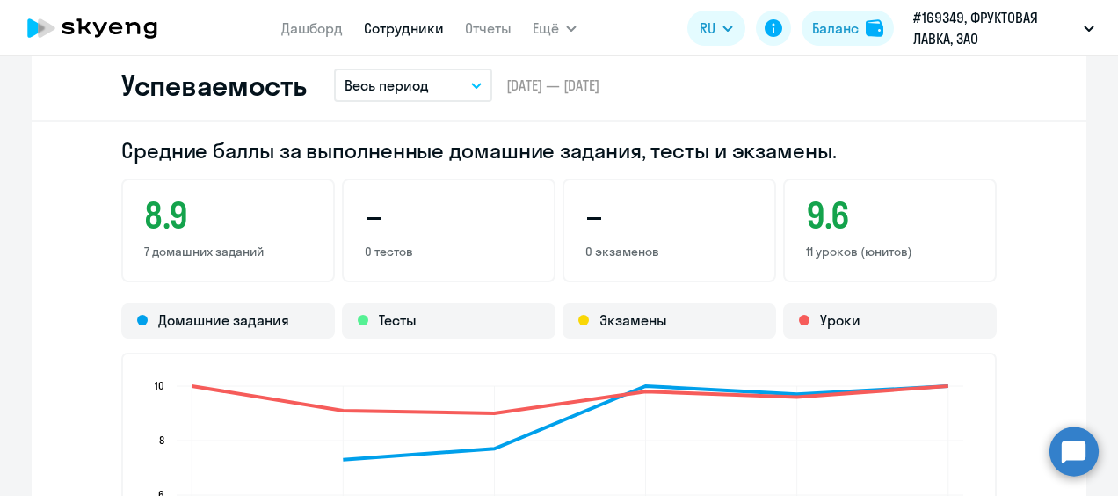
scroll to position [1318, 0]
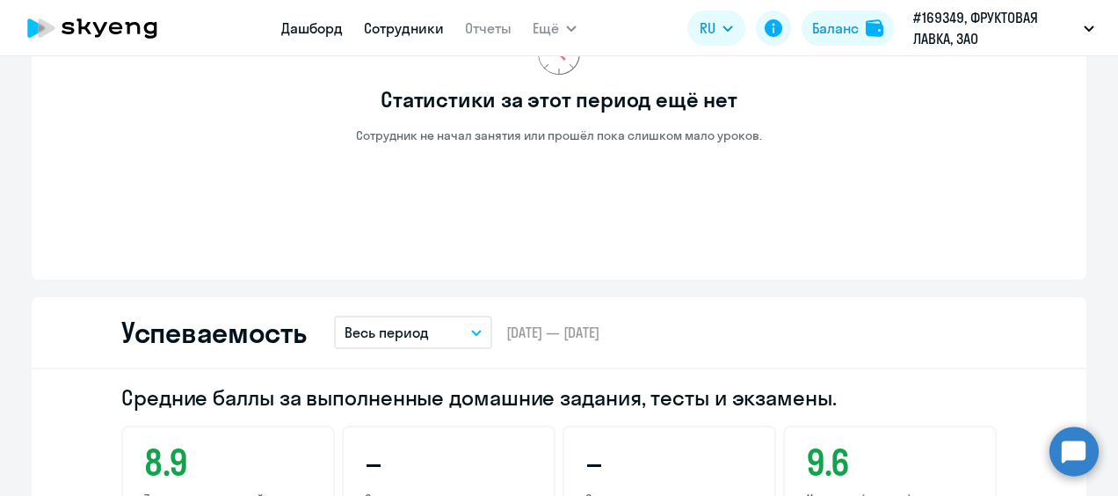
click at [309, 32] on link "Дашборд" at bounding box center [312, 28] width 62 height 18
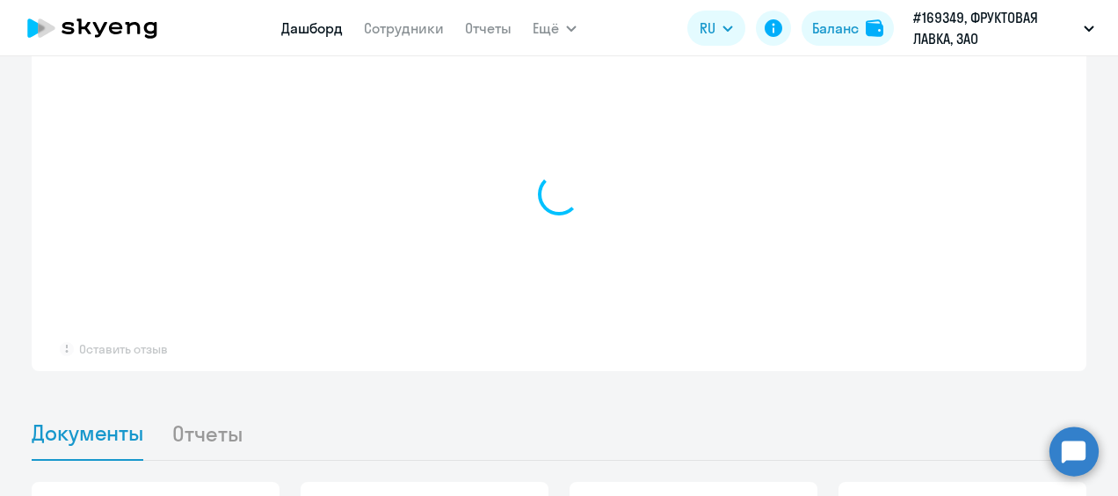
scroll to position [1450, 0]
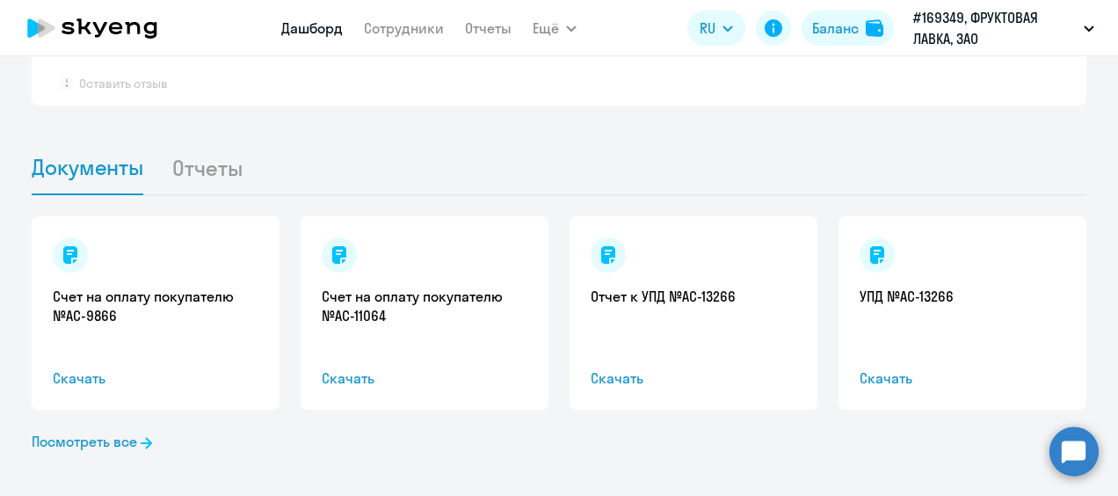
select select "30"
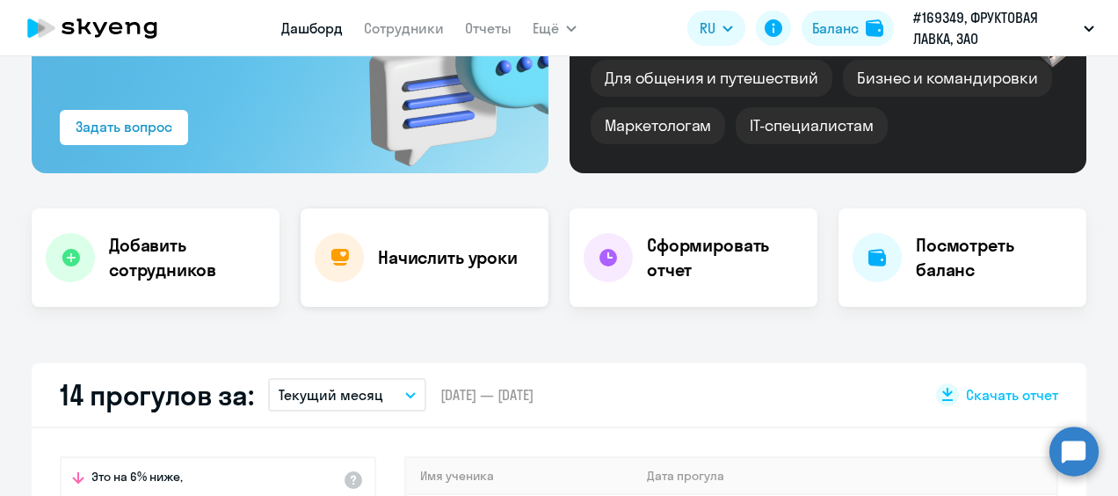
scroll to position [264, 0]
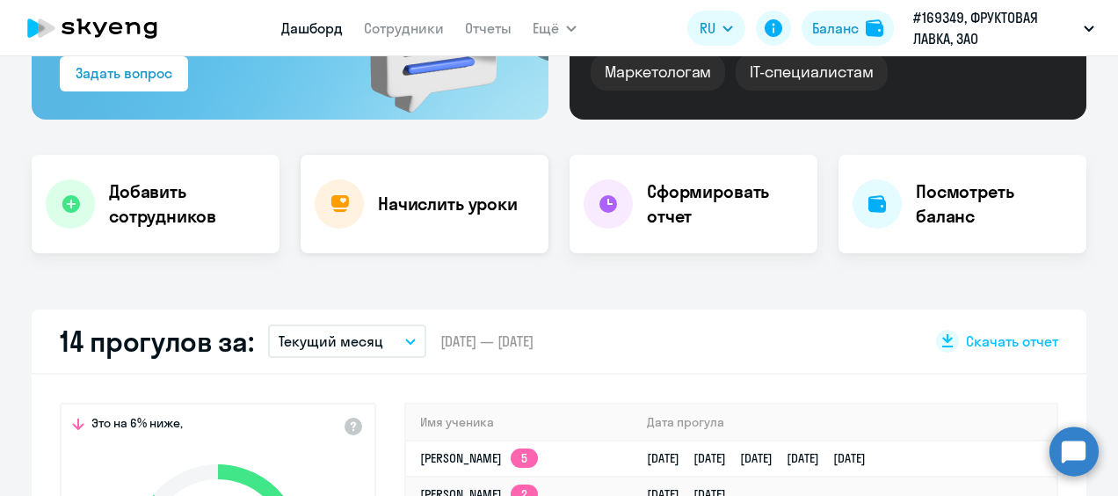
click at [414, 206] on h4 "Начислить уроки" at bounding box center [448, 204] width 140 height 25
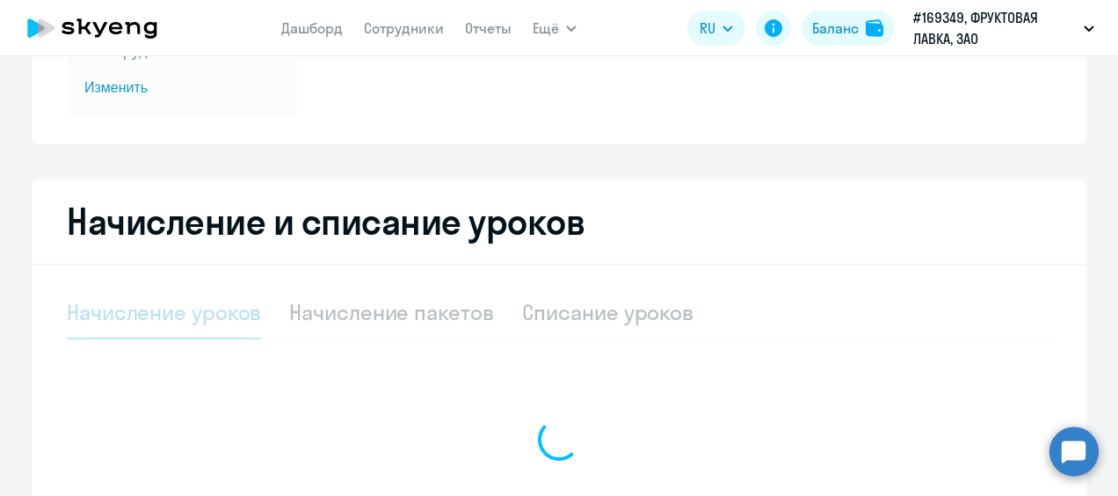
select select "10"
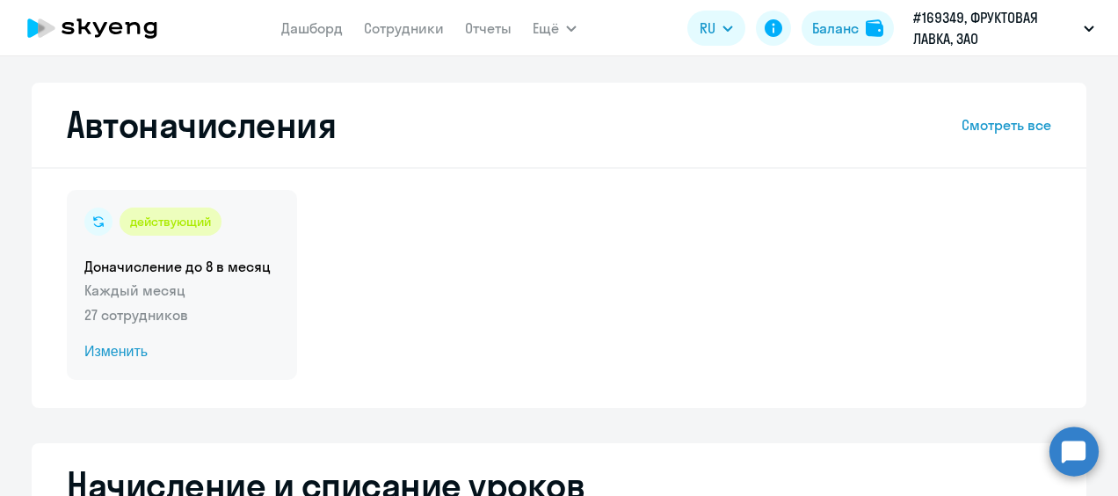
click at [141, 297] on p "Каждый месяц" at bounding box center [181, 289] width 195 height 21
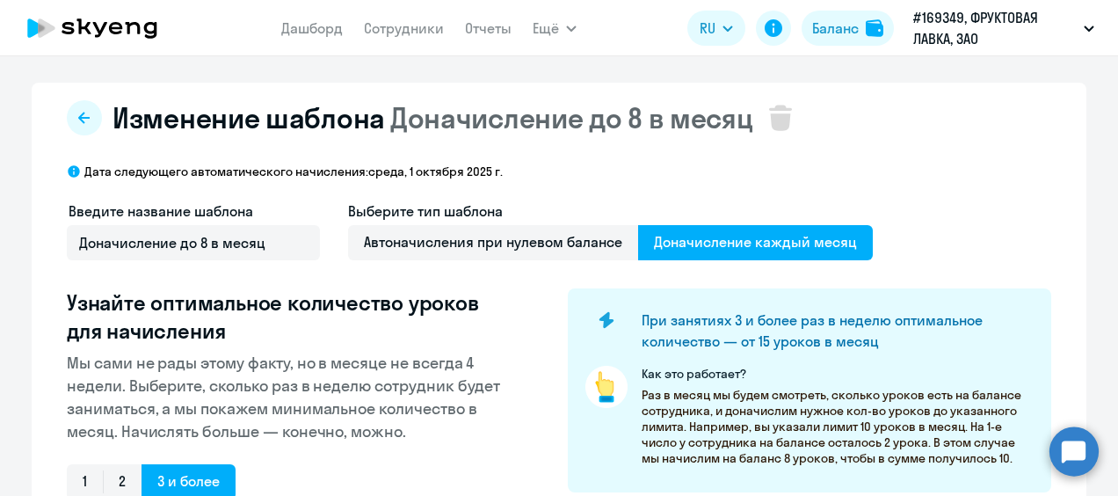
select select "10"
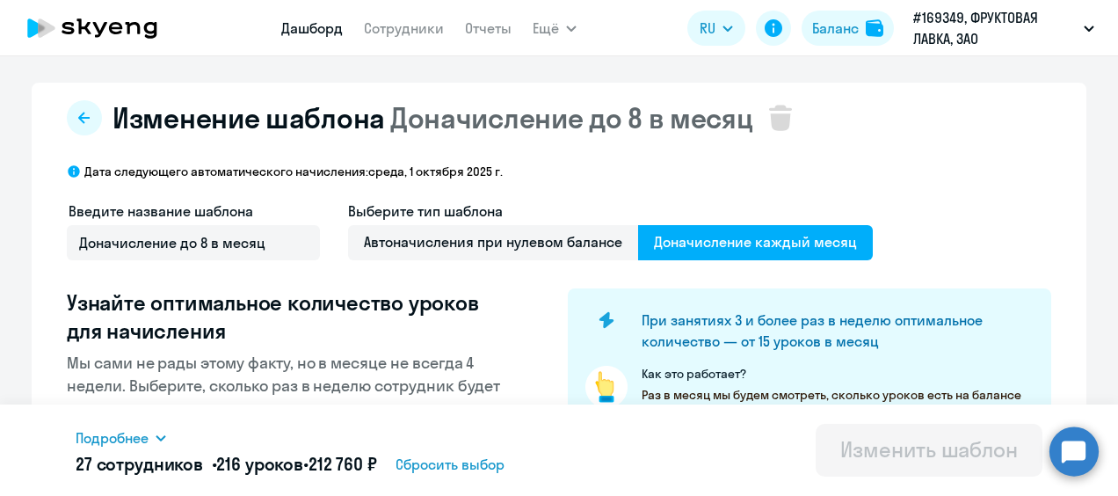
click at [297, 28] on link "Дашборд" at bounding box center [312, 28] width 62 height 18
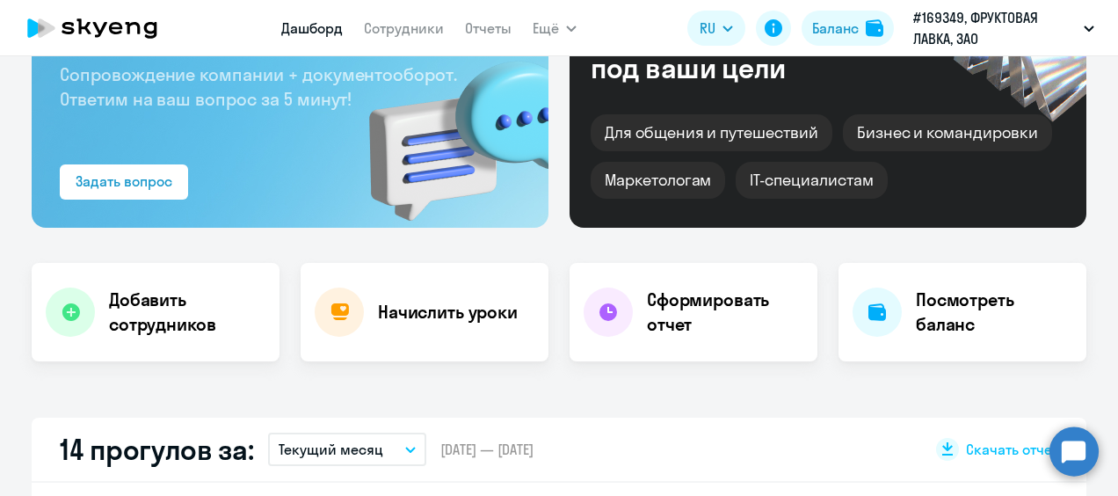
scroll to position [264, 0]
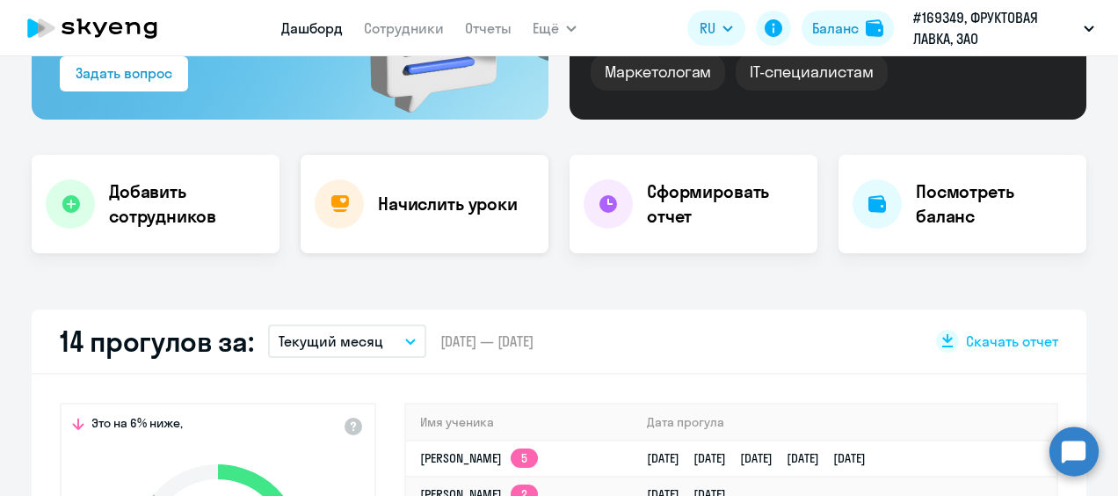
click at [351, 215] on div at bounding box center [339, 203] width 49 height 49
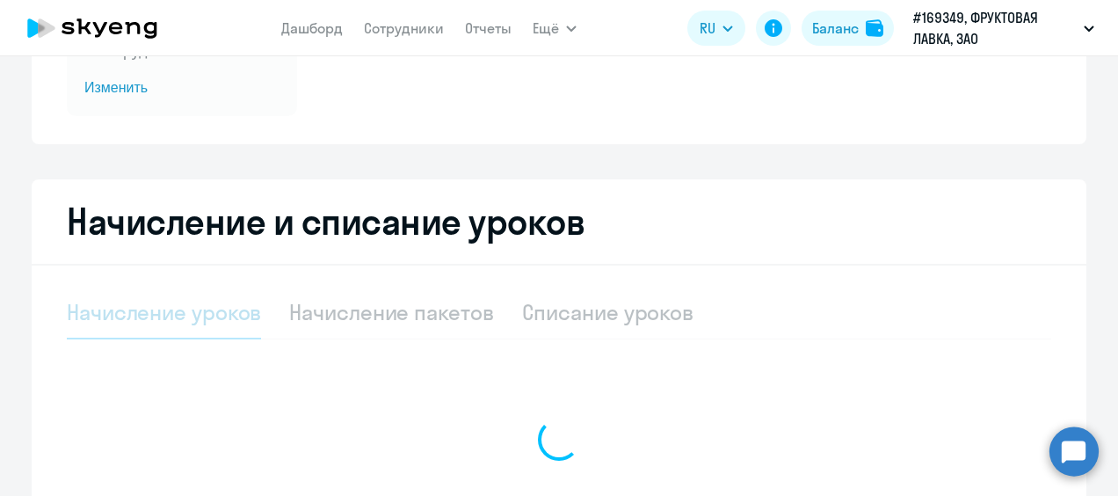
select select "10"
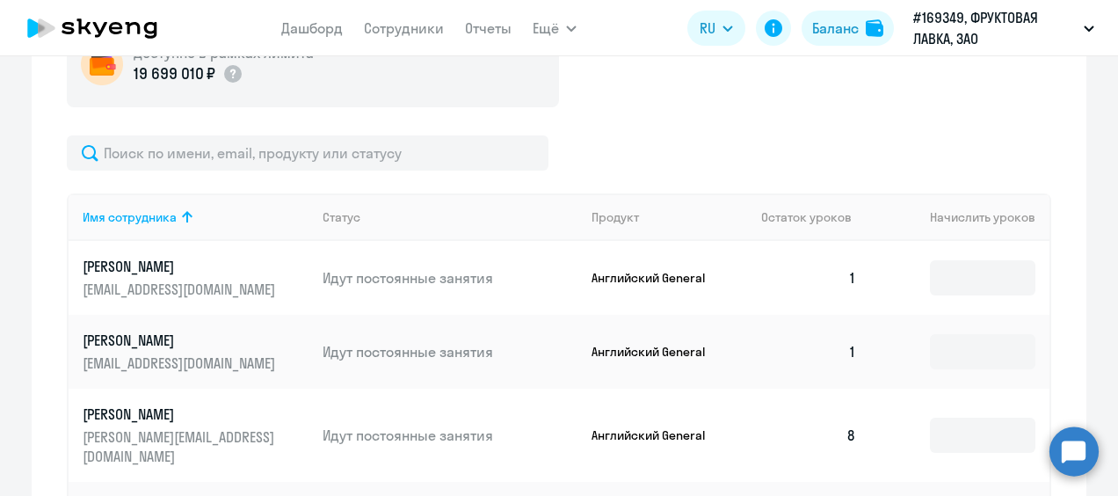
scroll to position [703, 0]
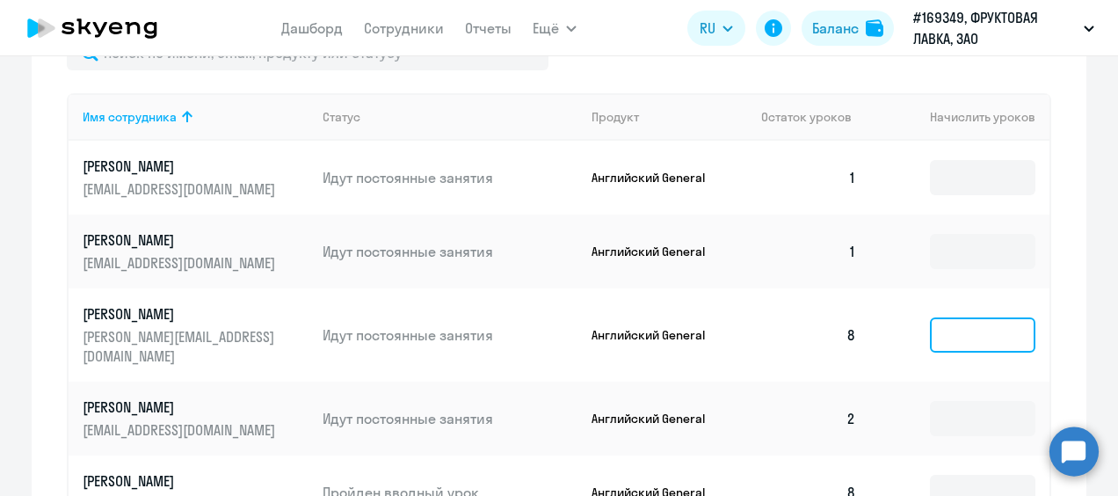
click at [960, 333] on input at bounding box center [982, 334] width 105 height 35
type input "2"
click at [1071, 350] on div "Начисление и списание уроков Начисление уроков Начисление пакетов Списание урок…" at bounding box center [559, 356] width 1055 height 1232
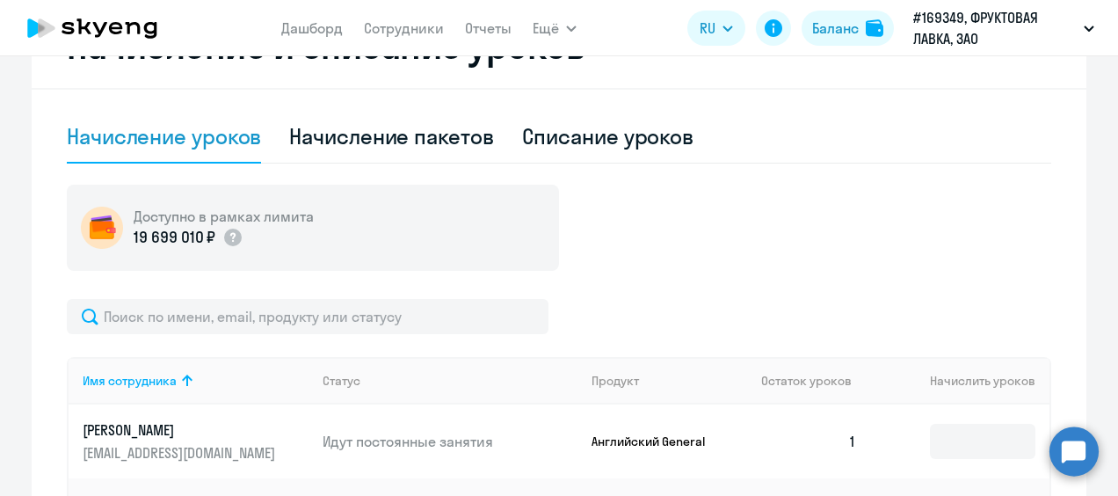
scroll to position [0, 0]
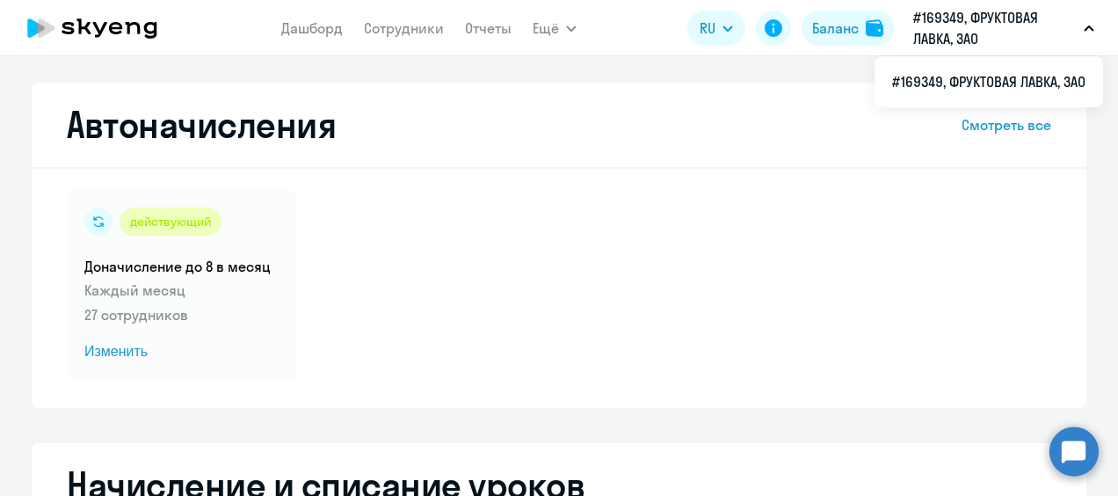
click at [57, 30] on icon at bounding box center [92, 28] width 155 height 44
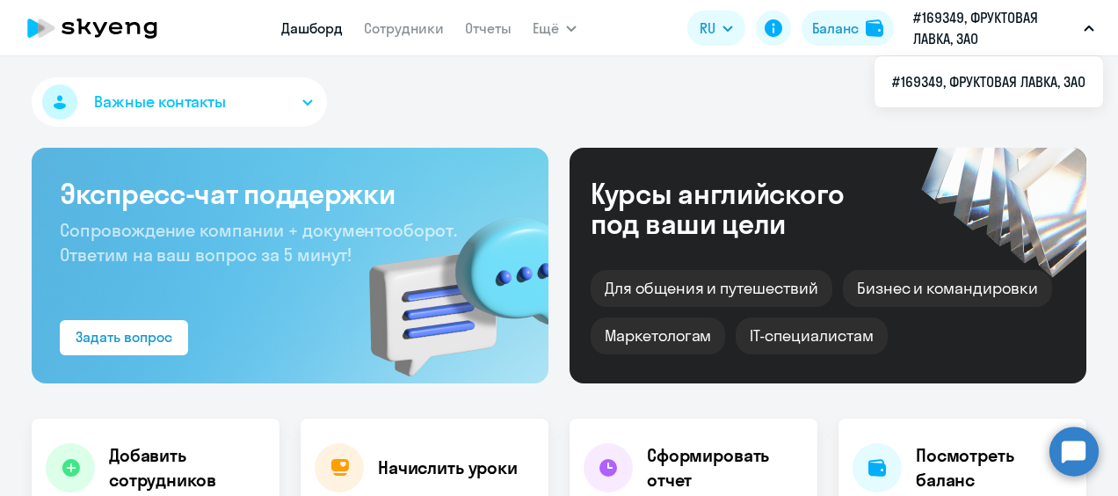
click at [1048, 28] on p "#169349, ФРУКТОВАЯ ЛАВКА, ЗАО" at bounding box center [994, 28] width 163 height 42
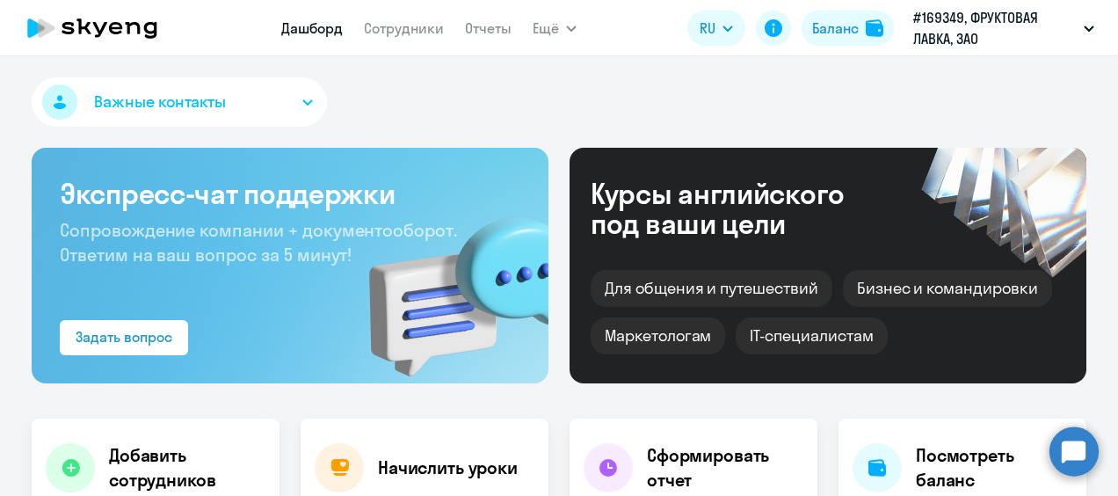
click at [141, 98] on span "Важные контакты" at bounding box center [160, 102] width 132 height 23
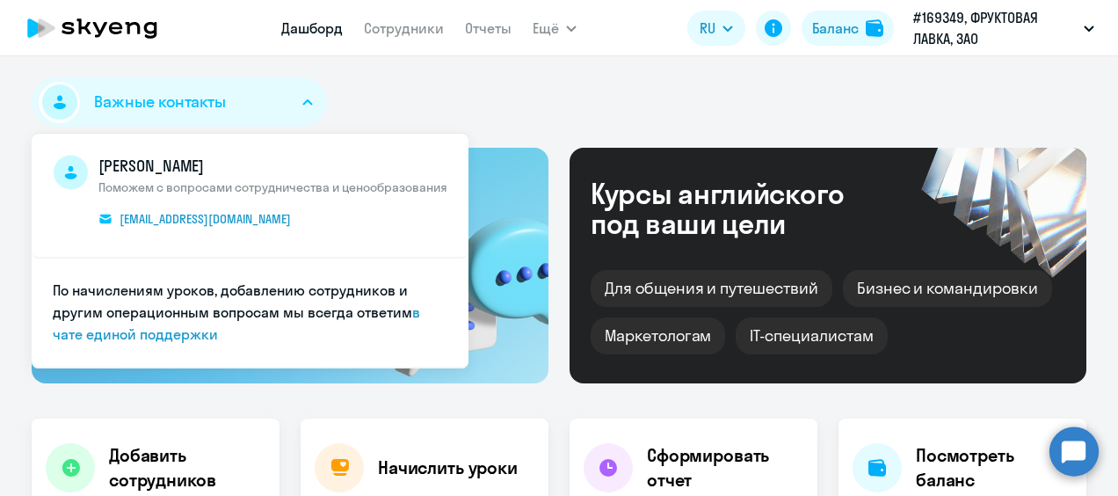
drag, startPoint x: 141, startPoint y: 98, endPoint x: 152, endPoint y: 99, distance: 11.5
click at [142, 99] on span "Важные контакты" at bounding box center [160, 102] width 132 height 23
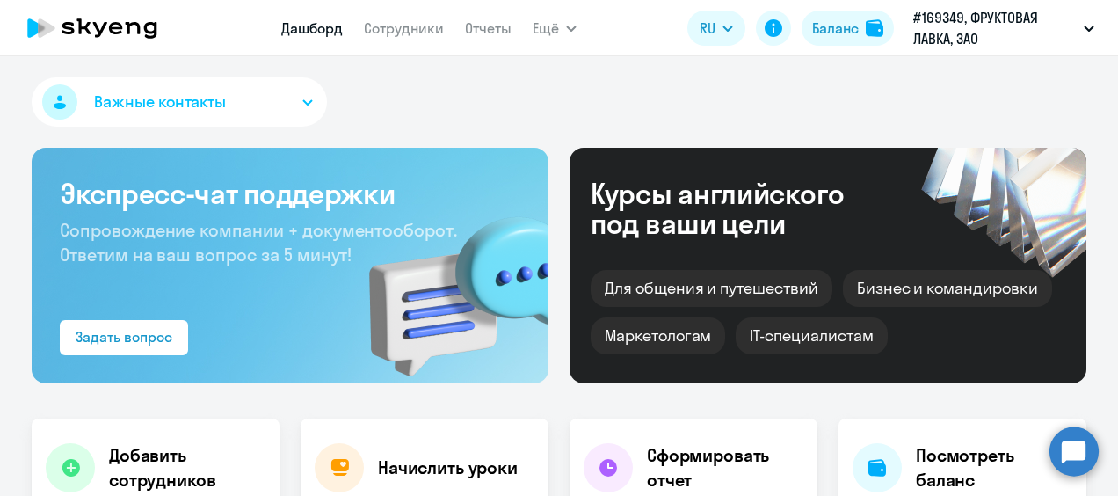
select select "30"
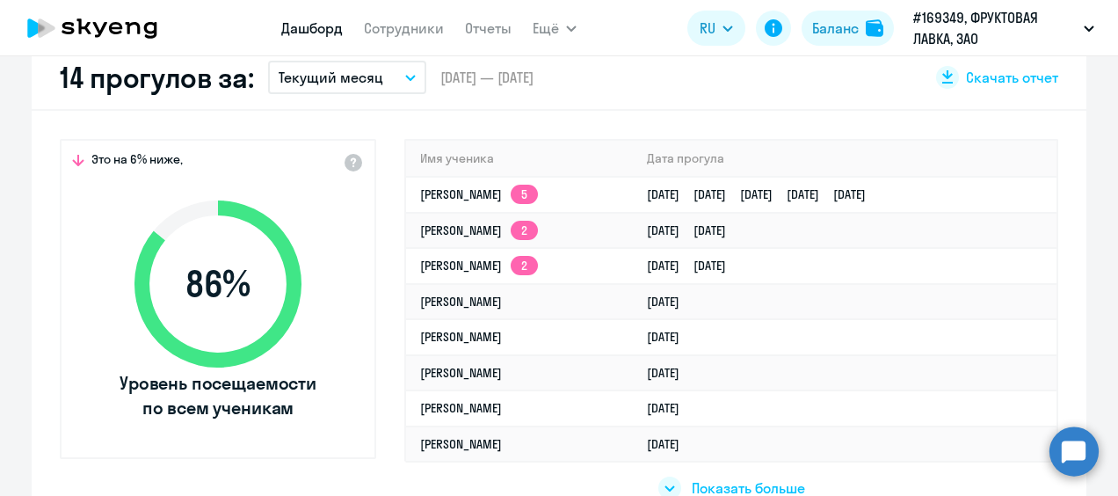
select select "30"
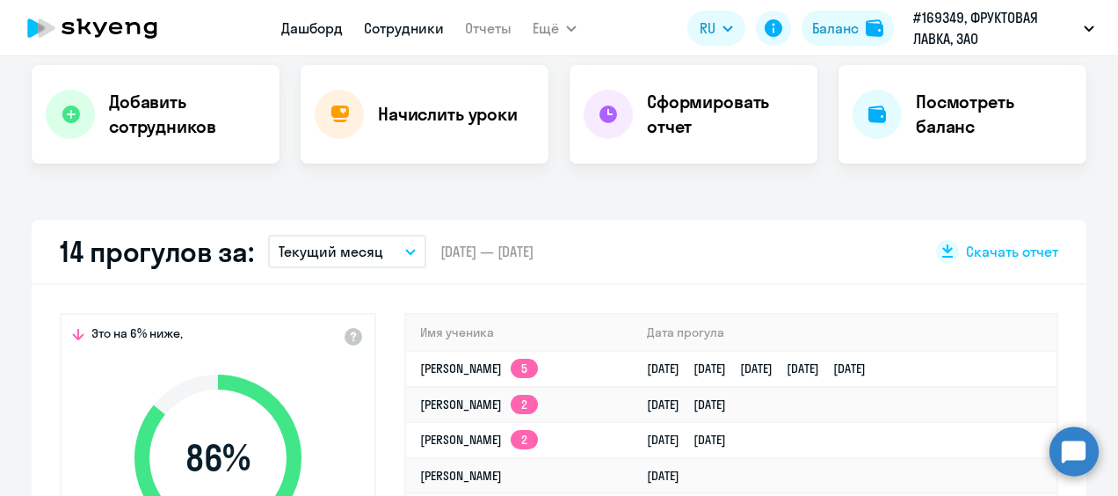
scroll to position [352, 0]
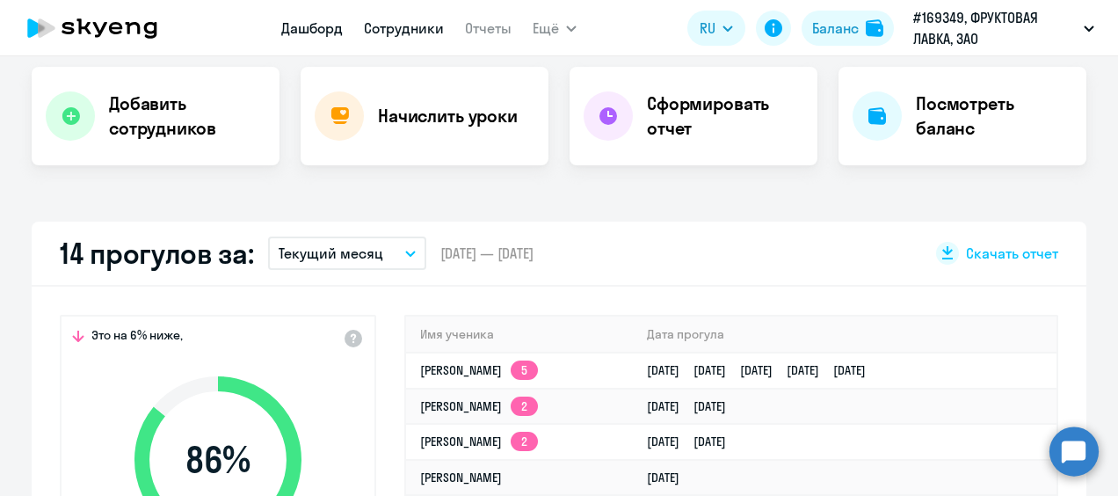
click at [391, 31] on link "Сотрудники" at bounding box center [404, 28] width 80 height 18
select select "30"
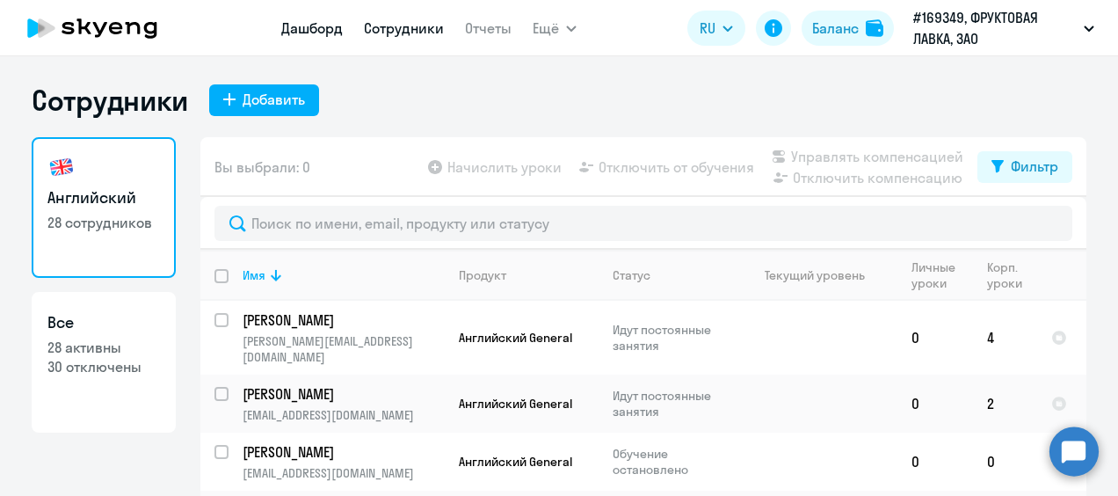
click at [320, 20] on link "Дашборд" at bounding box center [312, 28] width 62 height 18
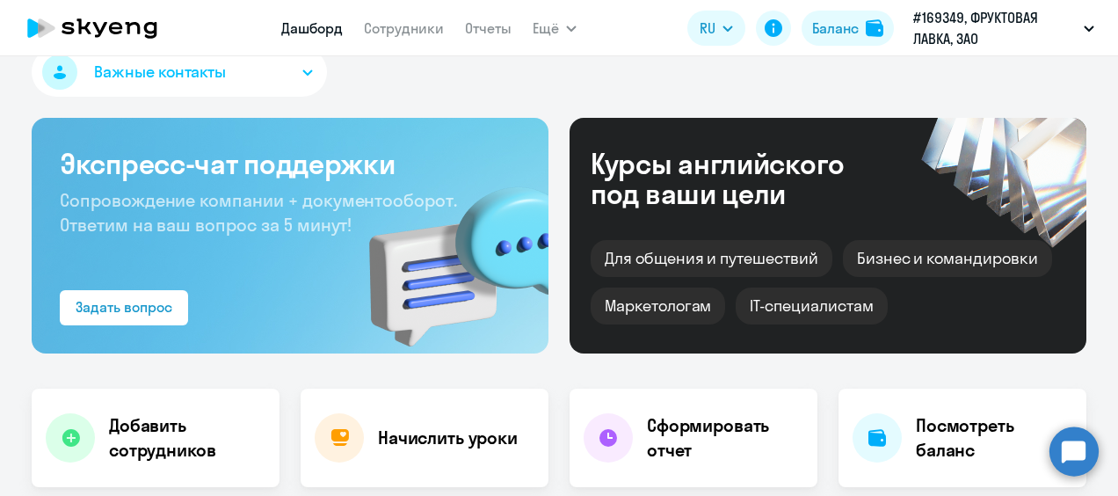
scroll to position [352, 0]
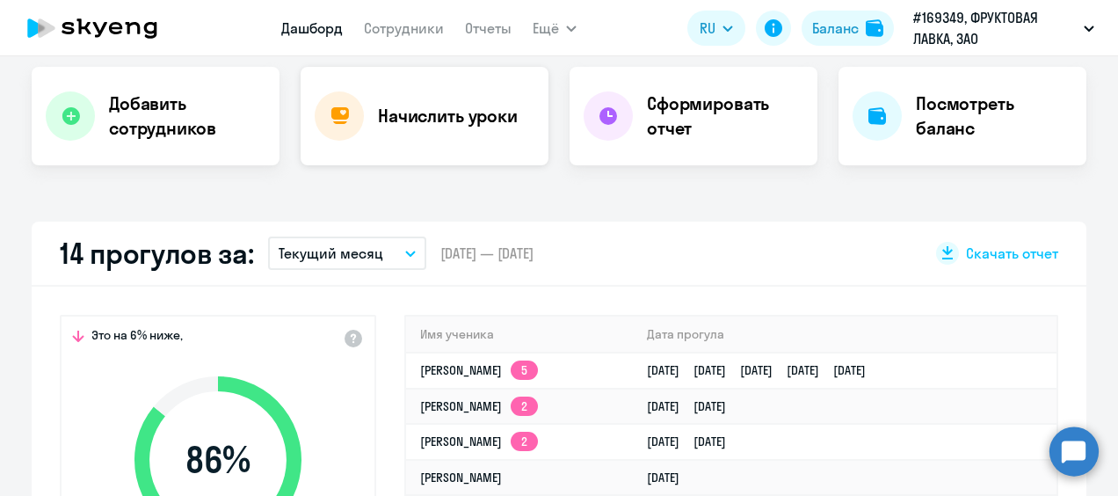
click at [412, 119] on h4 "Начислить уроки" at bounding box center [448, 116] width 140 height 25
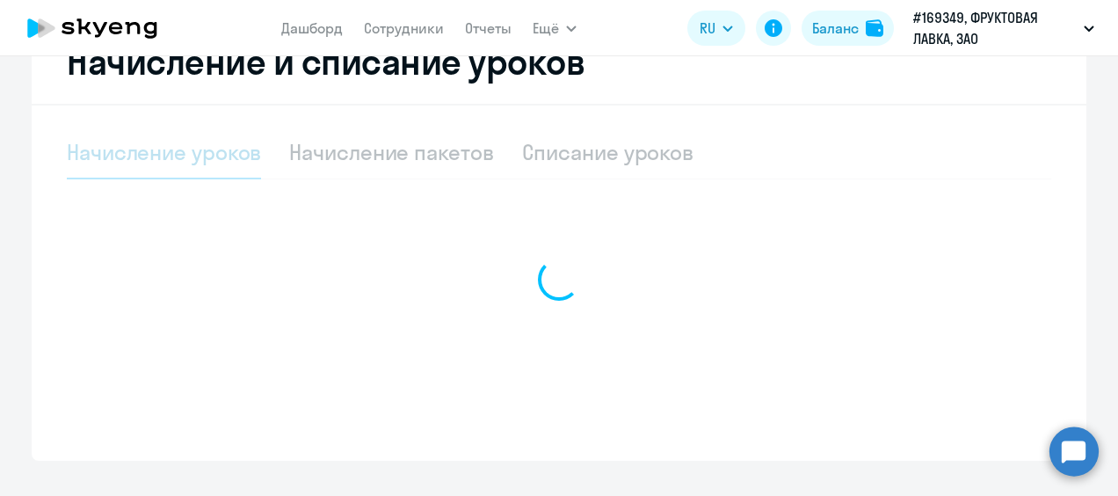
scroll to position [424, 0]
select select "10"
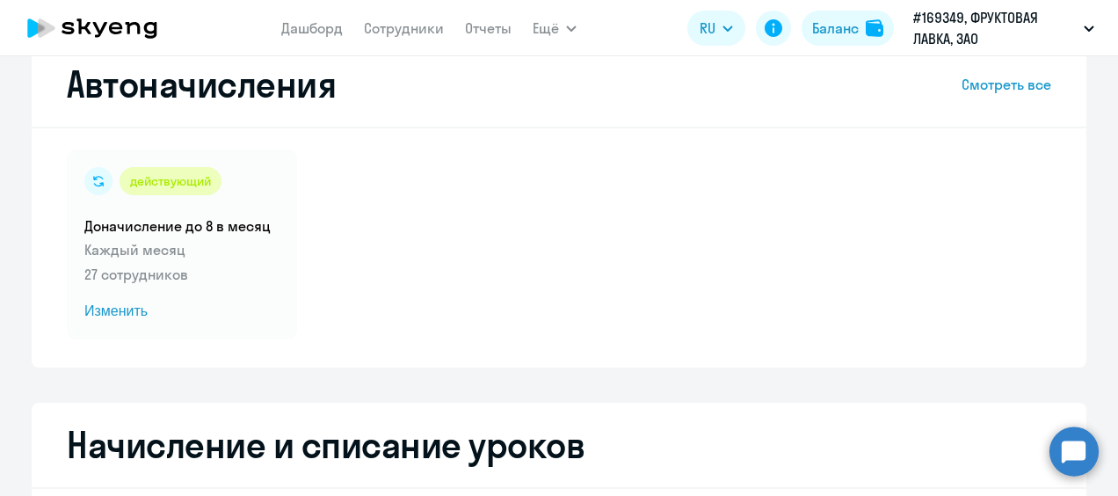
scroll to position [0, 0]
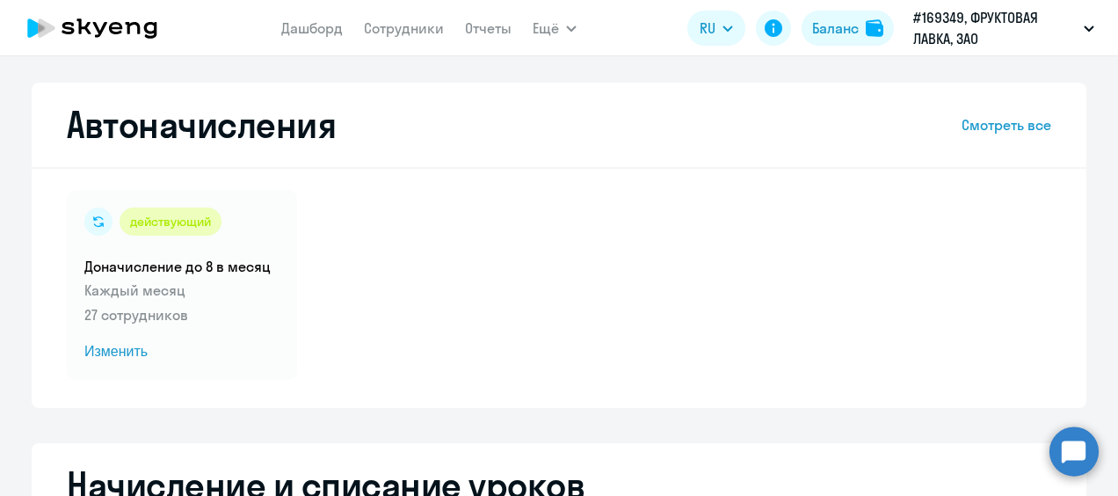
click at [97, 23] on icon at bounding box center [92, 28] width 155 height 44
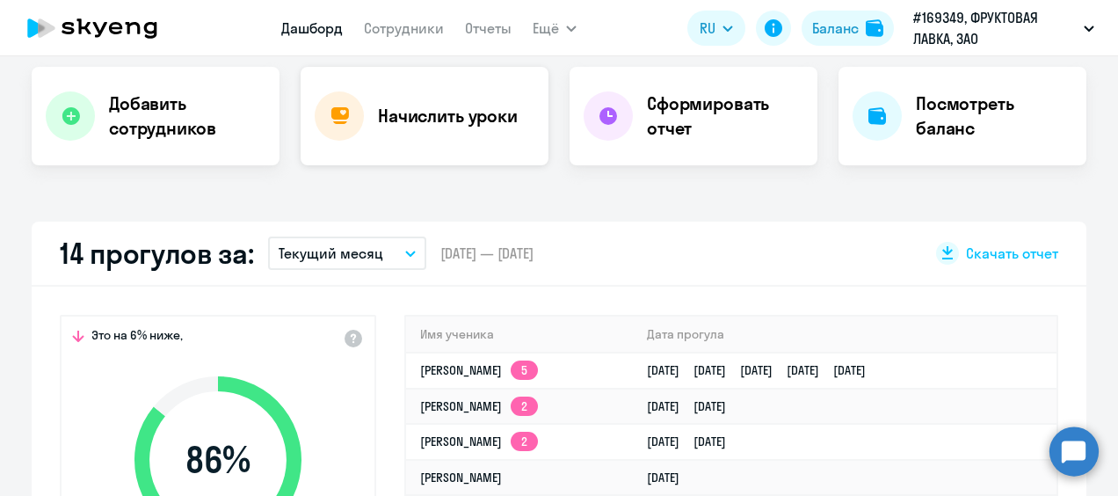
click at [378, 133] on div "Начислить уроки" at bounding box center [425, 116] width 248 height 98
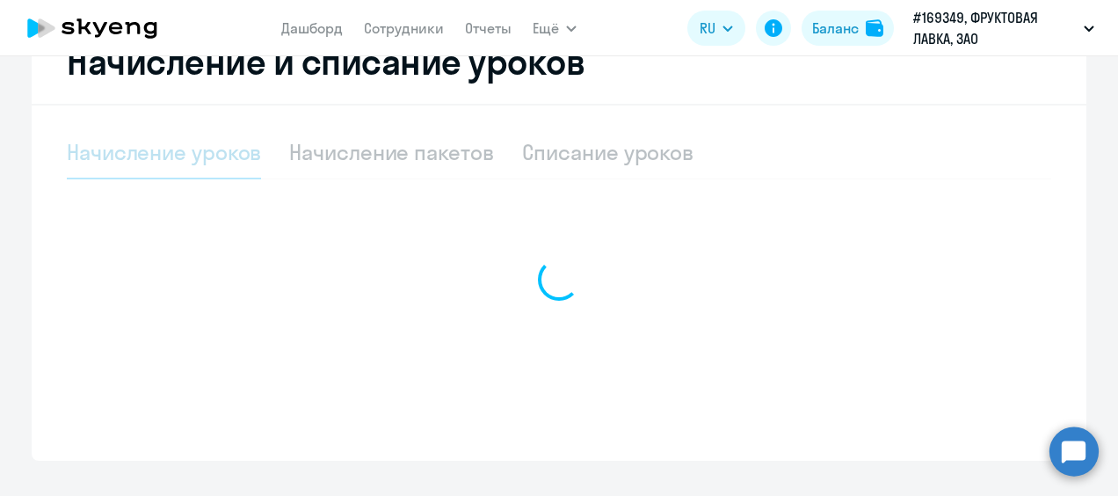
scroll to position [424, 0]
select select "10"
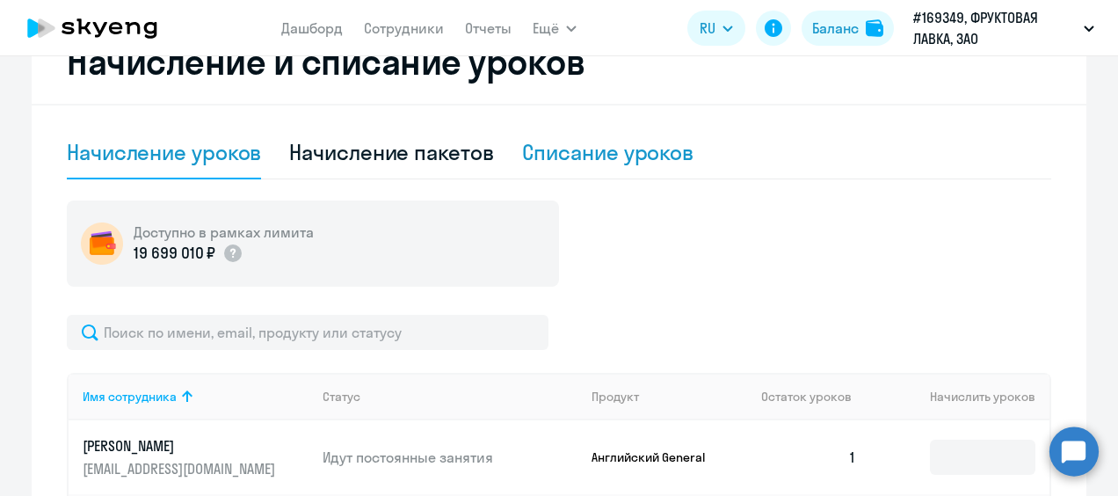
click at [547, 158] on div "Списание уроков" at bounding box center [608, 152] width 172 height 28
select select "10"
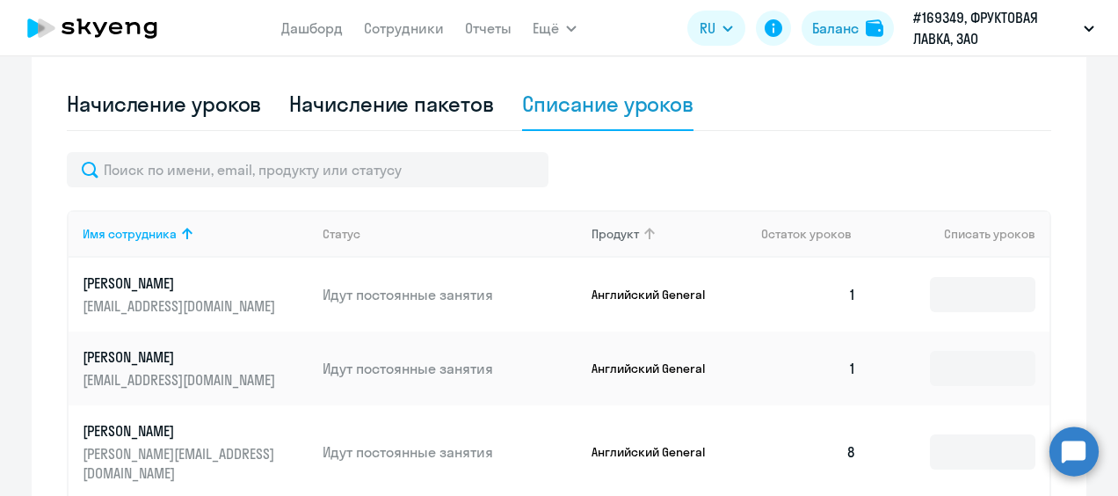
scroll to position [511, 0]
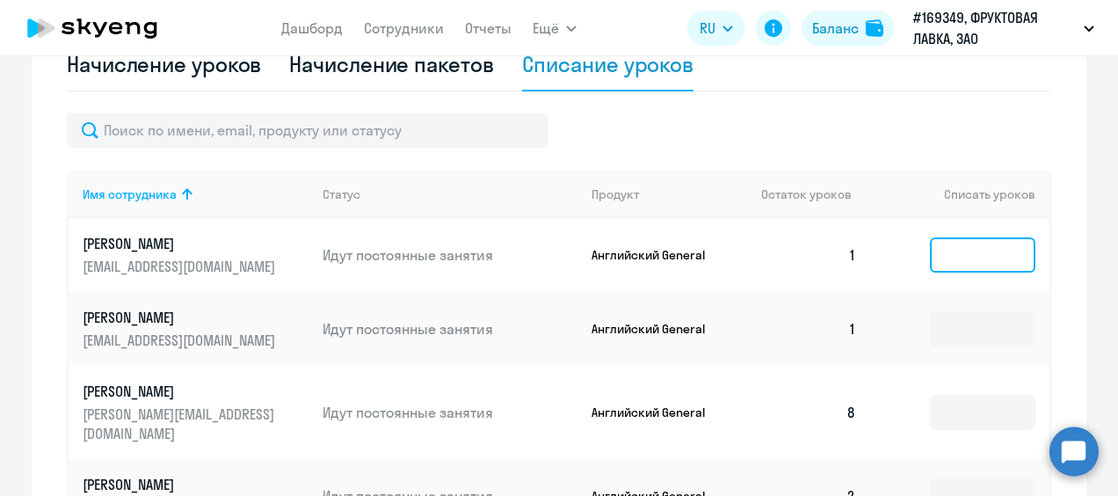
click at [969, 263] on input at bounding box center [982, 254] width 105 height 35
type input "1"
click at [873, 127] on div at bounding box center [559, 129] width 984 height 35
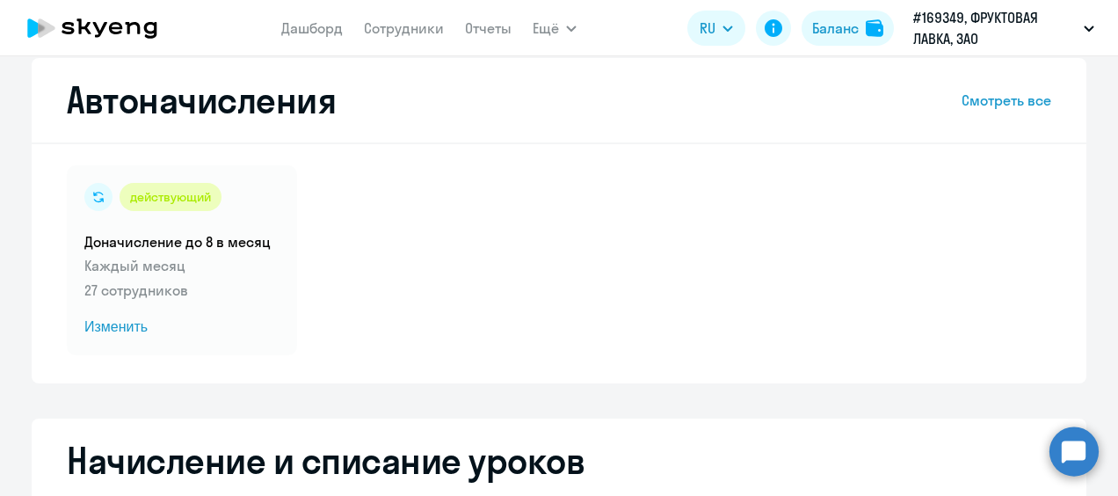
scroll to position [0, 0]
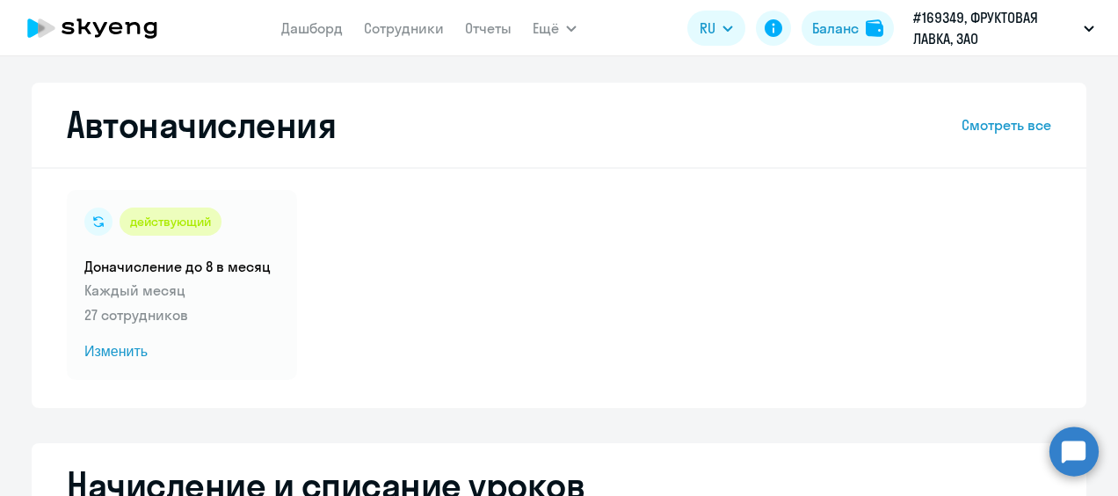
click at [148, 32] on icon at bounding box center [150, 30] width 13 height 17
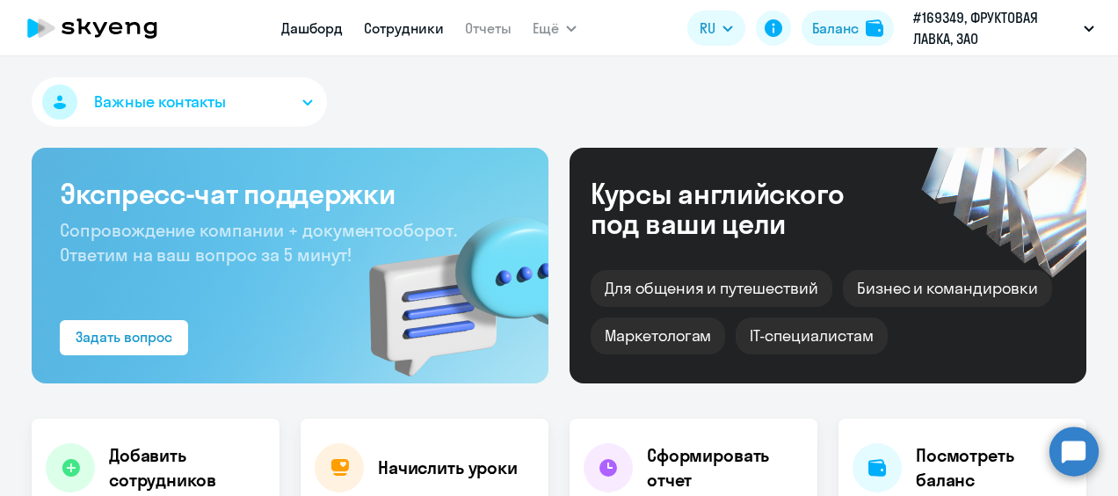
click at [415, 33] on link "Сотрудники" at bounding box center [404, 28] width 80 height 18
select select "30"
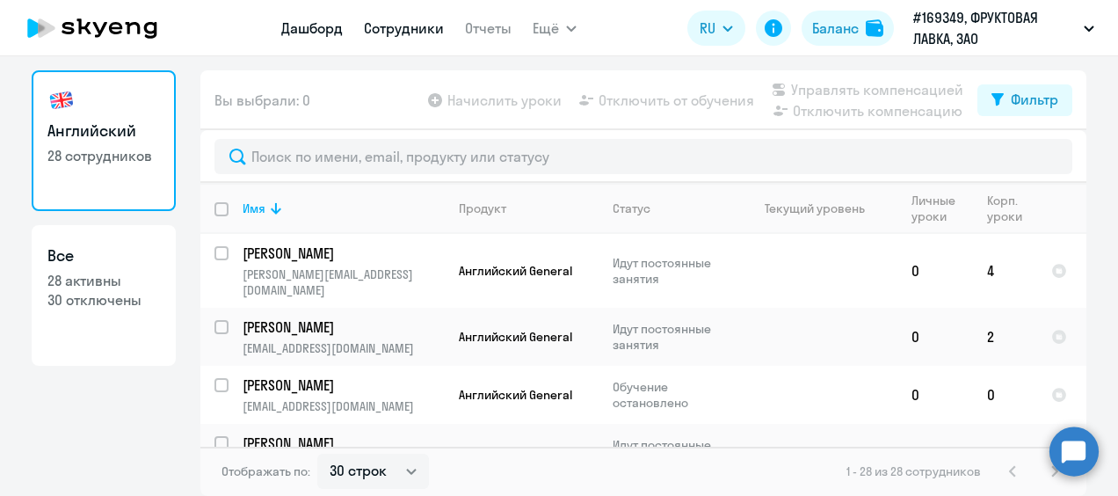
click at [318, 30] on link "Дашборд" at bounding box center [312, 28] width 62 height 18
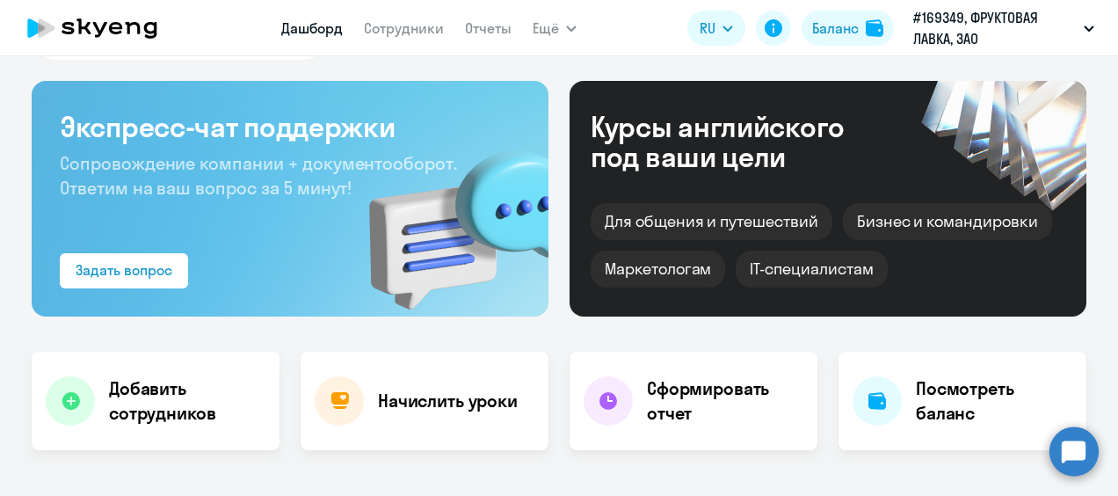
scroll to position [243, 0]
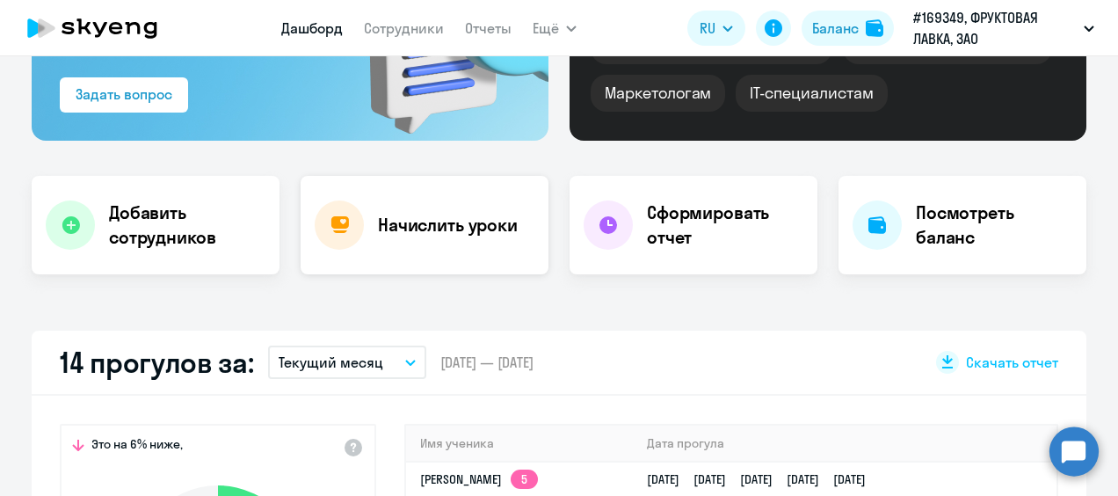
click at [441, 228] on h4 "Начислить уроки" at bounding box center [448, 225] width 140 height 25
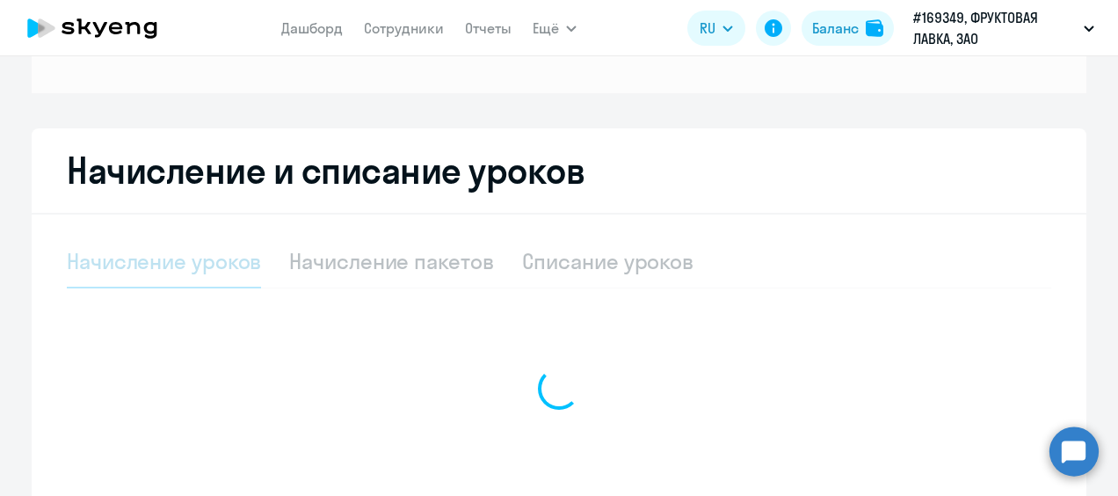
select select "10"
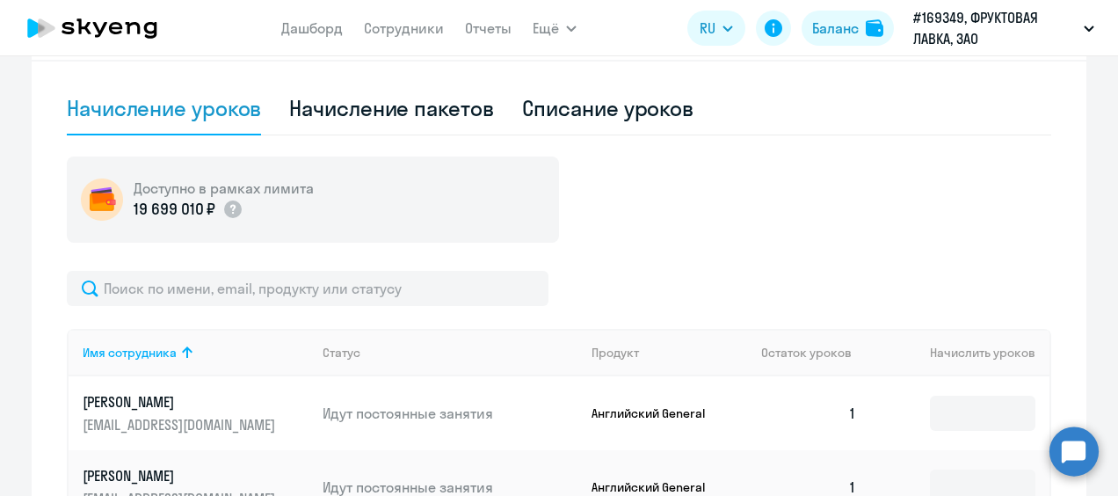
scroll to position [418, 0]
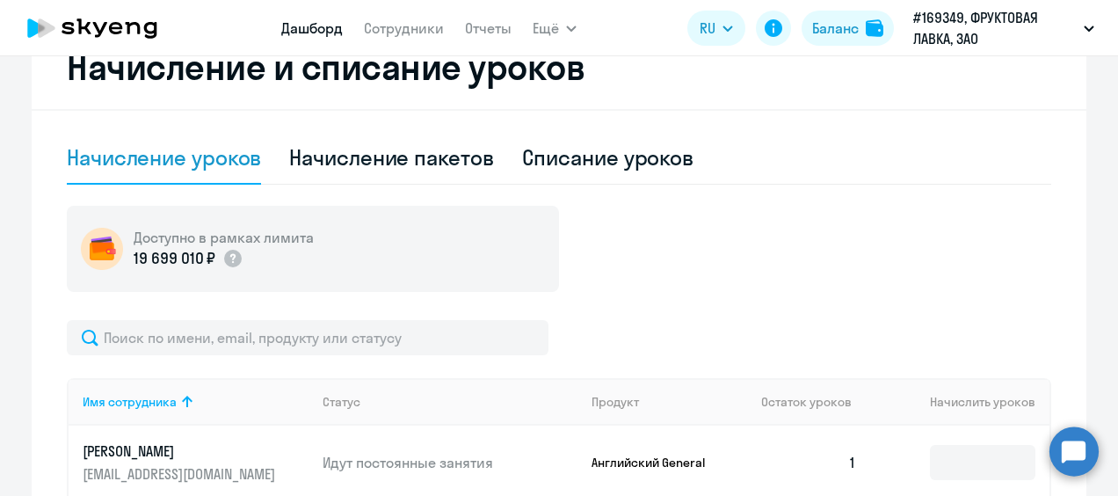
click at [319, 25] on link "Дашборд" at bounding box center [312, 28] width 62 height 18
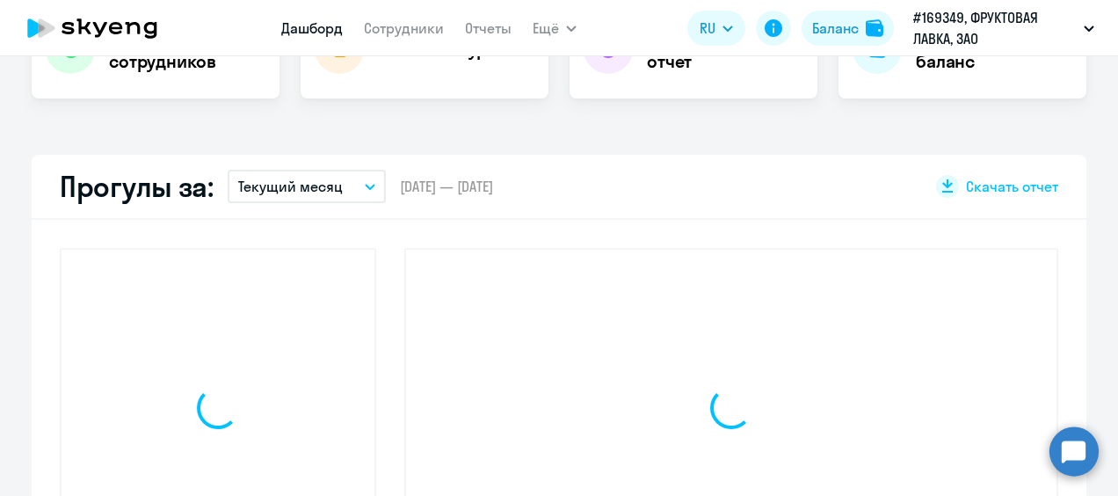
scroll to position [541, 0]
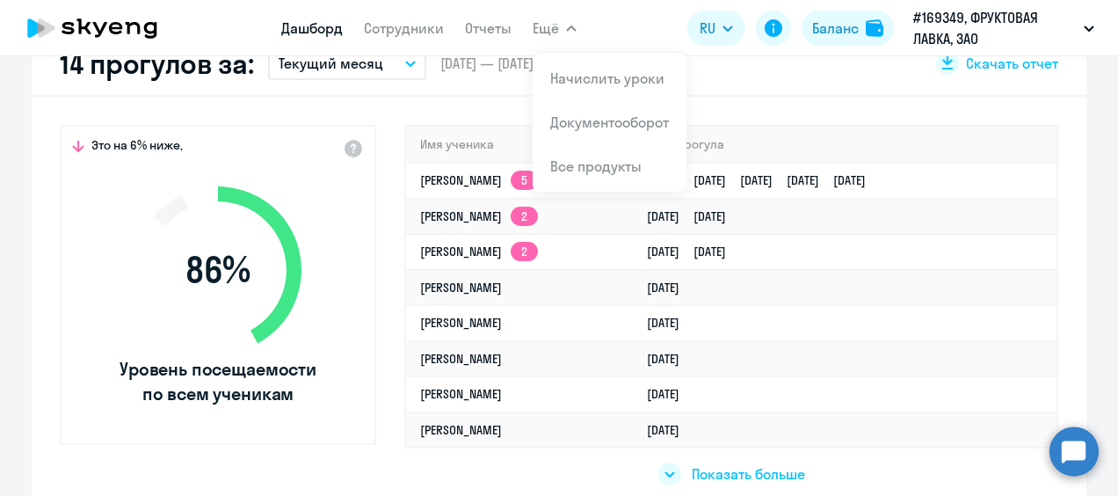
click at [553, 26] on span "Ещё" at bounding box center [546, 28] width 26 height 21
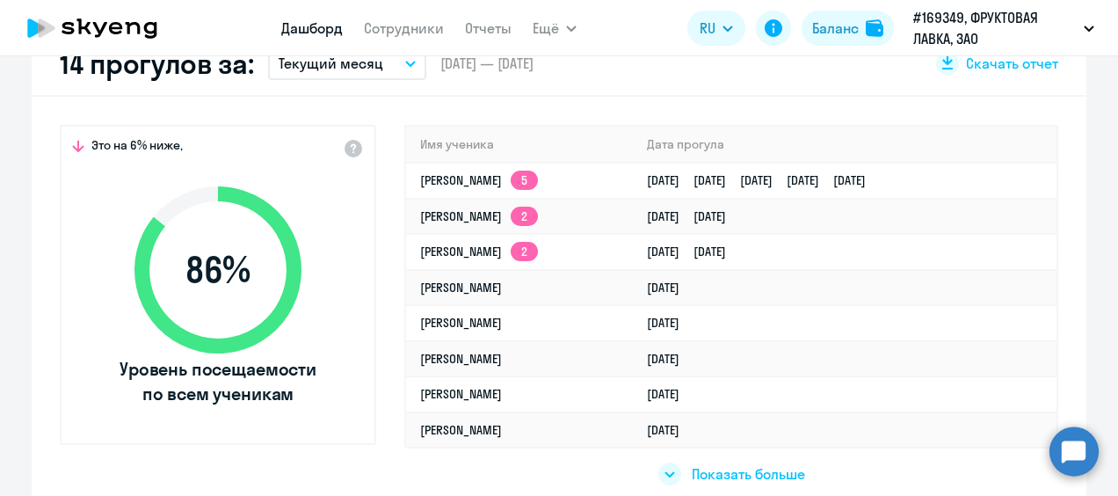
click at [553, 30] on span "Ещё" at bounding box center [546, 28] width 26 height 21
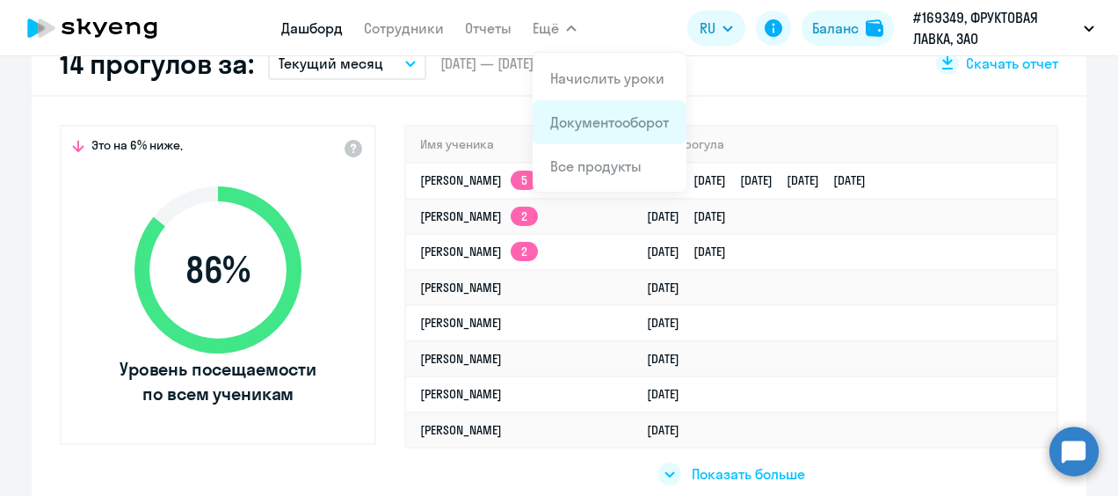
click at [587, 130] on link "Документооборот" at bounding box center [609, 122] width 119 height 18
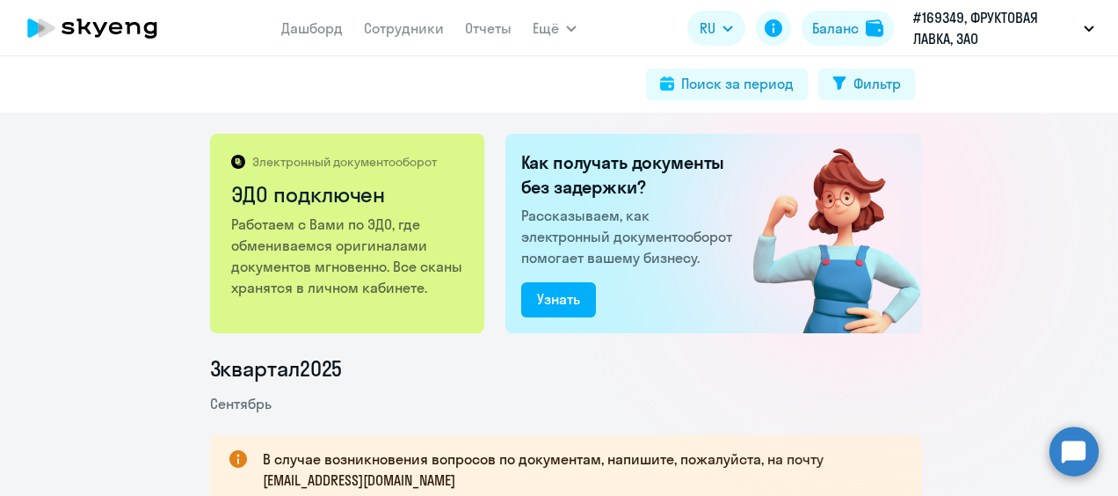
click at [90, 25] on icon at bounding box center [92, 28] width 155 height 44
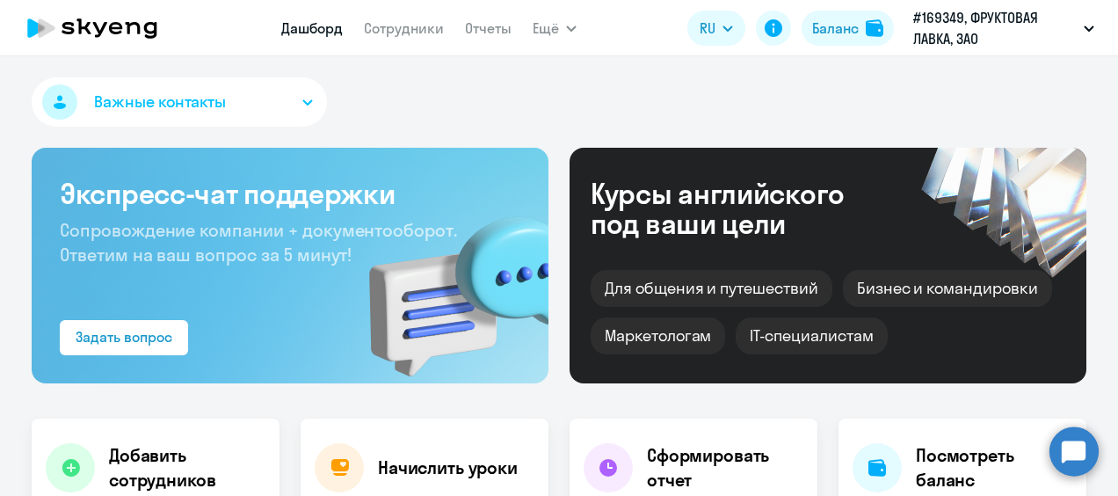
select select "30"
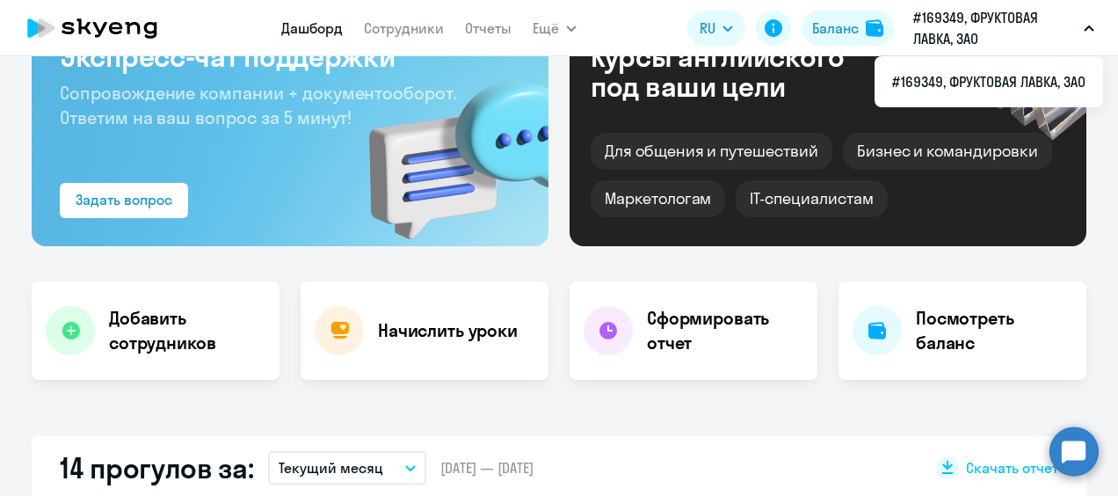
scroll to position [176, 0]
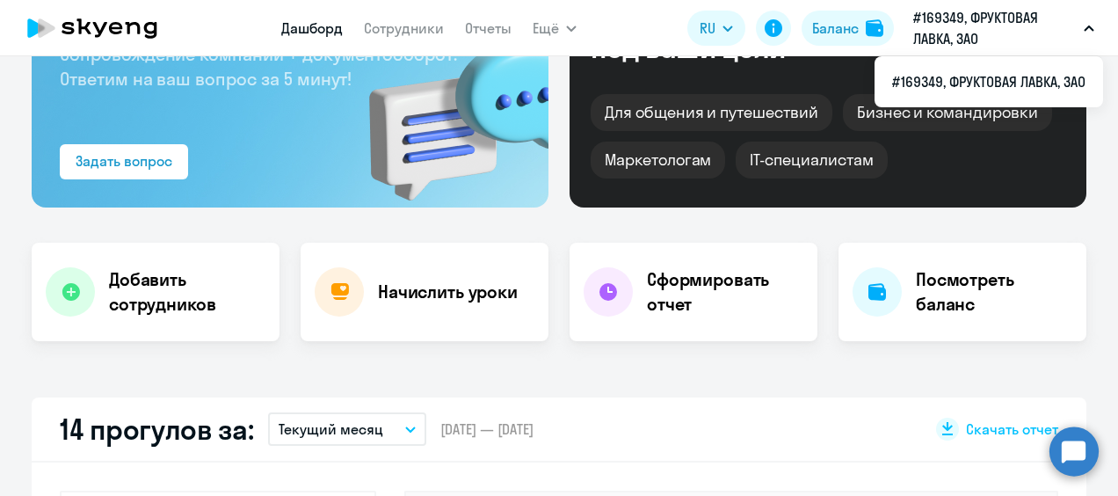
click at [550, 250] on div "Добавить сотрудников Начислить уроки Сформировать отчет Посмотреть баланс" at bounding box center [559, 292] width 1055 height 98
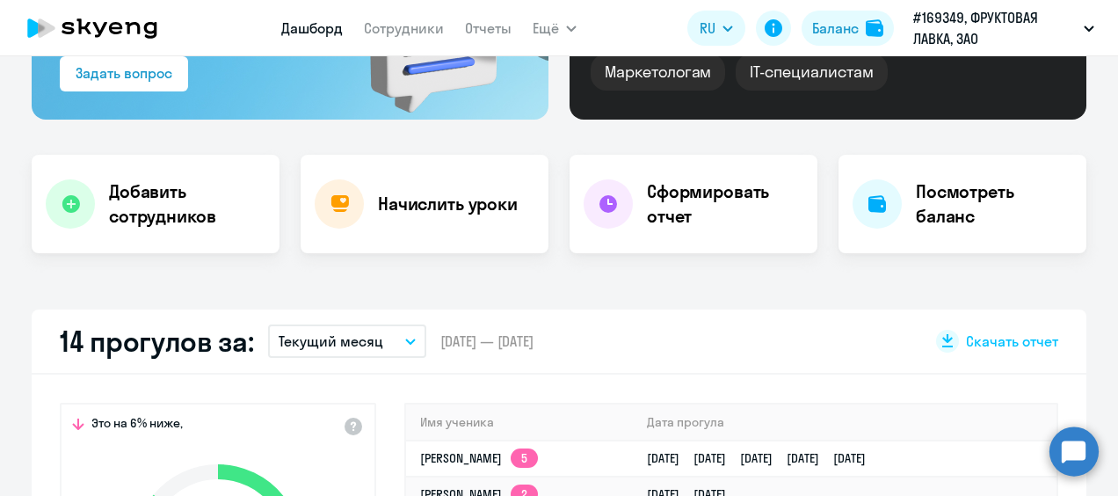
scroll to position [352, 0]
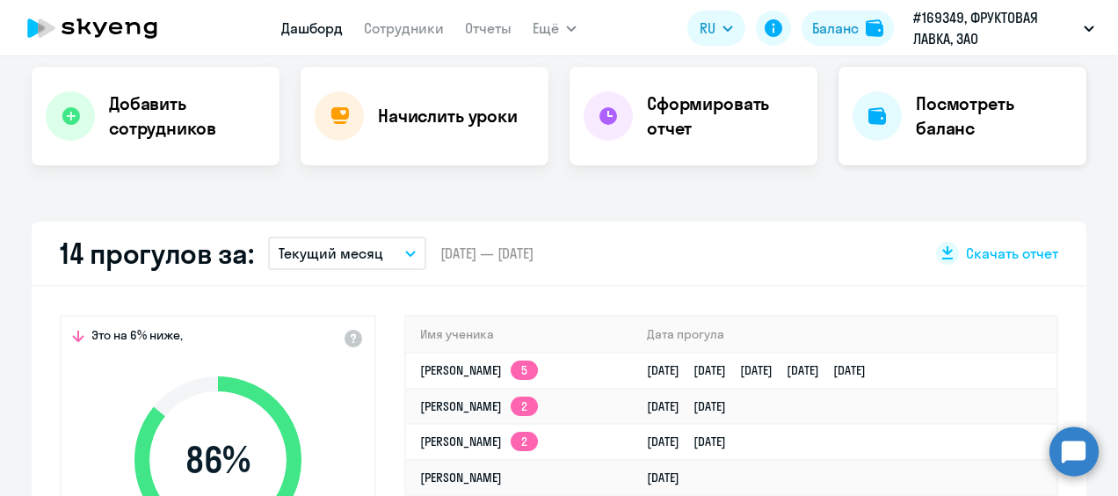
click at [1002, 130] on h4 "Посмотреть баланс" at bounding box center [994, 115] width 156 height 49
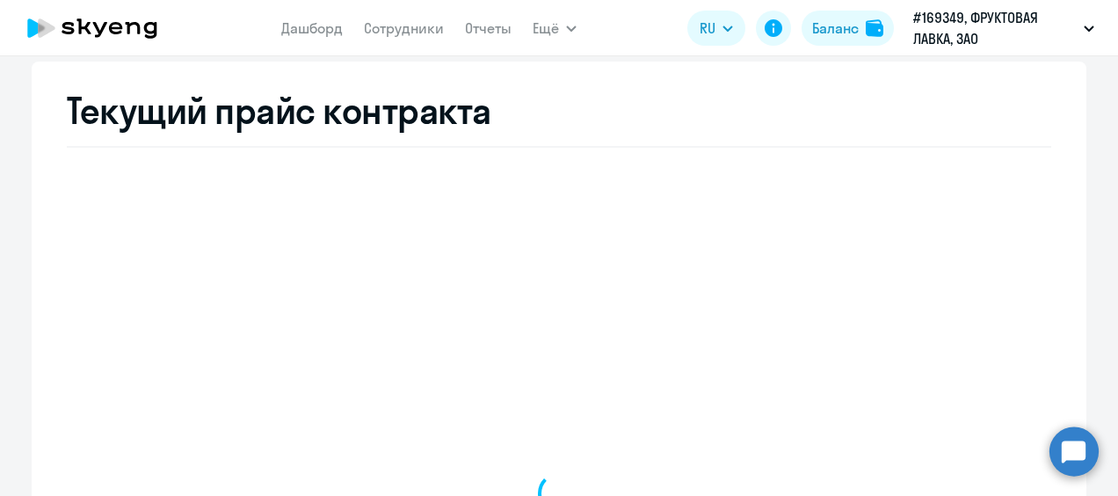
select select "english_adult_not_native_speaker"
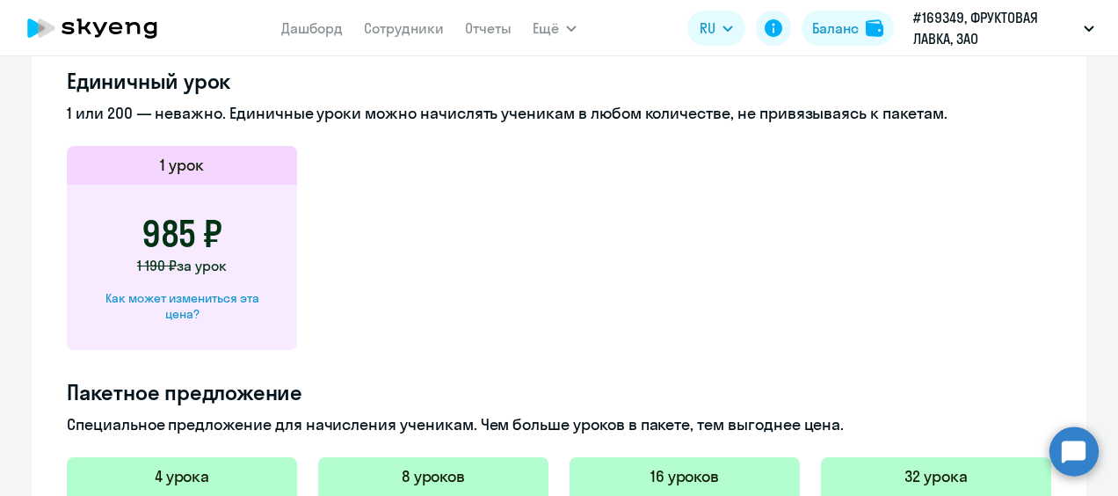
scroll to position [615, 0]
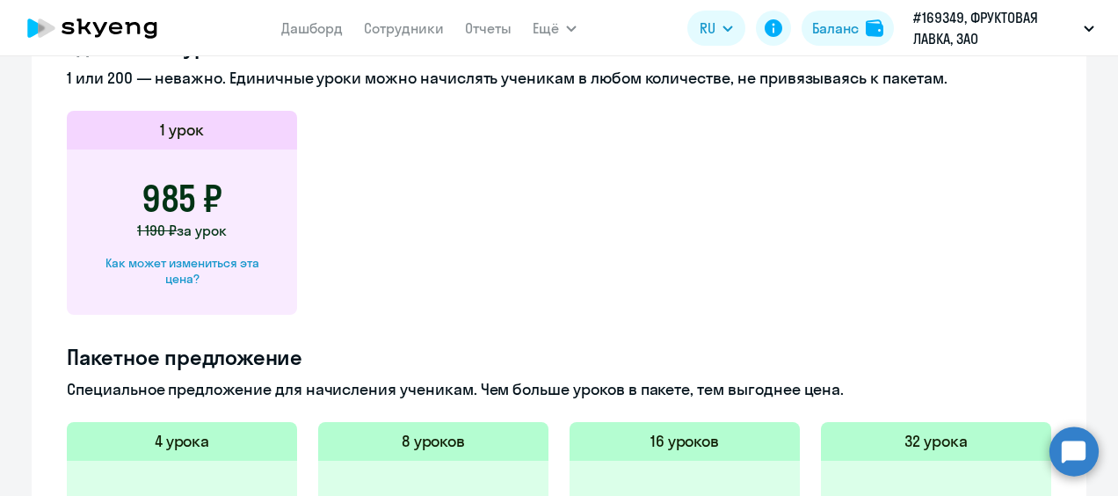
drag, startPoint x: 149, startPoint y: 205, endPoint x: 220, endPoint y: 204, distance: 71.2
click at [220, 204] on div "985 ₽ 1 190 ₽ за урок Как может измениться эта цена?" at bounding box center [182, 231] width 230 height 165
drag, startPoint x: 220, startPoint y: 204, endPoint x: 369, endPoint y: 225, distance: 150.9
click at [369, 225] on app-price-card "1 урок 985 ₽ 1 190 ₽ за урок Как может измениться эта цена?" at bounding box center [559, 213] width 984 height 204
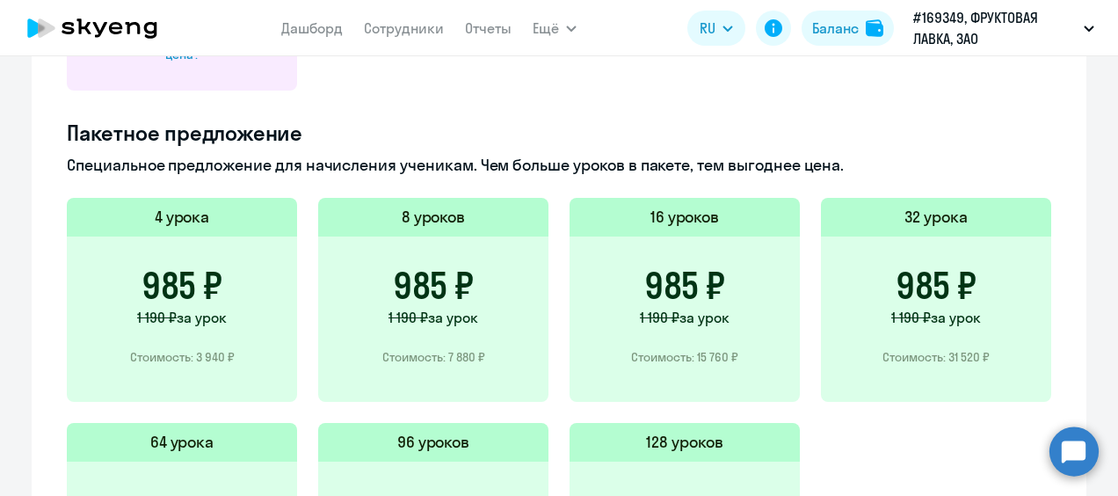
scroll to position [879, 0]
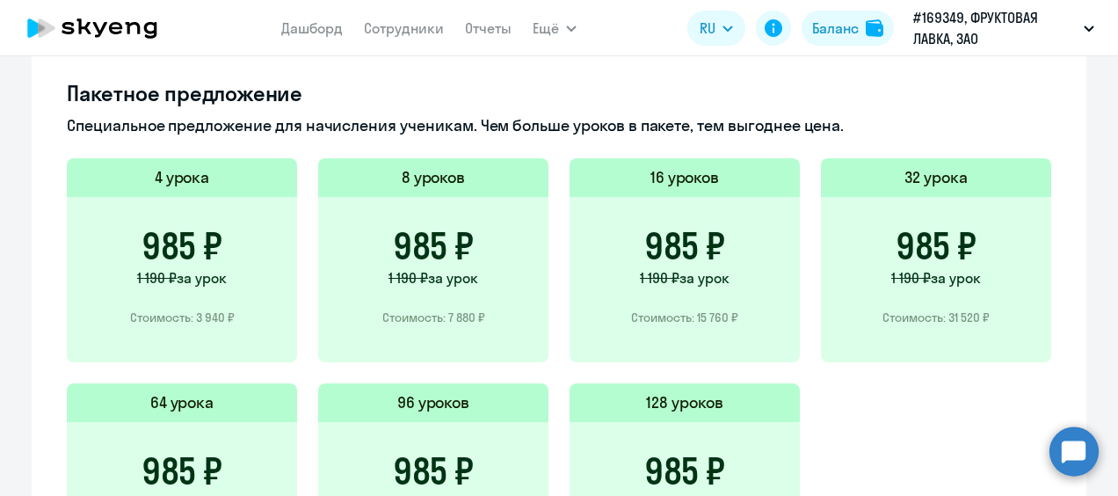
drag, startPoint x: 371, startPoint y: 242, endPoint x: 465, endPoint y: 243, distance: 94.0
click at [465, 243] on div "985 ₽ 1 190 ₽ за урок Стоимость: 7 880 ₽" at bounding box center [433, 279] width 230 height 165
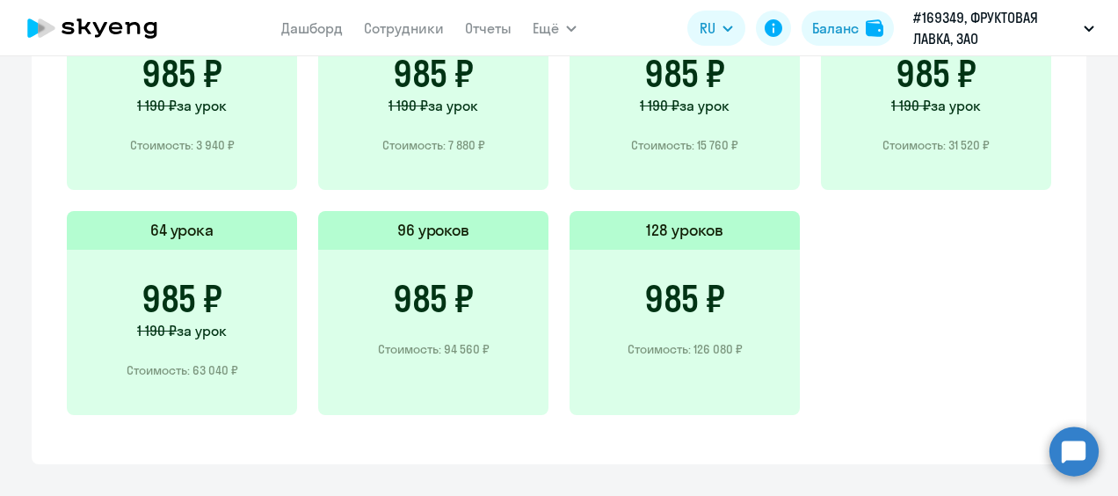
scroll to position [1055, 0]
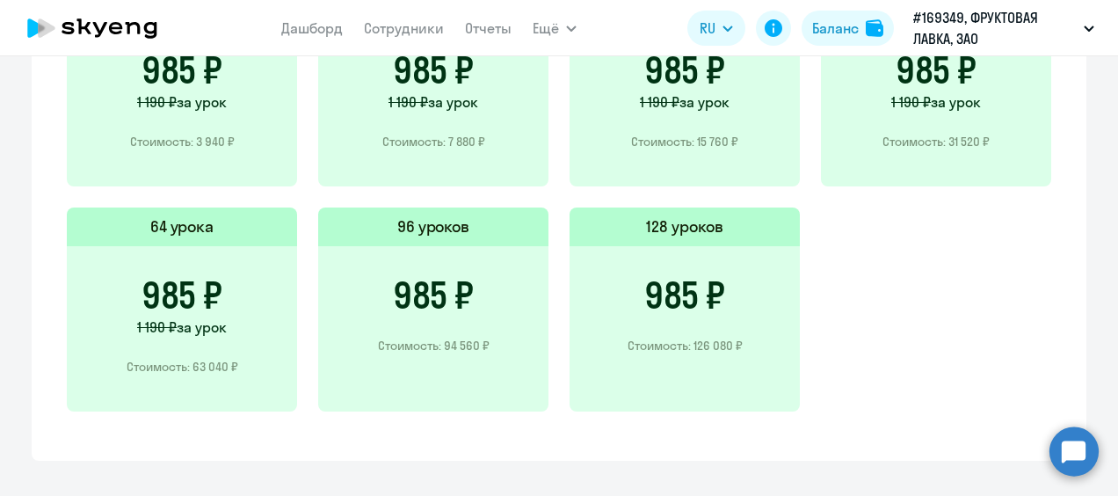
click at [791, 327] on div "985 ₽ Стоимость: 126 080 ₽" at bounding box center [684, 328] width 230 height 165
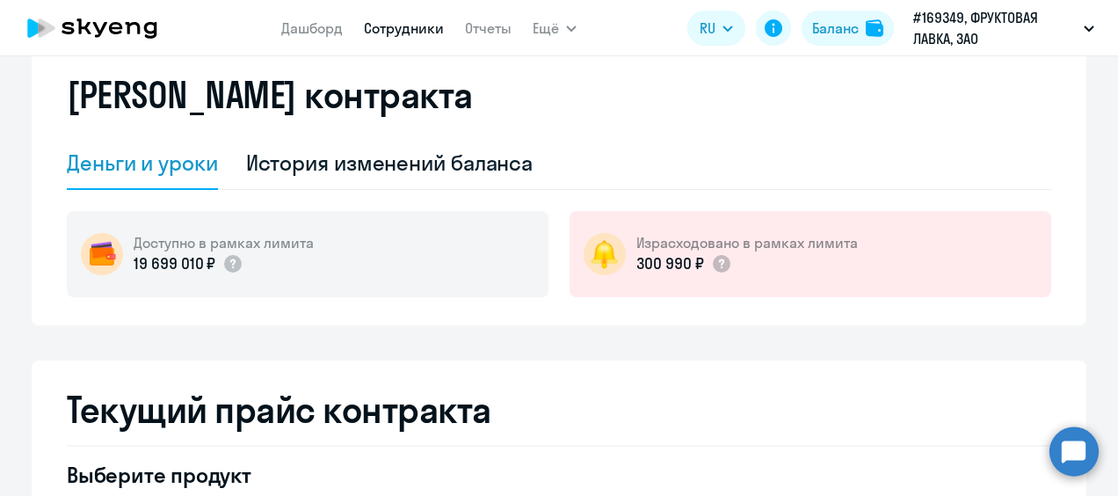
scroll to position [0, 0]
